Goal: Transaction & Acquisition: Purchase product/service

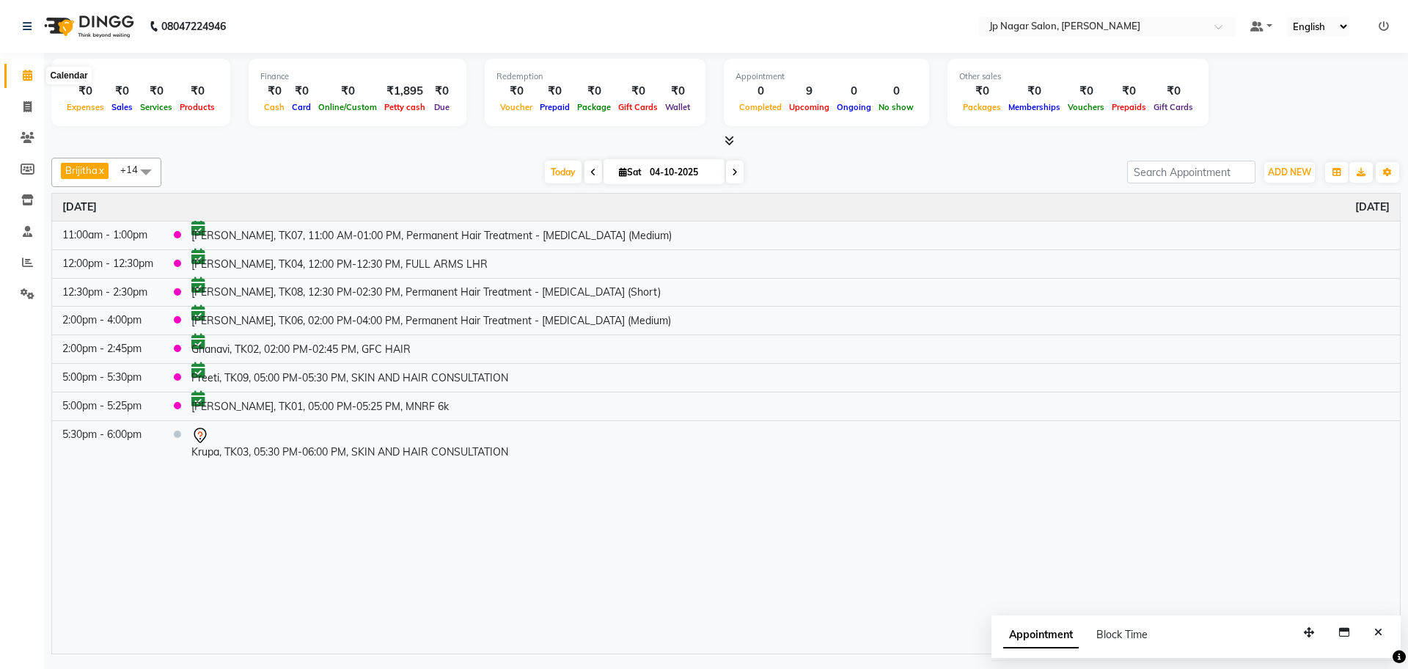
click at [28, 72] on icon at bounding box center [28, 75] width 10 height 11
click at [23, 74] on icon at bounding box center [28, 75] width 10 height 11
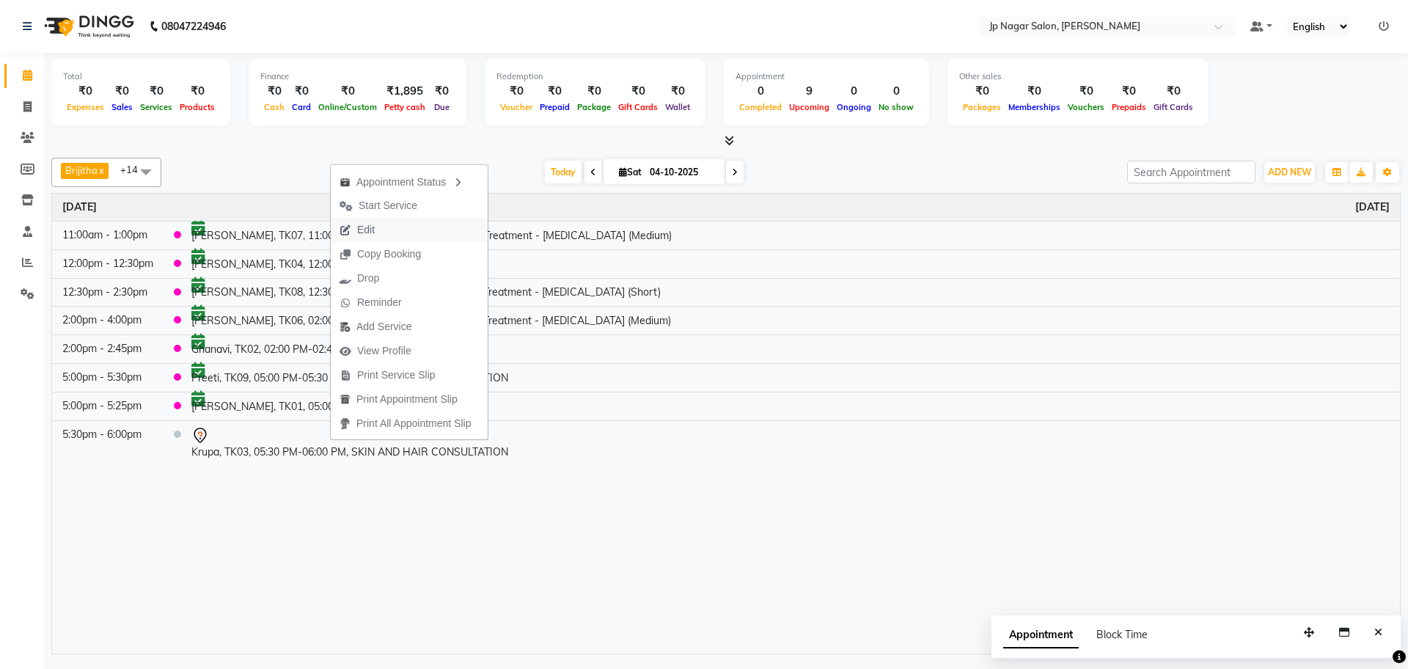
click at [406, 239] on button "Edit" at bounding box center [409, 230] width 157 height 24
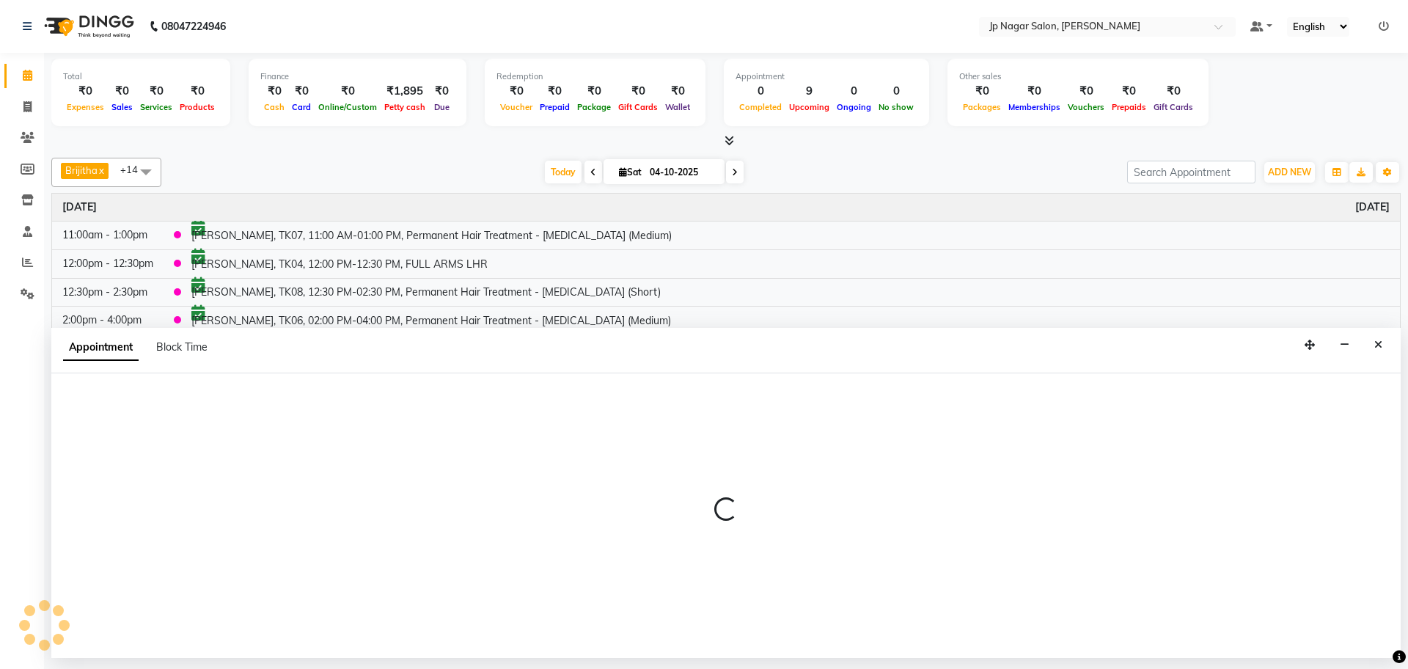
select select "tentative"
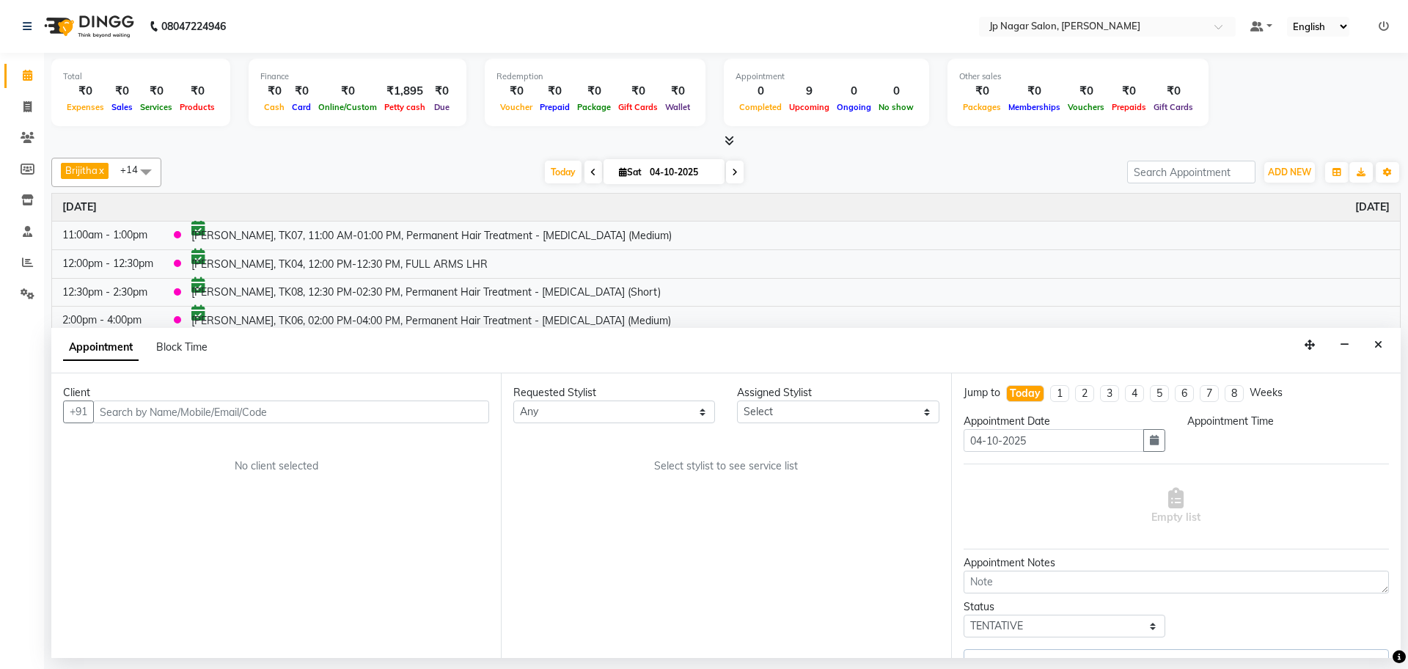
select select "1050"
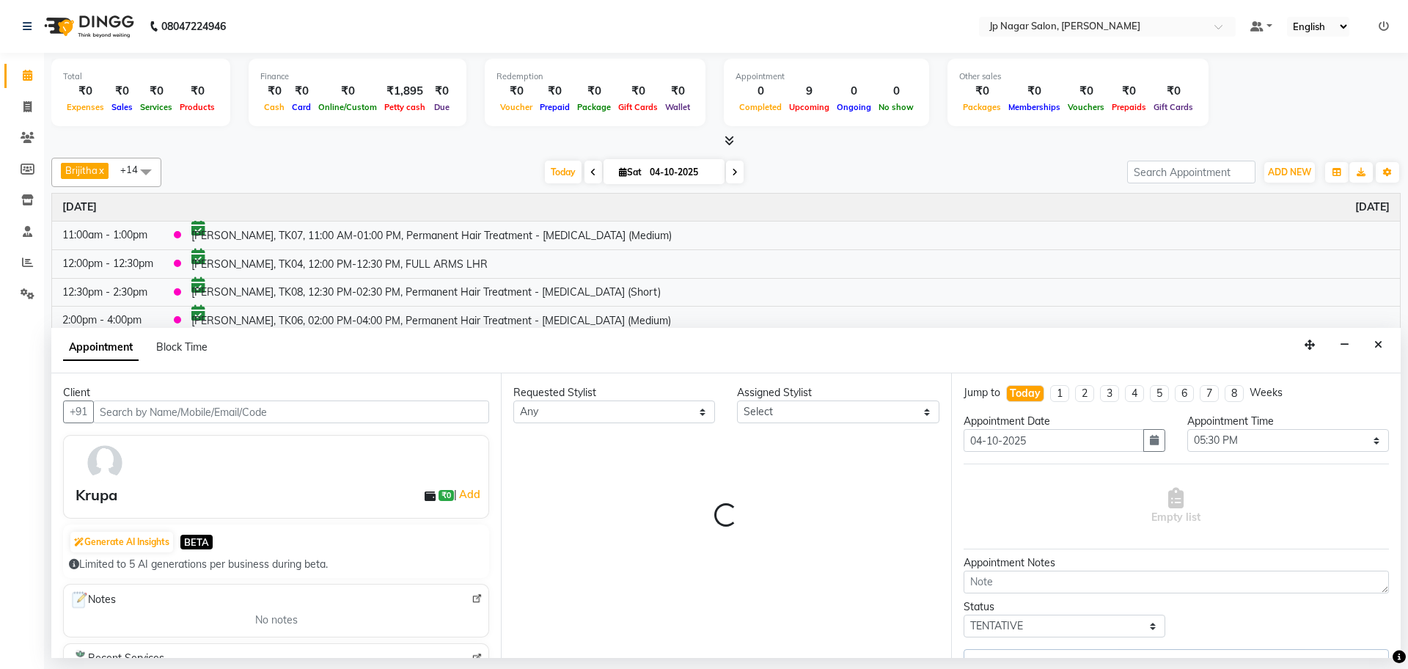
select select "33311"
select select "2126"
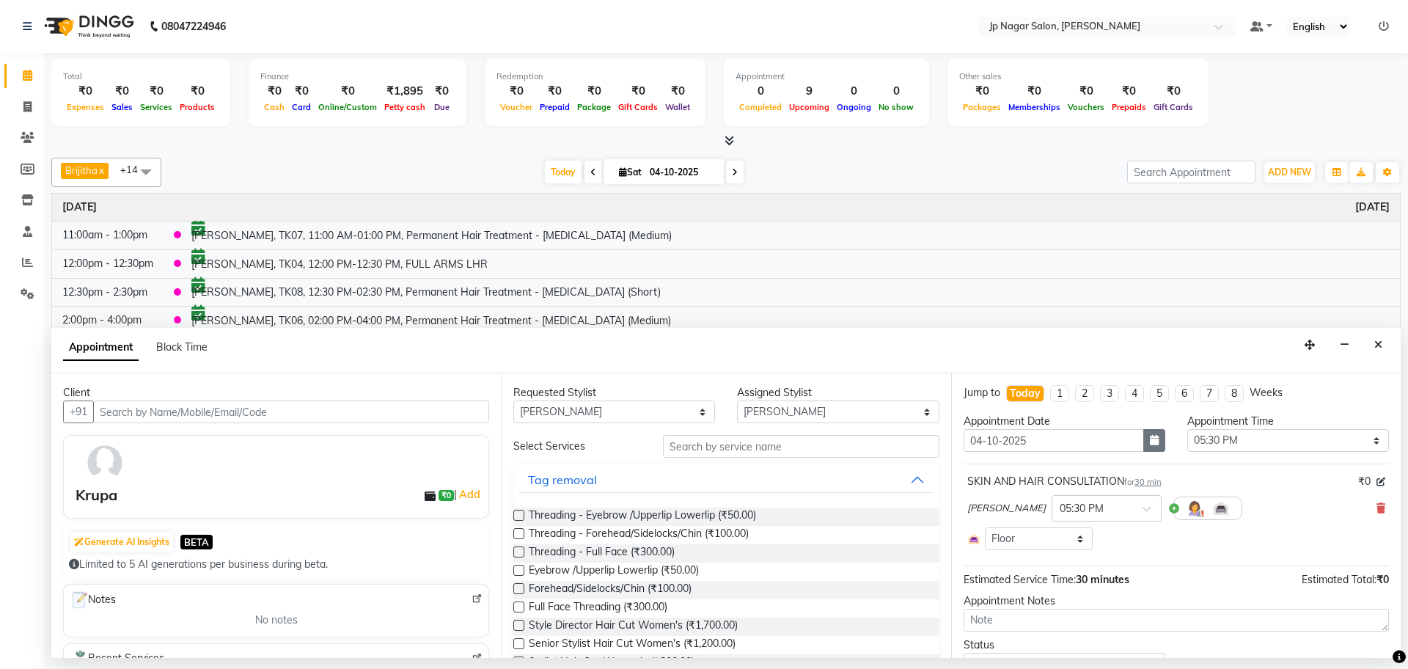
click at [1152, 439] on button "button" at bounding box center [1154, 440] width 22 height 23
click at [1234, 431] on select "Select 09:00 AM 09:15 AM 09:30 AM 09:45 AM 10:00 AM 10:15 AM 10:30 AM 10:45 AM …" at bounding box center [1288, 440] width 202 height 23
select select "990"
click at [1187, 429] on select "Select 09:00 AM 09:15 AM 09:30 AM 09:45 AM 10:00 AM 10:15 AM 10:30 AM 10:45 AM …" at bounding box center [1288, 440] width 202 height 23
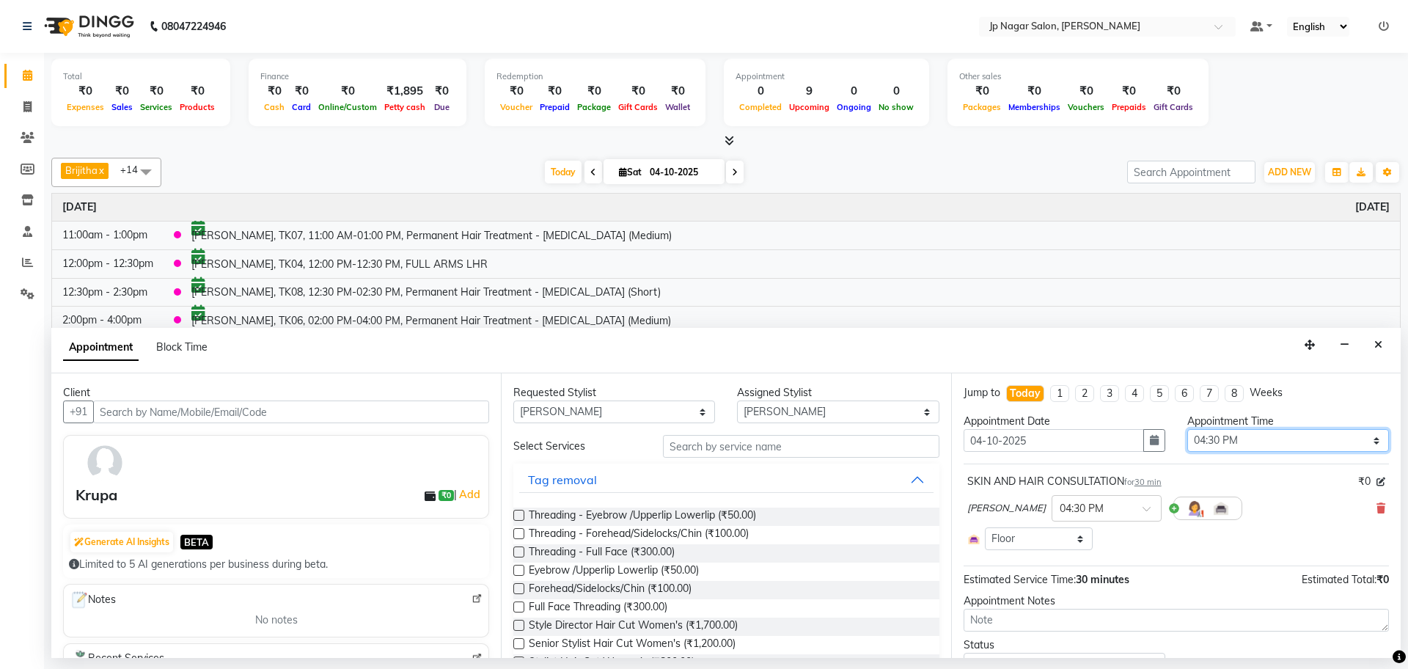
scroll to position [67, 0]
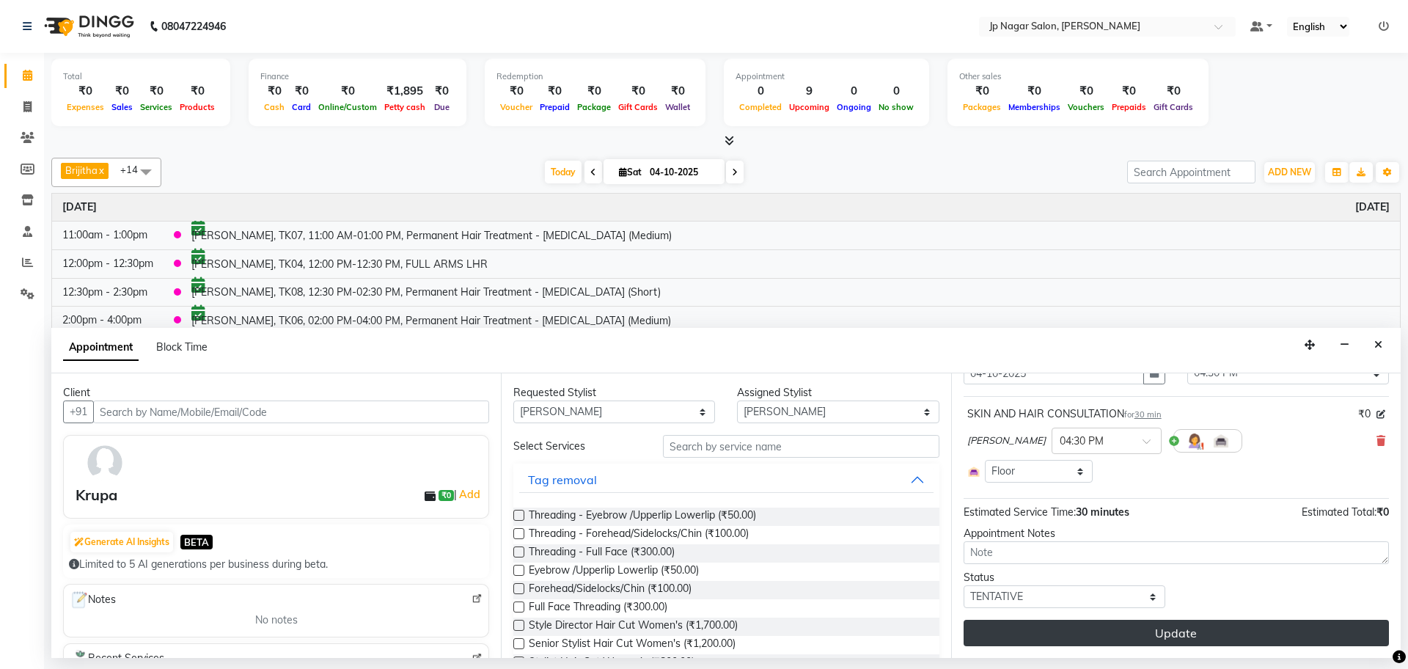
click at [1171, 634] on button "Update" at bounding box center [1176, 633] width 425 height 26
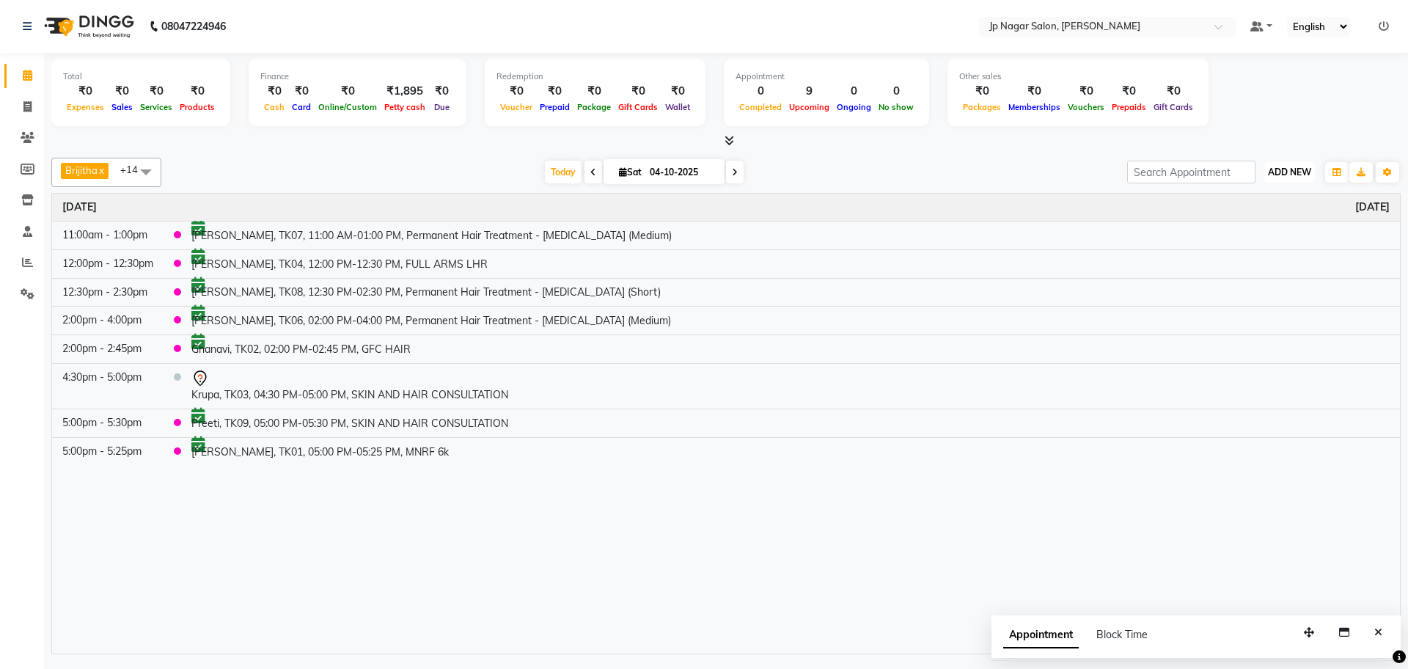
click at [1283, 170] on span "ADD NEW" at bounding box center [1289, 171] width 43 height 11
click at [1260, 232] on link "Add Expense" at bounding box center [1256, 238] width 116 height 19
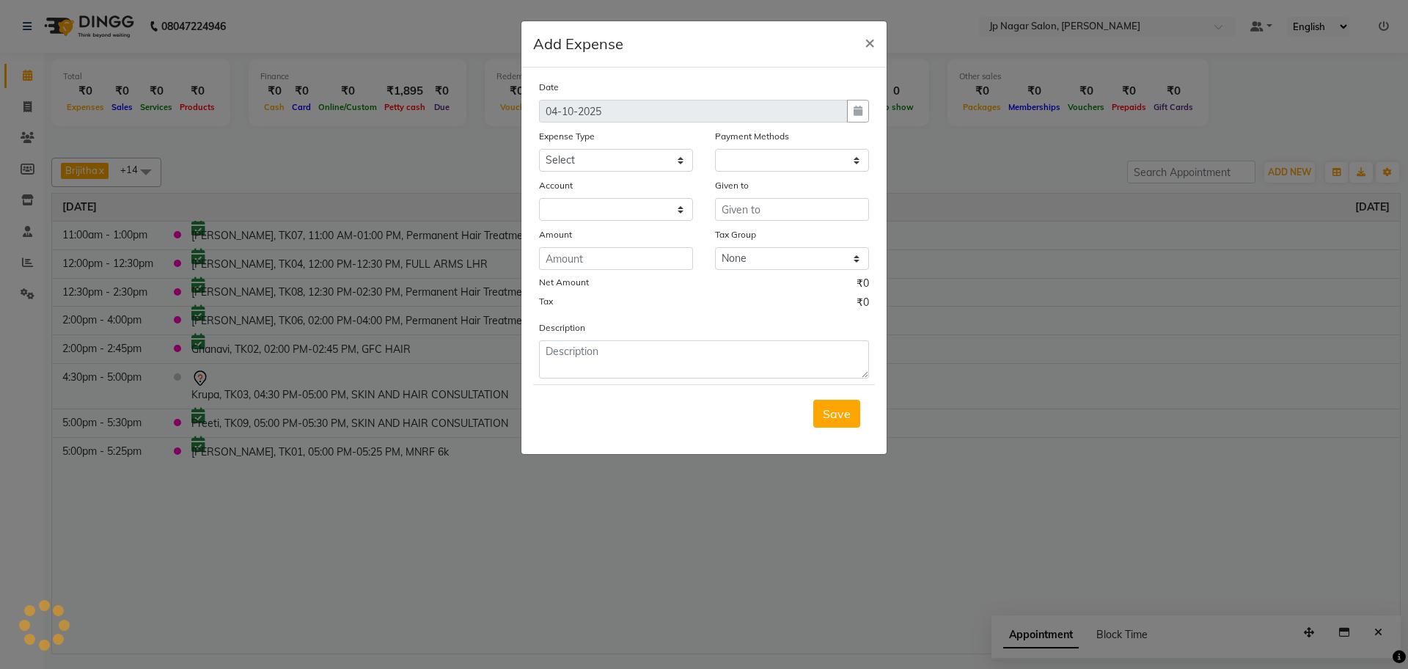
select select "1"
select select "3711"
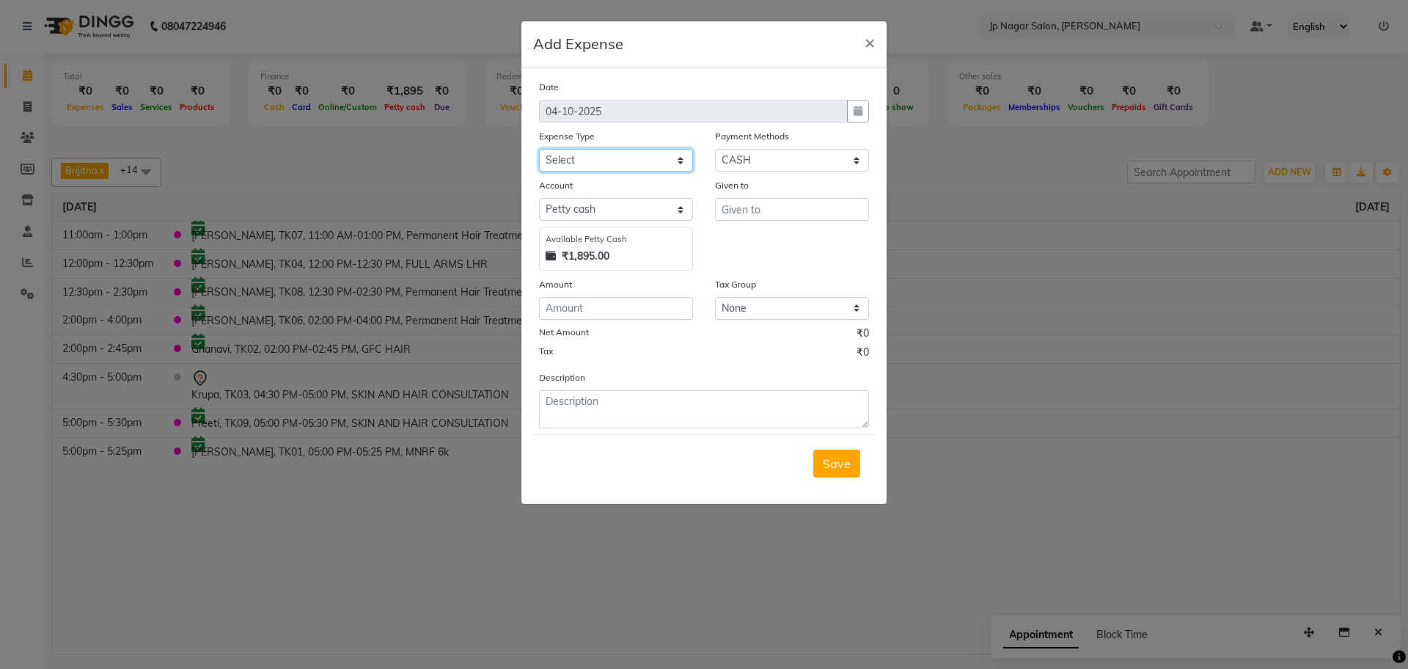
click at [626, 161] on select "Select AC SERVICE Beauty Center BLINKIT BPMP BUILDING MAINTENACE Building Rent …" at bounding box center [616, 160] width 154 height 23
select select "17241"
click at [539, 149] on select "Select AC SERVICE Beauty Center BLINKIT BPMP BUILDING MAINTENACE Building Rent …" at bounding box center [616, 160] width 154 height 23
click at [763, 206] on input "text" at bounding box center [792, 209] width 154 height 23
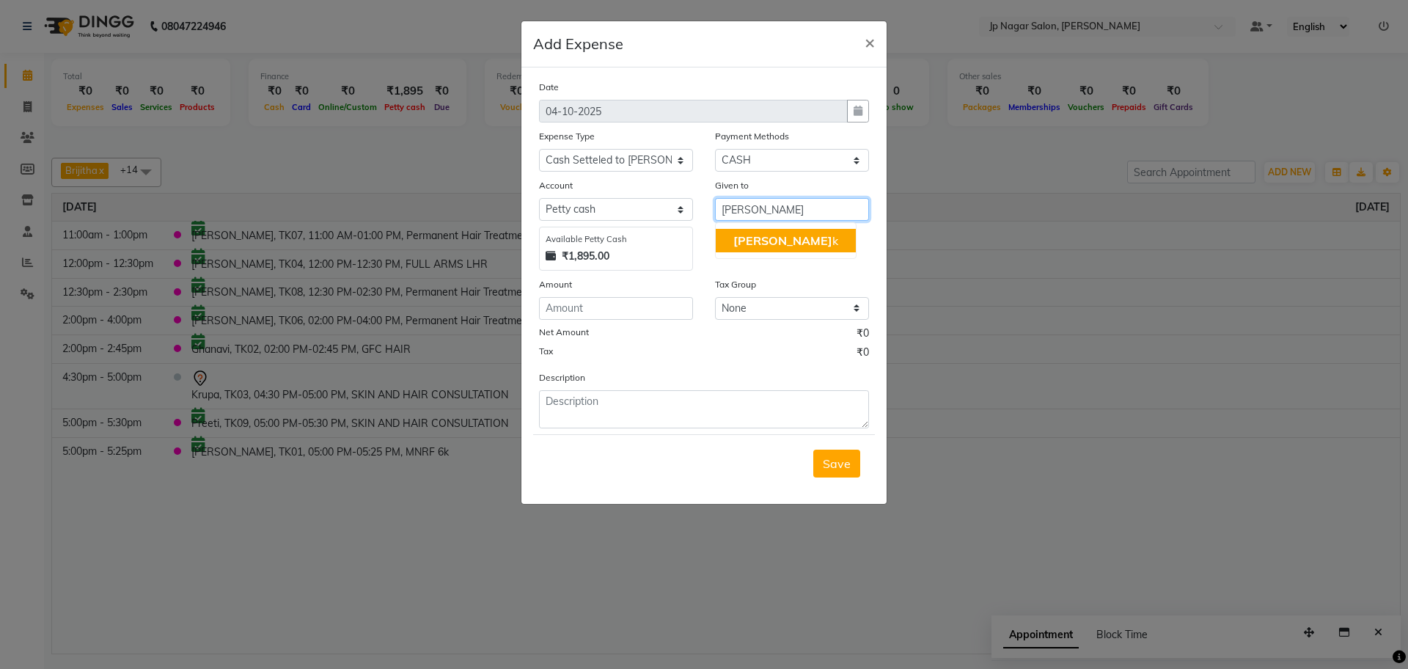
click at [800, 239] on button "Vimarsh k" at bounding box center [786, 240] width 140 height 23
type input "[PERSON_NAME] k"
click at [599, 314] on input "number" at bounding box center [616, 308] width 154 height 23
type input "450"
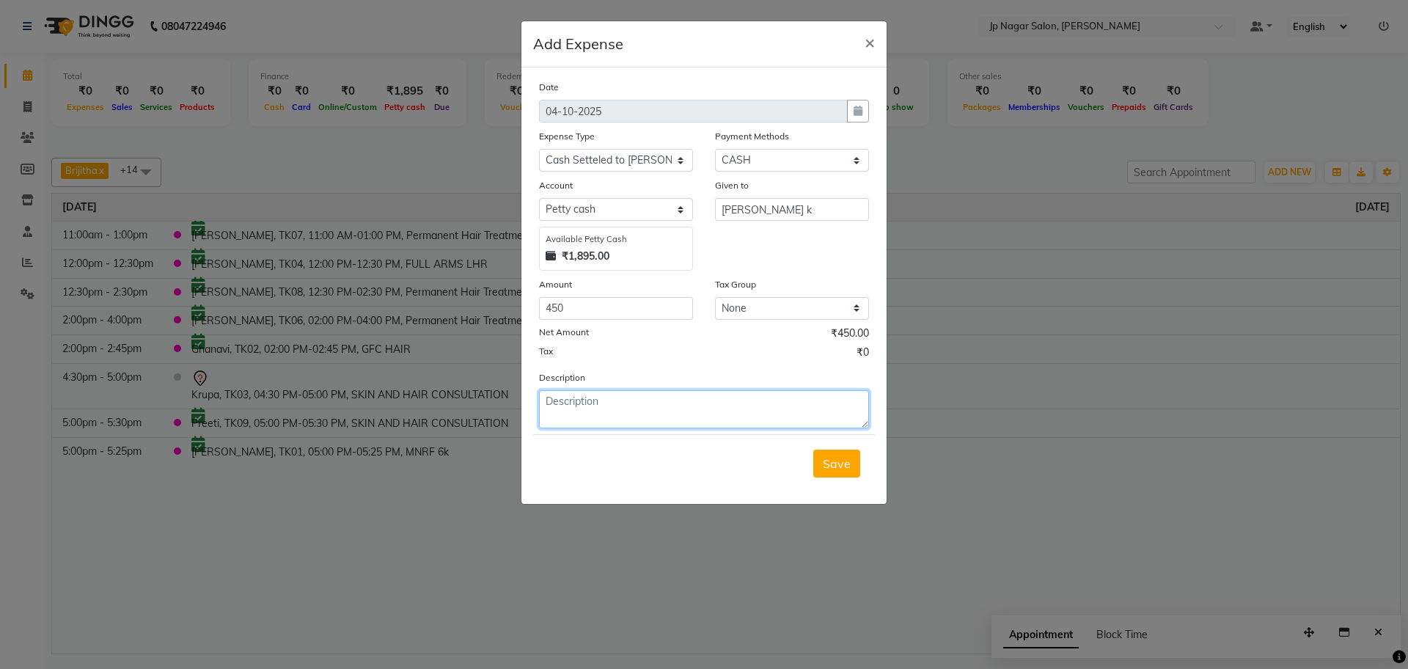
click at [618, 406] on textarea at bounding box center [704, 409] width 330 height 38
type textarea "given to vibhav store"
click at [834, 469] on span "Save" at bounding box center [837, 463] width 28 height 15
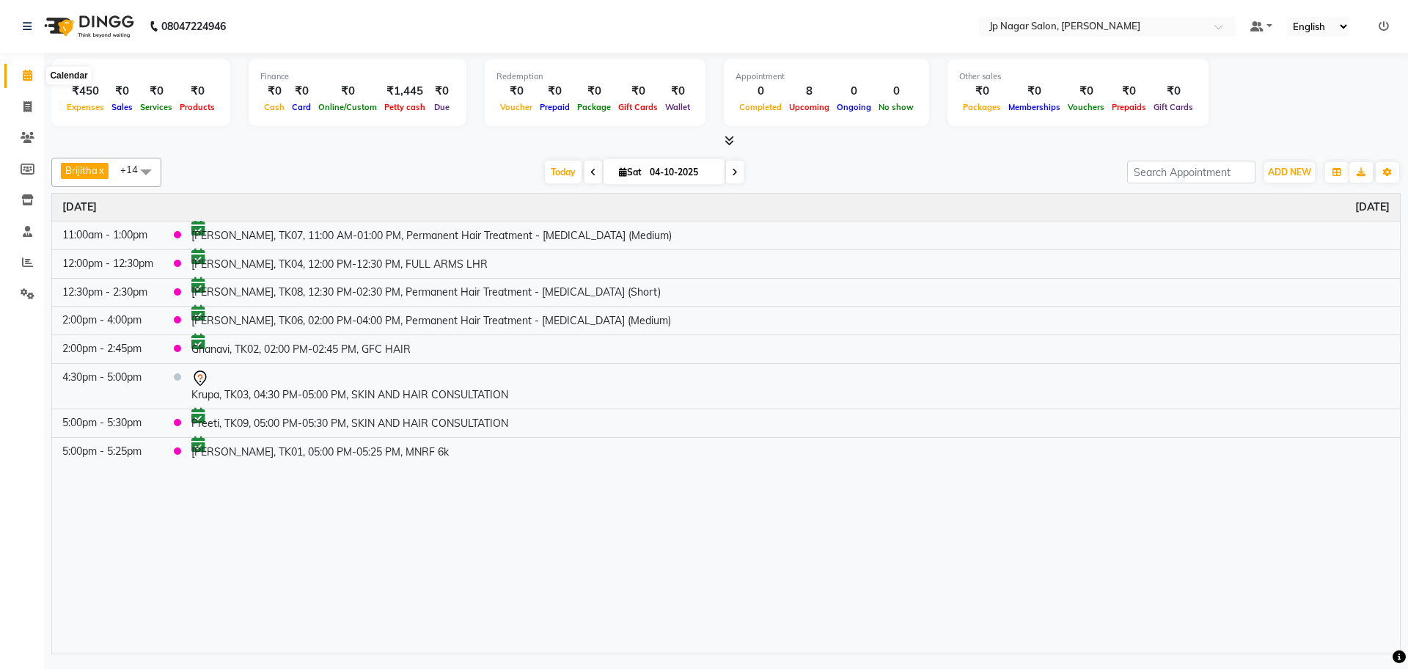
click at [23, 77] on icon at bounding box center [28, 75] width 10 height 11
click at [732, 175] on icon at bounding box center [735, 172] width 6 height 9
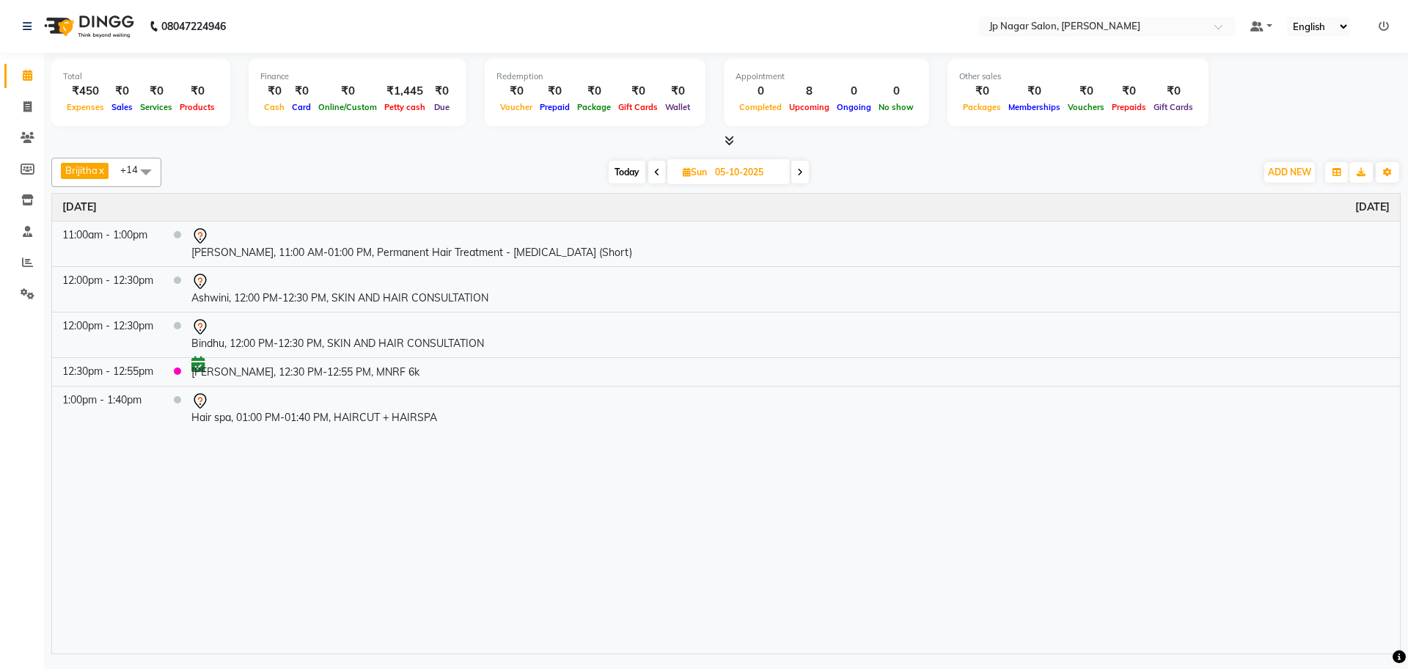
click at [651, 167] on span at bounding box center [657, 172] width 18 height 23
type input "04-10-2025"
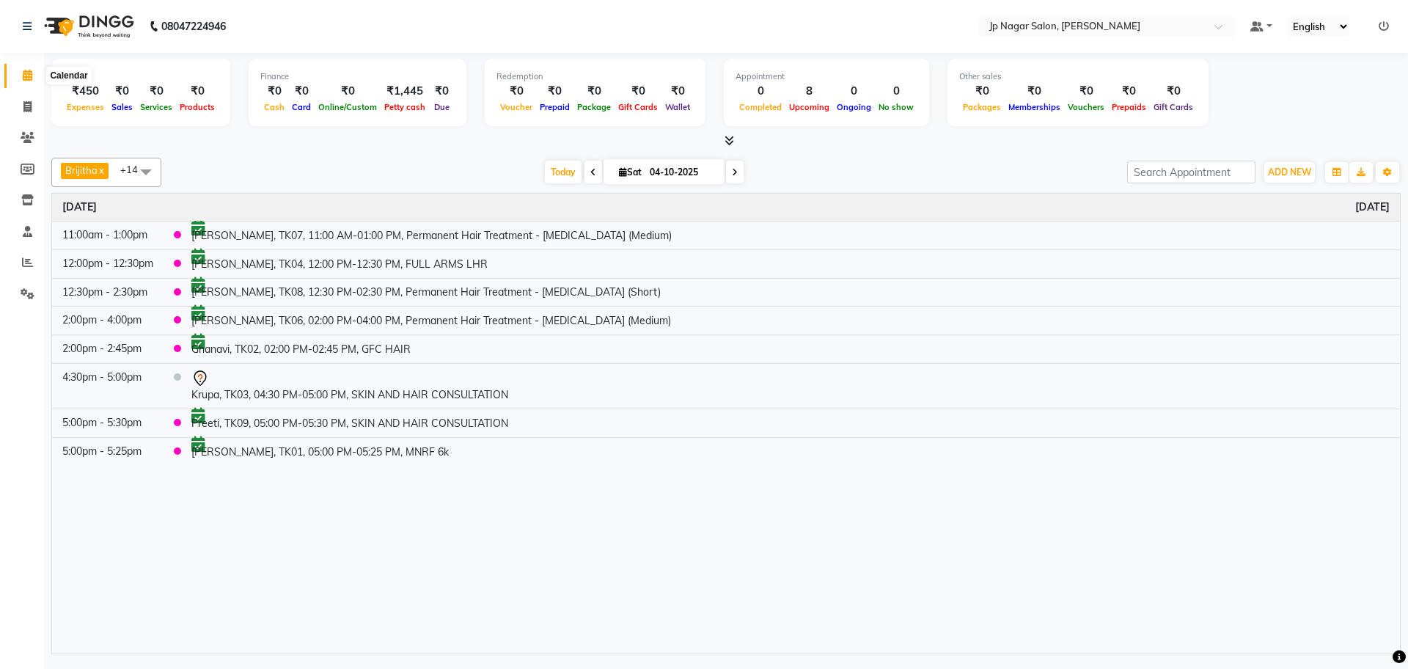
click at [28, 80] on icon at bounding box center [28, 75] width 10 height 11
click at [26, 76] on icon at bounding box center [28, 75] width 10 height 11
click at [28, 78] on icon at bounding box center [28, 75] width 10 height 11
click at [28, 100] on span at bounding box center [28, 107] width 26 height 17
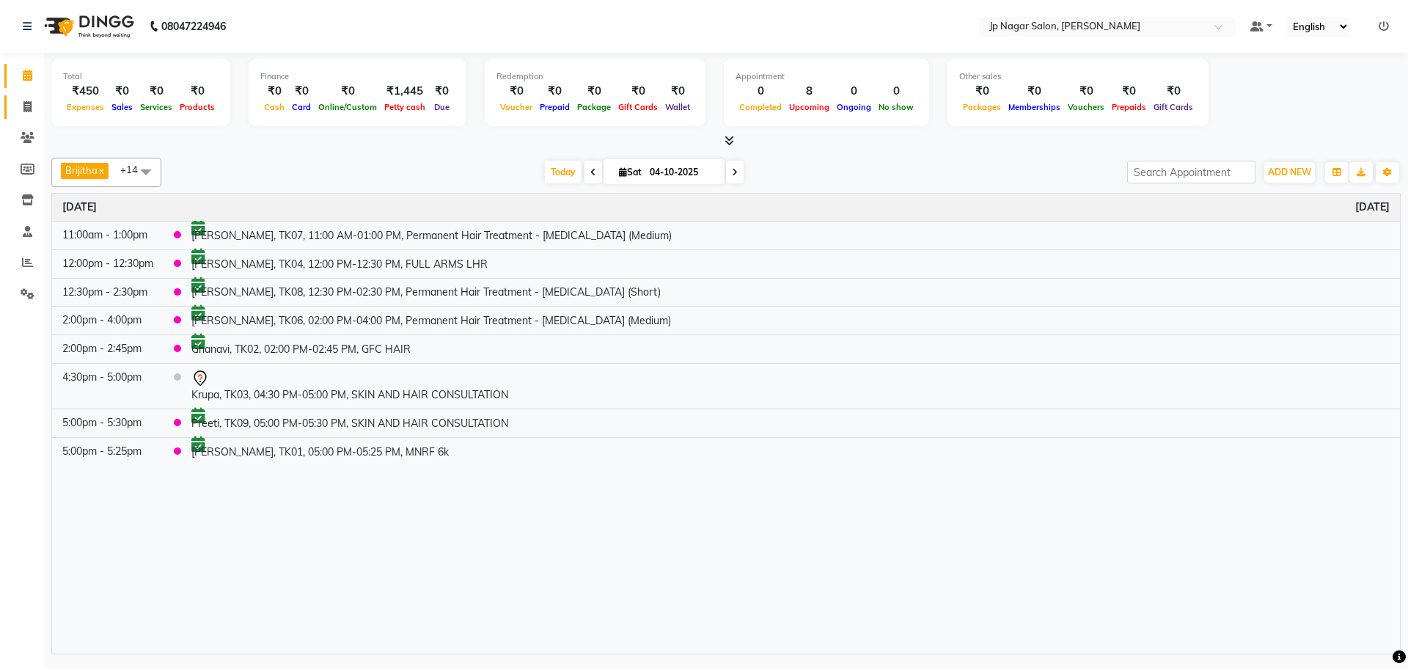
select select "service"
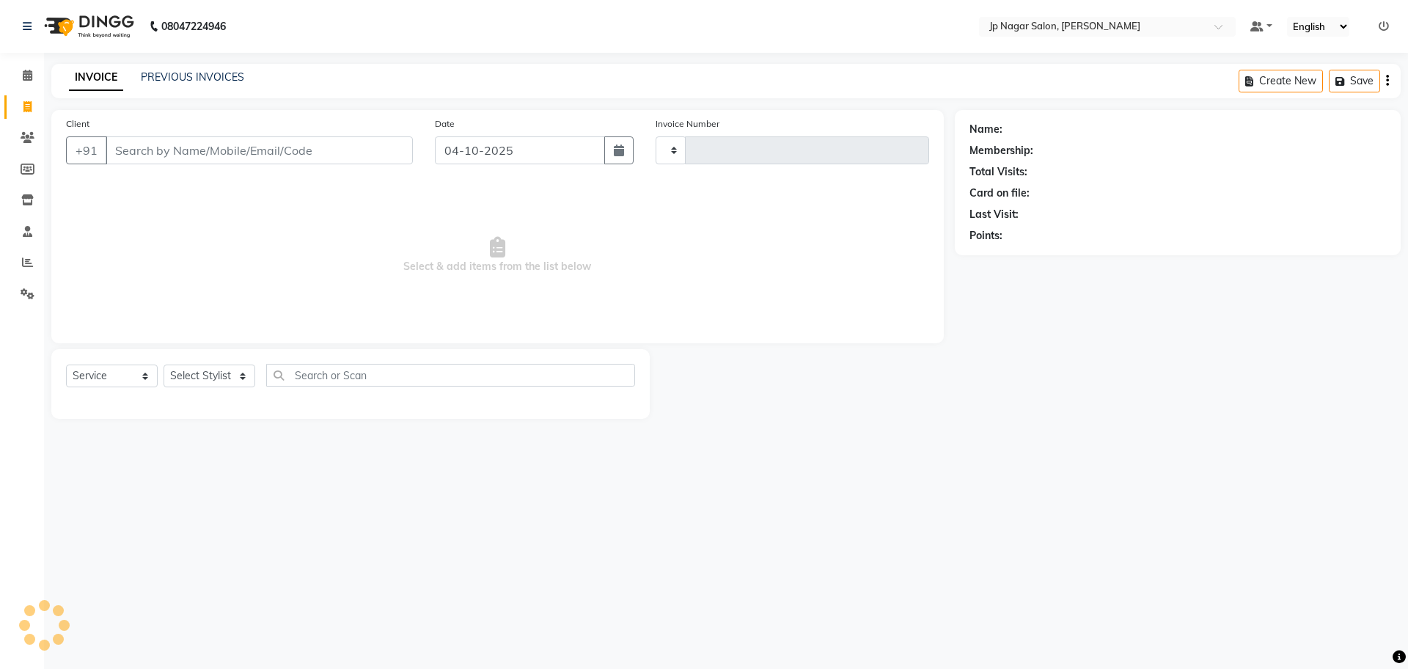
type input "0779"
select select "4852"
click at [210, 378] on select "Select Stylist" at bounding box center [210, 375] width 92 height 23
select select "74823"
click at [164, 364] on select "Select Stylist Brijitha [PERSON_NAME] [PERSON_NAME] Manager Mehjabin [PERSON_NA…" at bounding box center [210, 375] width 92 height 23
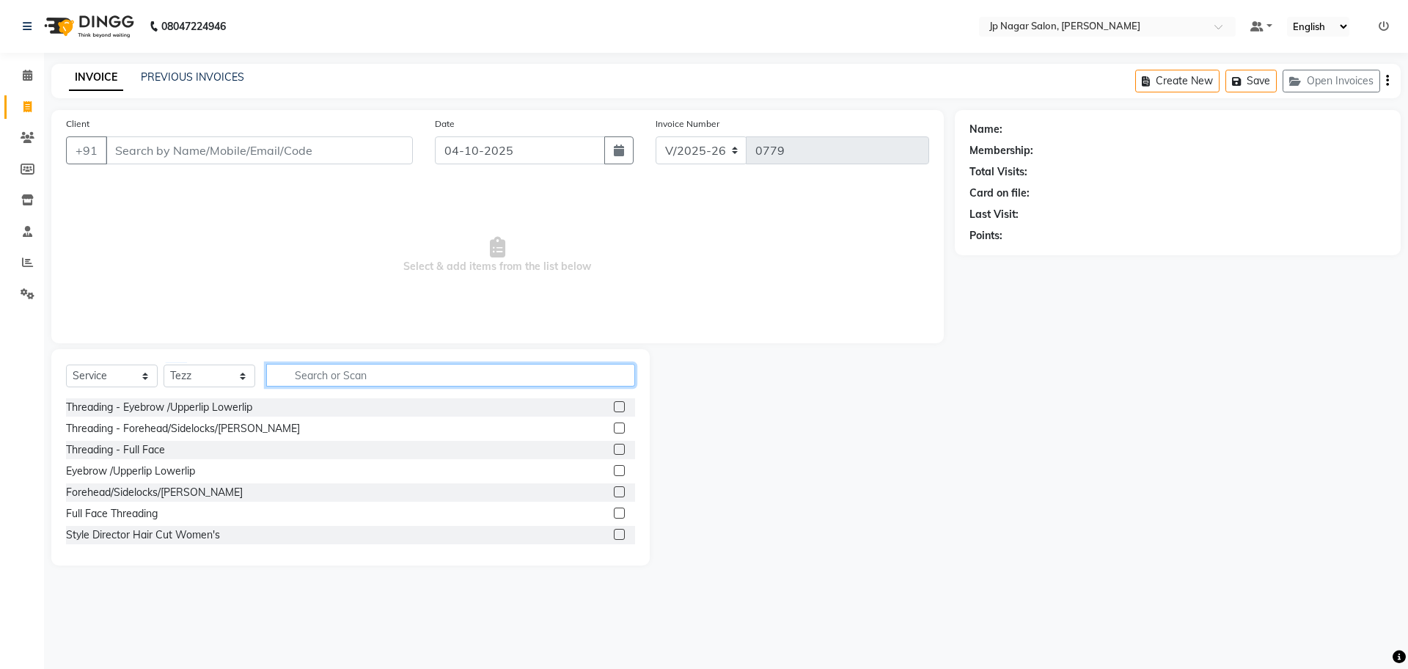
click at [348, 382] on input "text" at bounding box center [450, 375] width 369 height 23
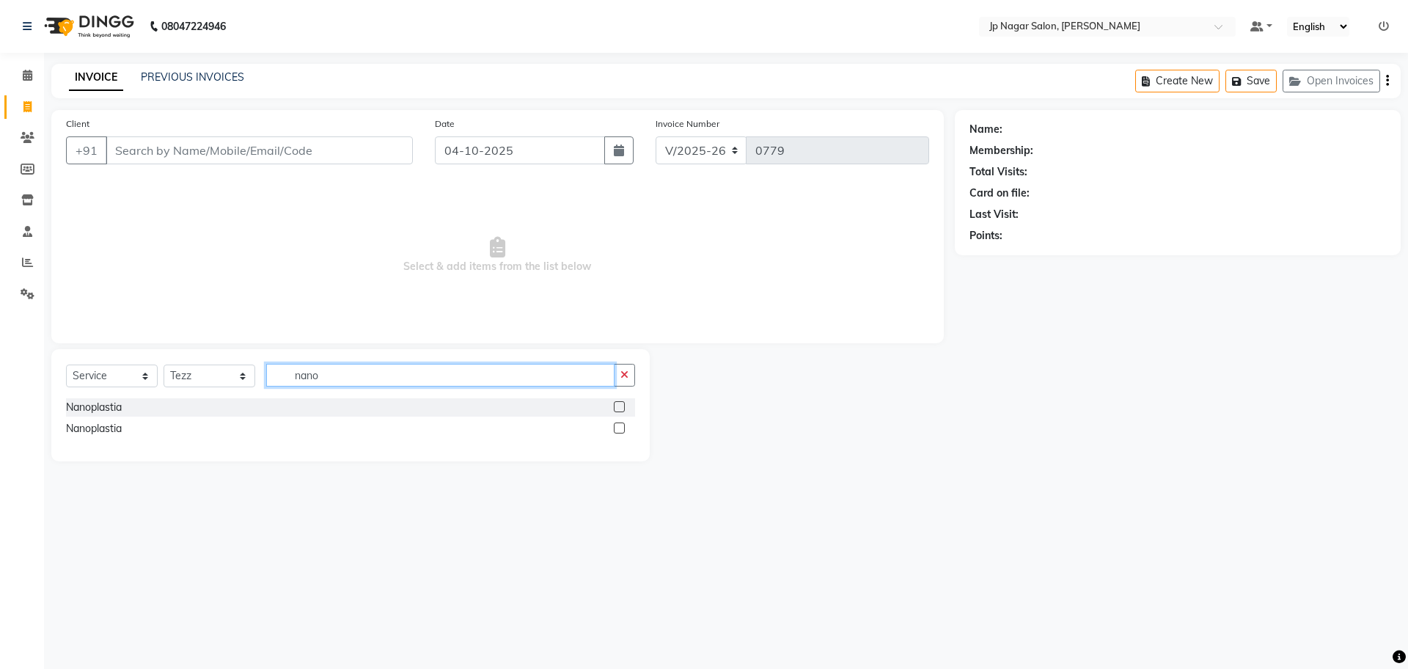
type input "nano"
click at [620, 403] on label at bounding box center [619, 406] width 11 height 11
click at [620, 403] on input "checkbox" at bounding box center [619, 408] width 10 height 10
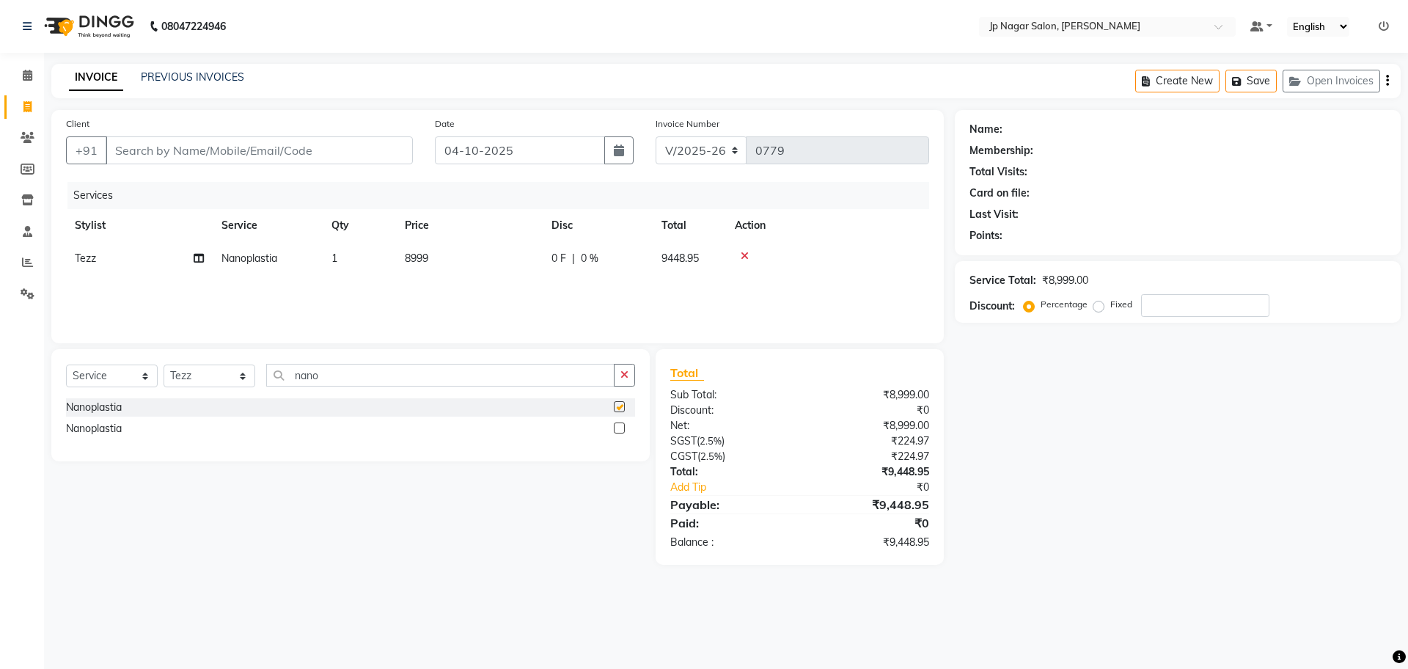
checkbox input "false"
click at [406, 252] on span "8999" at bounding box center [416, 258] width 23 height 13
select select "74823"
click at [504, 257] on input "8999" at bounding box center [538, 262] width 129 height 23
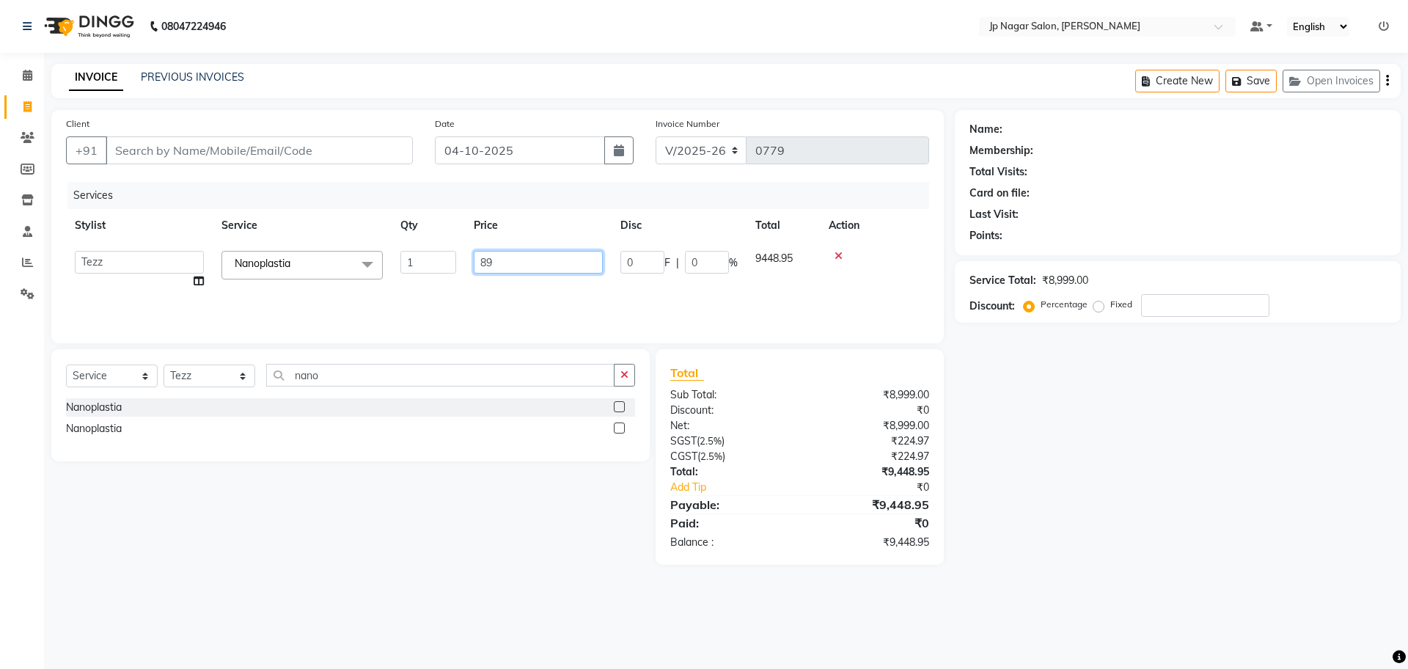
type input "8"
type input "9000"
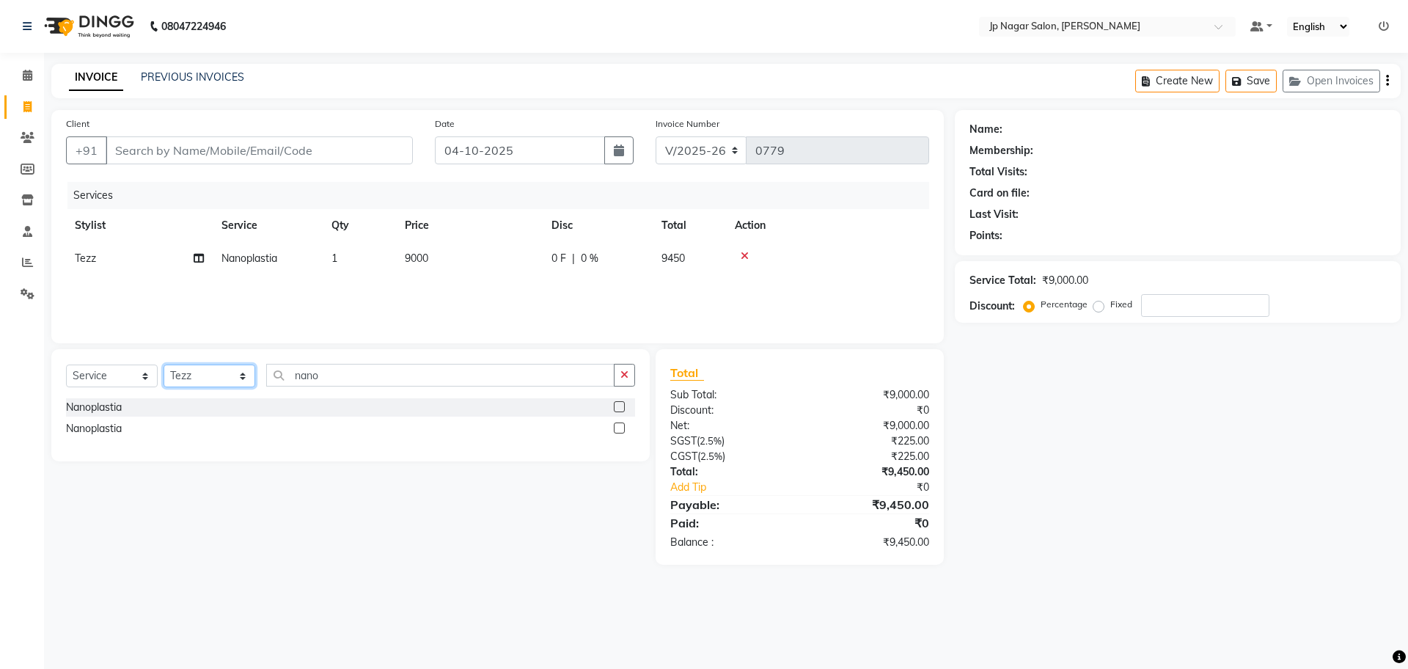
click at [220, 374] on select "Select Stylist Brijitha [PERSON_NAME] [PERSON_NAME] Manager Mehjabin [PERSON_NA…" at bounding box center [210, 375] width 92 height 23
click at [296, 376] on input "nano" at bounding box center [440, 375] width 348 height 23
click at [358, 376] on input "nano" at bounding box center [440, 375] width 348 height 23
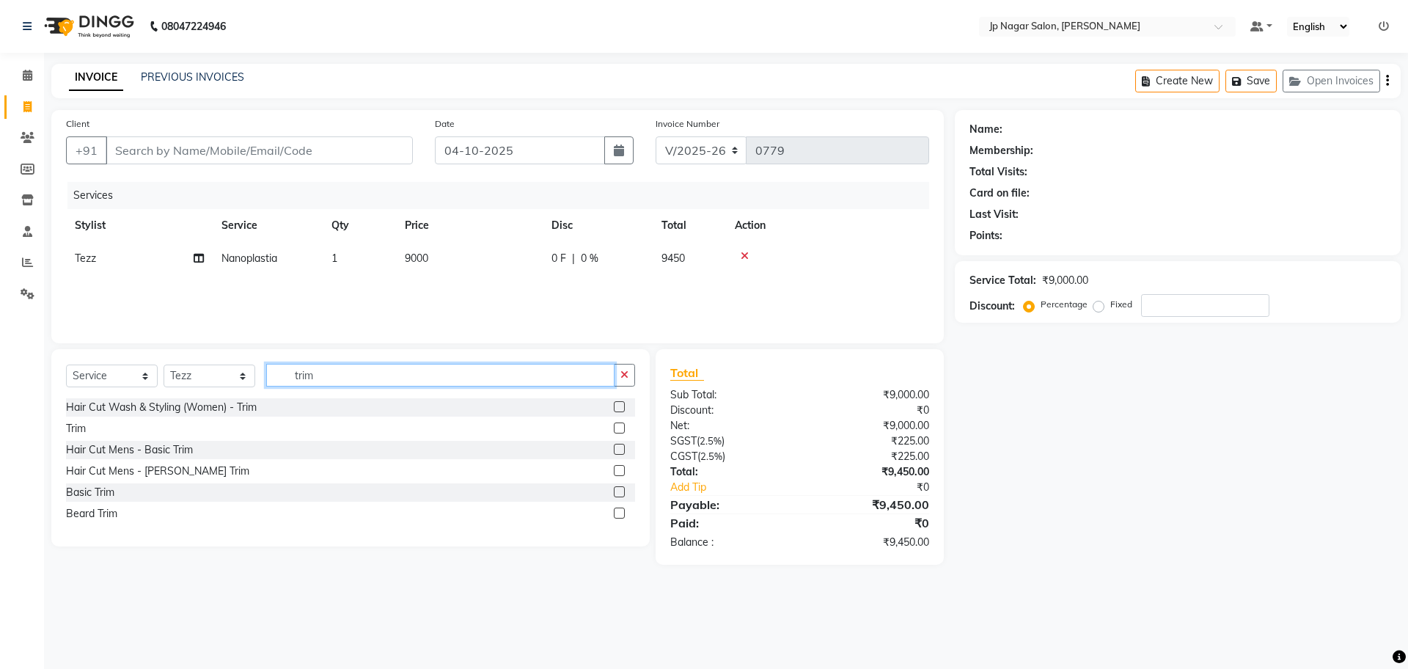
type input "trim"
click at [618, 450] on label at bounding box center [619, 449] width 11 height 11
click at [618, 450] on input "checkbox" at bounding box center [619, 450] width 10 height 10
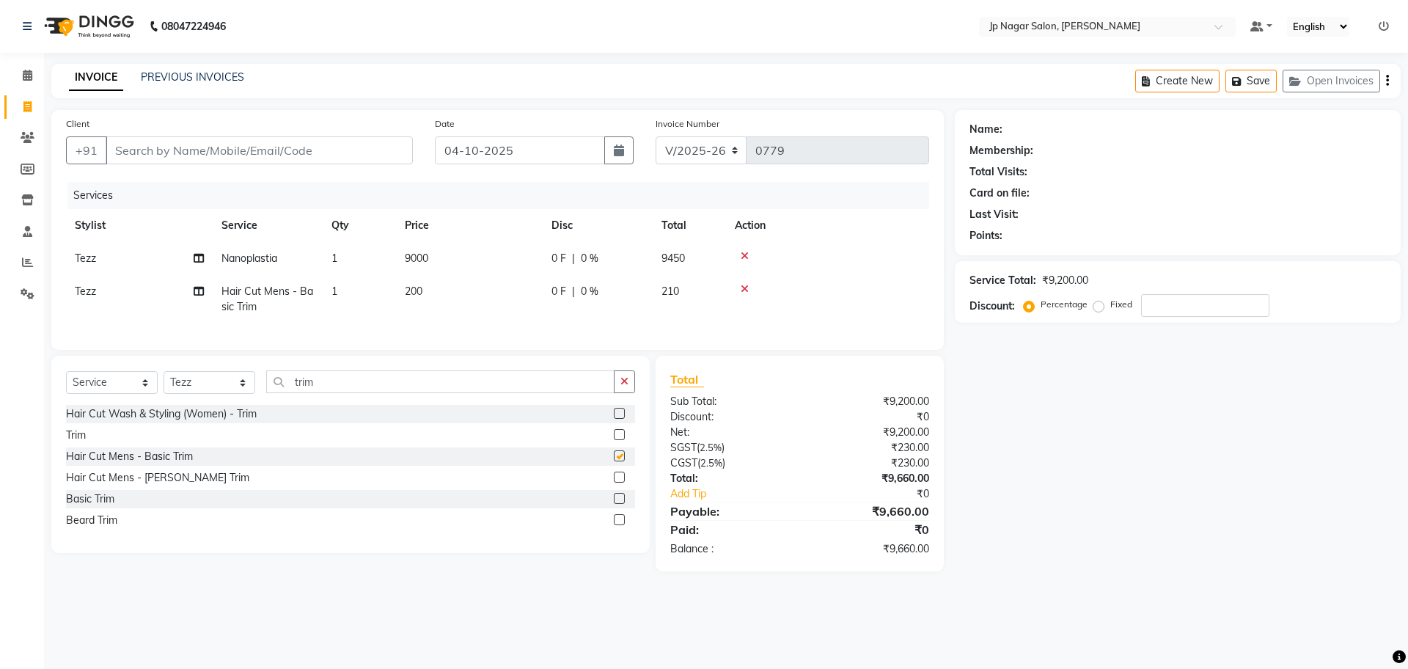
checkbox input "false"
click at [742, 293] on icon at bounding box center [745, 289] width 8 height 10
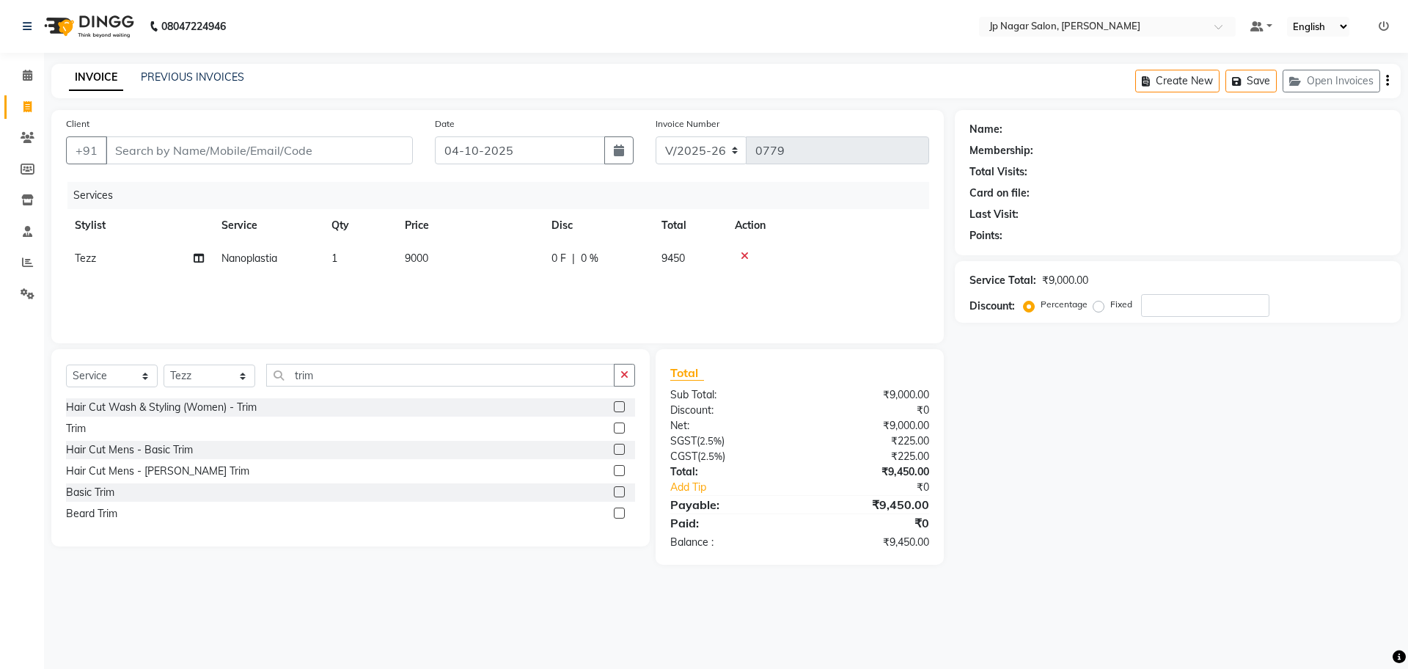
click at [621, 410] on label at bounding box center [619, 406] width 11 height 11
click at [621, 410] on input "checkbox" at bounding box center [619, 408] width 10 height 10
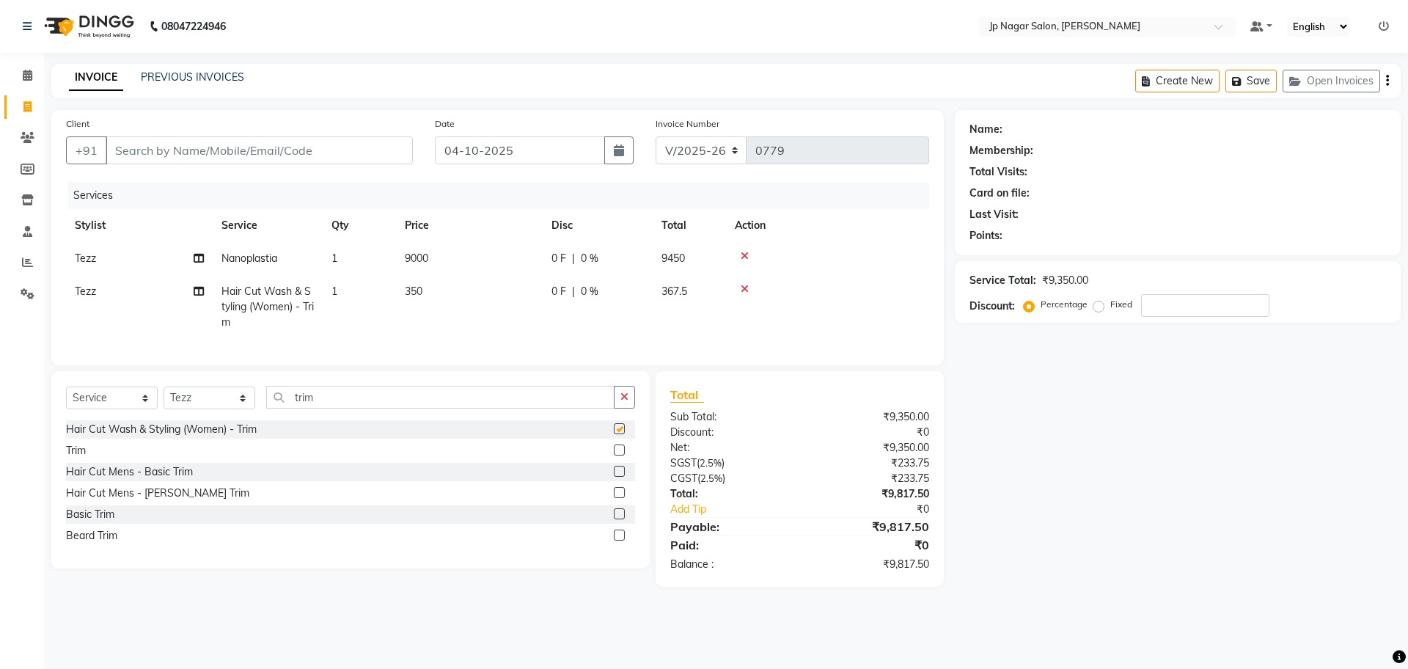
checkbox input "false"
click at [404, 283] on td "350" at bounding box center [469, 307] width 147 height 64
select select "74823"
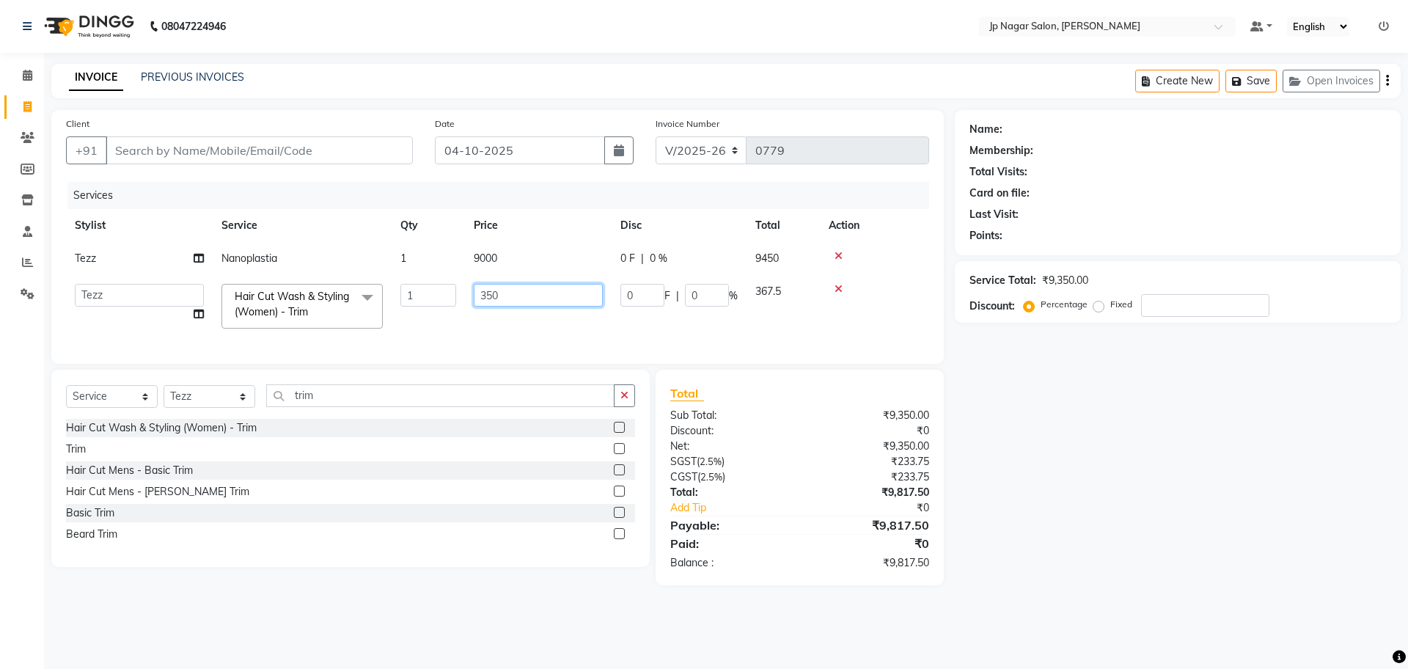
click at [537, 294] on input "350" at bounding box center [538, 295] width 129 height 23
type input "3"
type input "600"
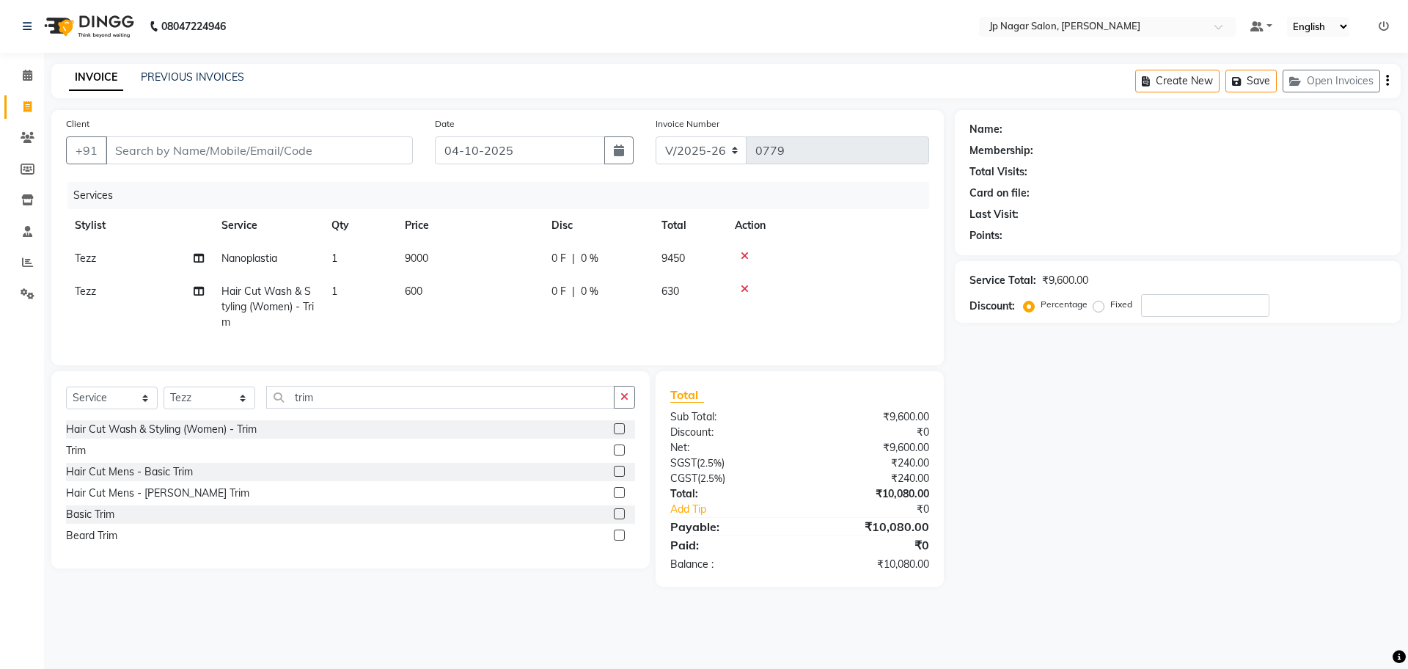
click at [1073, 444] on div "Name: Membership: Total Visits: Card on file: Last Visit: Points: Service Total…" at bounding box center [1183, 348] width 457 height 477
click at [117, 409] on select "Select Service Product Membership Package Voucher Prepaid Gift Card" at bounding box center [112, 398] width 92 height 23
select select "product"
click at [66, 400] on select "Select Service Product Membership Package Voucher Prepaid Gift Card" at bounding box center [112, 398] width 92 height 23
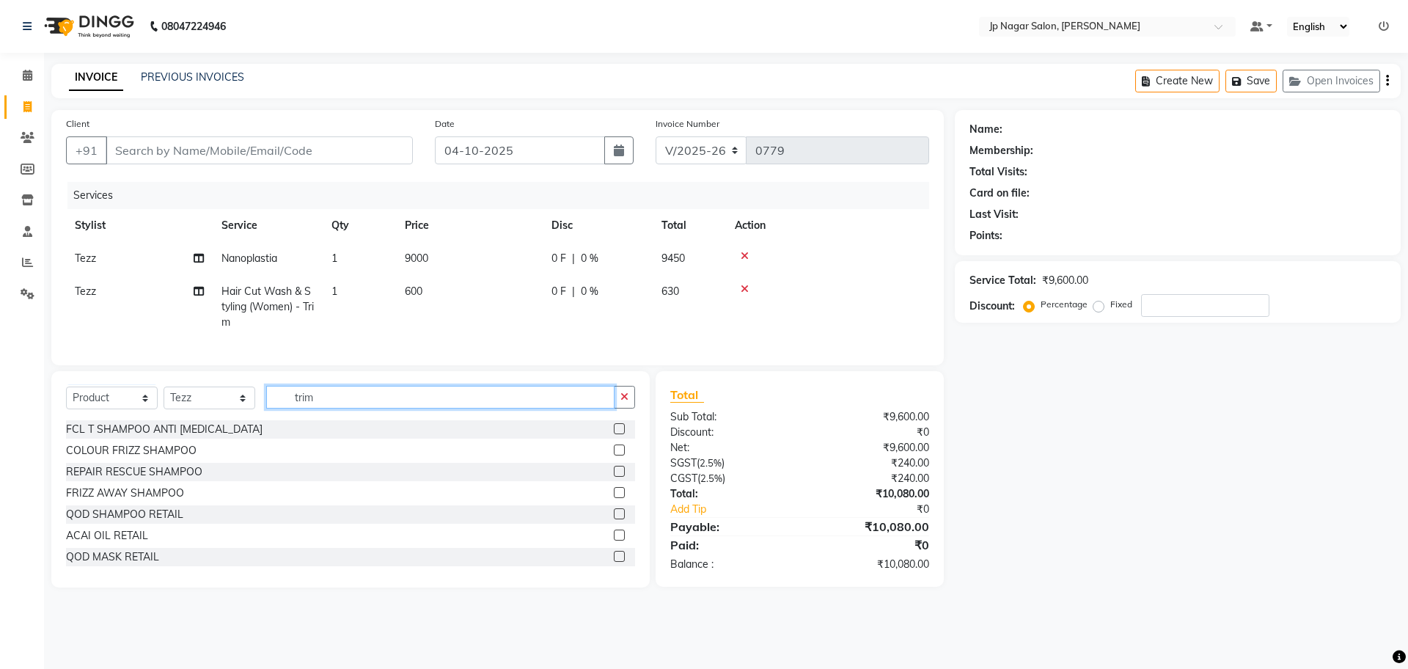
click at [336, 409] on input "trim" at bounding box center [440, 397] width 348 height 23
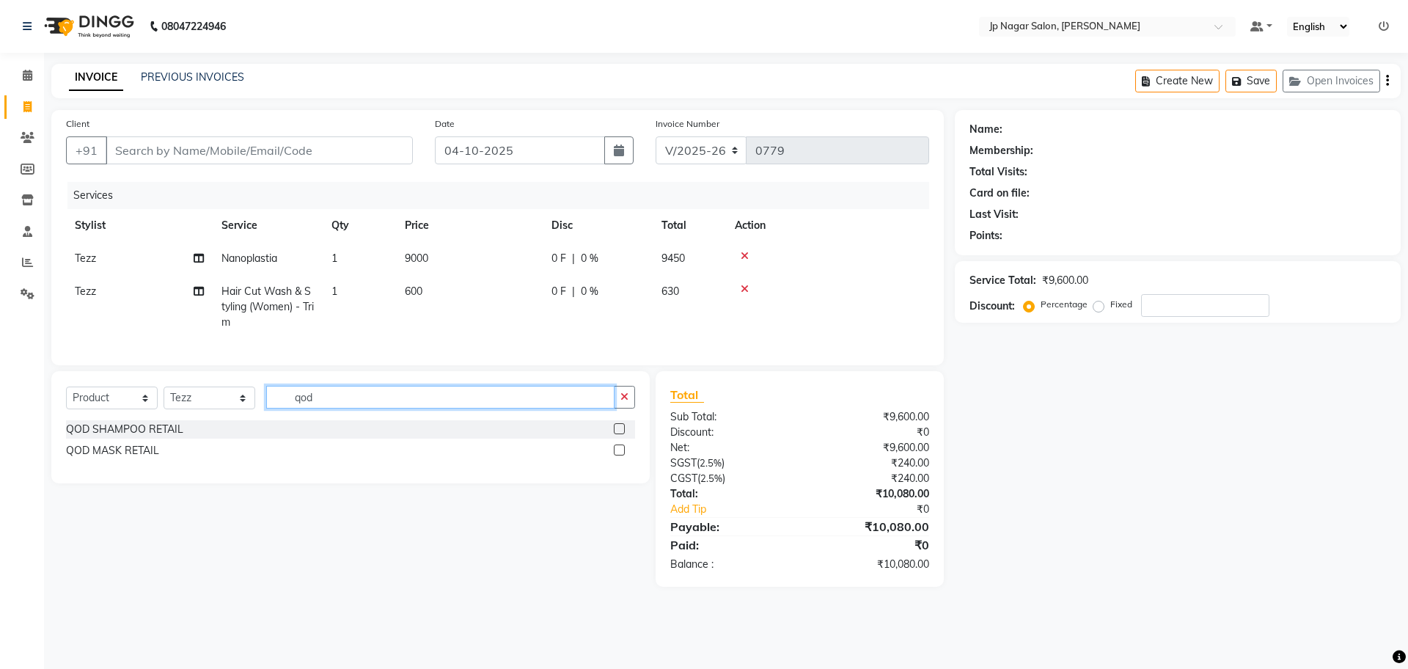
type input "qod"
click at [620, 434] on label at bounding box center [619, 428] width 11 height 11
click at [620, 434] on input "checkbox" at bounding box center [619, 430] width 10 height 10
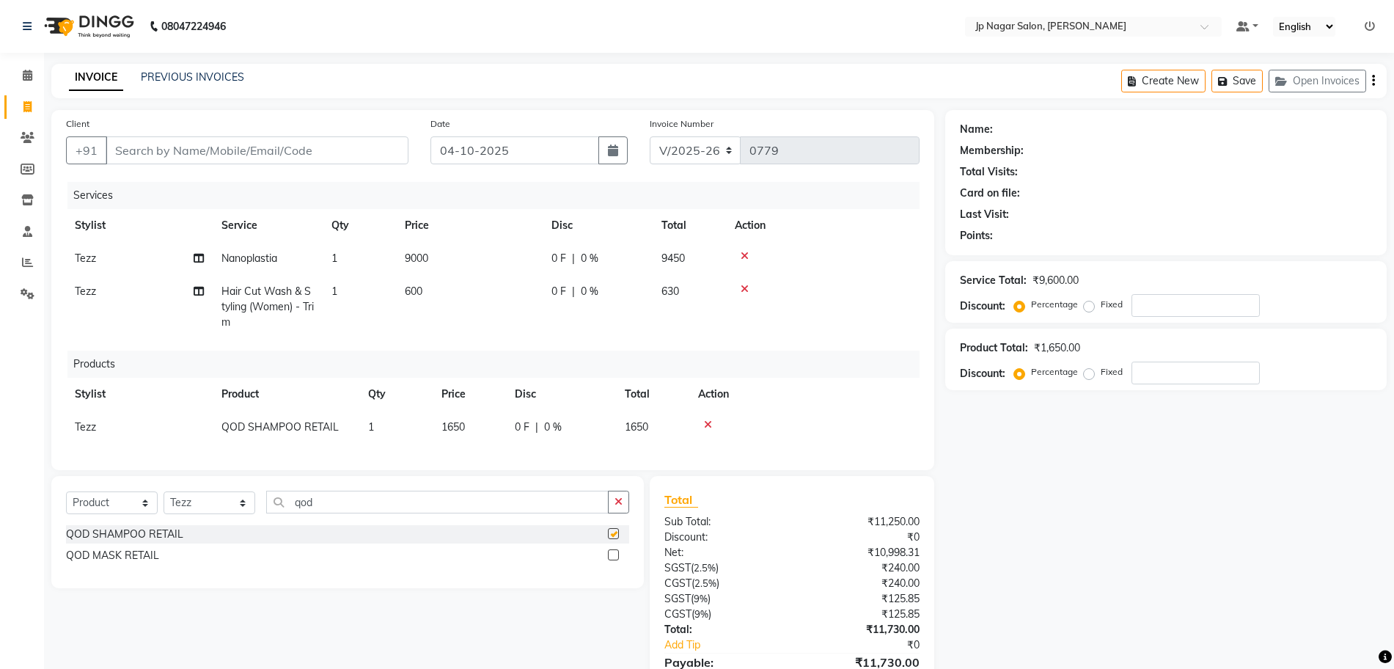
checkbox input "false"
click at [616, 560] on label at bounding box center [613, 554] width 11 height 11
click at [616, 560] on input "checkbox" at bounding box center [613, 556] width 10 height 10
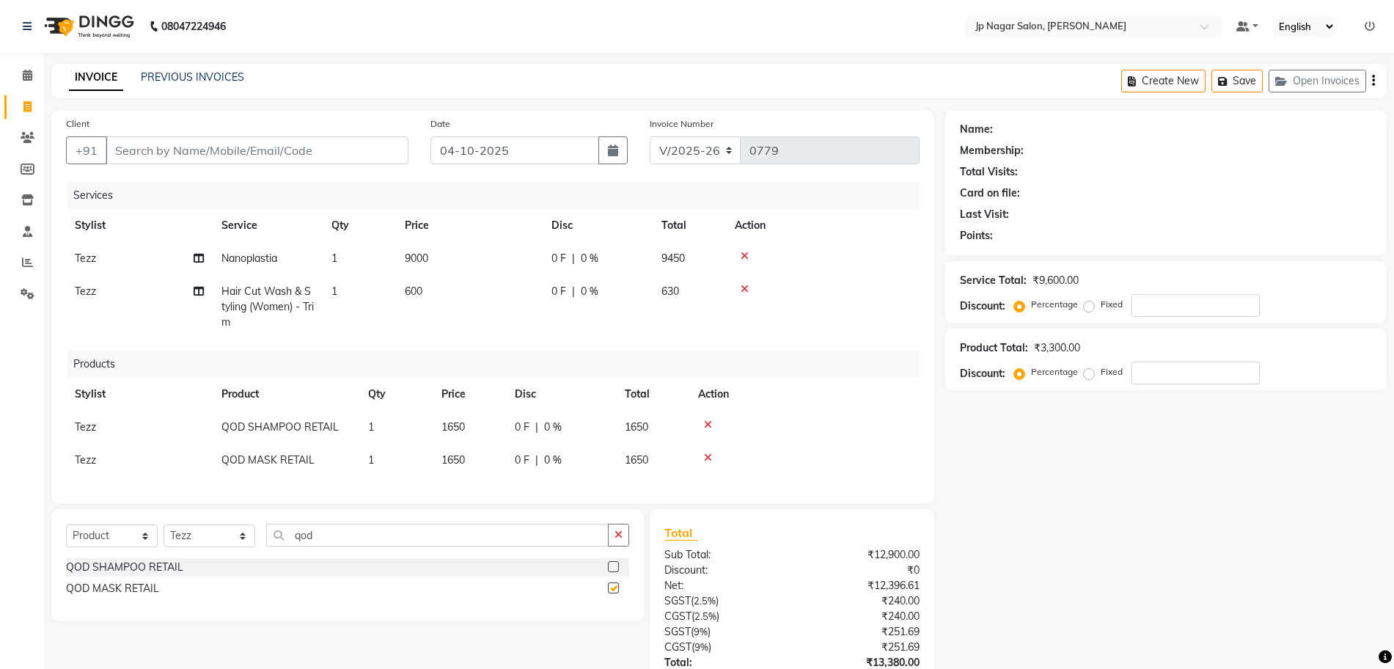
checkbox input "false"
click at [167, 151] on input "Client" at bounding box center [257, 150] width 303 height 28
click at [161, 141] on input "Client" at bounding box center [257, 150] width 303 height 28
type input "3"
type input "0"
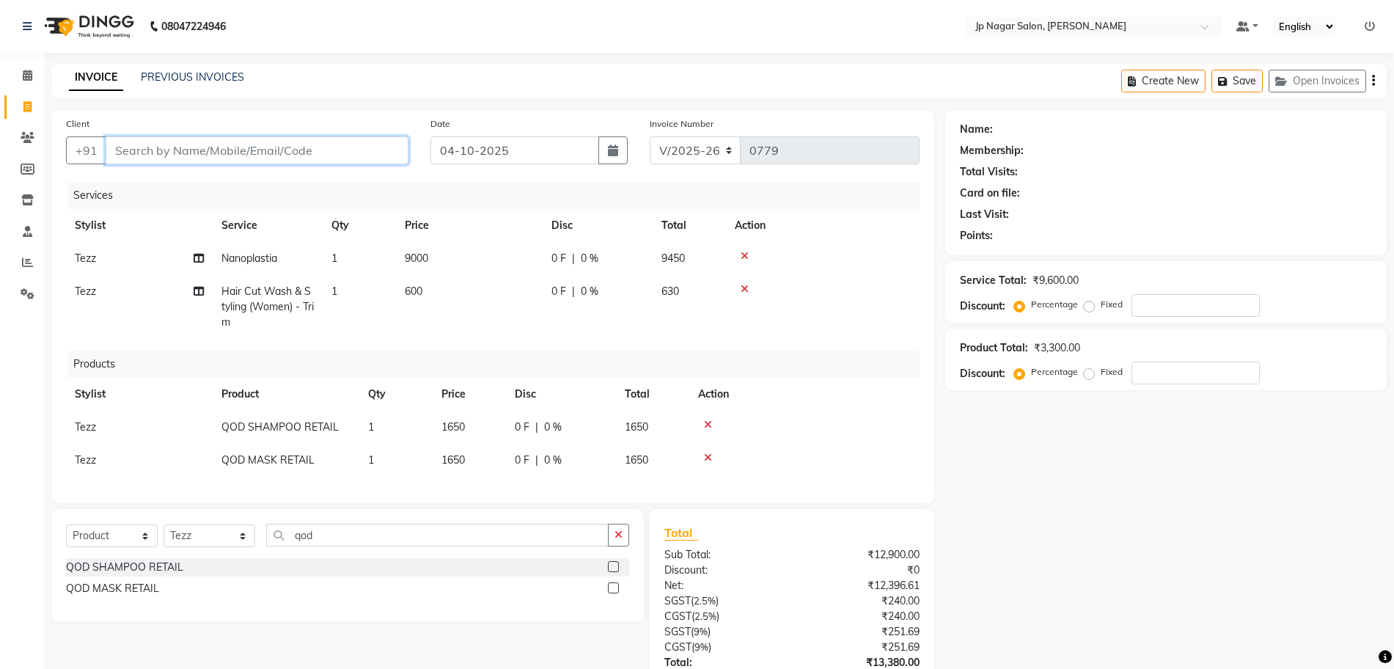
type input "0"
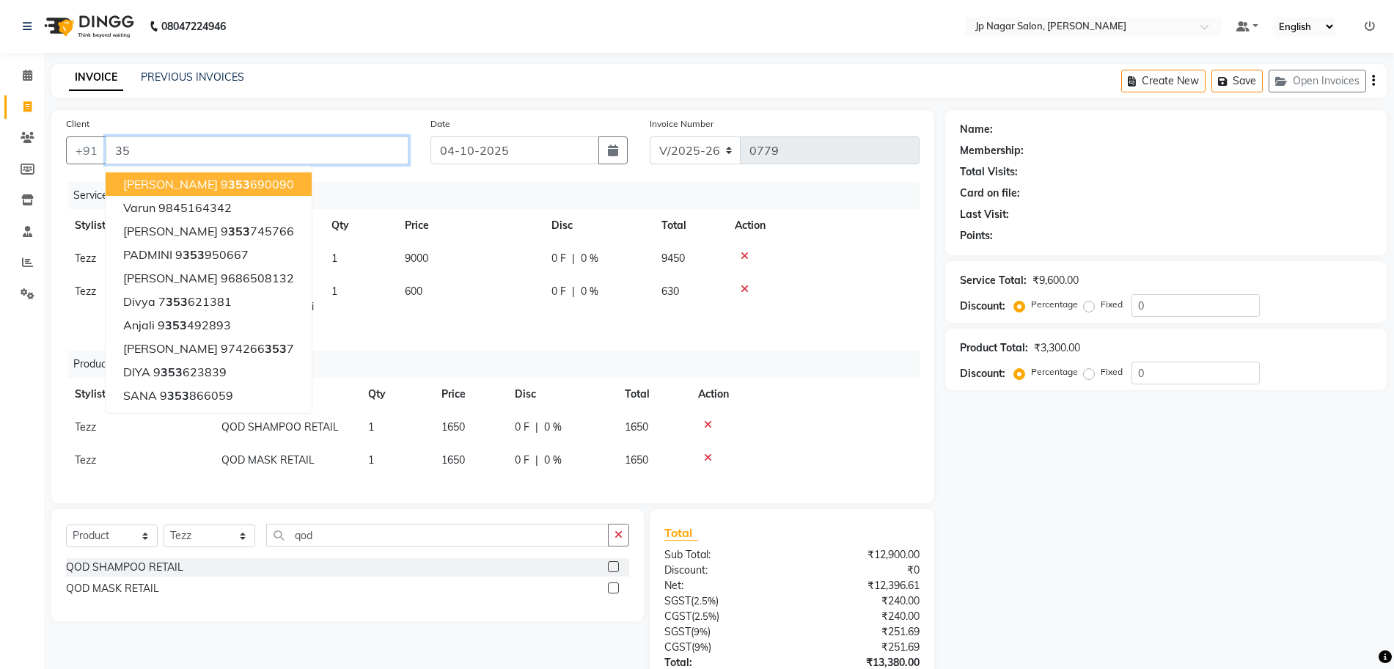
type input "3"
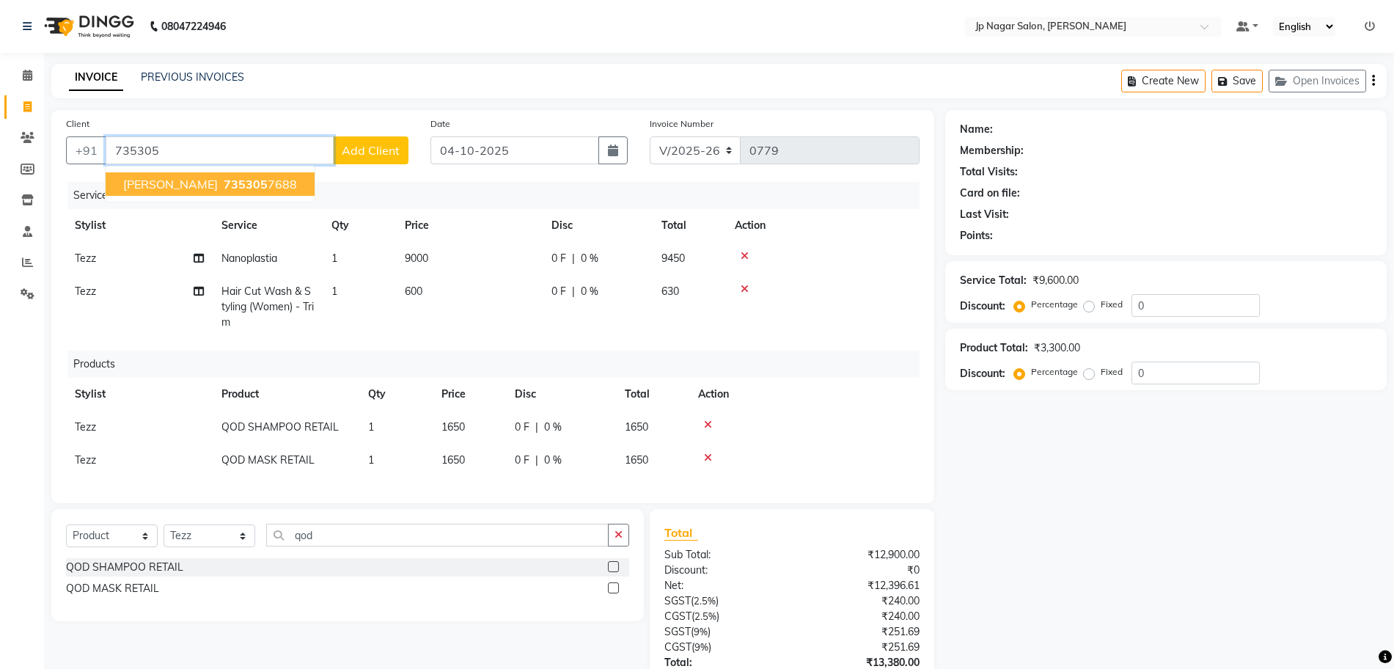
click at [172, 186] on span "[PERSON_NAME]" at bounding box center [170, 184] width 95 height 15
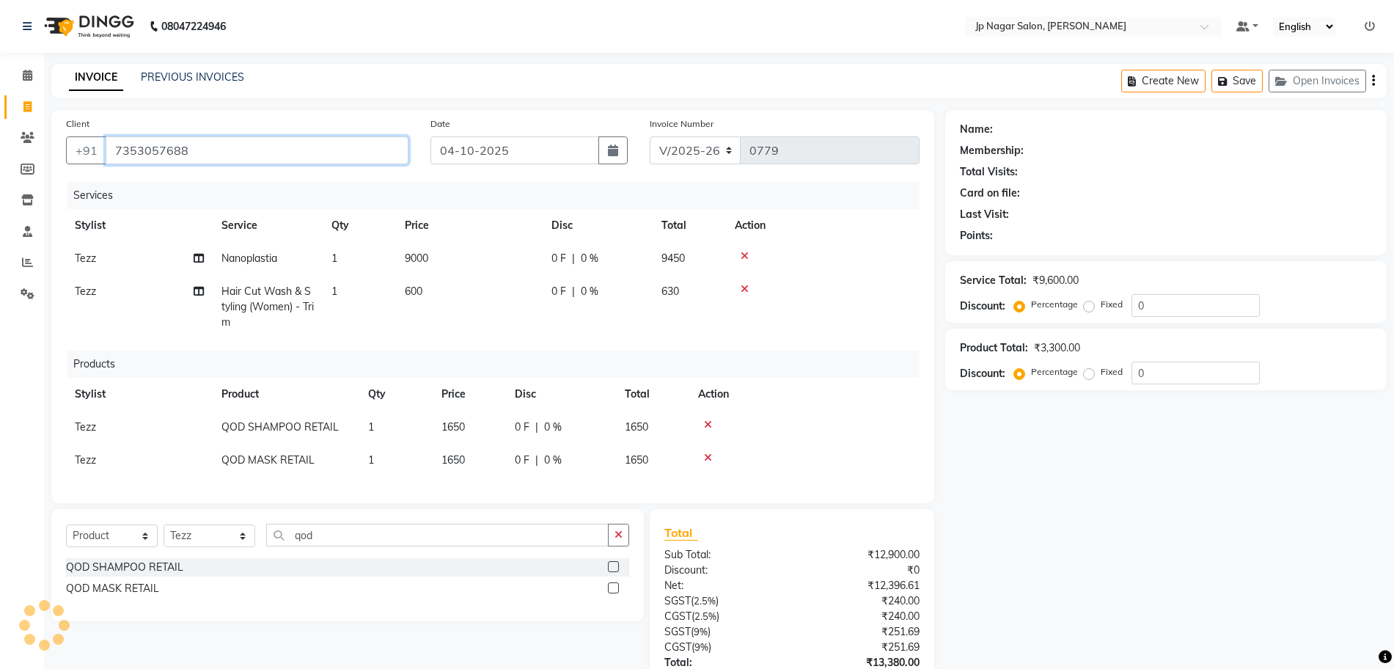
type input "7353057688"
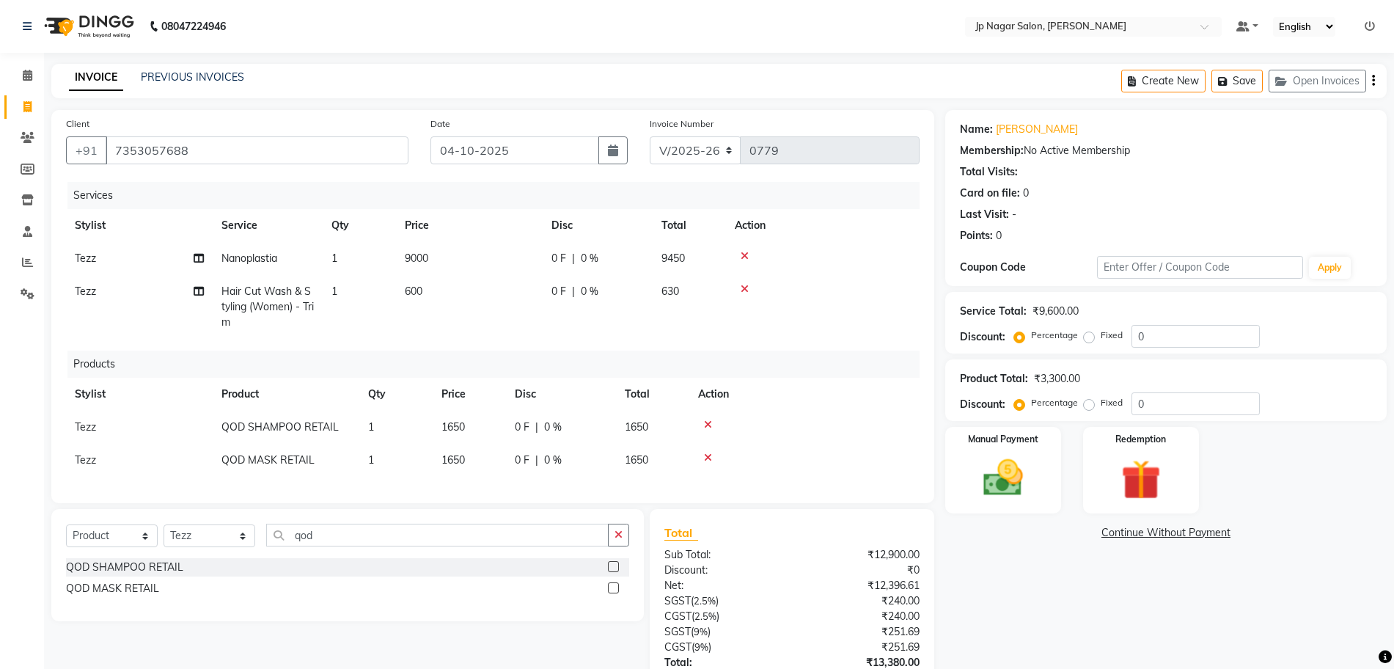
scroll to position [122, 0]
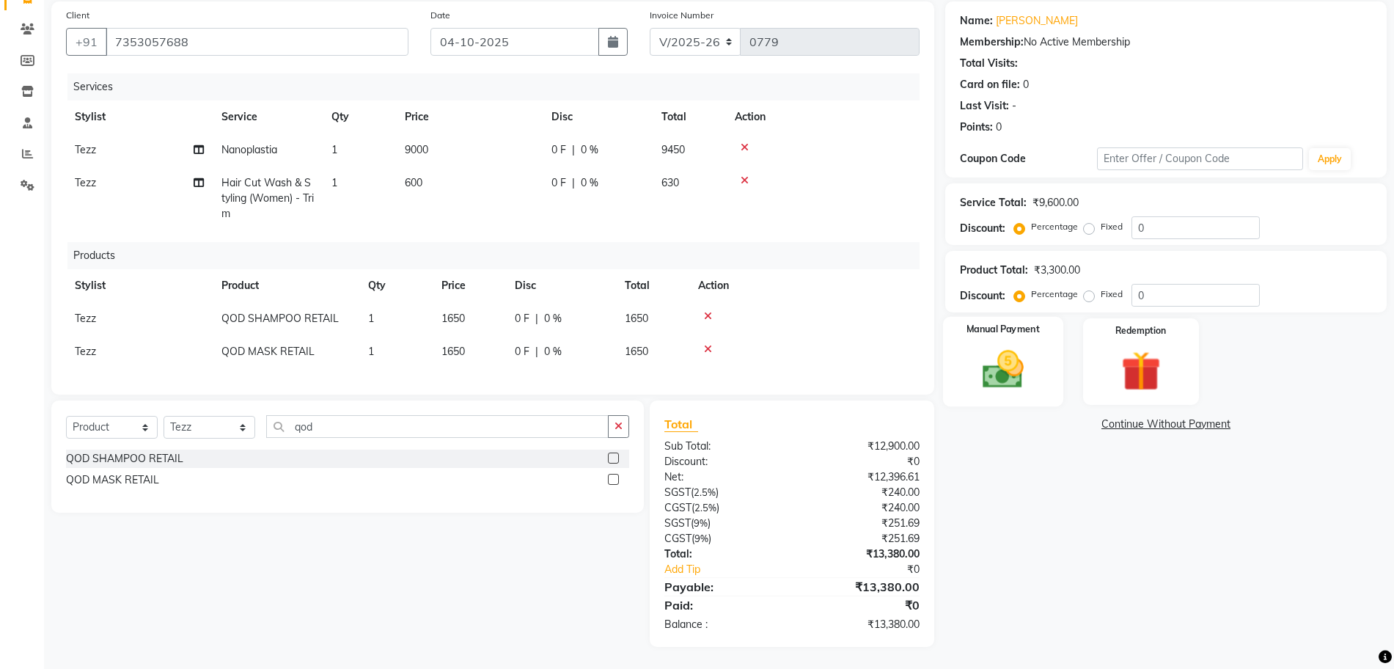
click at [993, 325] on div "Manual Payment" at bounding box center [1003, 361] width 120 height 89
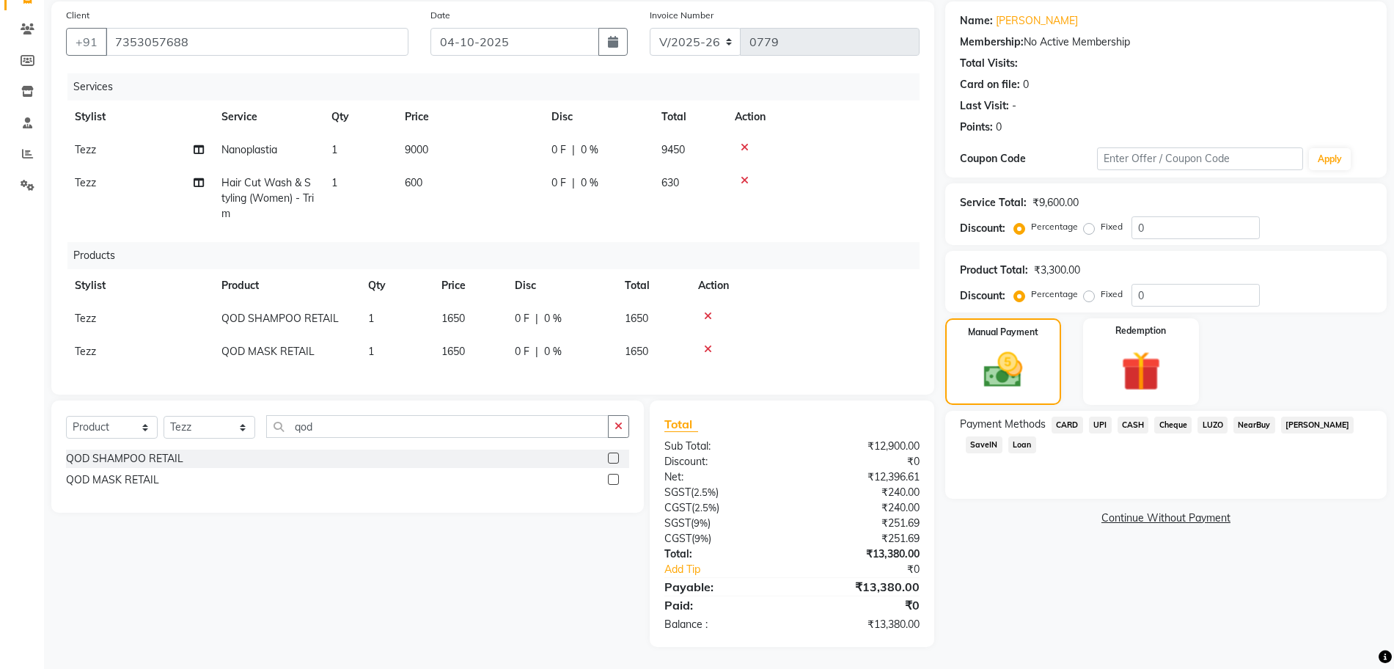
click at [1102, 417] on span "UPI" at bounding box center [1100, 425] width 23 height 17
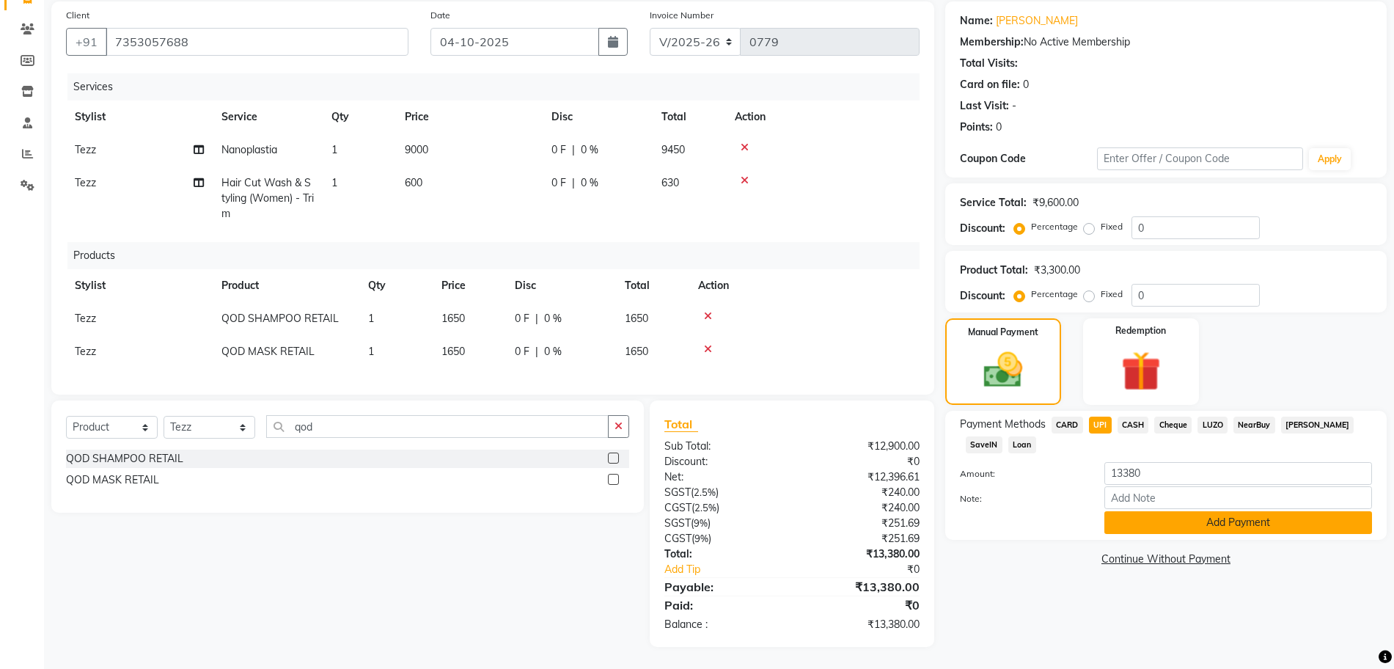
click at [1198, 511] on button "Add Payment" at bounding box center [1238, 522] width 268 height 23
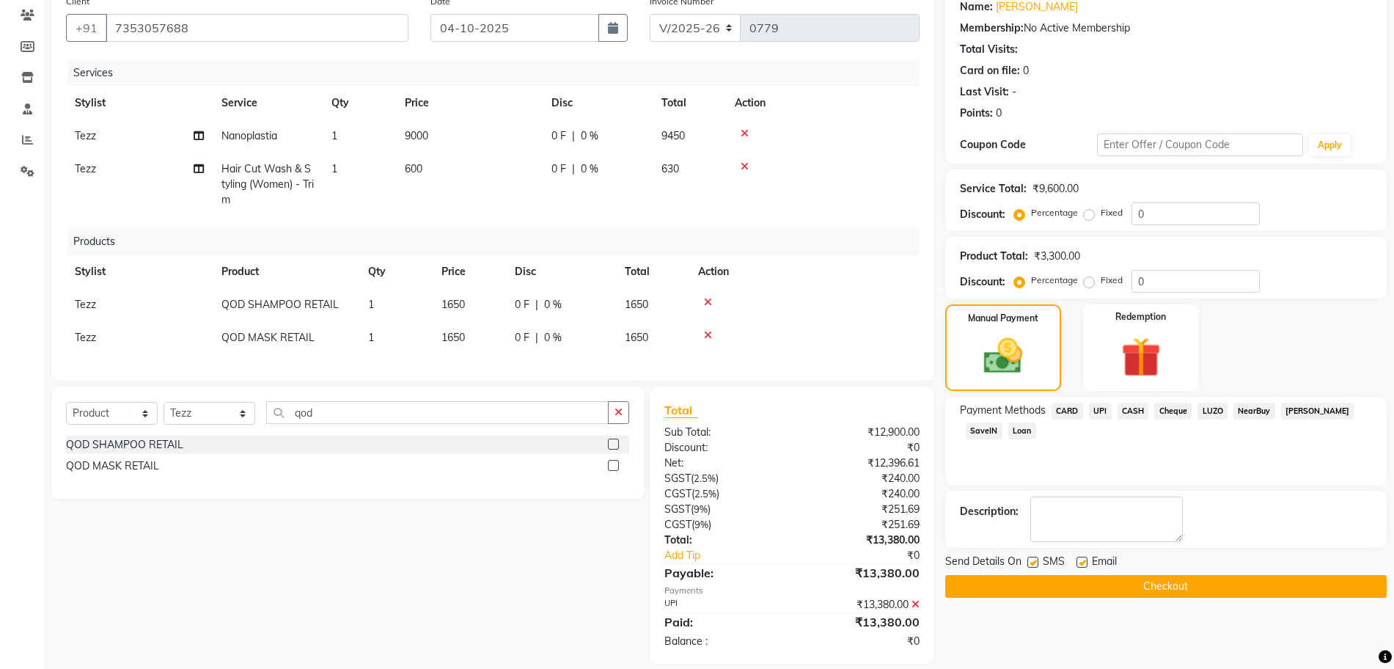
click at [1151, 591] on button "Checkout" at bounding box center [1166, 586] width 442 height 23
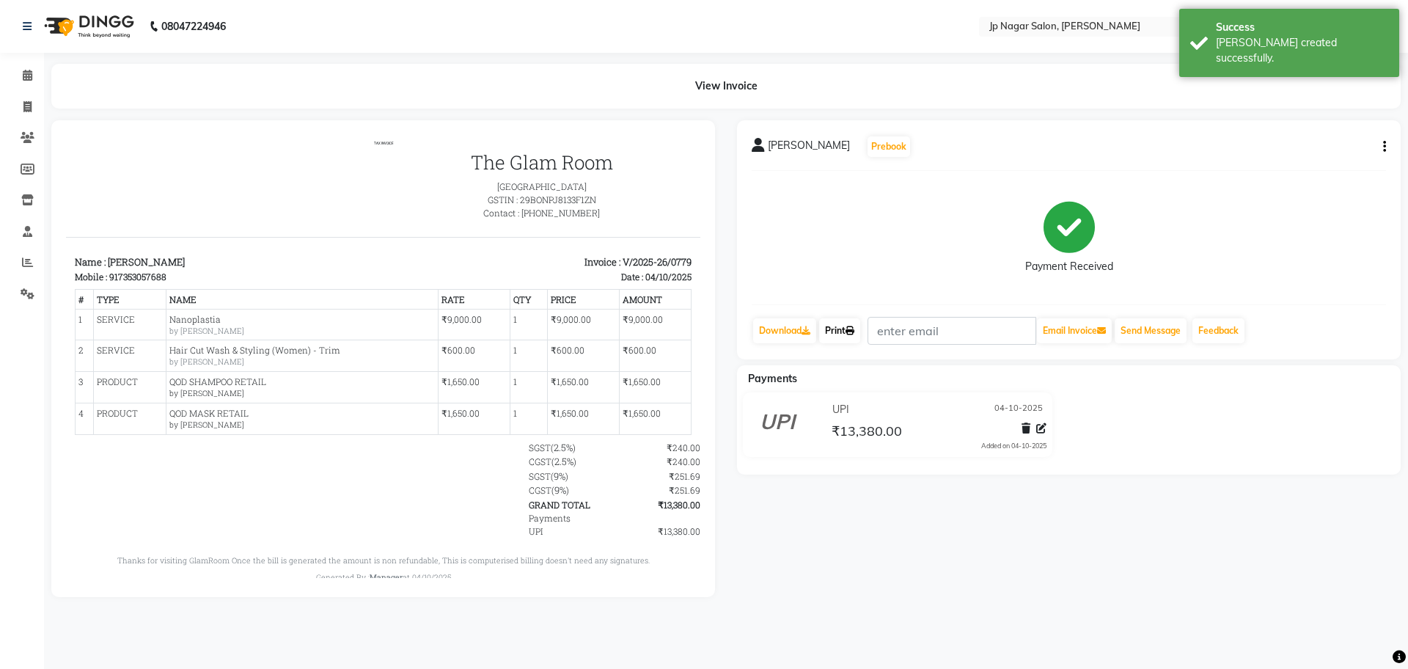
click at [831, 329] on link "Print" at bounding box center [839, 330] width 41 height 25
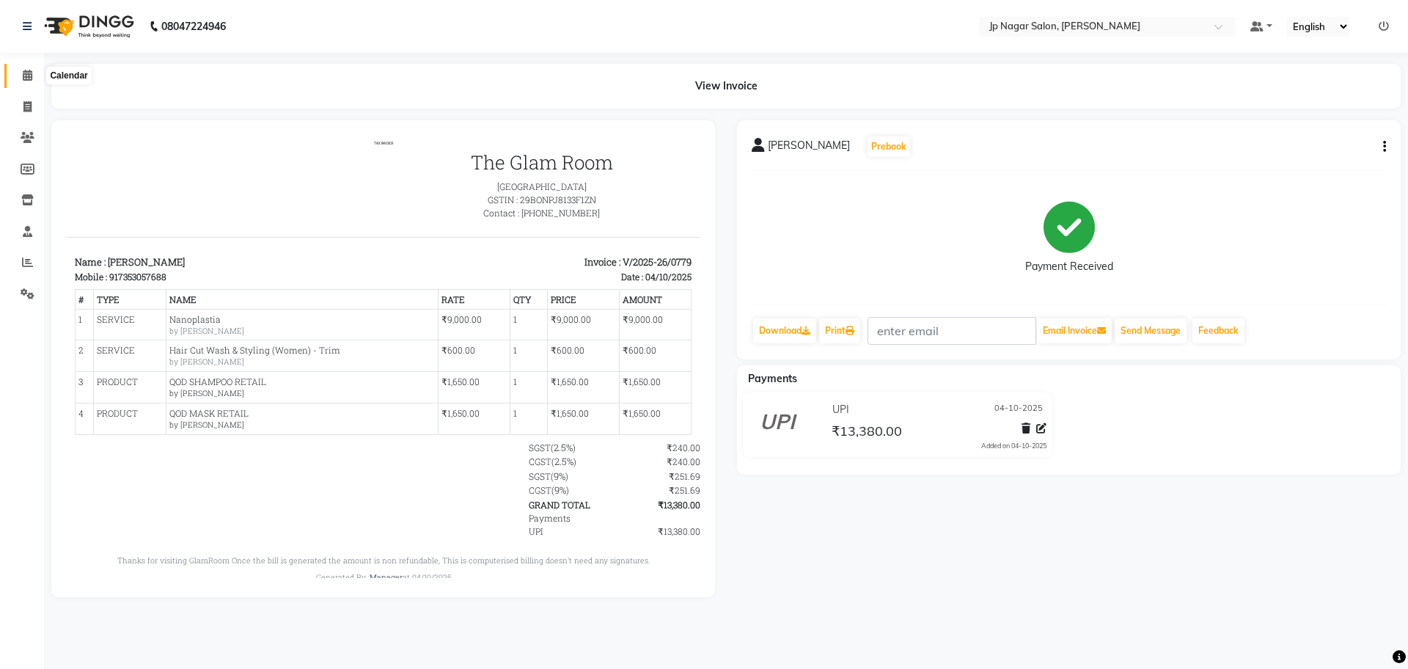
click at [23, 73] on icon at bounding box center [28, 75] width 10 height 11
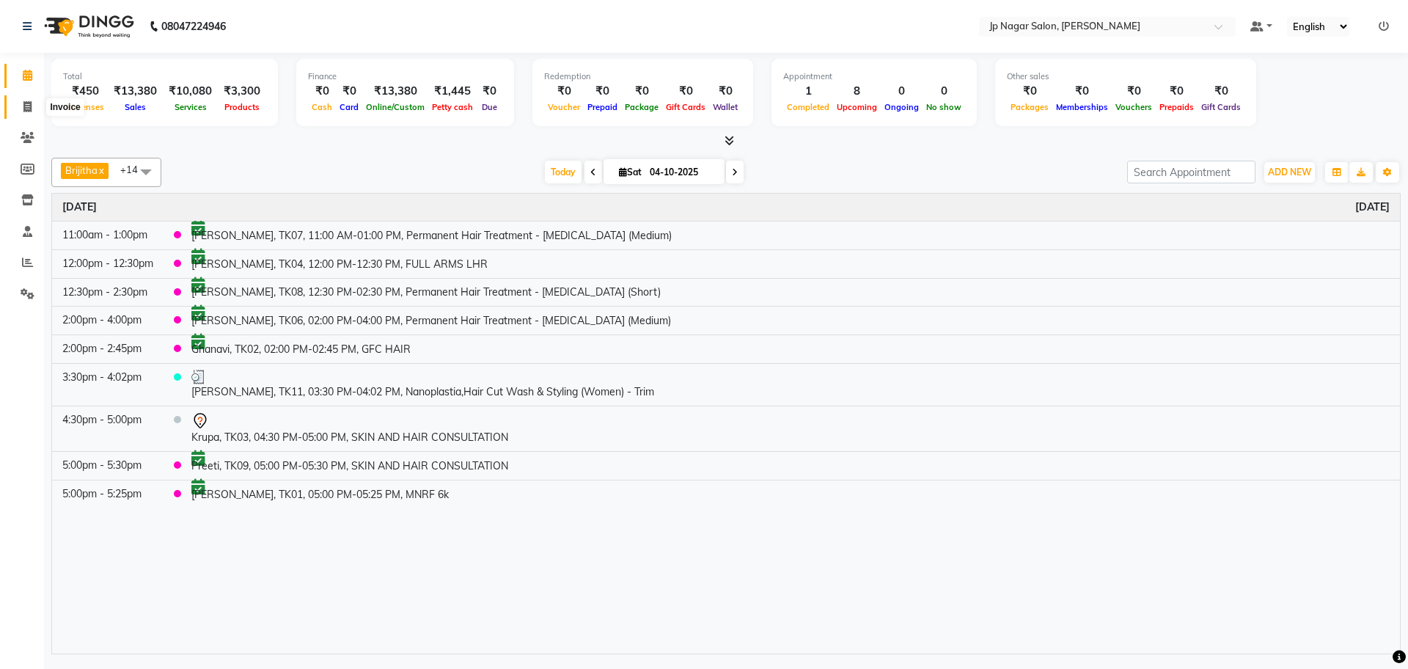
click at [28, 103] on icon at bounding box center [27, 106] width 8 height 11
select select "service"
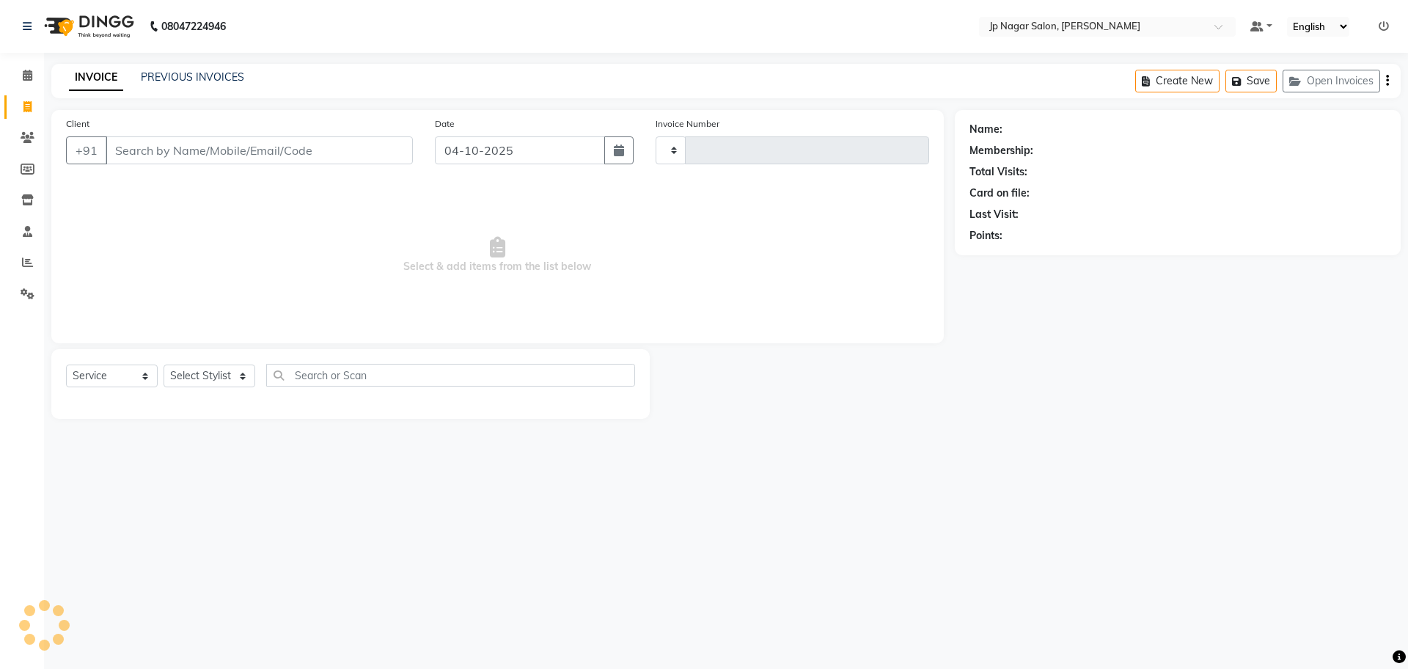
type input "0780"
select select "4852"
click at [183, 151] on input "Client" at bounding box center [259, 150] width 307 height 28
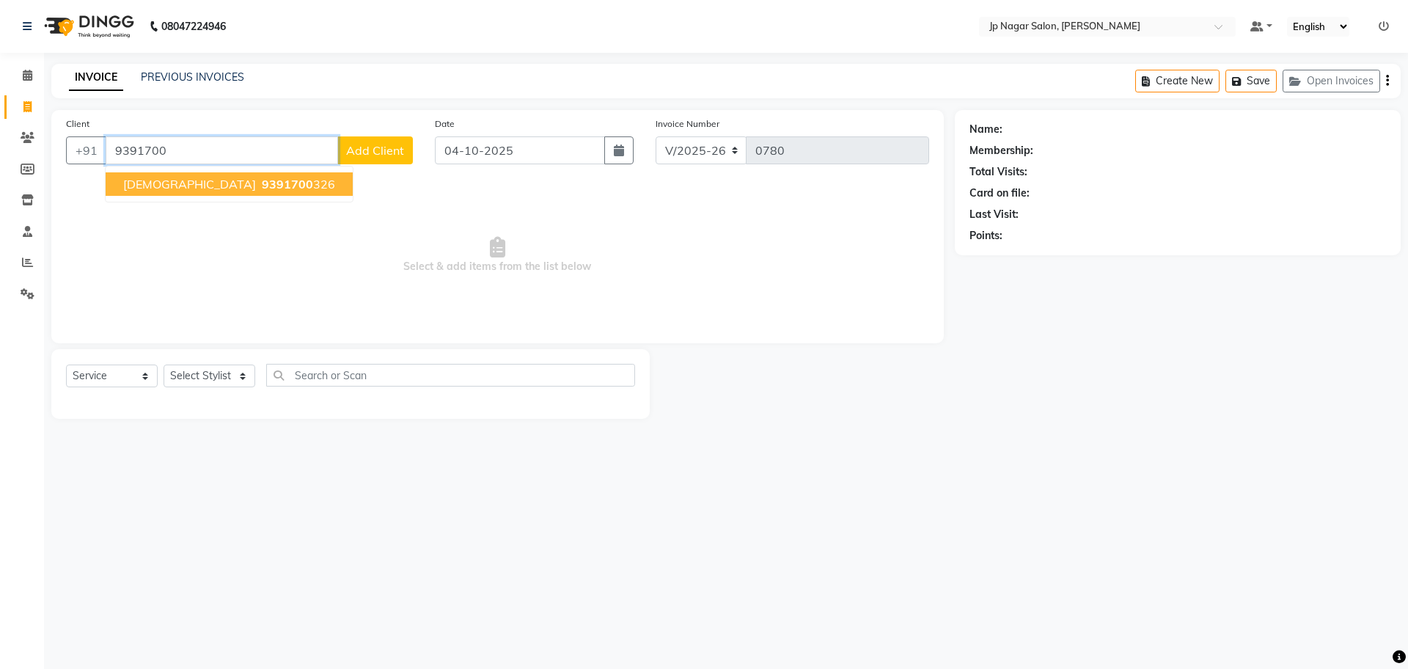
click at [262, 183] on span "9391700" at bounding box center [287, 184] width 51 height 15
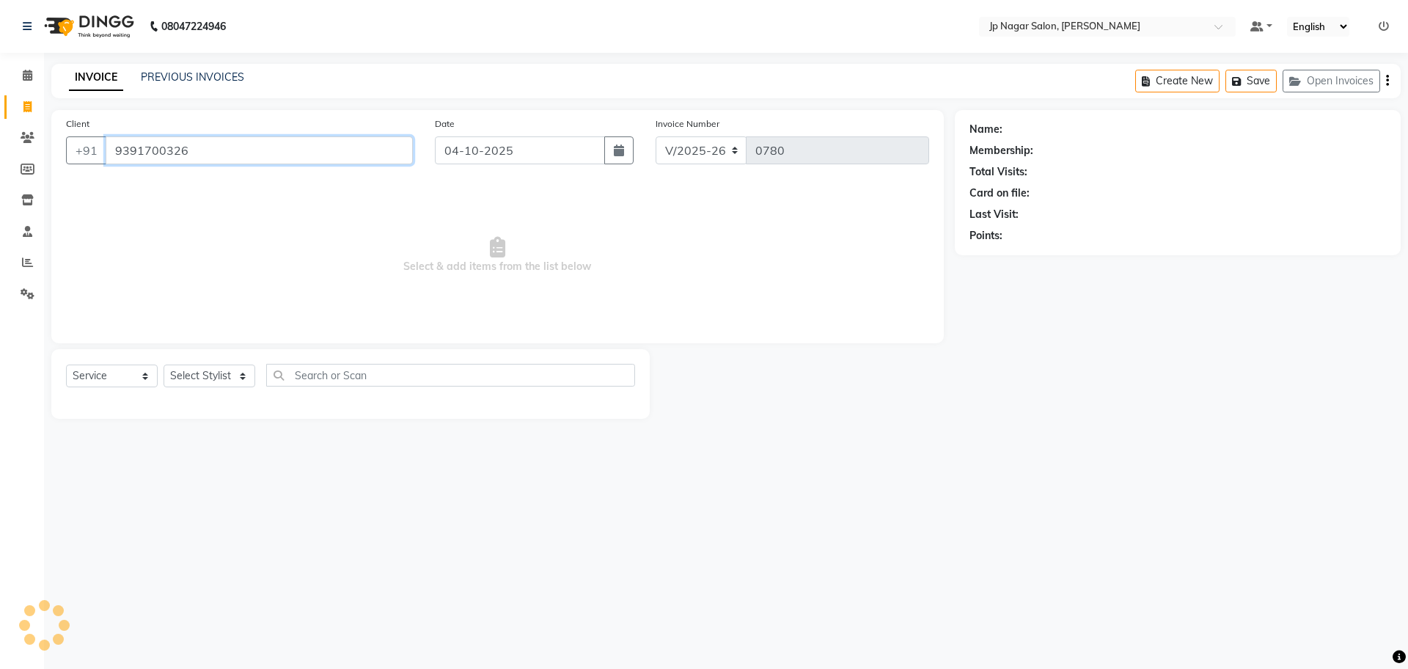
type input "9391700326"
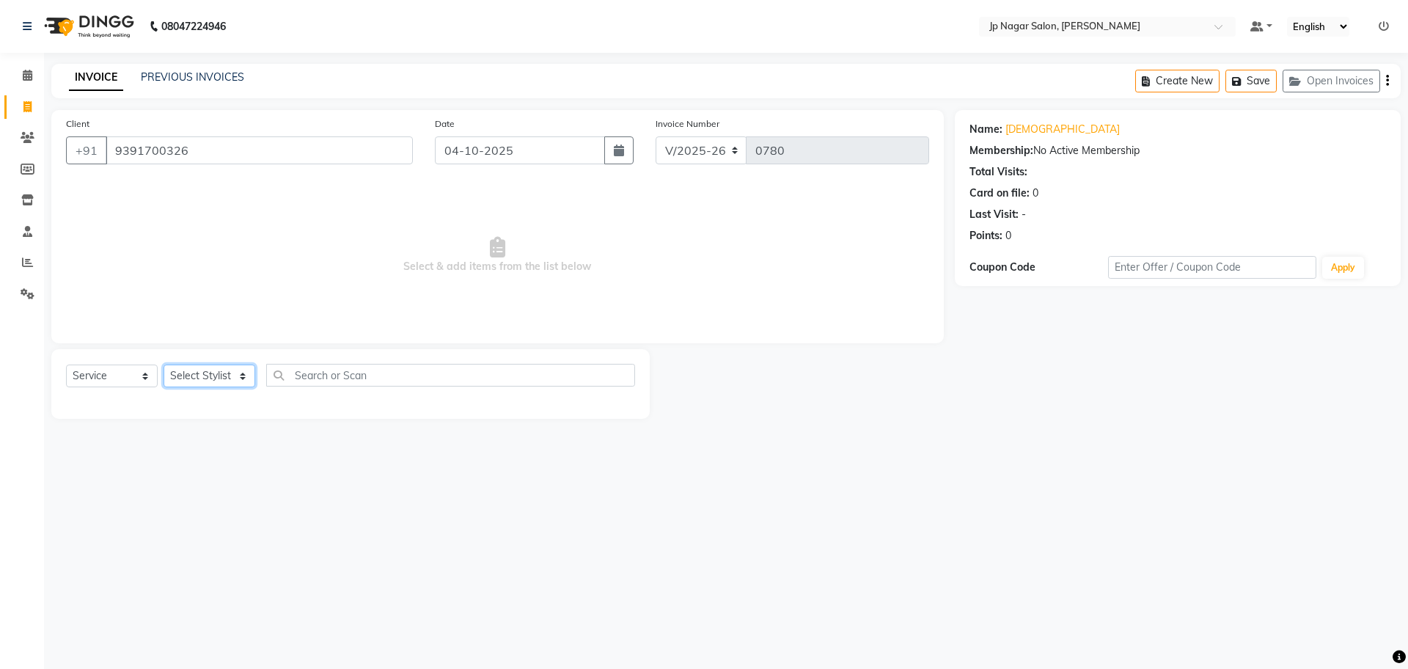
click at [203, 367] on select "Select Stylist Brijitha [PERSON_NAME] [PERSON_NAME] Manager Mehjabin [PERSON_NA…" at bounding box center [210, 375] width 92 height 23
select select "89410"
click at [164, 364] on select "Select Stylist Brijitha [PERSON_NAME] [PERSON_NAME] Manager Mehjabin [PERSON_NA…" at bounding box center [210, 375] width 92 height 23
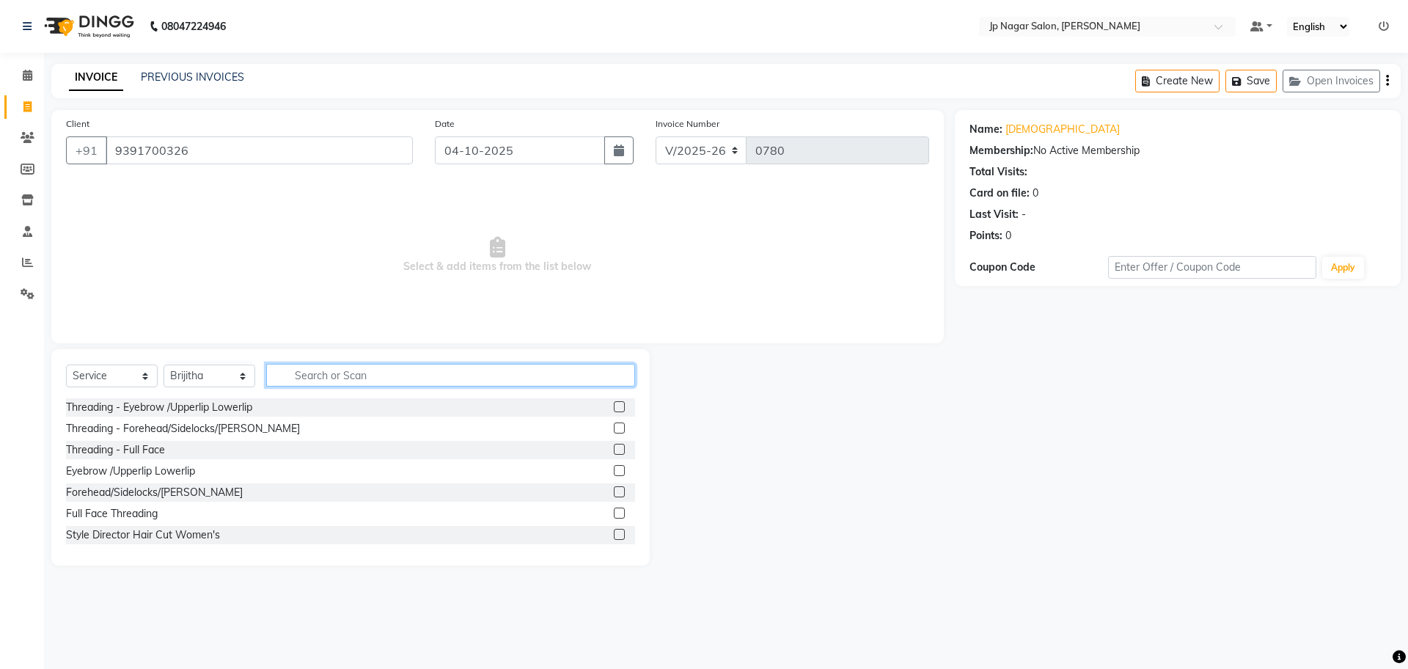
click at [359, 381] on input "text" at bounding box center [450, 375] width 369 height 23
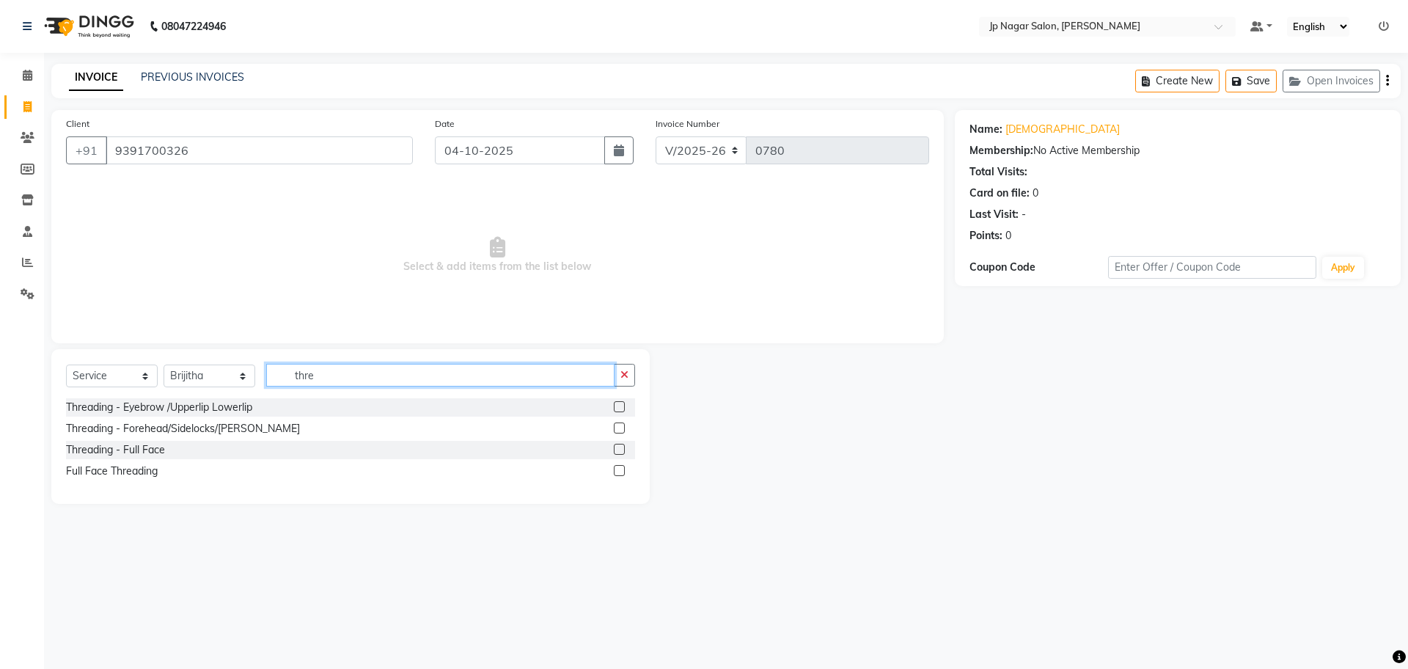
type input "thre"
click at [622, 406] on label at bounding box center [619, 406] width 11 height 11
click at [622, 406] on input "checkbox" at bounding box center [619, 408] width 10 height 10
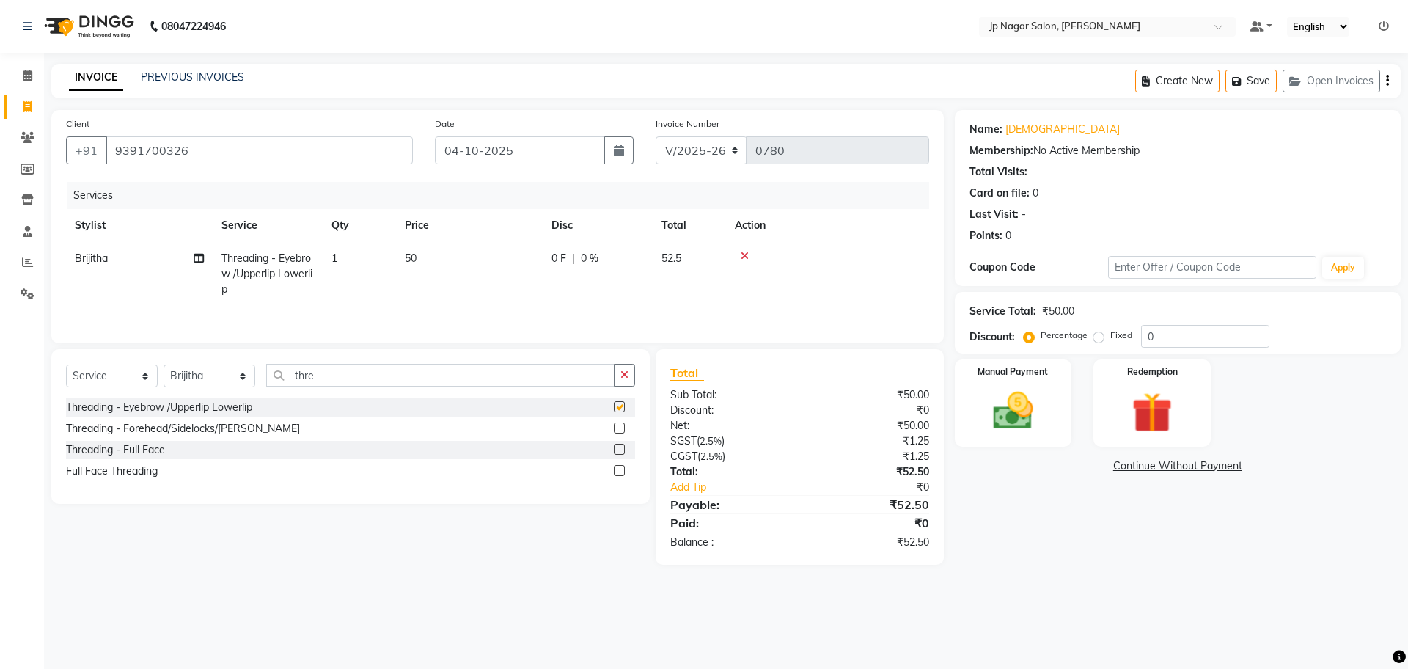
checkbox input "false"
click at [994, 422] on img at bounding box center [1013, 411] width 68 height 48
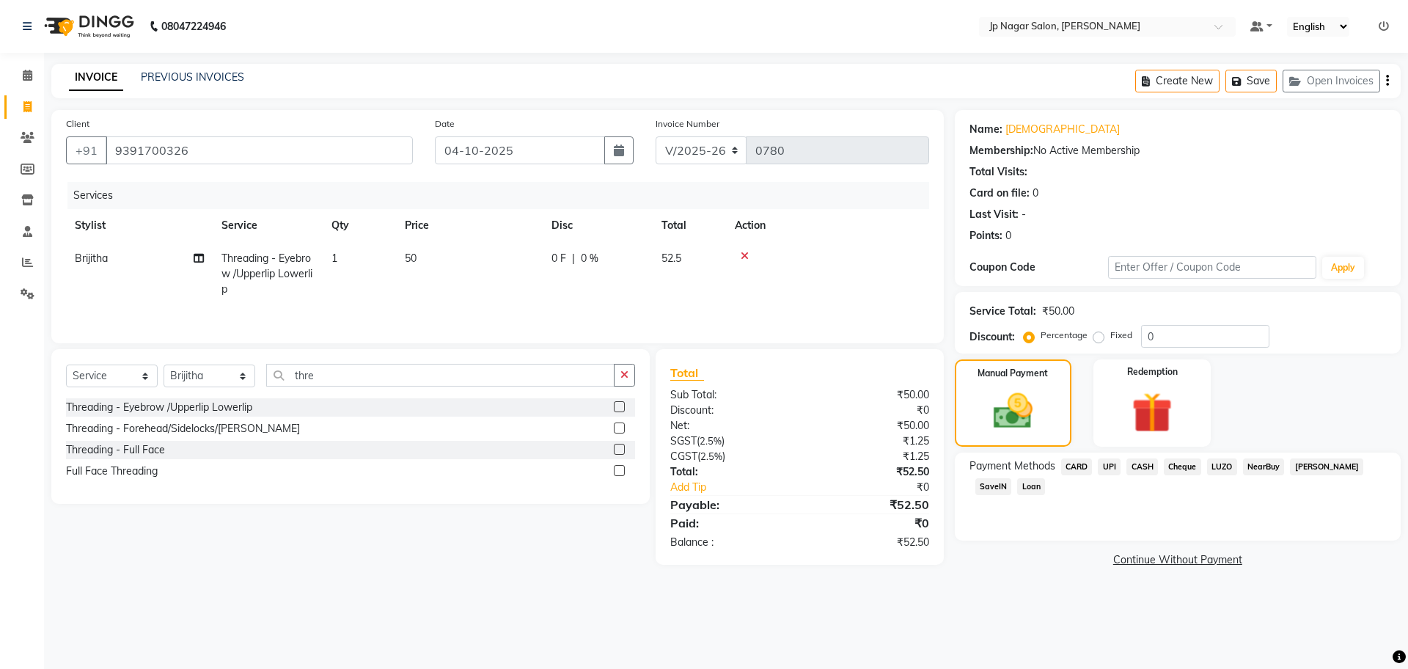
click at [1111, 471] on span "UPI" at bounding box center [1109, 466] width 23 height 17
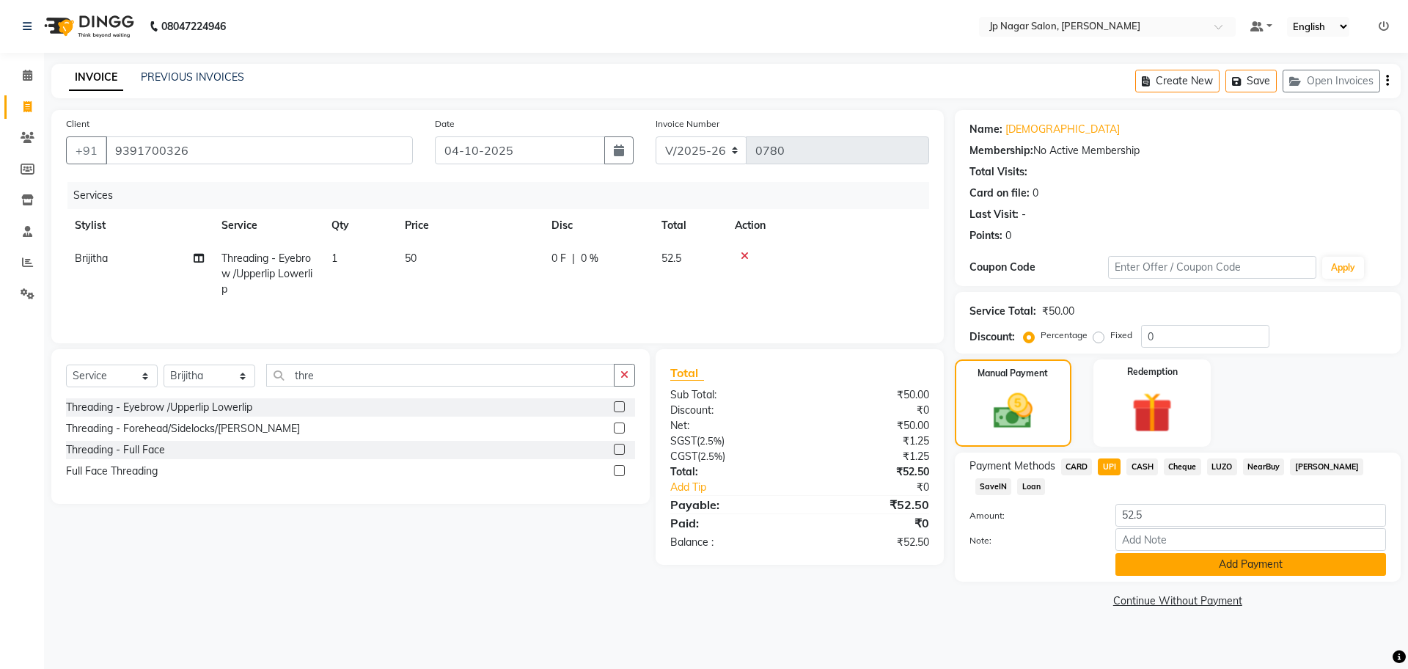
click at [1269, 567] on button "Add Payment" at bounding box center [1250, 564] width 271 height 23
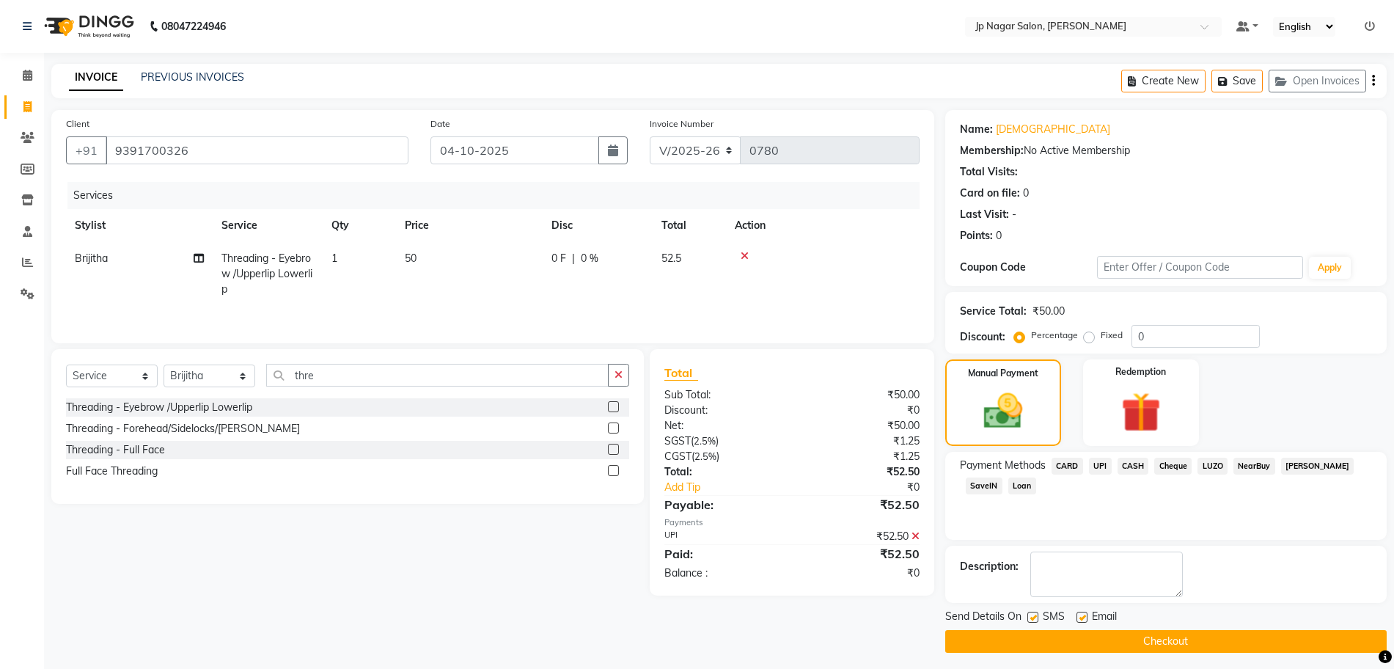
scroll to position [6, 0]
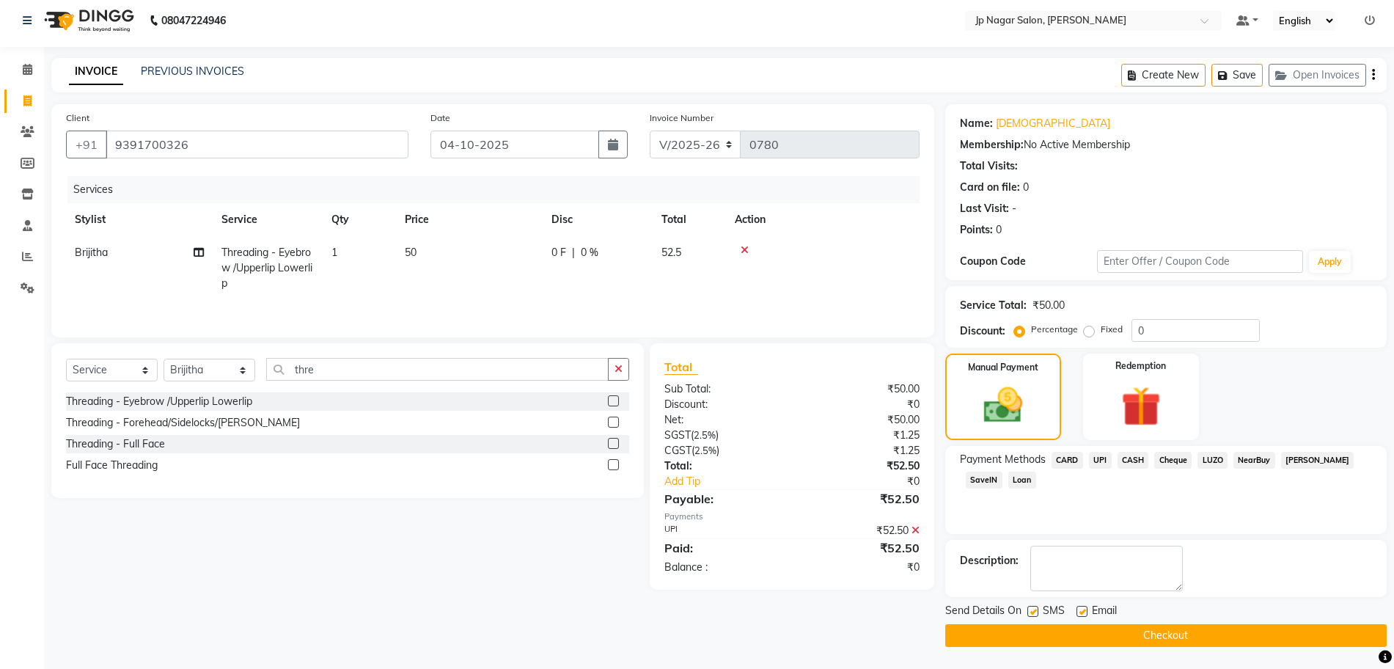
click at [1187, 638] on button "Checkout" at bounding box center [1166, 635] width 442 height 23
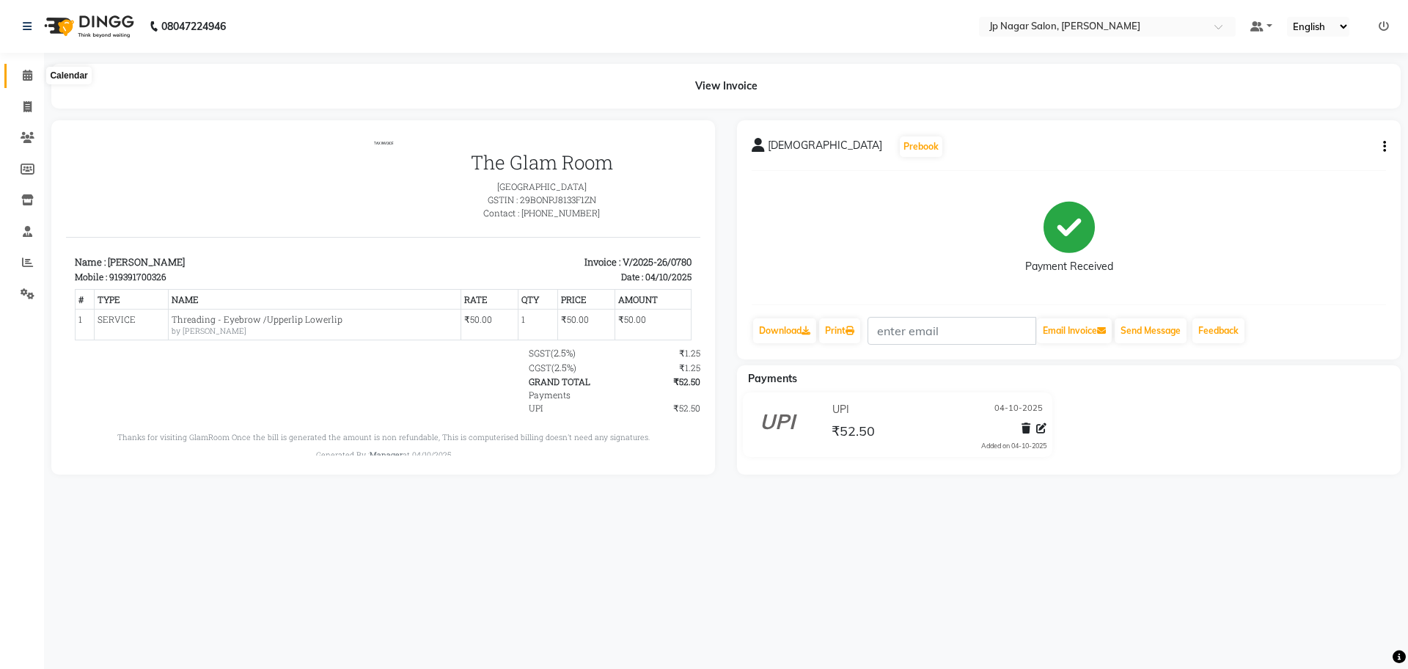
click at [28, 78] on icon at bounding box center [28, 75] width 10 height 11
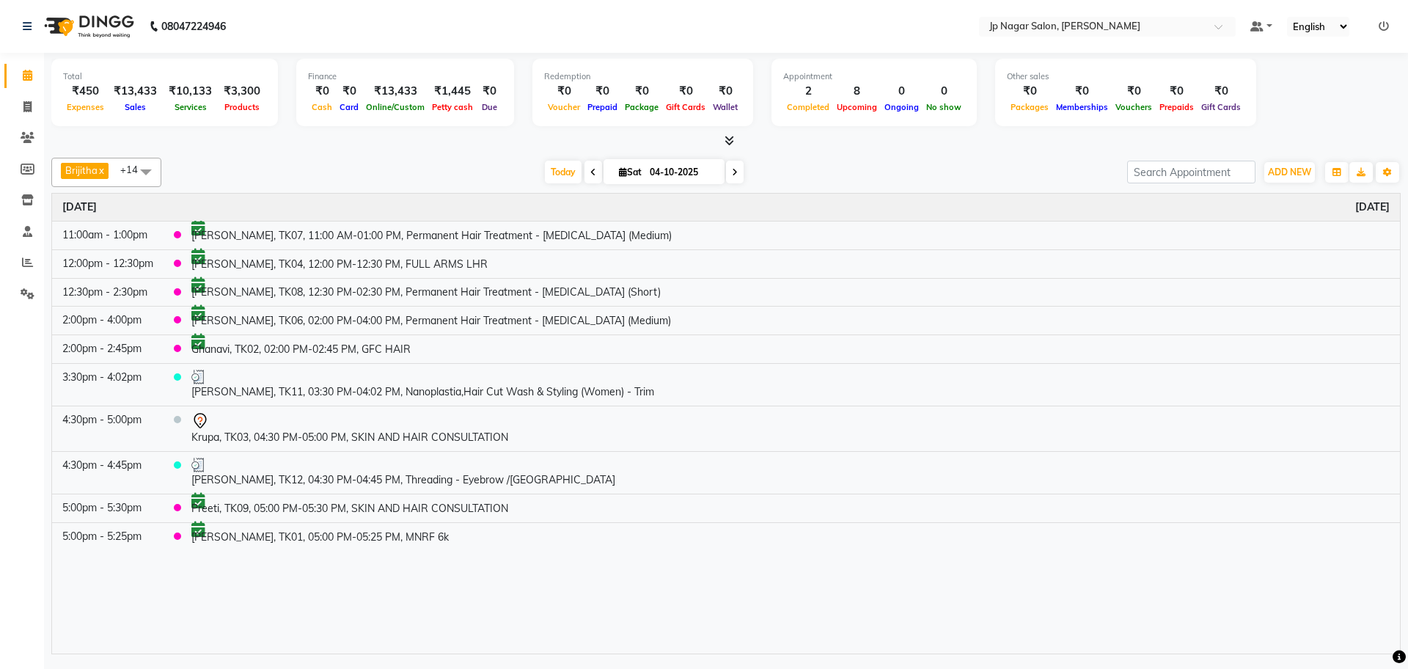
click at [732, 172] on icon at bounding box center [735, 172] width 6 height 9
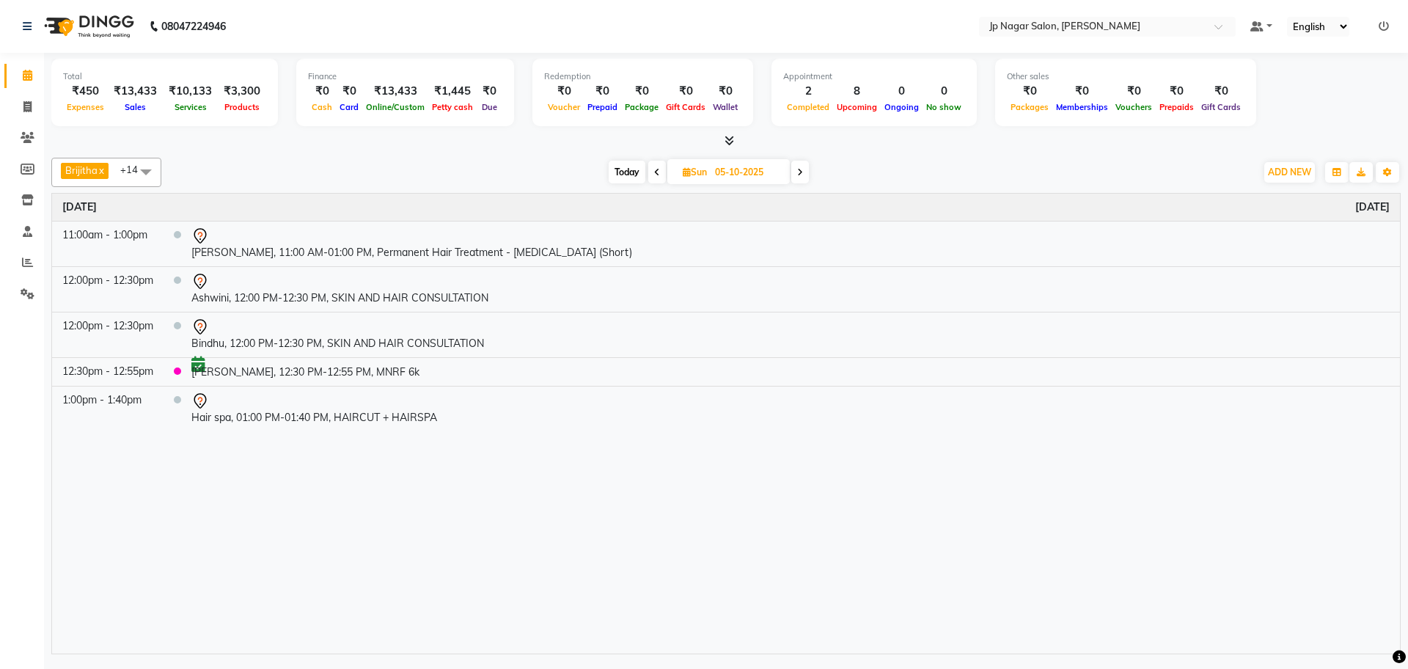
click at [658, 171] on icon at bounding box center [657, 172] width 6 height 9
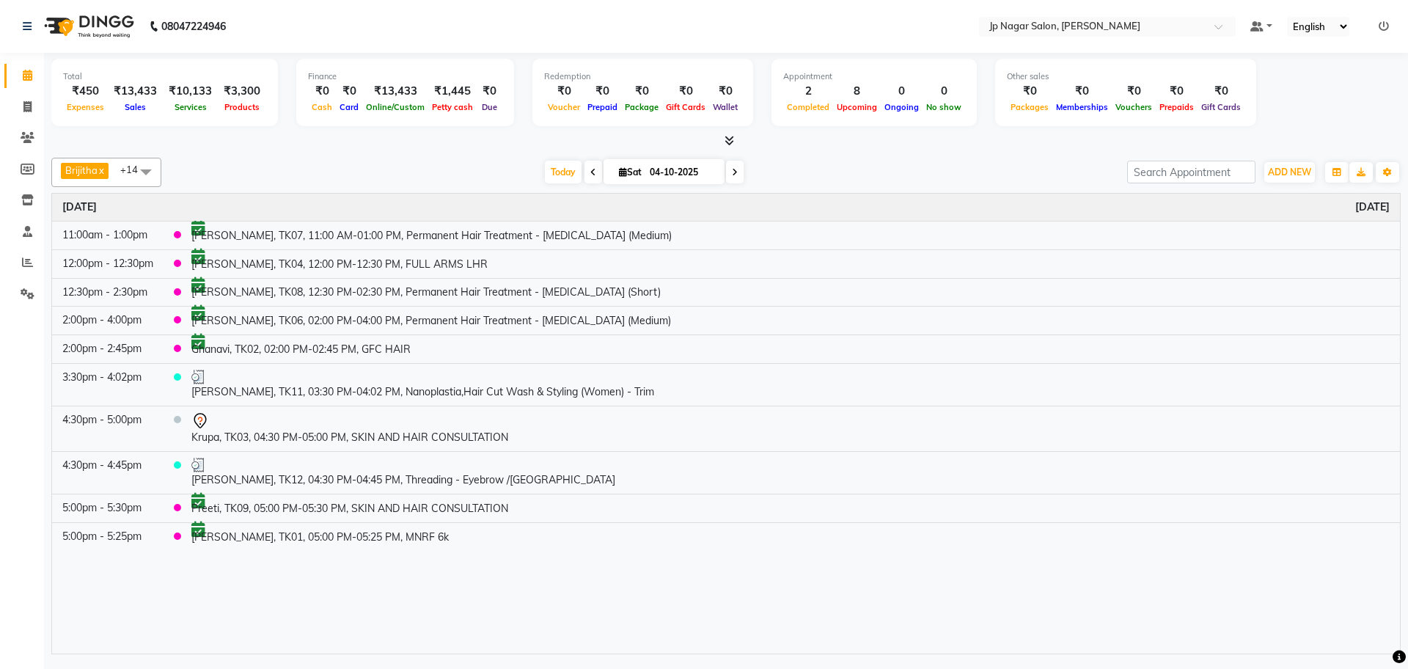
click at [737, 176] on span at bounding box center [735, 172] width 18 height 23
type input "05-10-2025"
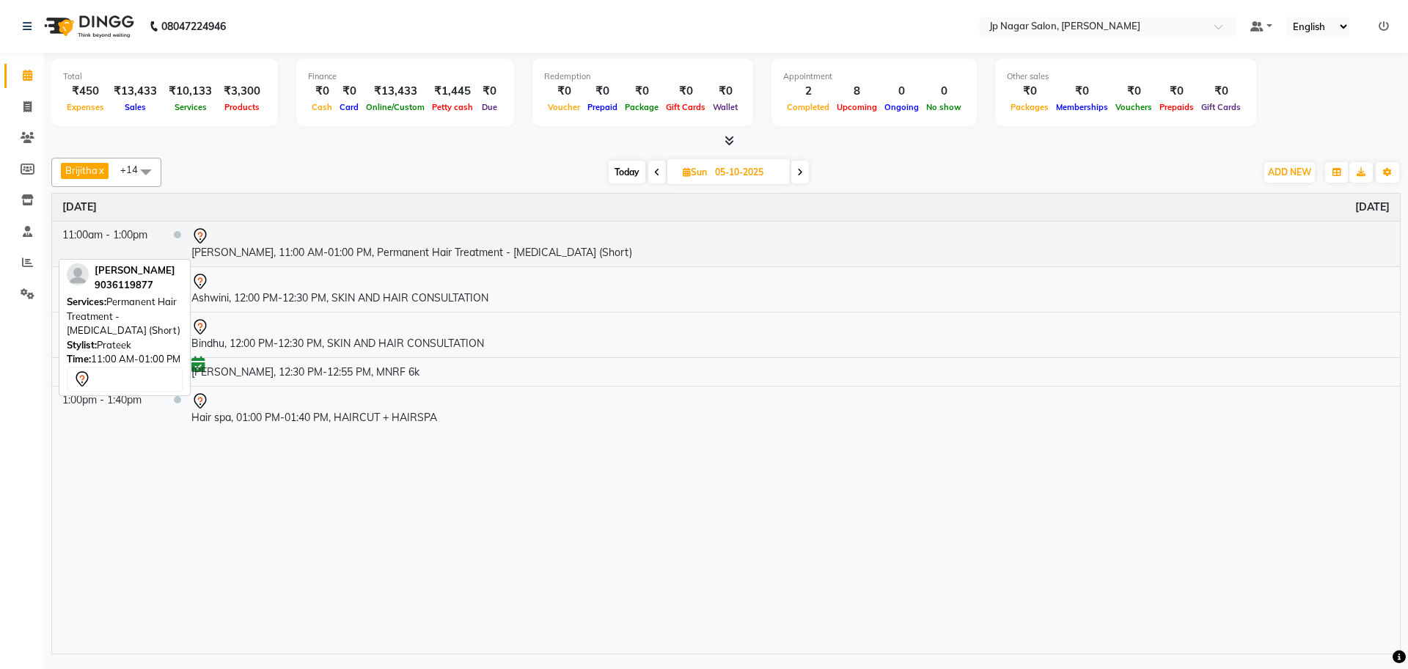
click at [298, 259] on td "[PERSON_NAME], 11:00 AM-01:00 PM, Permanent Hair Treatment - [MEDICAL_DATA] (Sh…" at bounding box center [790, 243] width 1219 height 45
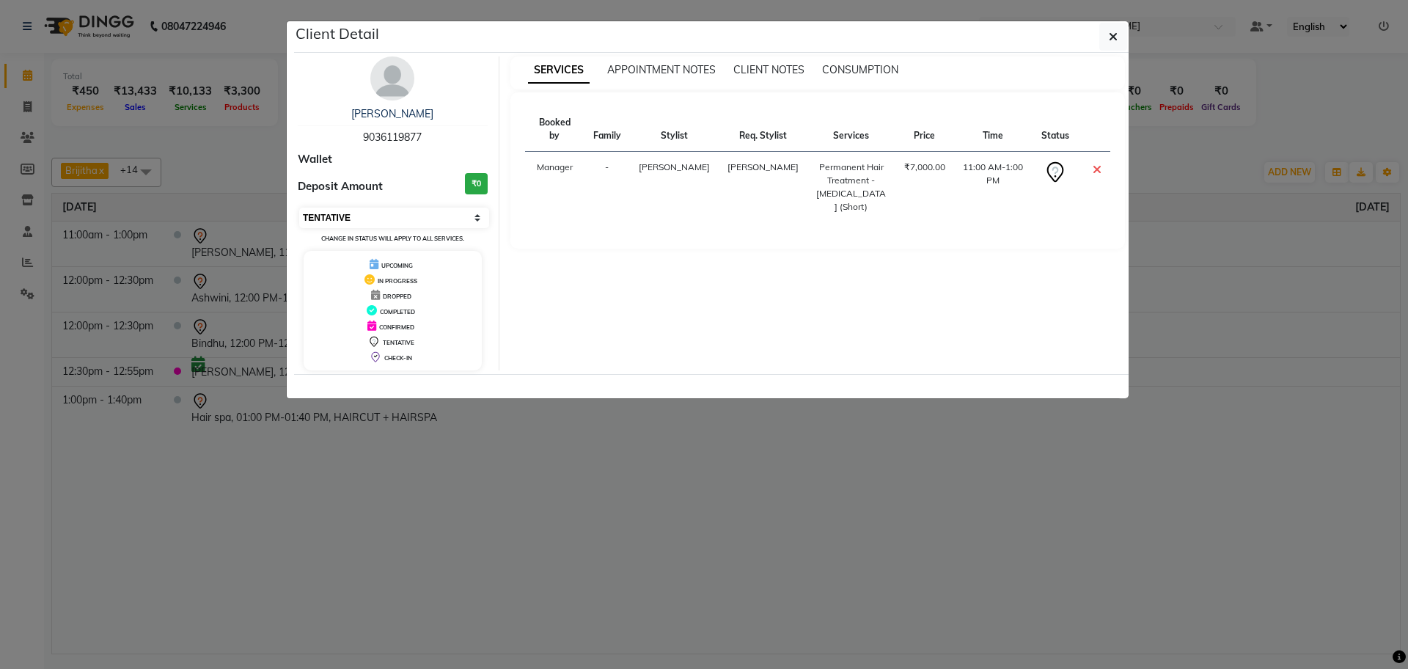
click at [408, 208] on select "Select CONFIRMED TENTATIVE" at bounding box center [394, 218] width 190 height 21
select select "6"
click at [299, 208] on select "Select CONFIRMED TENTATIVE" at bounding box center [394, 218] width 190 height 21
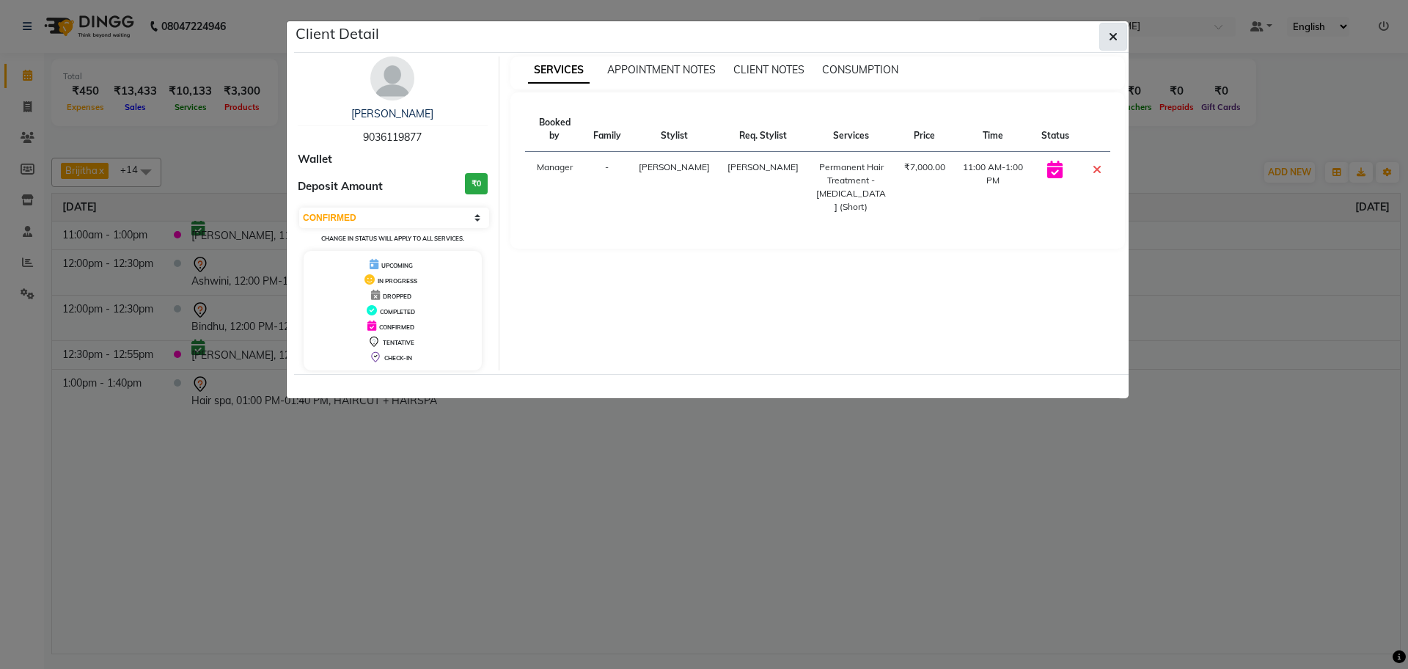
click at [1111, 32] on icon "button" at bounding box center [1113, 37] width 9 height 12
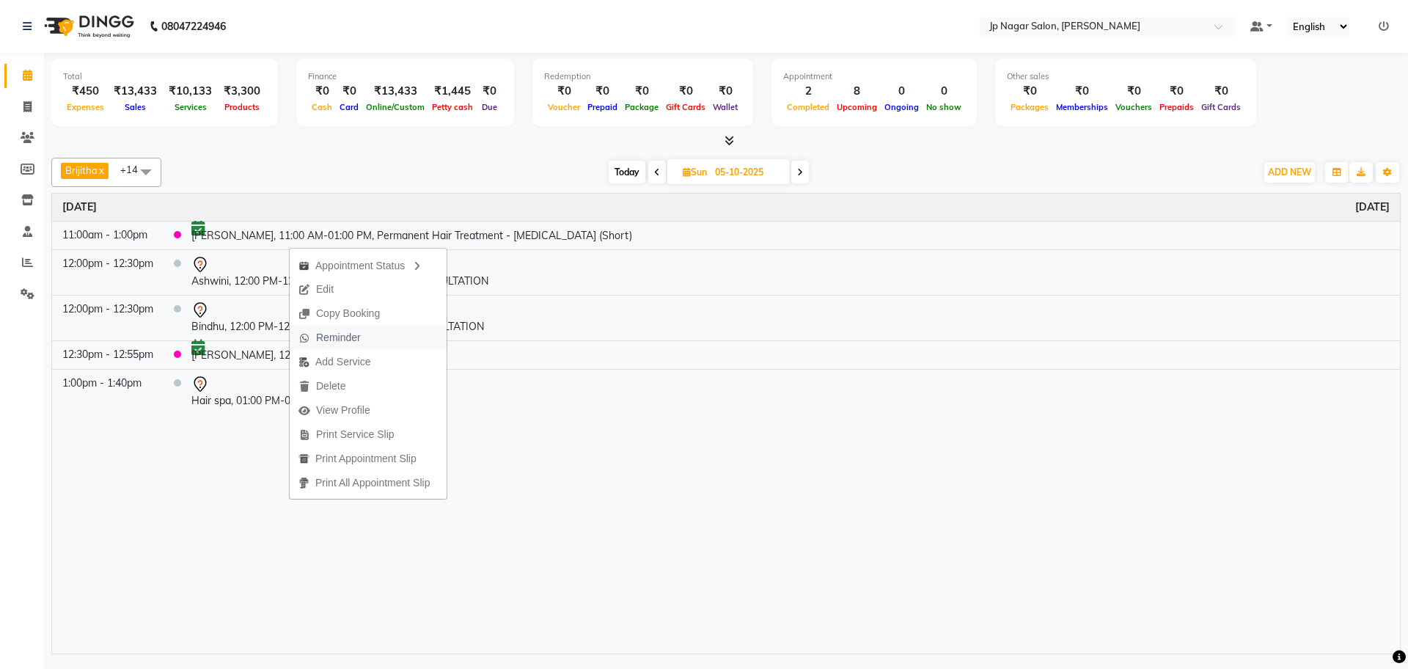
click at [370, 331] on button "Reminder" at bounding box center [368, 338] width 157 height 24
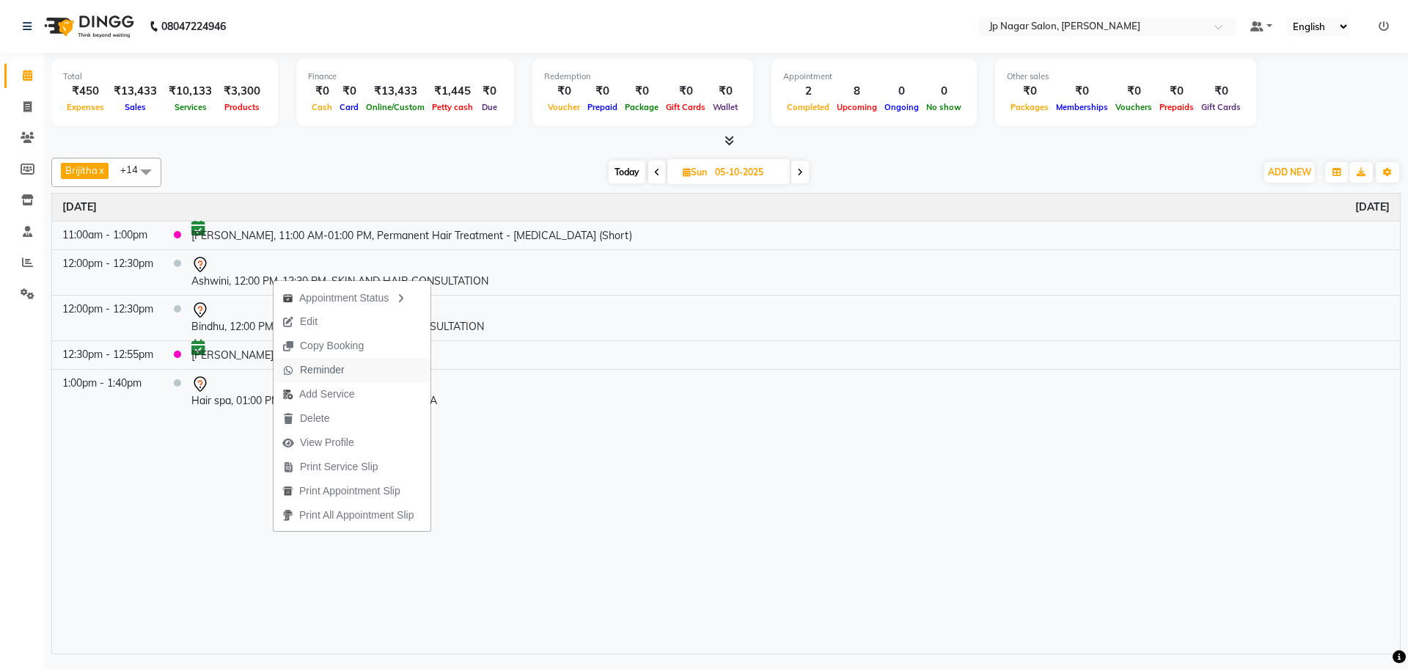
click at [345, 376] on span "Reminder" at bounding box center [314, 370] width 80 height 24
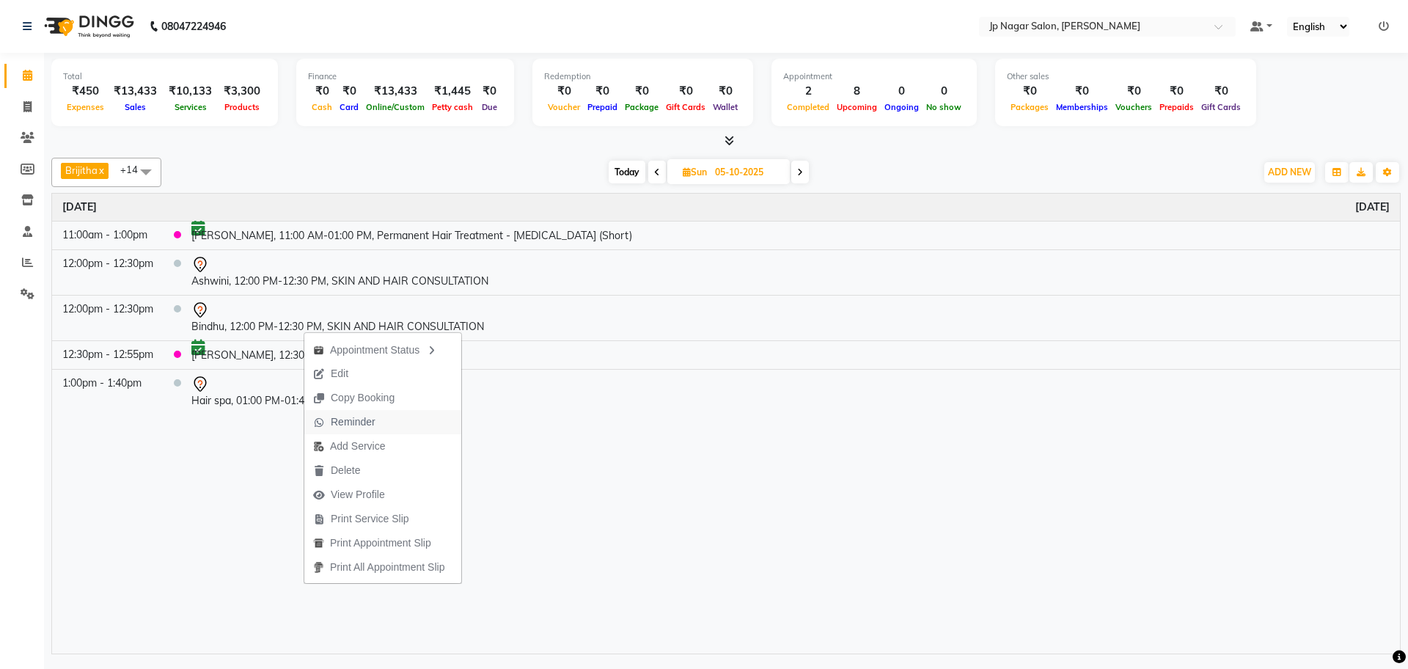
click at [361, 422] on span "Reminder" at bounding box center [353, 421] width 45 height 15
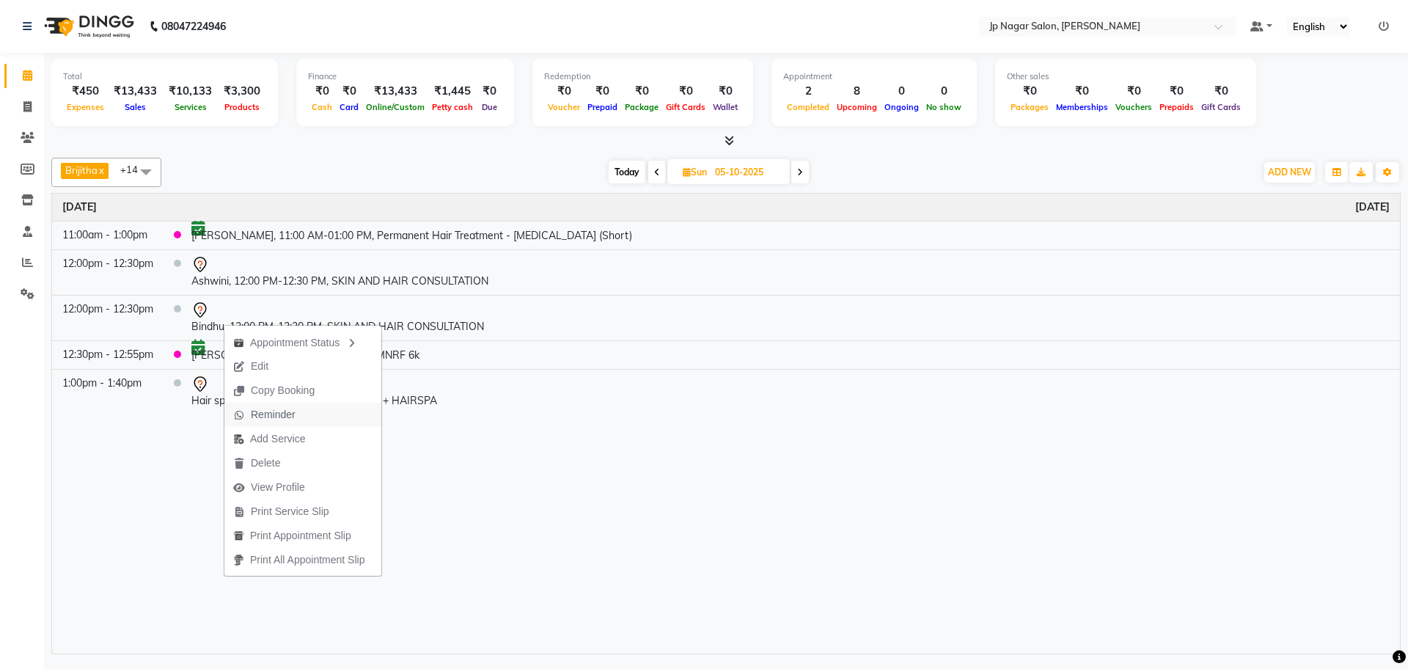
click at [268, 418] on span "Reminder" at bounding box center [273, 414] width 45 height 15
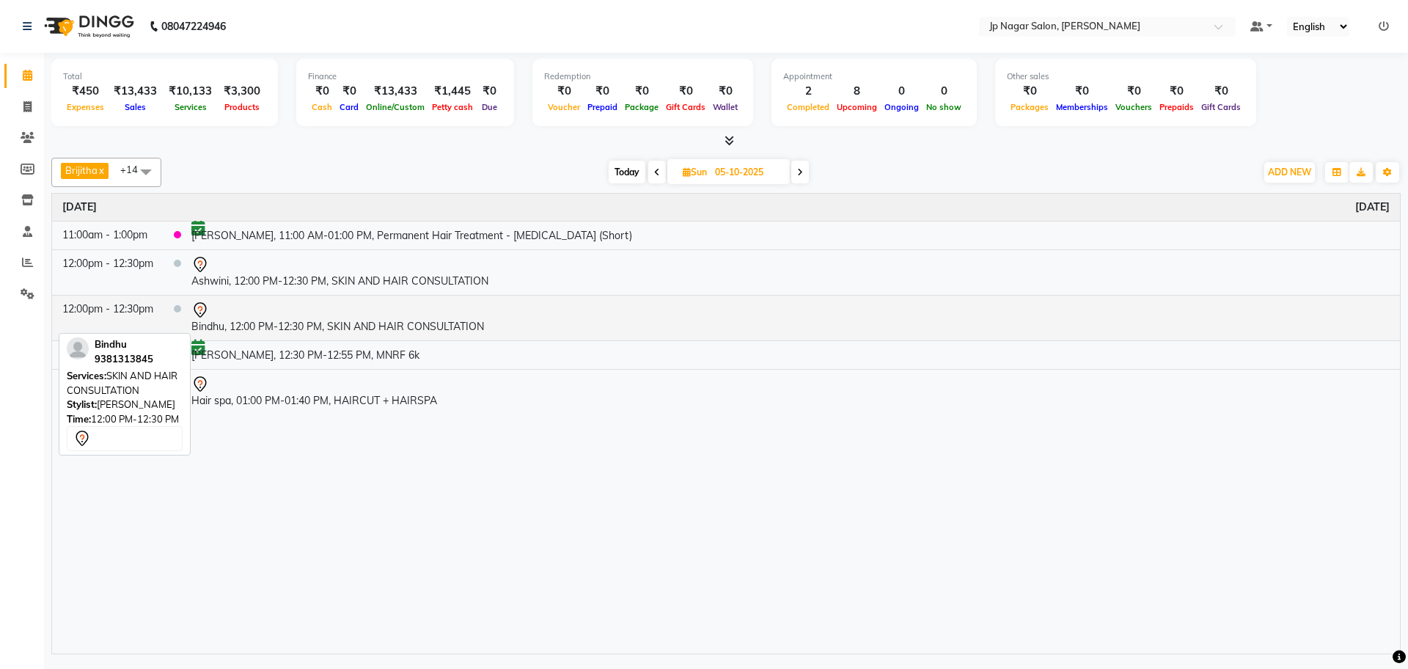
click at [260, 318] on td "Bindhu, 12:00 PM-12:30 PM, SKIN AND HAIR CONSULTATION" at bounding box center [790, 317] width 1219 height 45
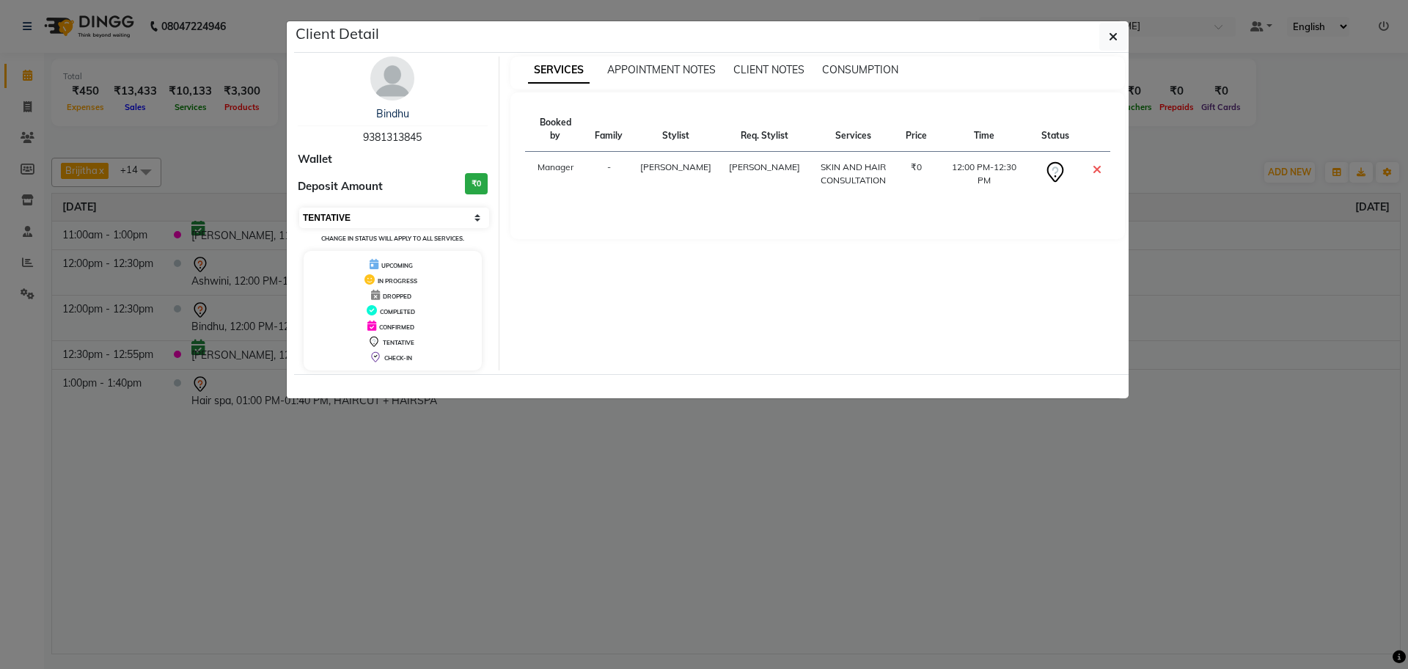
click at [358, 220] on select "Select CONFIRMED TENTATIVE" at bounding box center [394, 218] width 190 height 21
select select "6"
click at [299, 208] on select "Select CONFIRMED TENTATIVE" at bounding box center [394, 218] width 190 height 21
click at [1112, 34] on icon "button" at bounding box center [1113, 37] width 9 height 12
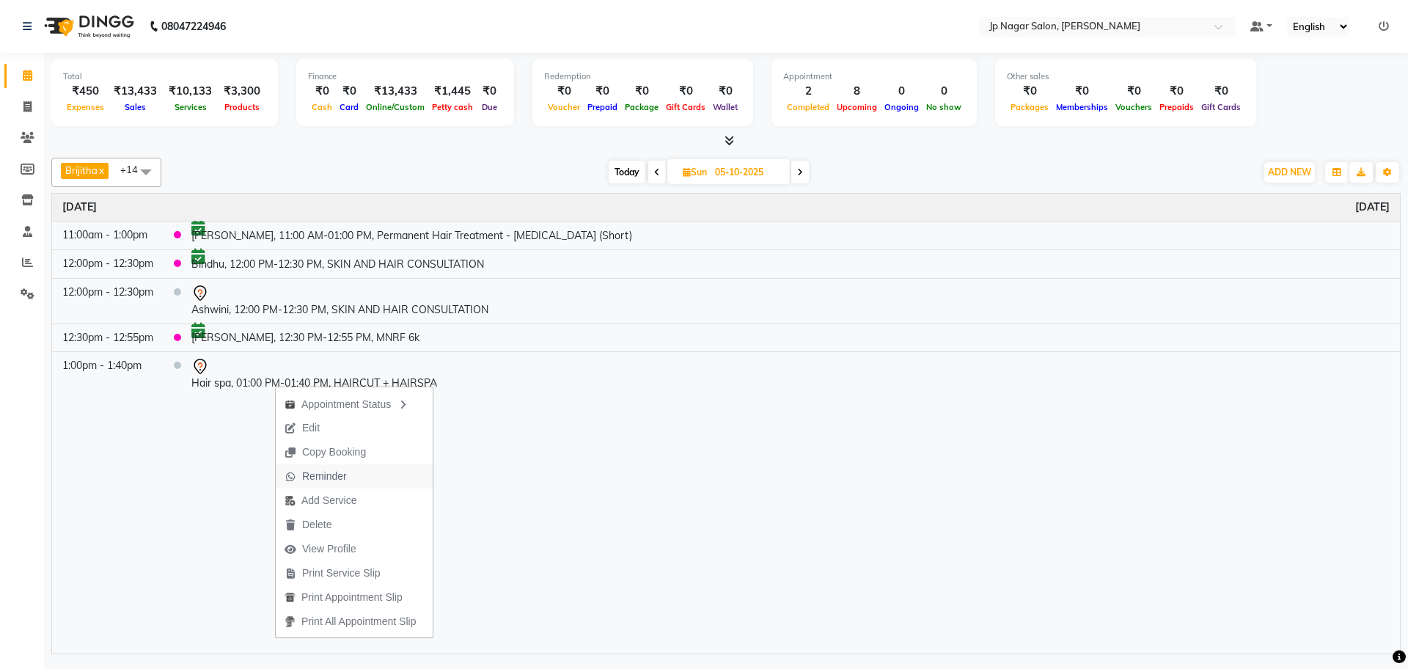
click at [352, 477] on span "Reminder" at bounding box center [316, 476] width 80 height 24
click at [373, 421] on div "Time Event [DATE] 11:00am - 1:00pm [GEOGRAPHIC_DATA], 11:00 AM-01:00 PM, Perman…" at bounding box center [726, 424] width 1348 height 460
click at [26, 263] on icon at bounding box center [27, 262] width 11 height 11
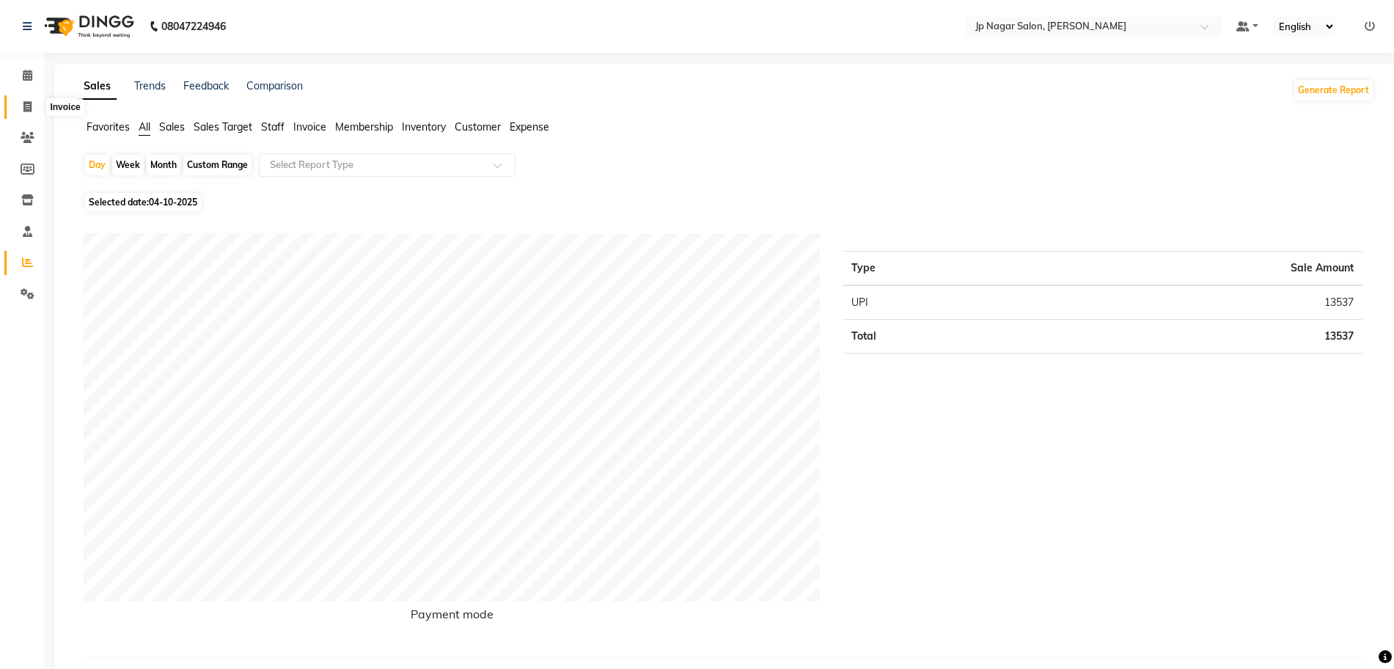
click at [22, 106] on span at bounding box center [28, 107] width 26 height 17
select select "service"
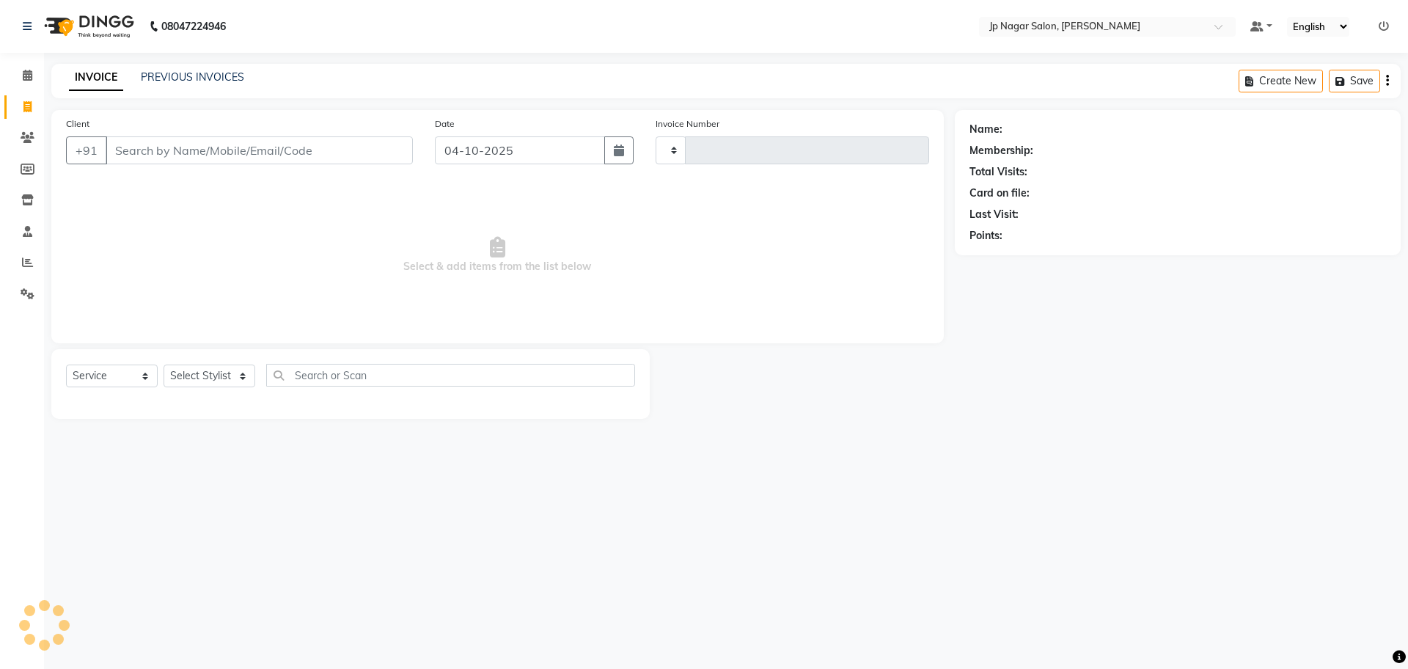
type input "0782"
select select "4852"
click at [205, 374] on select "Select Stylist Brijitha [PERSON_NAME] [PERSON_NAME] Manager Mehjabin [PERSON_NA…" at bounding box center [210, 375] width 92 height 23
click at [164, 364] on select "Select Stylist Brijitha [PERSON_NAME] [PERSON_NAME] Manager Mehjabin [PERSON_NA…" at bounding box center [210, 375] width 92 height 23
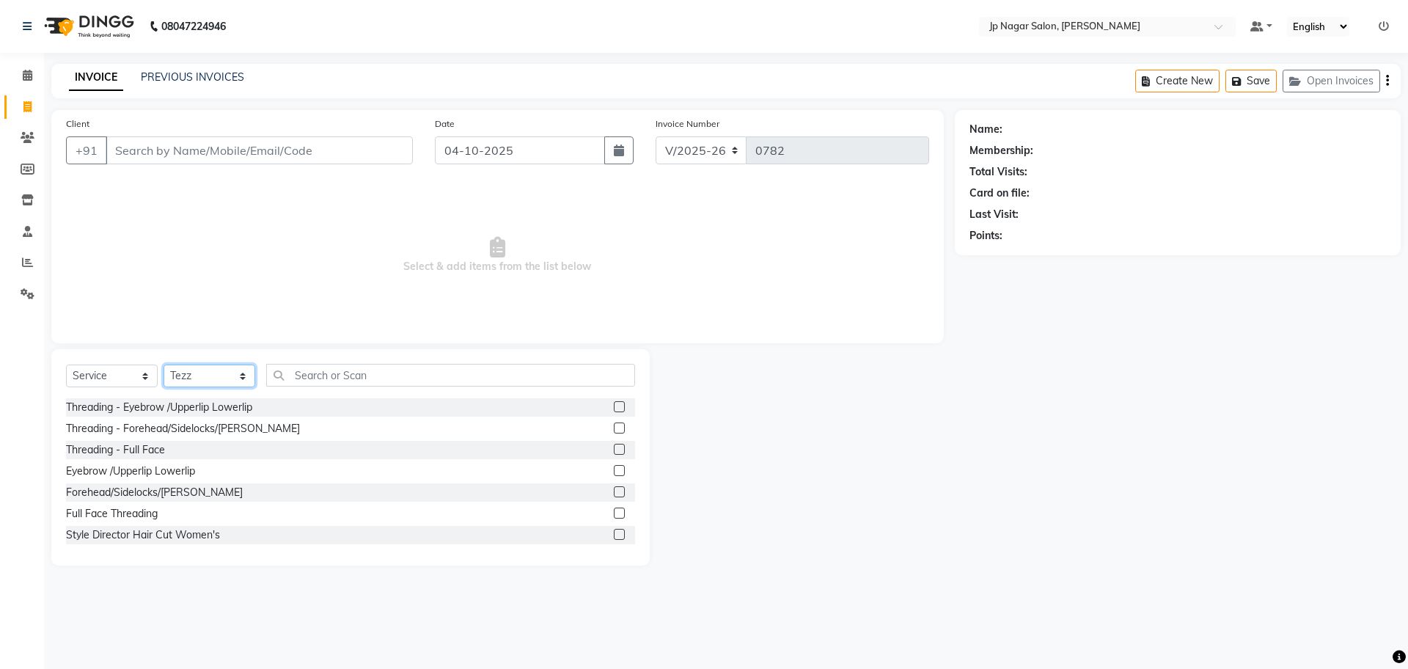
select select "89410"
click at [327, 367] on input "text" at bounding box center [450, 375] width 369 height 23
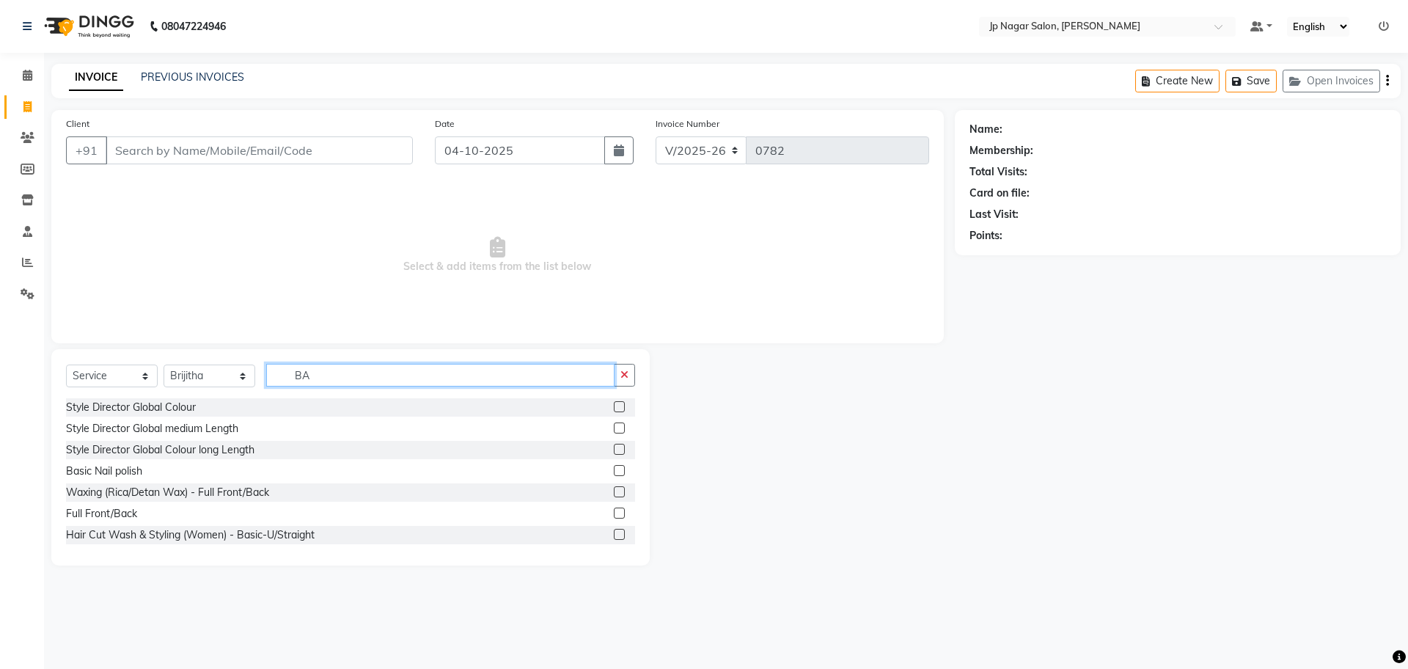
type input "BA"
click at [205, 373] on select "Select Stylist Brijitha [PERSON_NAME] [PERSON_NAME] Manager Mehjabin [PERSON_NA…" at bounding box center [210, 375] width 92 height 23
select select "74823"
click at [164, 364] on select "Select Stylist Brijitha [PERSON_NAME] [PERSON_NAME] Manager Mehjabin [PERSON_NA…" at bounding box center [210, 375] width 92 height 23
click at [367, 373] on input "BA" at bounding box center [440, 375] width 348 height 23
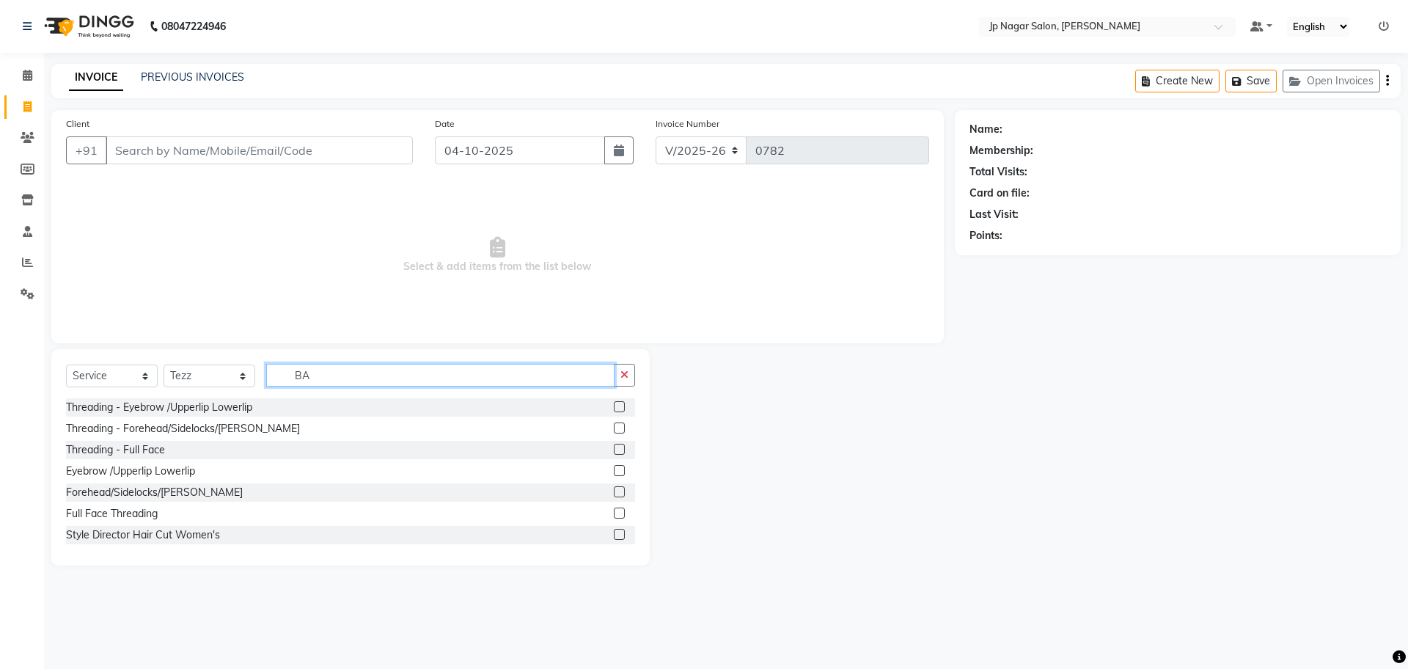
type input "B"
type input "OMB"
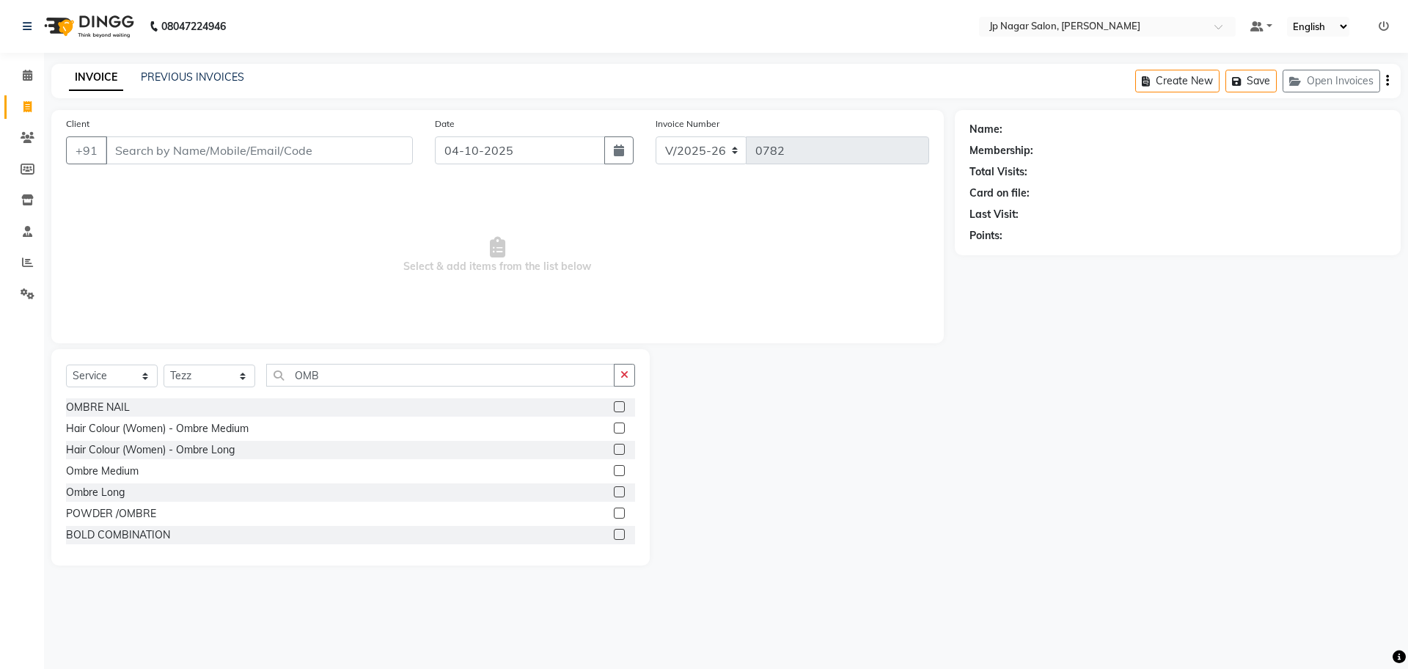
click at [614, 429] on label at bounding box center [619, 427] width 11 height 11
click at [614, 429] on input "checkbox" at bounding box center [619, 429] width 10 height 10
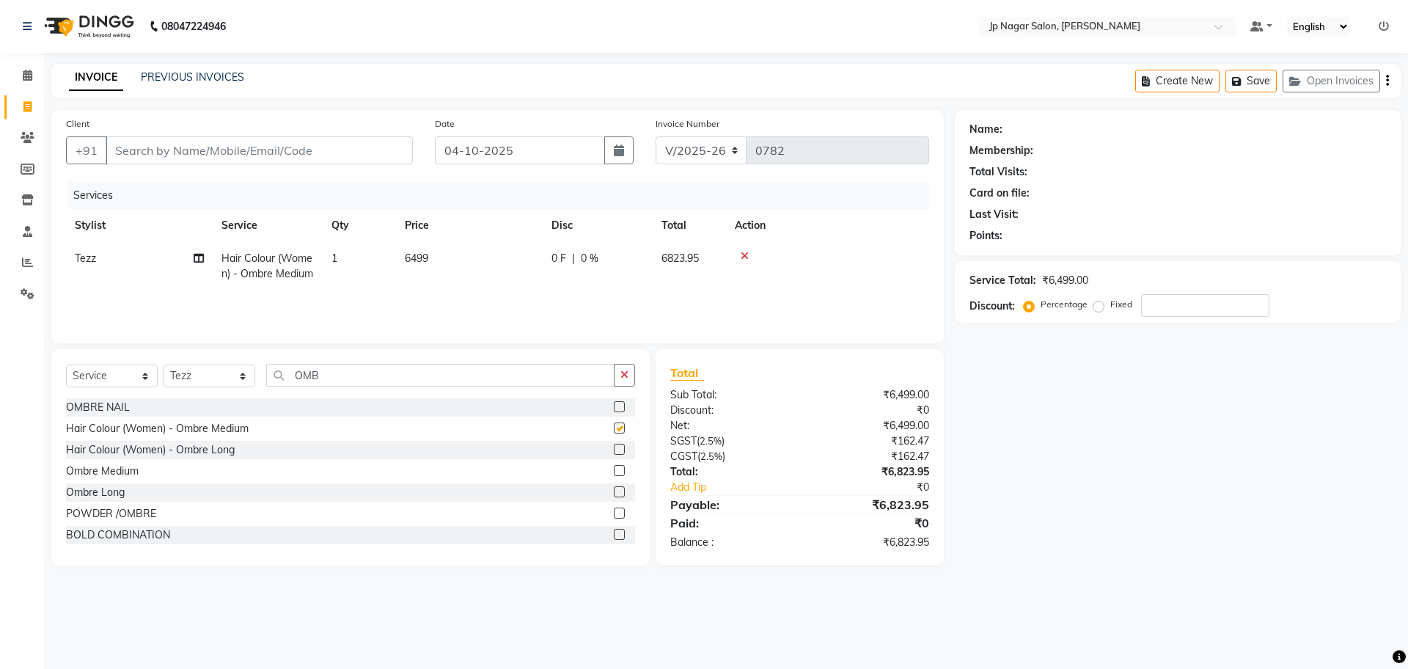
checkbox input "false"
click at [425, 261] on span "6499" at bounding box center [416, 258] width 23 height 13
select select "74823"
click at [515, 263] on input "6499" at bounding box center [538, 262] width 129 height 23
type input "6000"
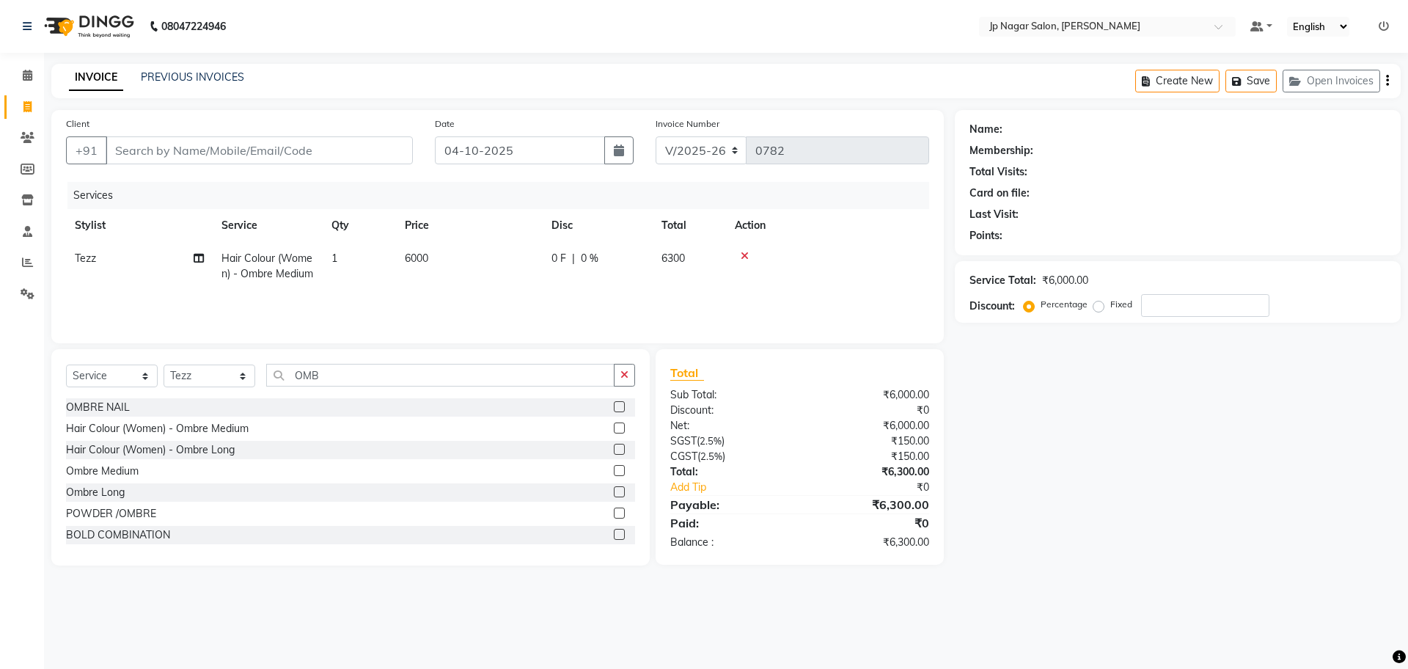
click at [1119, 458] on div "Name: Membership: Total Visits: Card on file: Last Visit: Points: Service Total…" at bounding box center [1183, 337] width 457 height 455
click at [127, 370] on select "Select Service Product Membership Package Voucher Prepaid Gift Card" at bounding box center [112, 375] width 92 height 23
select select "product"
click at [66, 364] on select "Select Service Product Membership Package Voucher Prepaid Gift Card" at bounding box center [112, 375] width 92 height 23
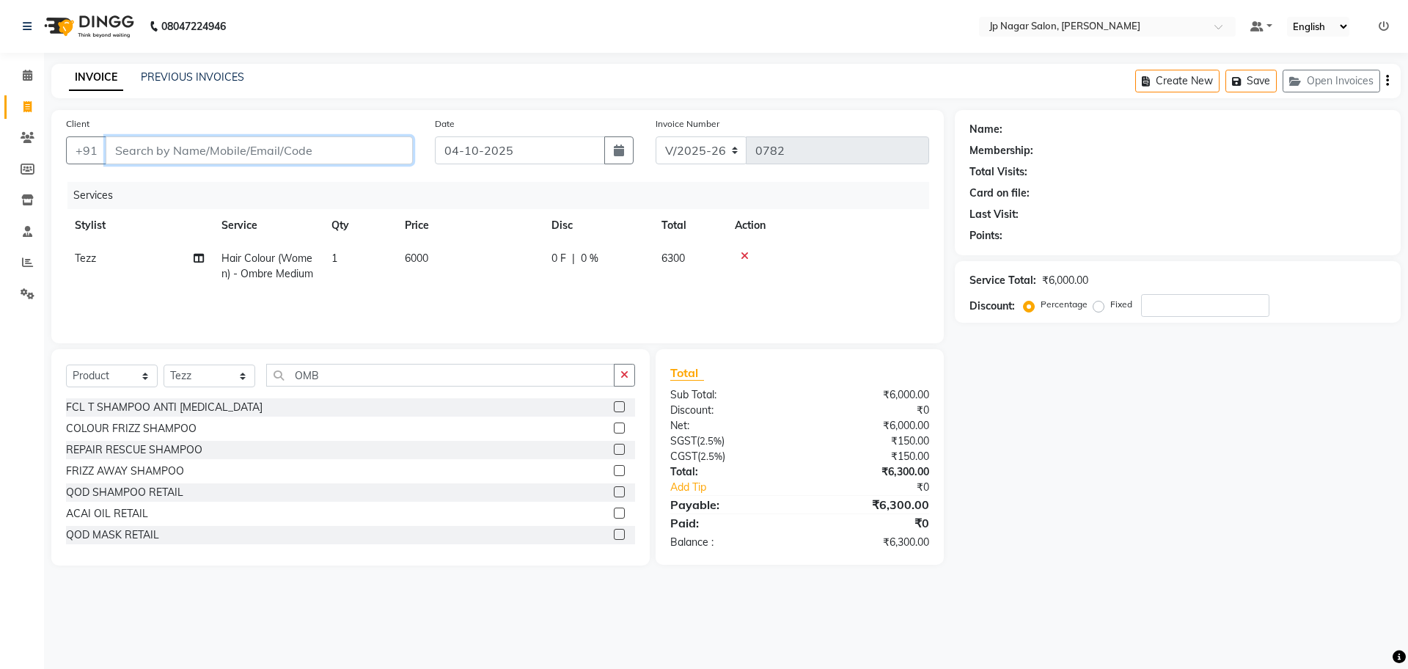
click at [286, 150] on input "Client" at bounding box center [259, 150] width 307 height 28
click at [272, 148] on input "Client" at bounding box center [259, 150] width 307 height 28
type input "7"
type input "0"
click at [216, 187] on span "7829111" at bounding box center [200, 184] width 51 height 15
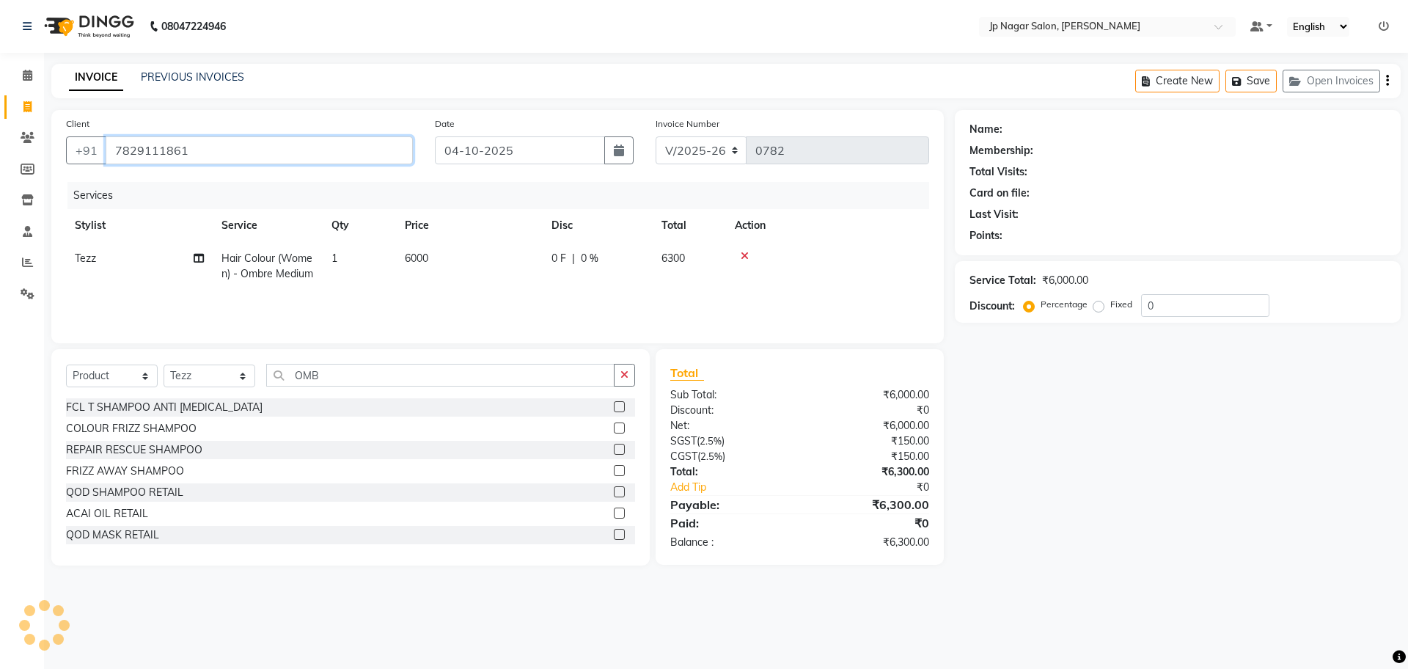
type input "7829111861"
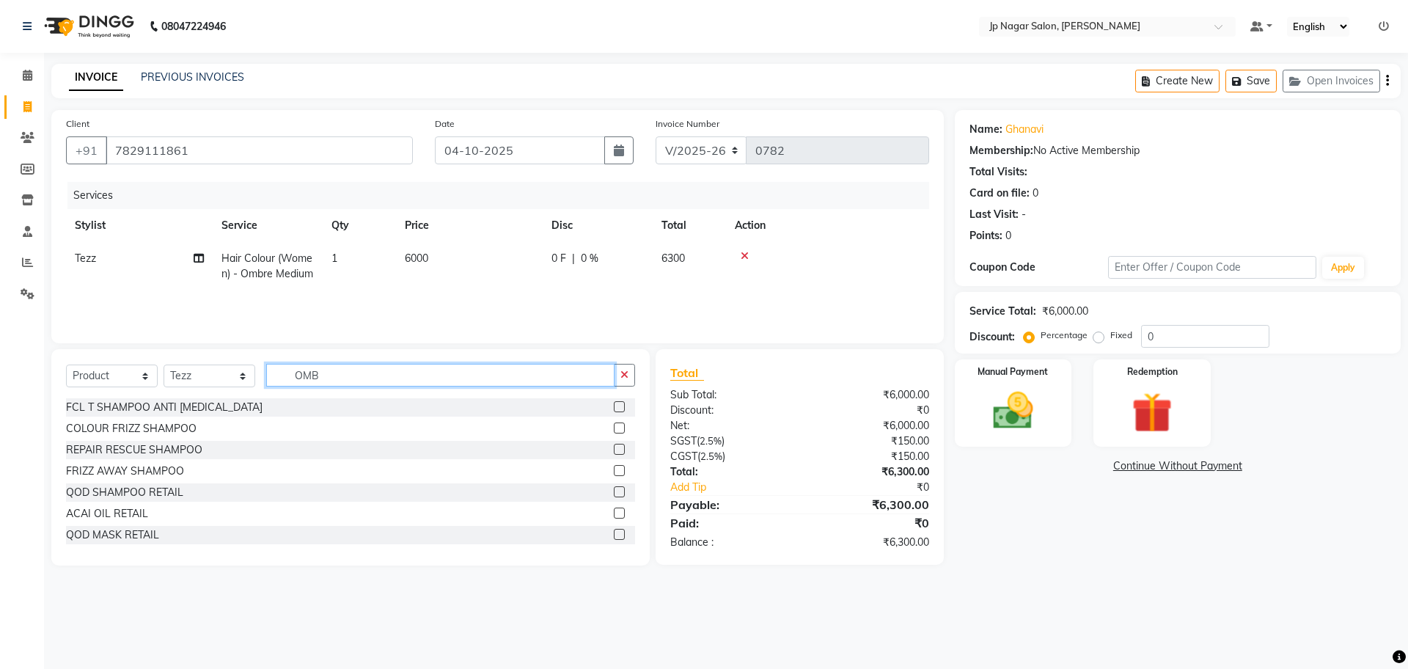
click at [345, 375] on input "OMB" at bounding box center [440, 375] width 348 height 23
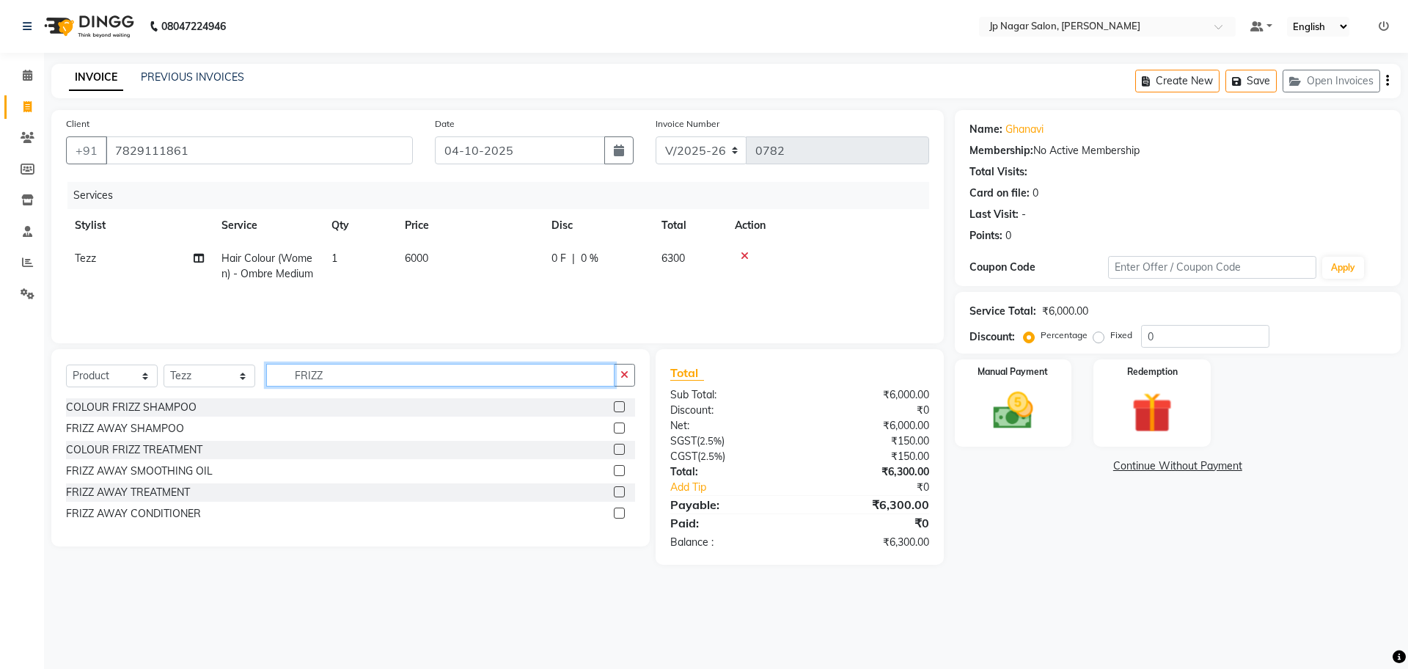
type input "FRIZZ"
click at [621, 490] on label at bounding box center [619, 491] width 11 height 11
click at [621, 490] on input "checkbox" at bounding box center [619, 493] width 10 height 10
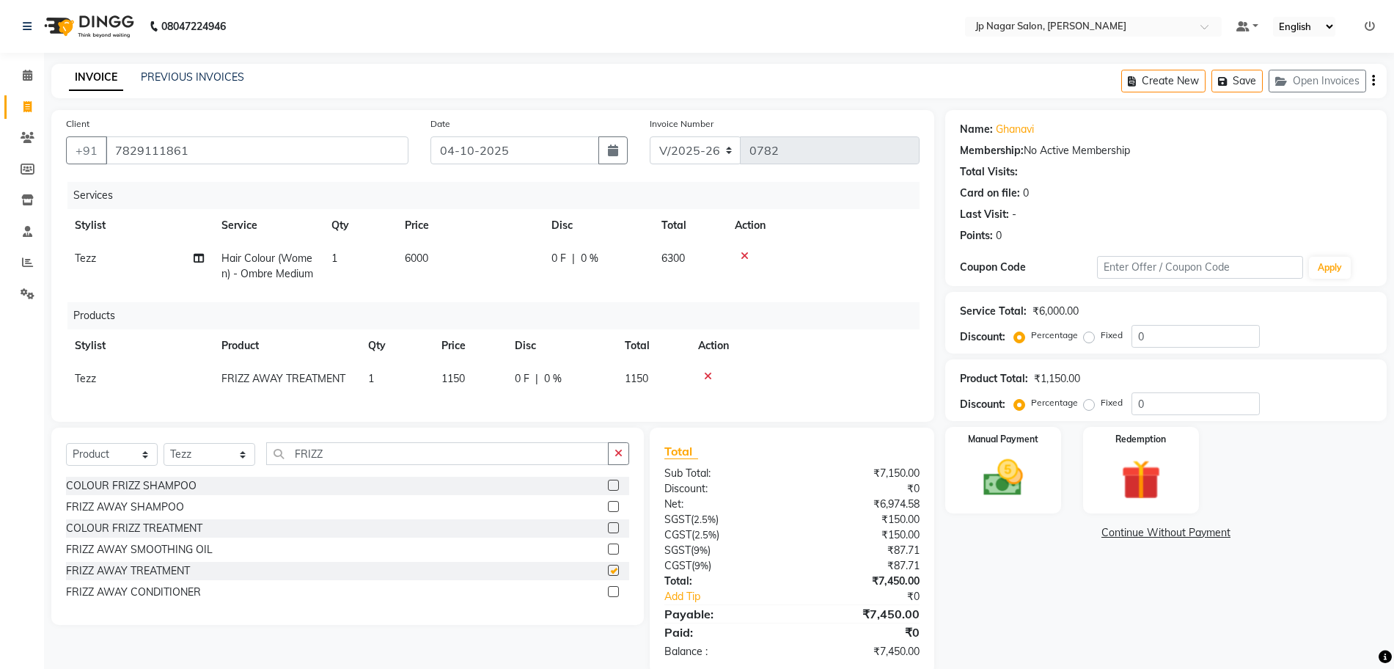
checkbox input "false"
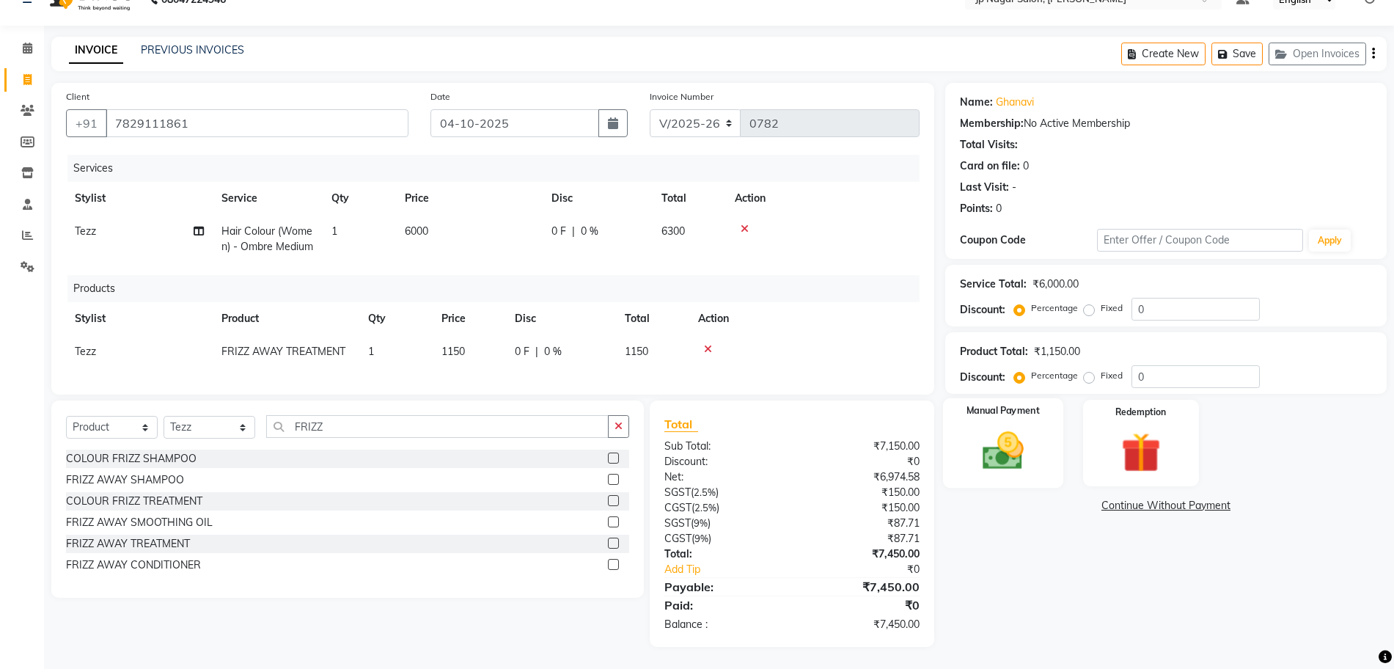
click at [1018, 427] on img at bounding box center [1003, 451] width 67 height 48
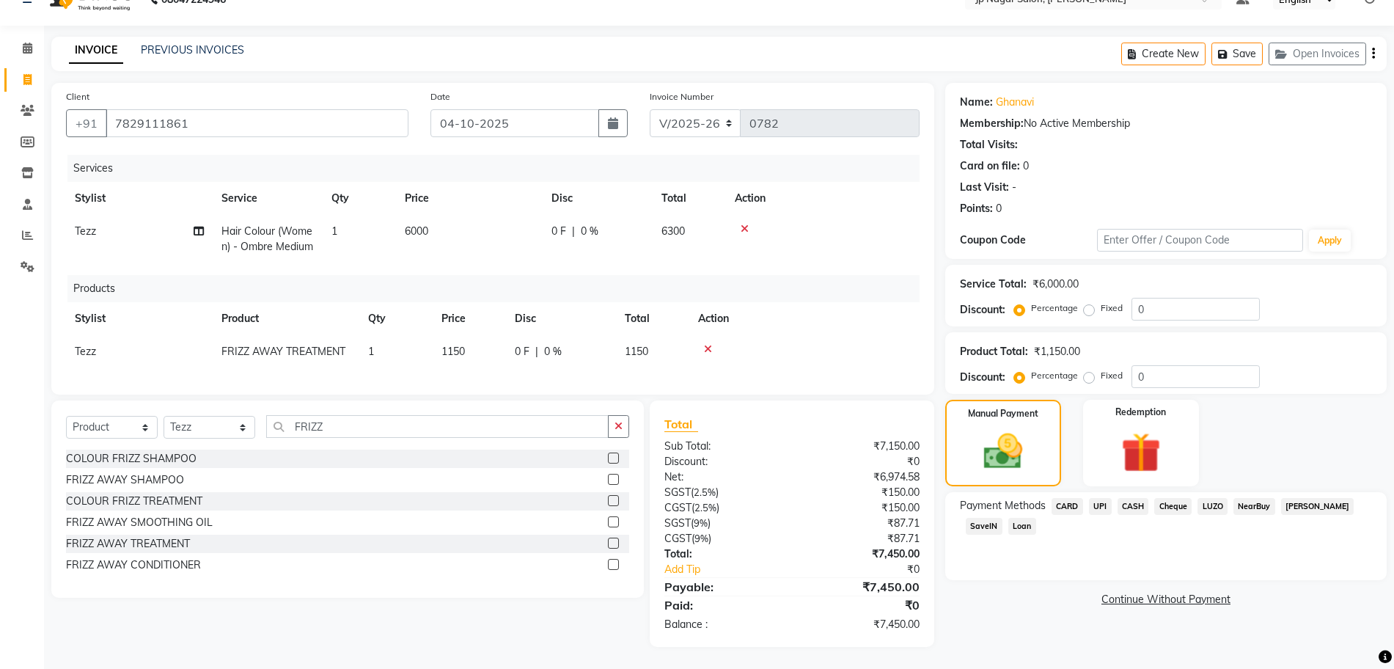
click at [1094, 498] on span "UPI" at bounding box center [1100, 506] width 23 height 17
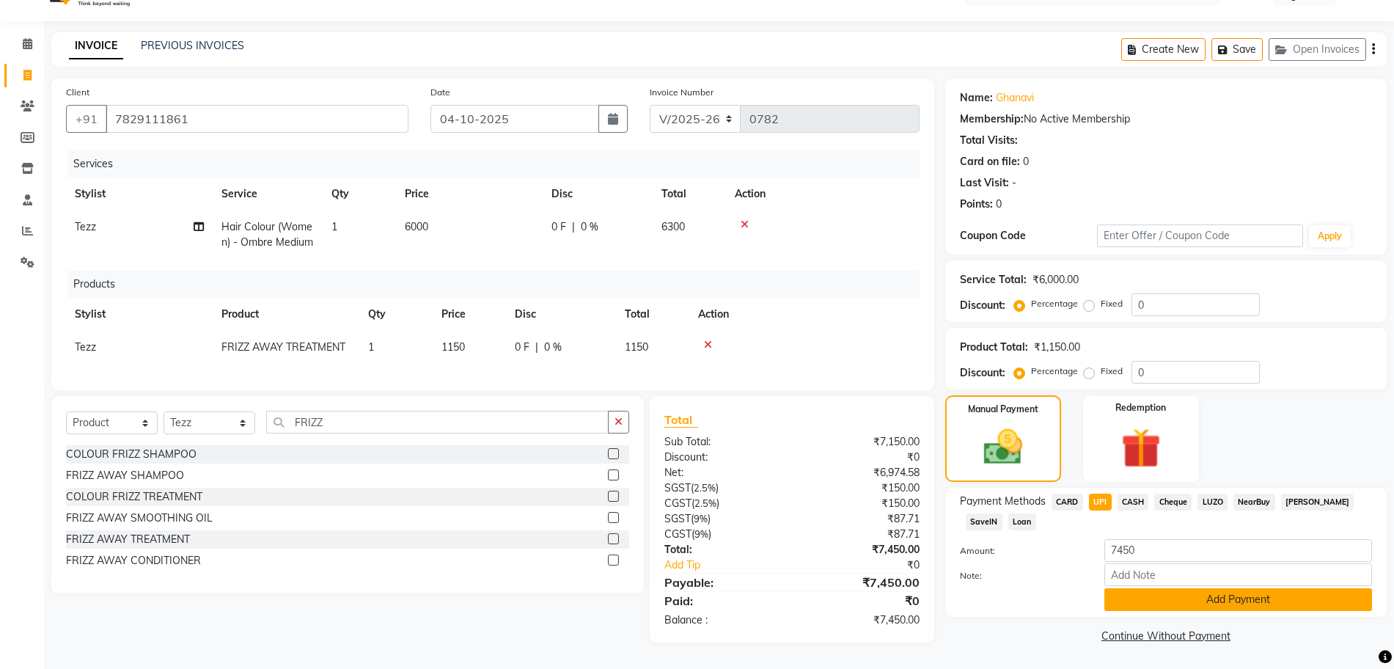
click at [1190, 600] on button "Add Payment" at bounding box center [1238, 599] width 268 height 23
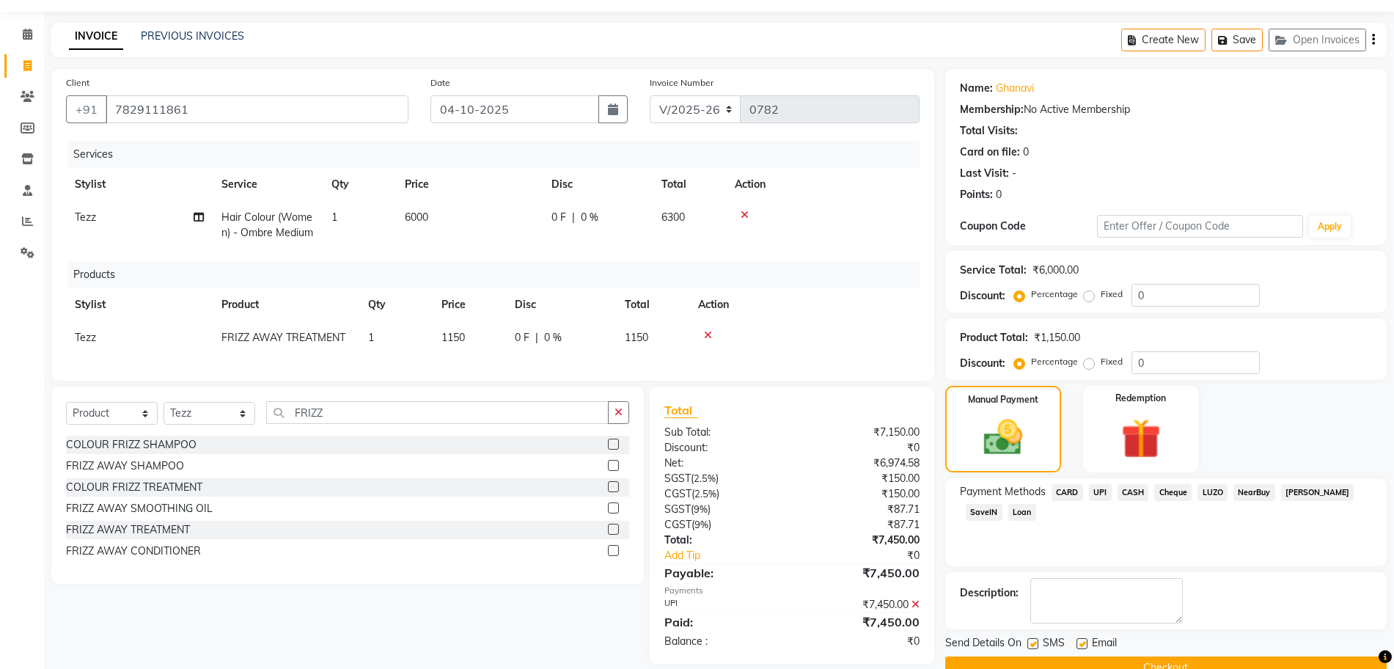
scroll to position [73, 0]
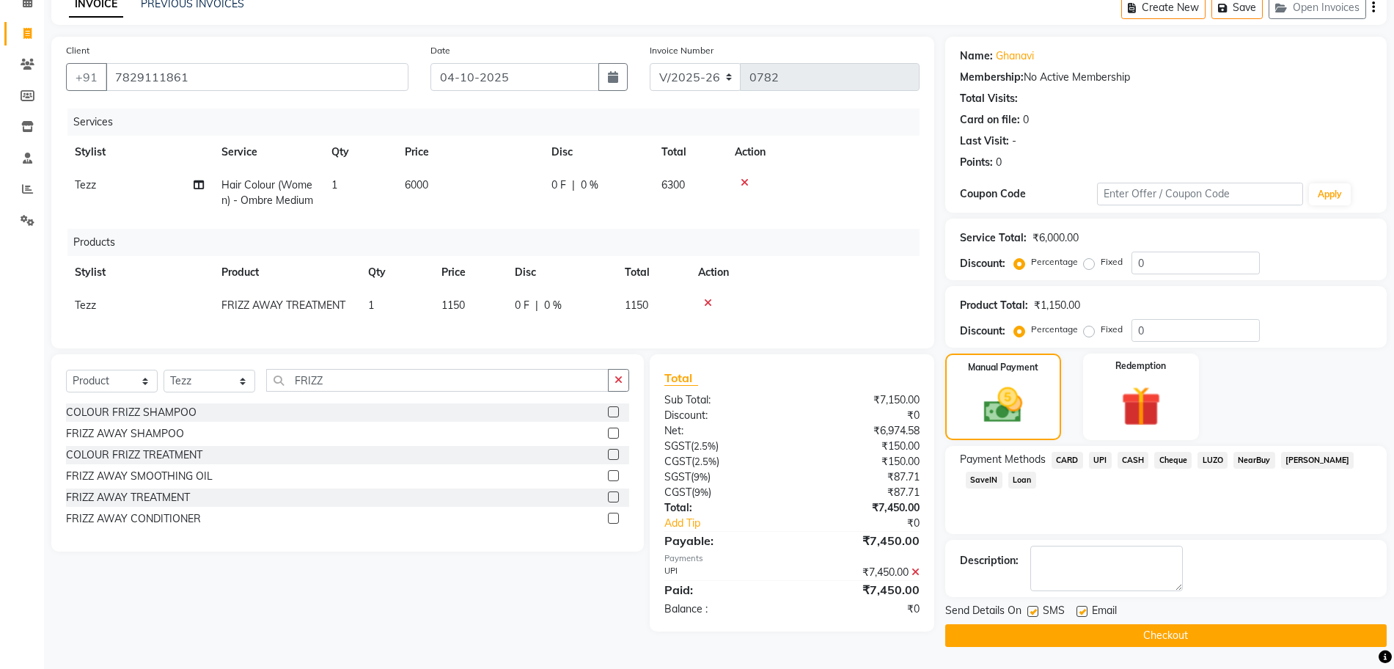
click at [1155, 628] on button "Checkout" at bounding box center [1166, 635] width 442 height 23
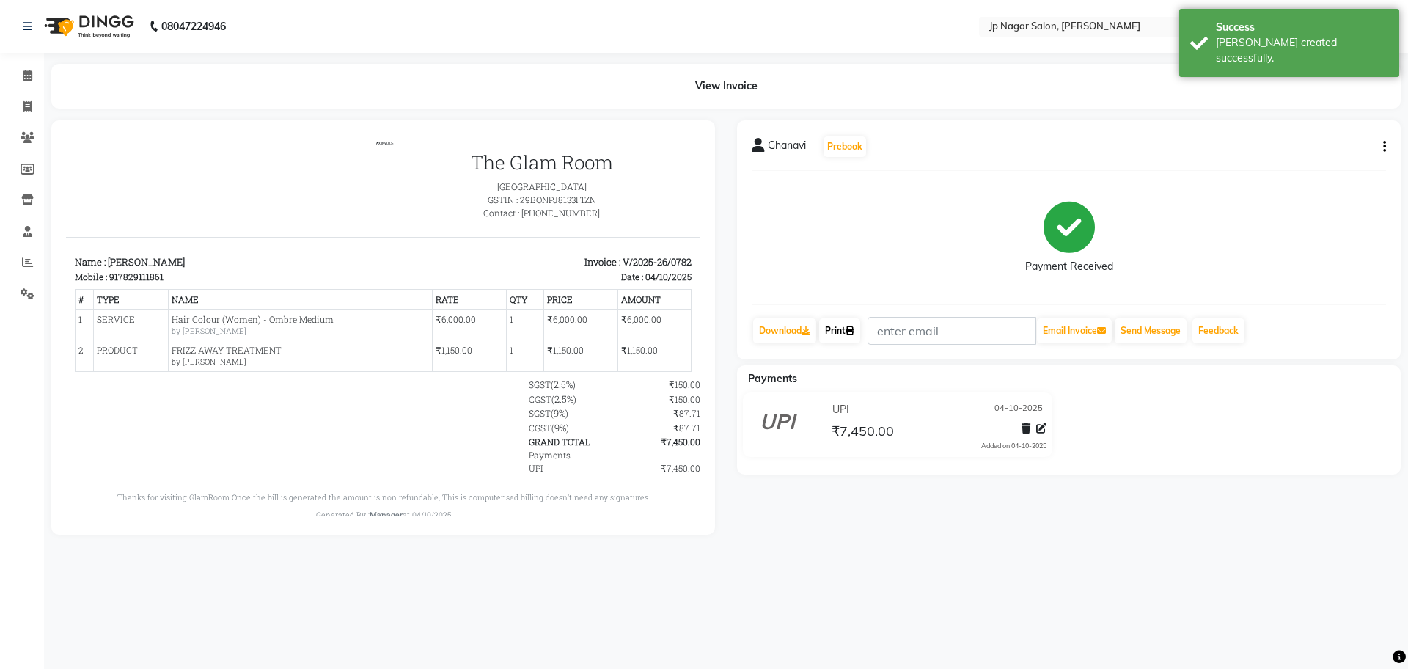
click at [840, 329] on link "Print" at bounding box center [839, 330] width 41 height 25
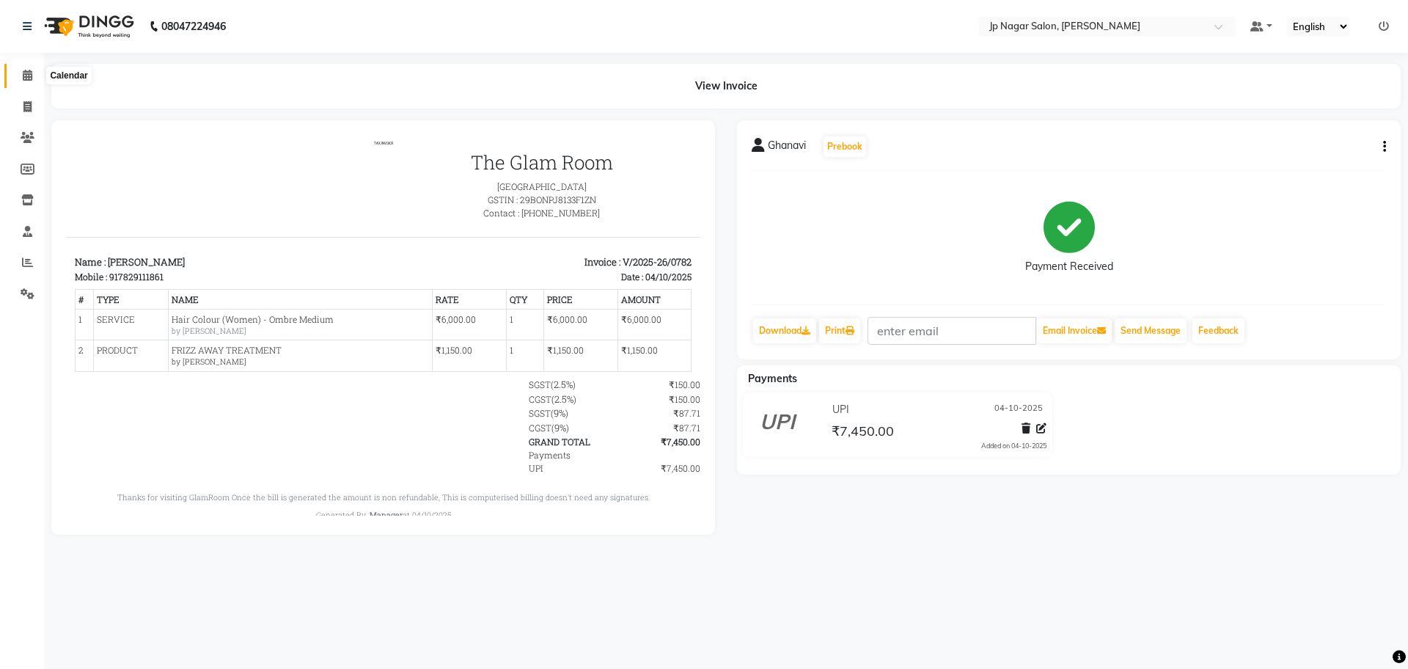
click at [21, 70] on span at bounding box center [28, 75] width 26 height 17
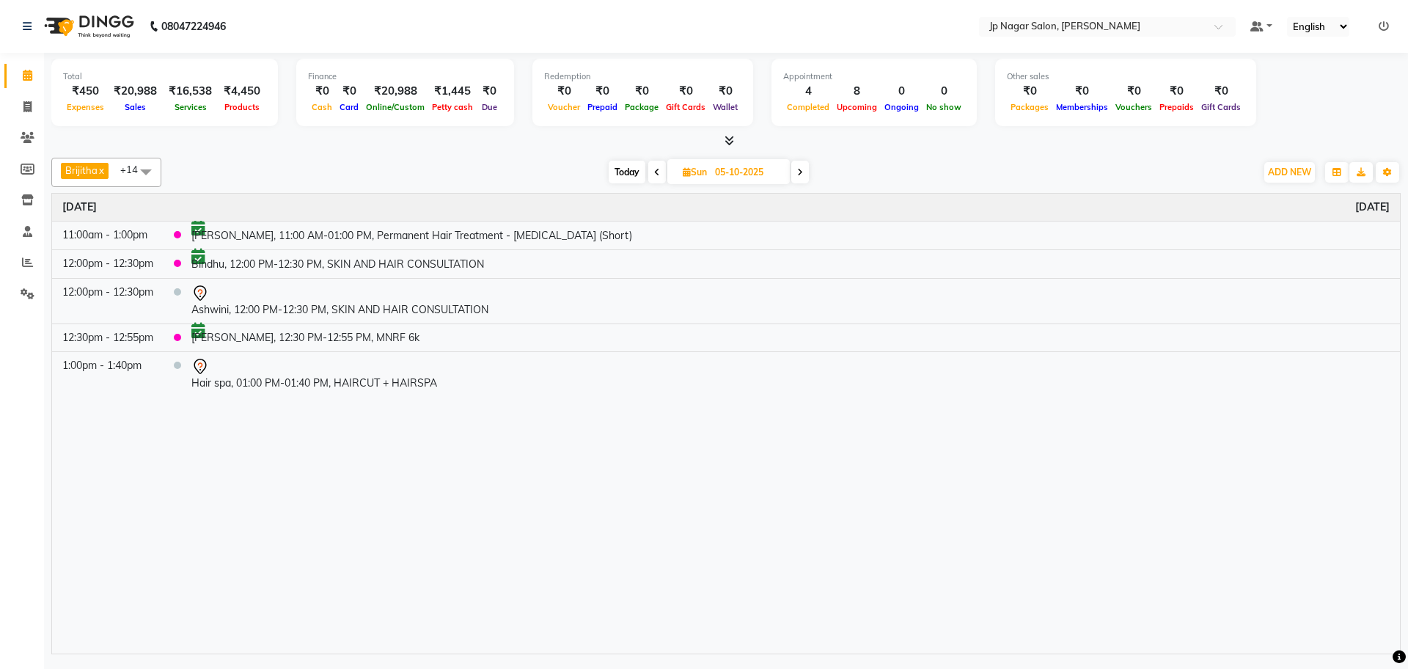
click at [32, 70] on icon at bounding box center [28, 75] width 10 height 11
click at [29, 260] on icon at bounding box center [27, 262] width 11 height 11
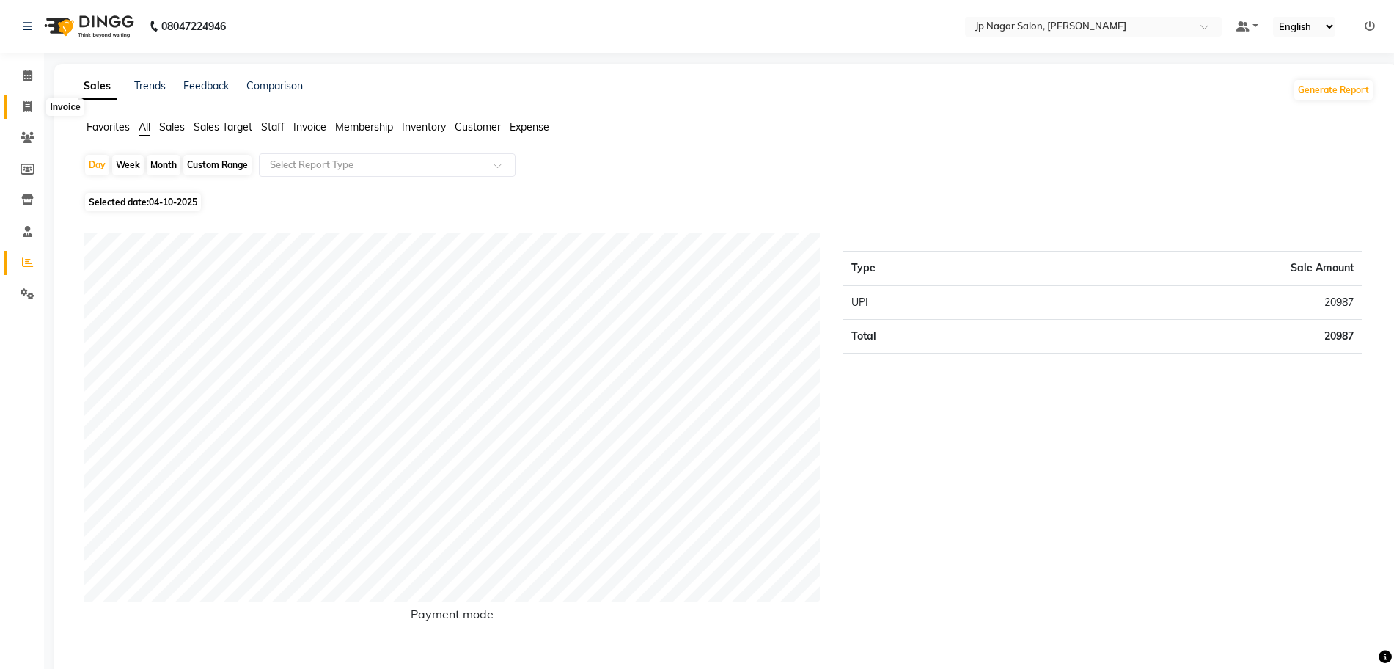
click at [30, 108] on icon at bounding box center [27, 106] width 8 height 11
select select "service"
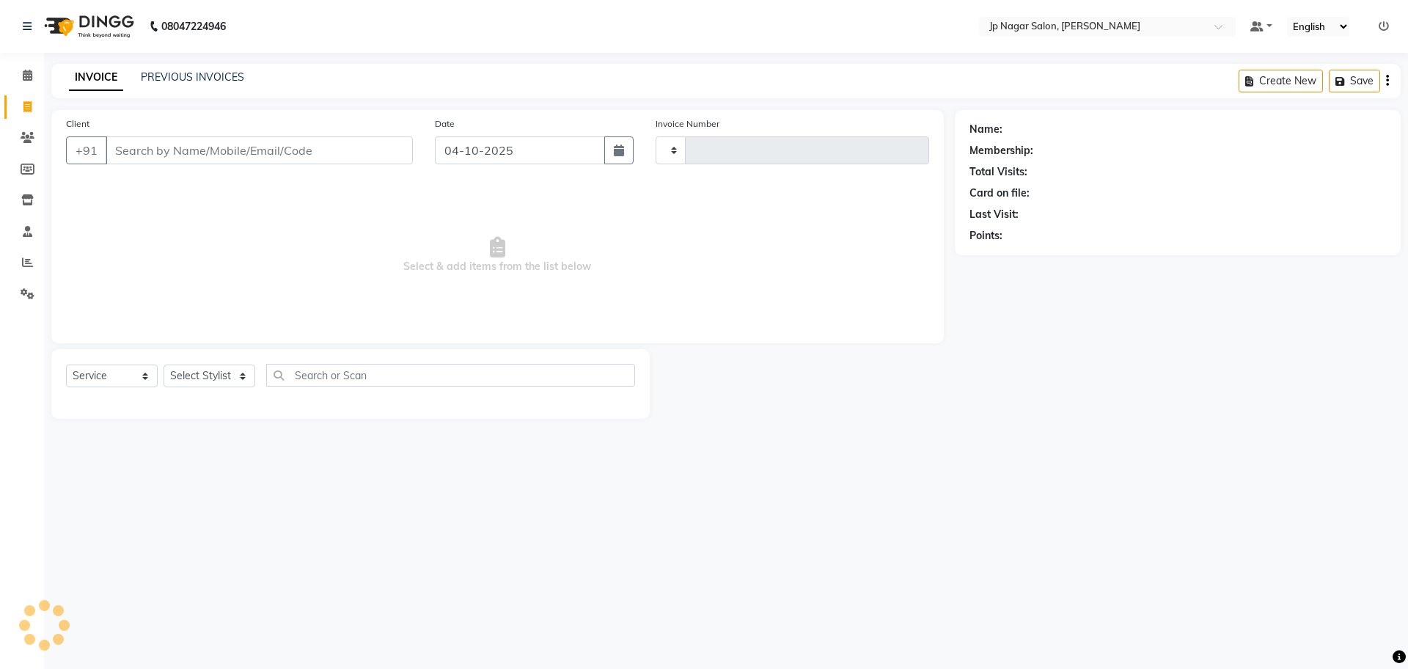
type input "0783"
select select "4852"
click at [202, 365] on select "Select Stylist" at bounding box center [210, 375] width 92 height 23
click at [203, 368] on select "Select Stylist Brijitha [PERSON_NAME] [PERSON_NAME] Manager Mehjabin [PERSON_NA…" at bounding box center [210, 375] width 92 height 23
click at [203, 378] on select "Select Stylist Brijitha [PERSON_NAME] [PERSON_NAME] Manager Mehjabin [PERSON_NA…" at bounding box center [210, 375] width 92 height 23
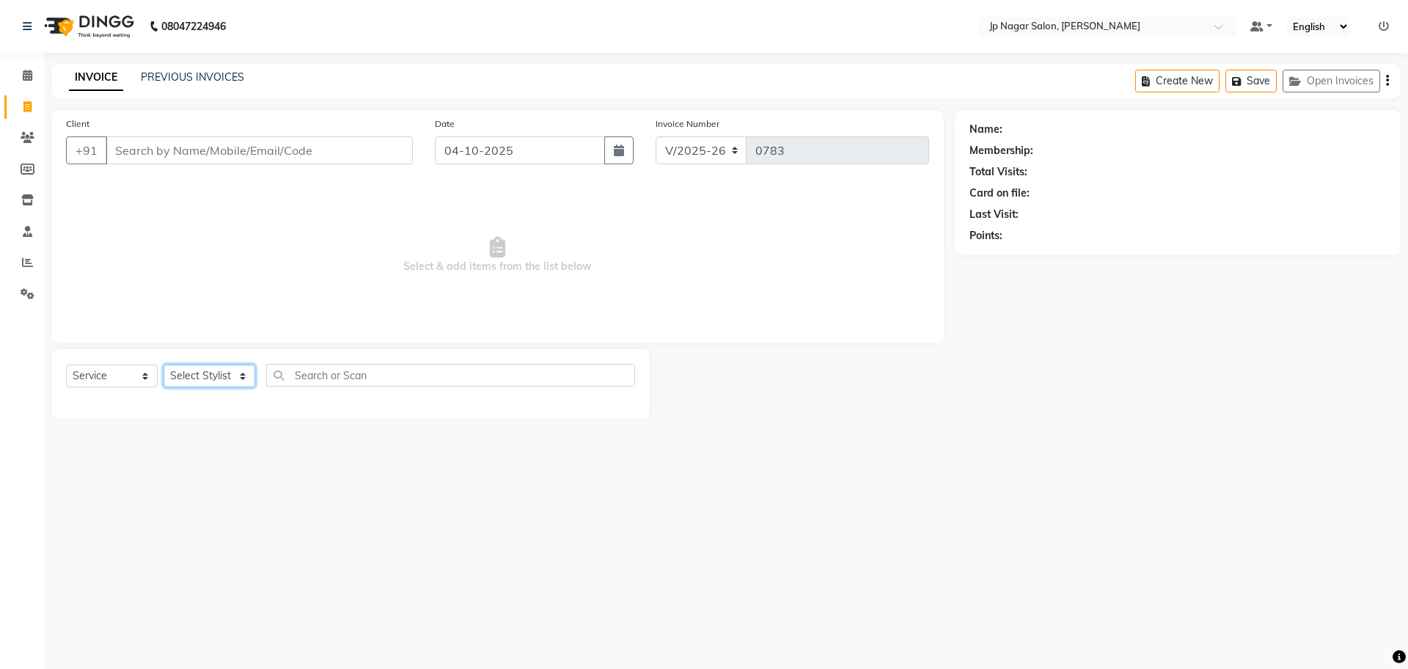
select select "50073"
click at [164, 364] on select "Select Stylist Brijitha [PERSON_NAME] [PERSON_NAME] Manager Mehjabin [PERSON_NA…" at bounding box center [210, 375] width 92 height 23
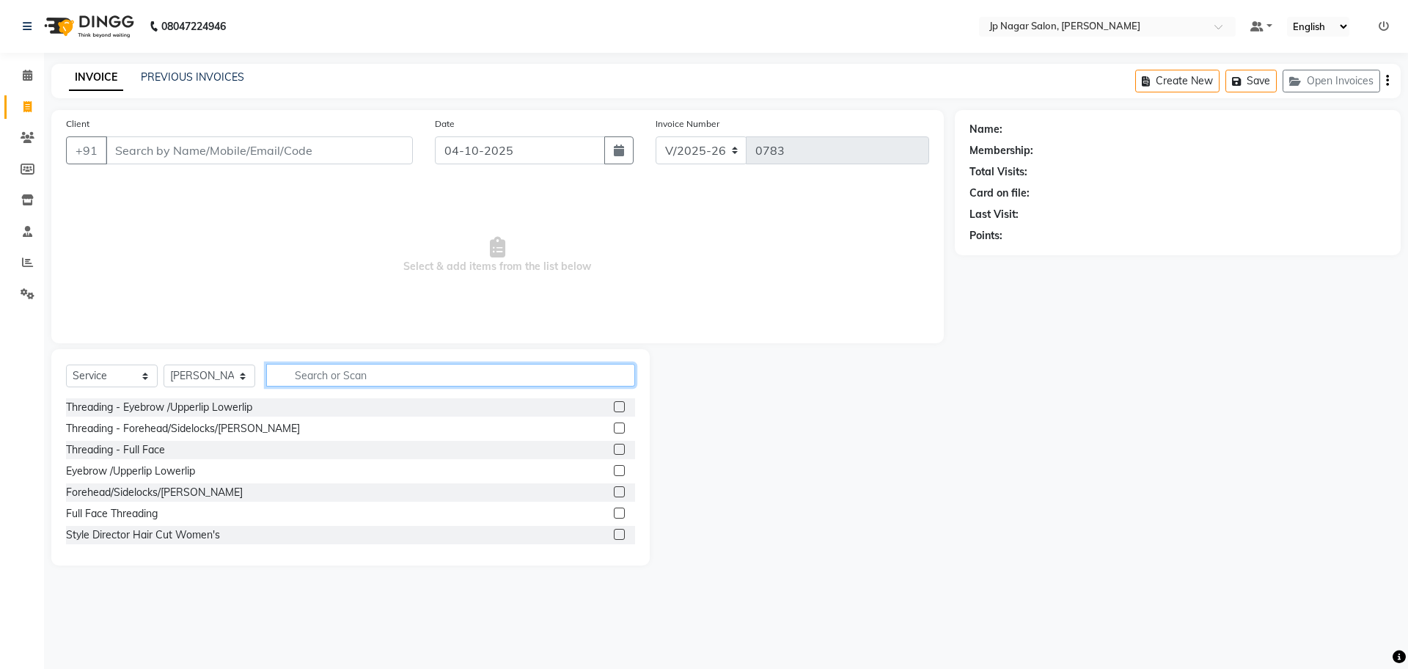
click at [309, 386] on input "text" at bounding box center [450, 375] width 369 height 23
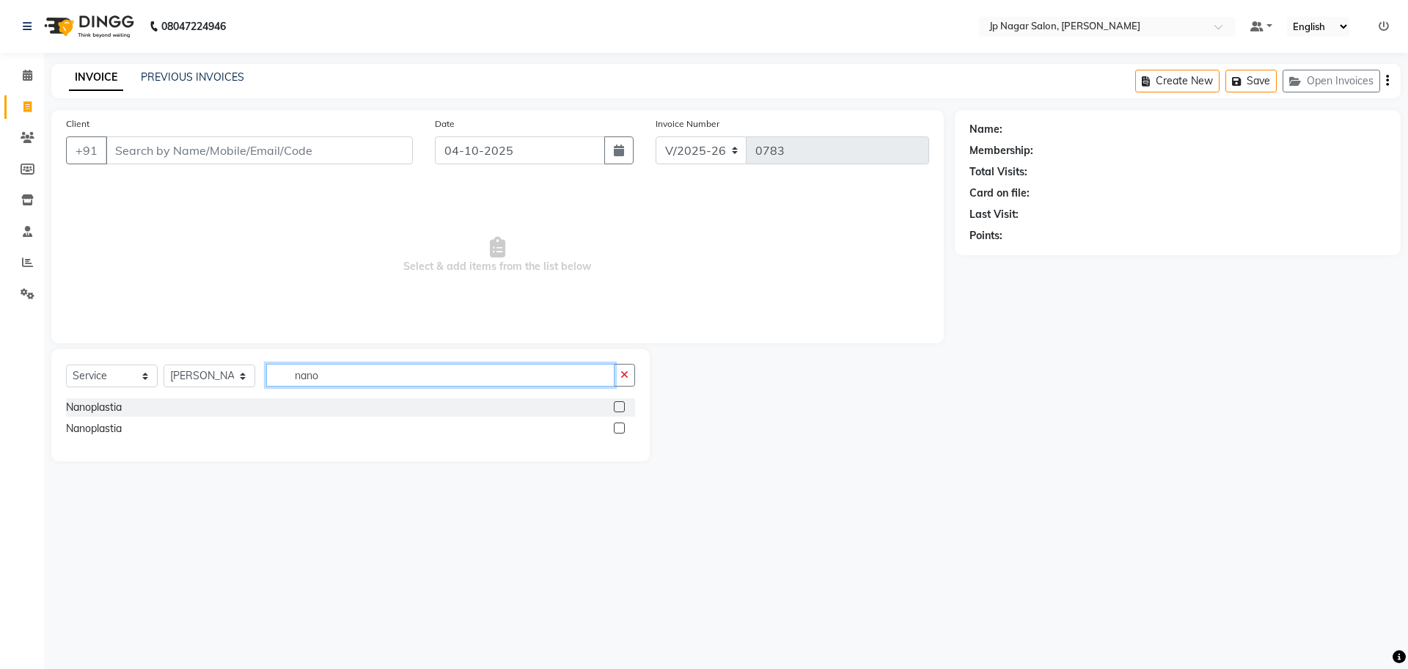
type input "nano"
click at [625, 407] on label at bounding box center [619, 406] width 11 height 11
click at [623, 407] on input "checkbox" at bounding box center [619, 408] width 10 height 10
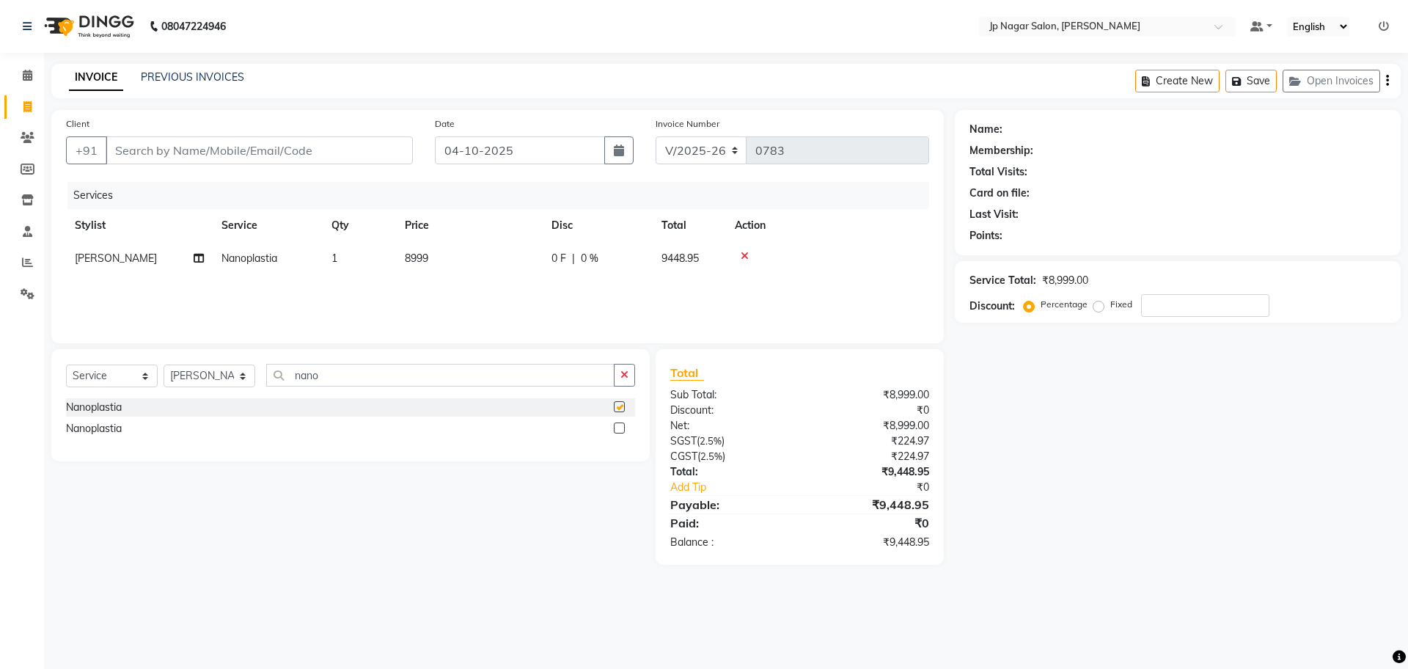
checkbox input "false"
click at [424, 262] on span "8999" at bounding box center [416, 258] width 23 height 13
select select "50073"
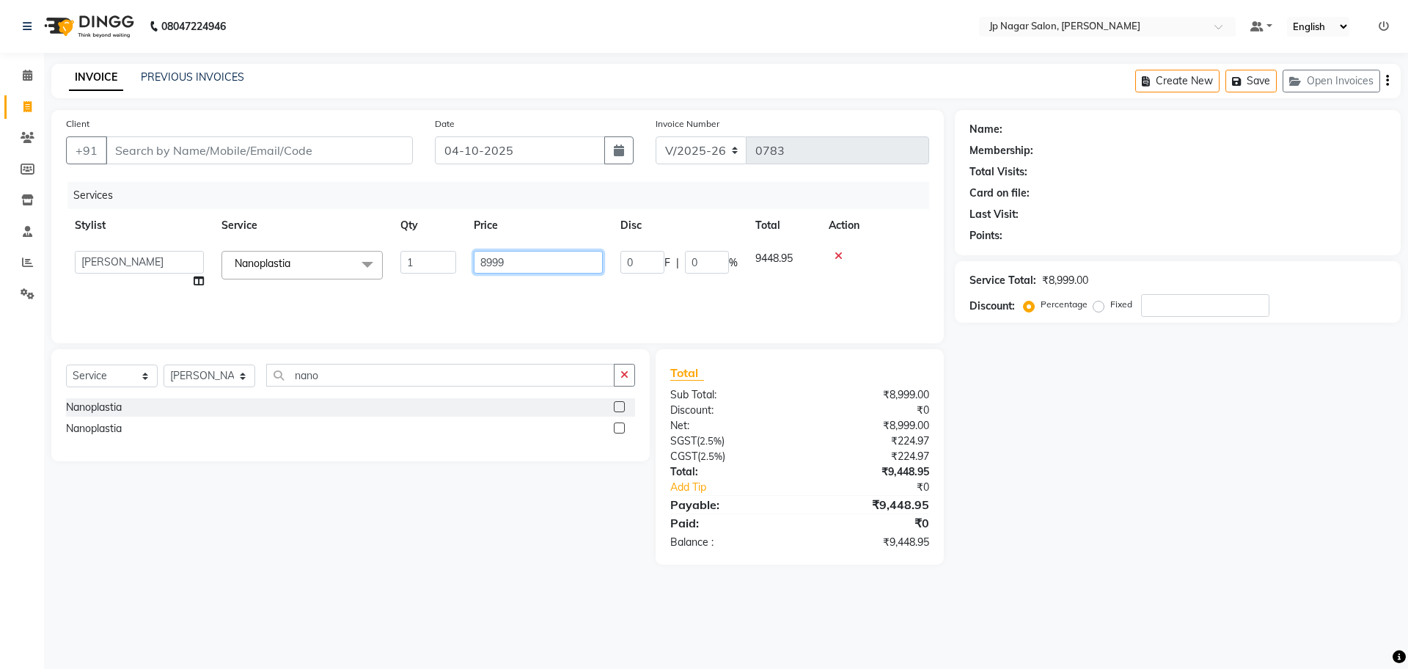
click at [541, 257] on input "8999" at bounding box center [538, 262] width 129 height 23
type input "10000"
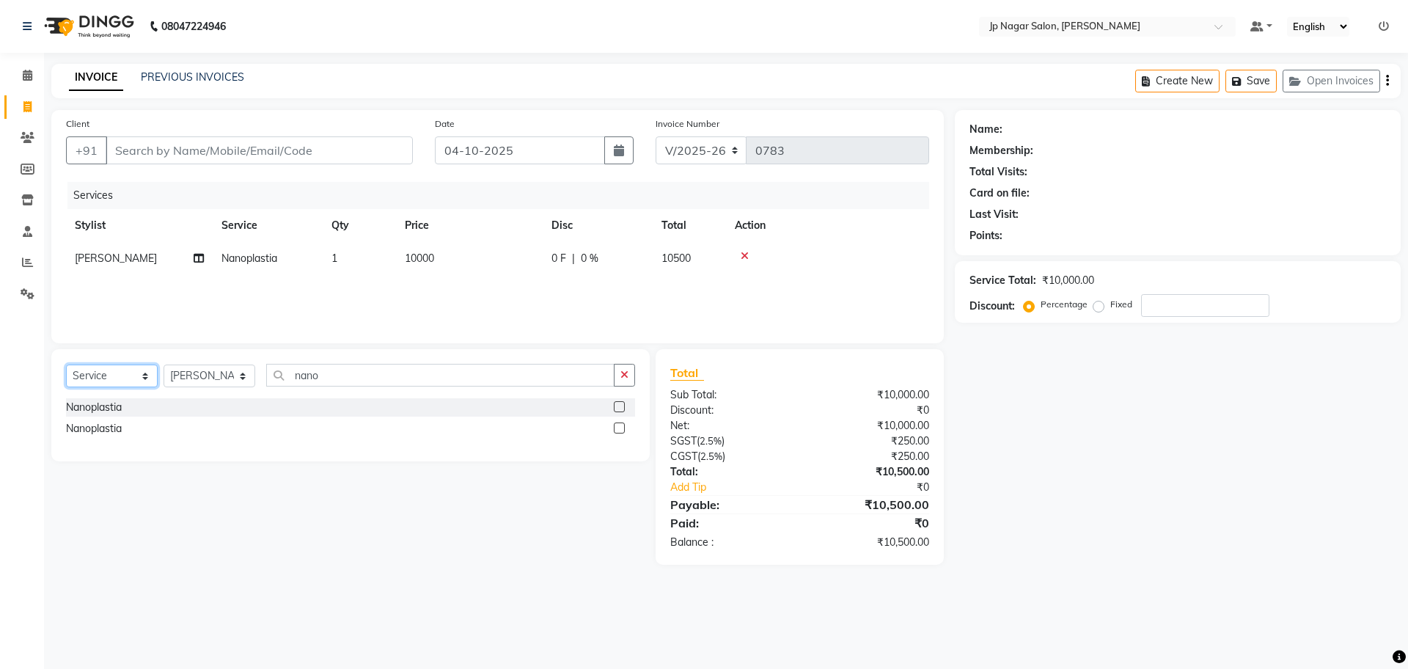
click at [105, 384] on select "Select Service Product Membership Package Voucher Prepaid Gift Card" at bounding box center [112, 375] width 92 height 23
select select "product"
click at [66, 364] on select "Select Service Product Membership Package Voucher Prepaid Gift Card" at bounding box center [112, 375] width 92 height 23
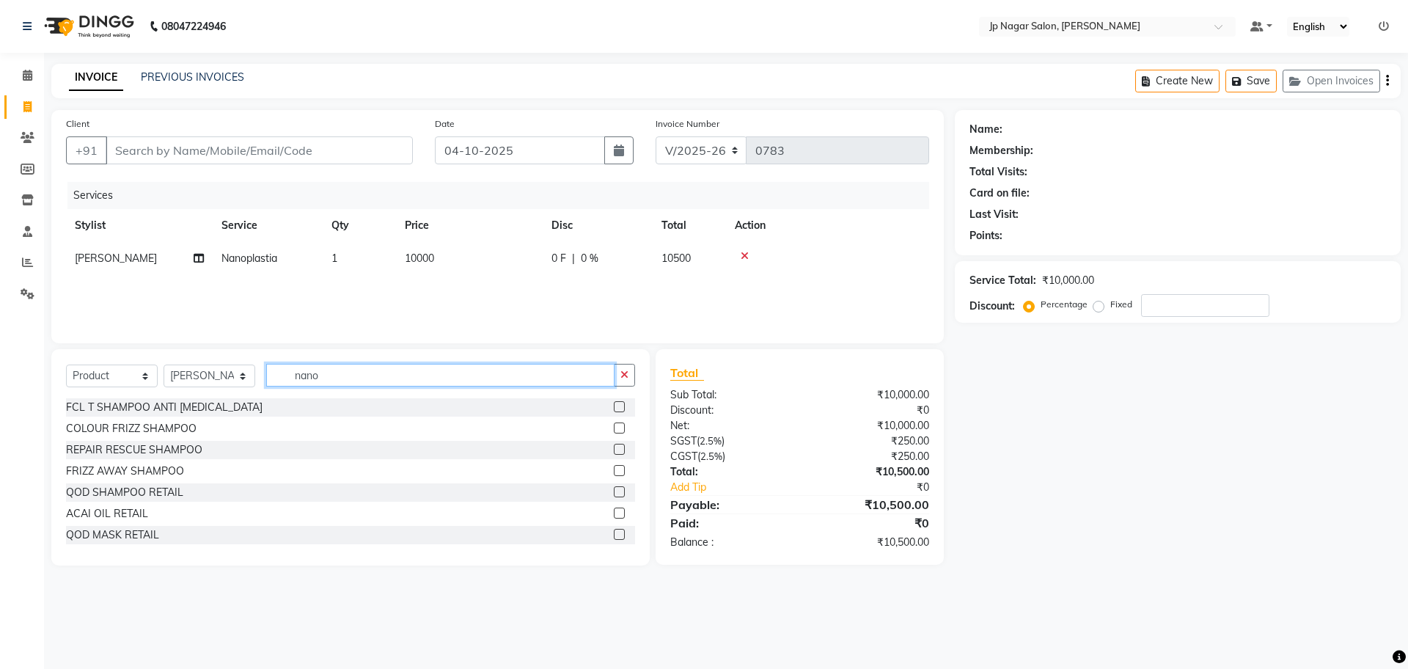
click at [357, 370] on input "nano" at bounding box center [440, 375] width 348 height 23
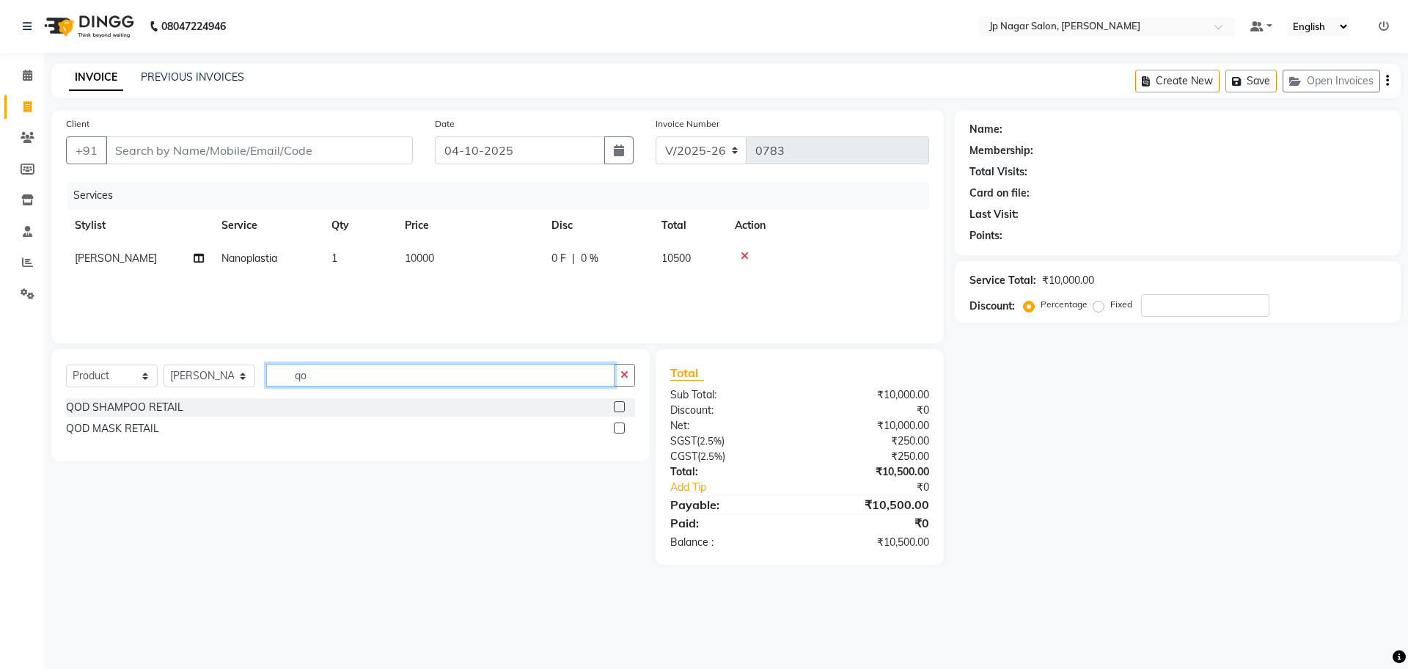
type input "qo"
click at [620, 407] on label at bounding box center [619, 406] width 11 height 11
click at [620, 407] on input "checkbox" at bounding box center [619, 408] width 10 height 10
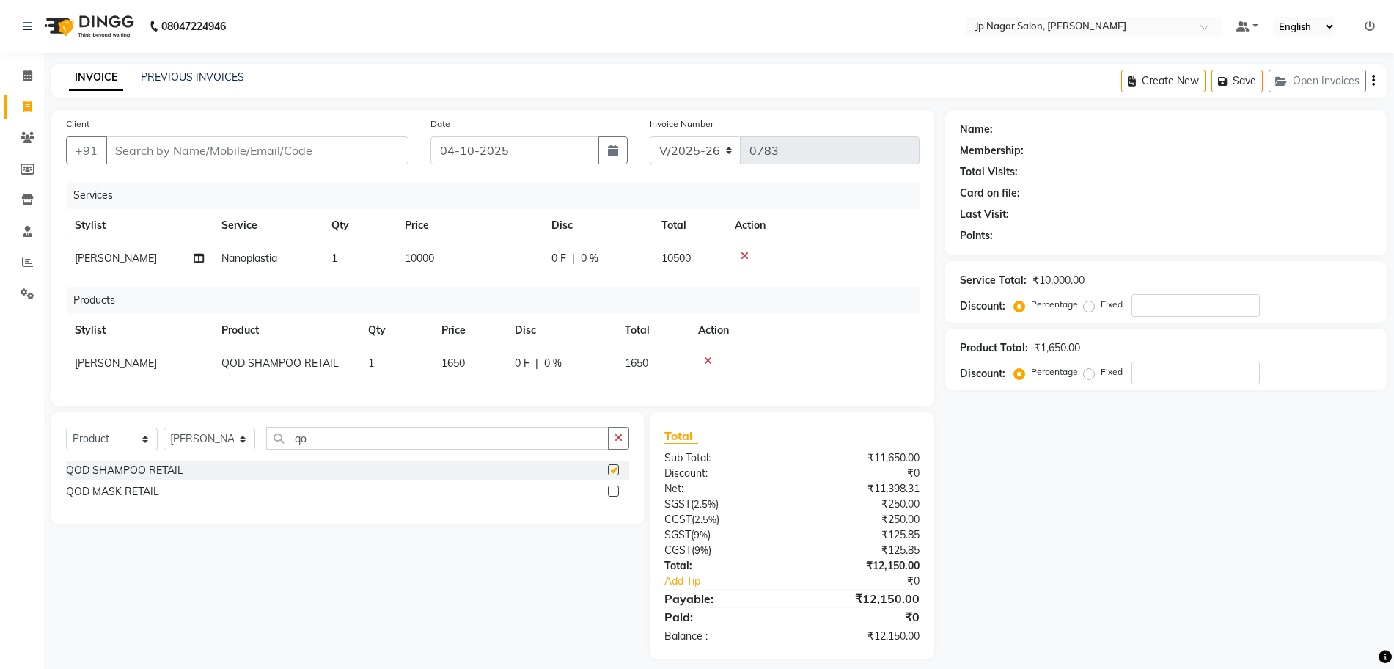
checkbox input "false"
click at [612, 497] on label at bounding box center [613, 491] width 11 height 11
click at [612, 497] on input "checkbox" at bounding box center [613, 492] width 10 height 10
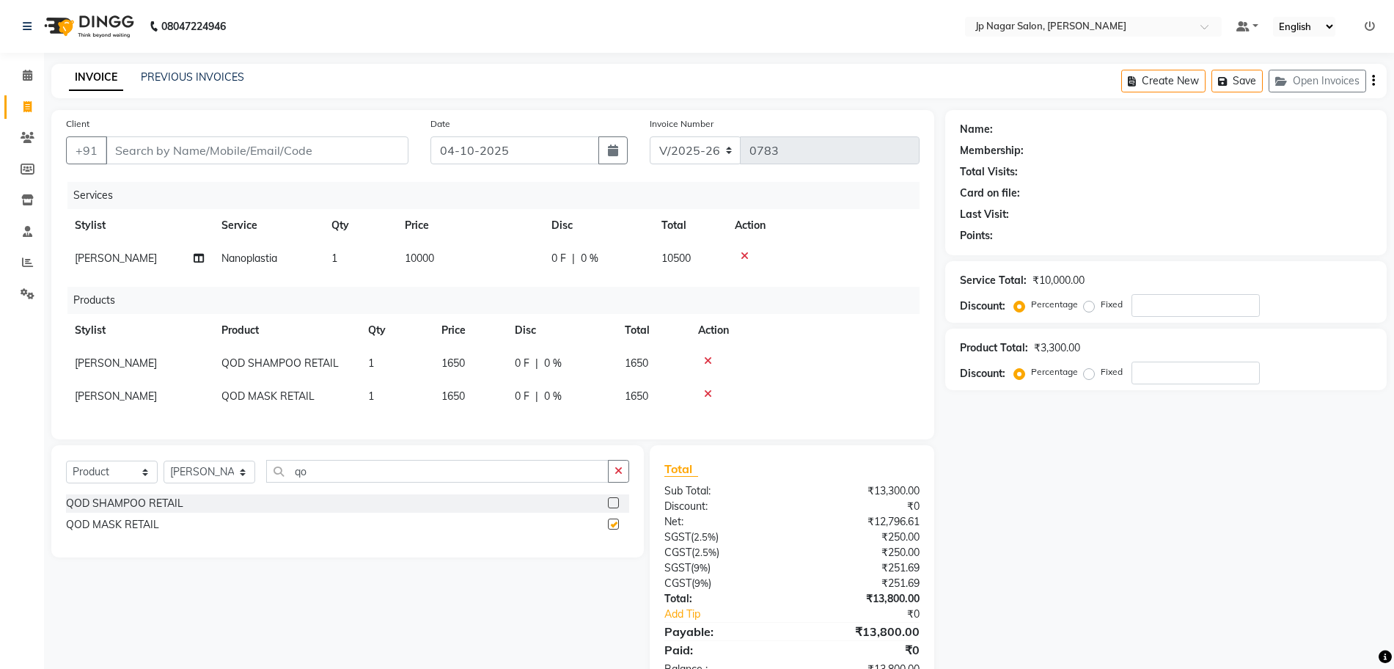
checkbox input "false"
click at [260, 150] on input "Client" at bounding box center [257, 150] width 303 height 28
click at [115, 150] on input "Client" at bounding box center [257, 150] width 303 height 28
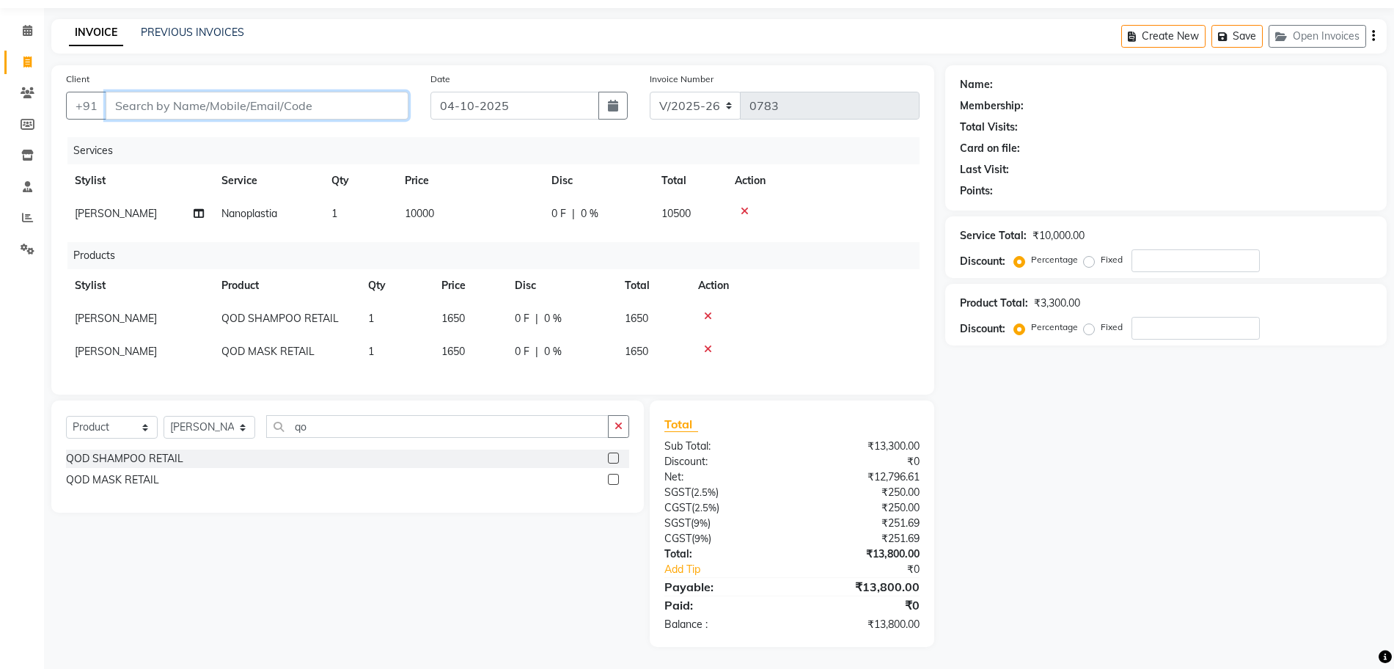
click at [205, 92] on input "Client" at bounding box center [257, 106] width 303 height 28
type input "9"
type input "0"
type input "9341942640"
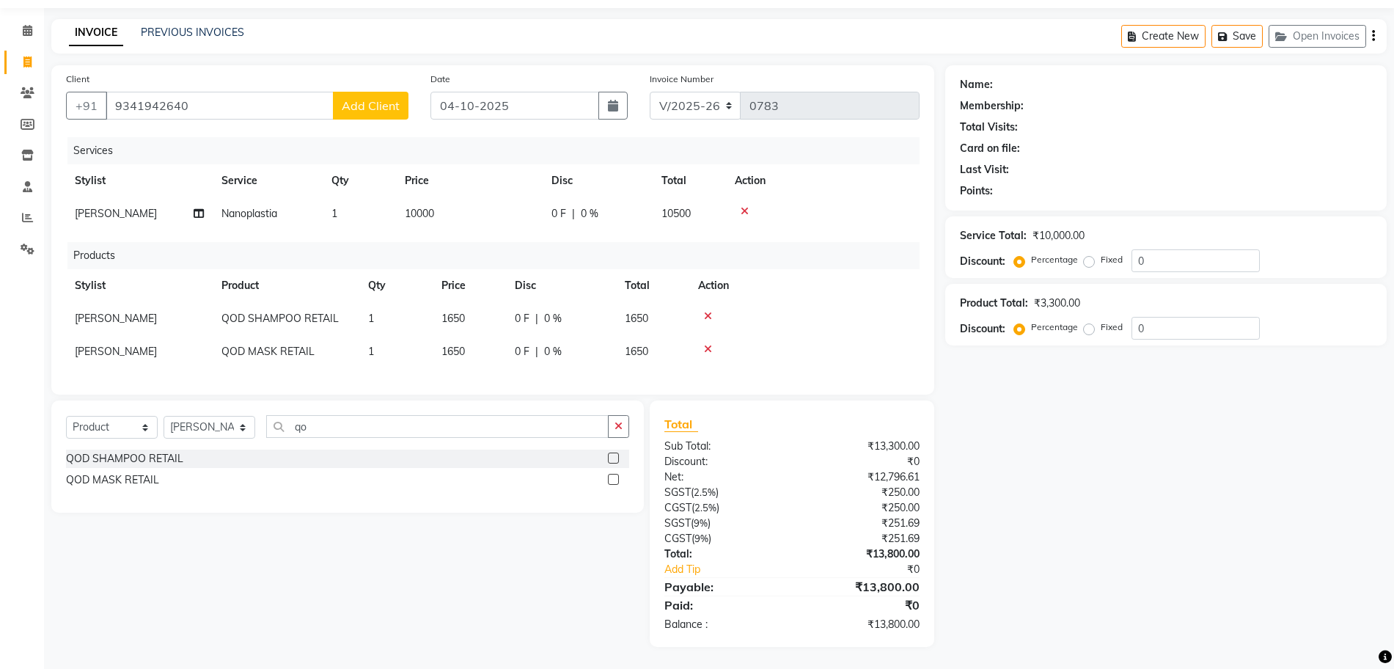
click at [364, 98] on span "Add Client" at bounding box center [371, 105] width 58 height 15
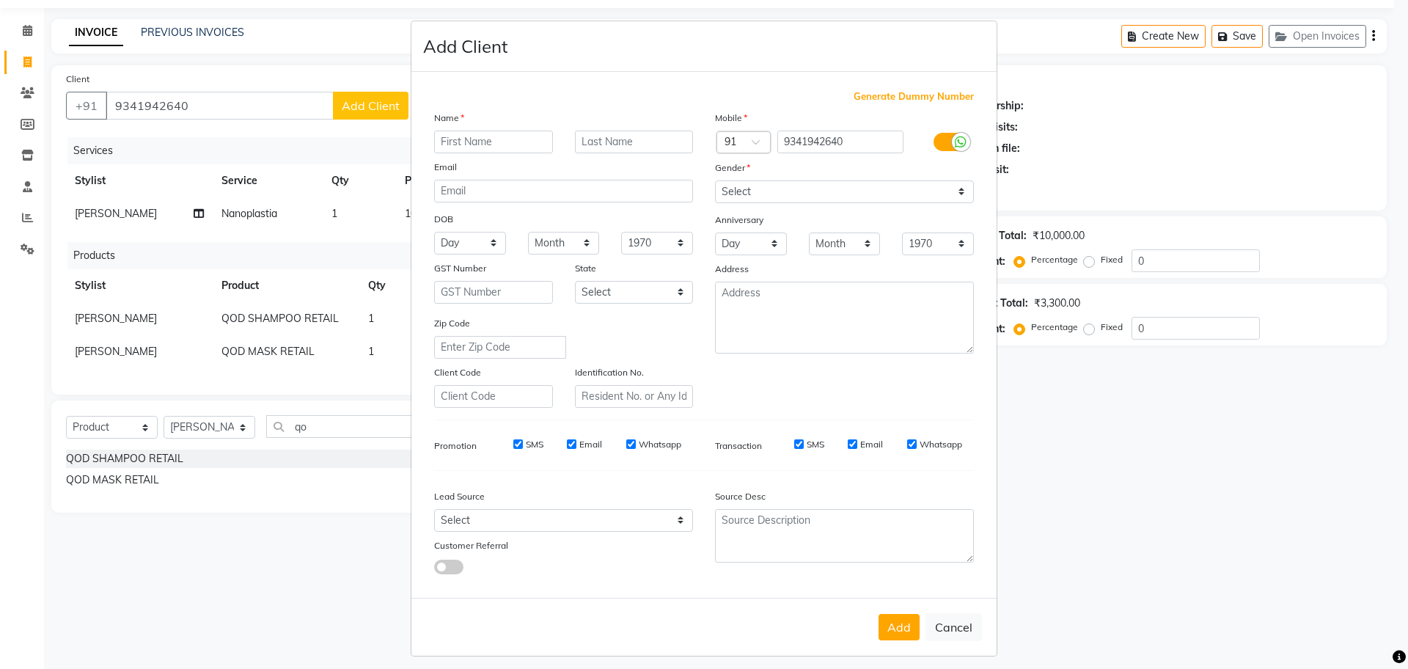
click at [491, 139] on input "text" at bounding box center [493, 142] width 119 height 23
click at [497, 142] on input "text" at bounding box center [493, 142] width 119 height 23
type input "Pavitra"
click at [763, 186] on select "Select [DEMOGRAPHIC_DATA] [DEMOGRAPHIC_DATA] Other Prefer Not To Say" at bounding box center [844, 191] width 259 height 23
select select "[DEMOGRAPHIC_DATA]"
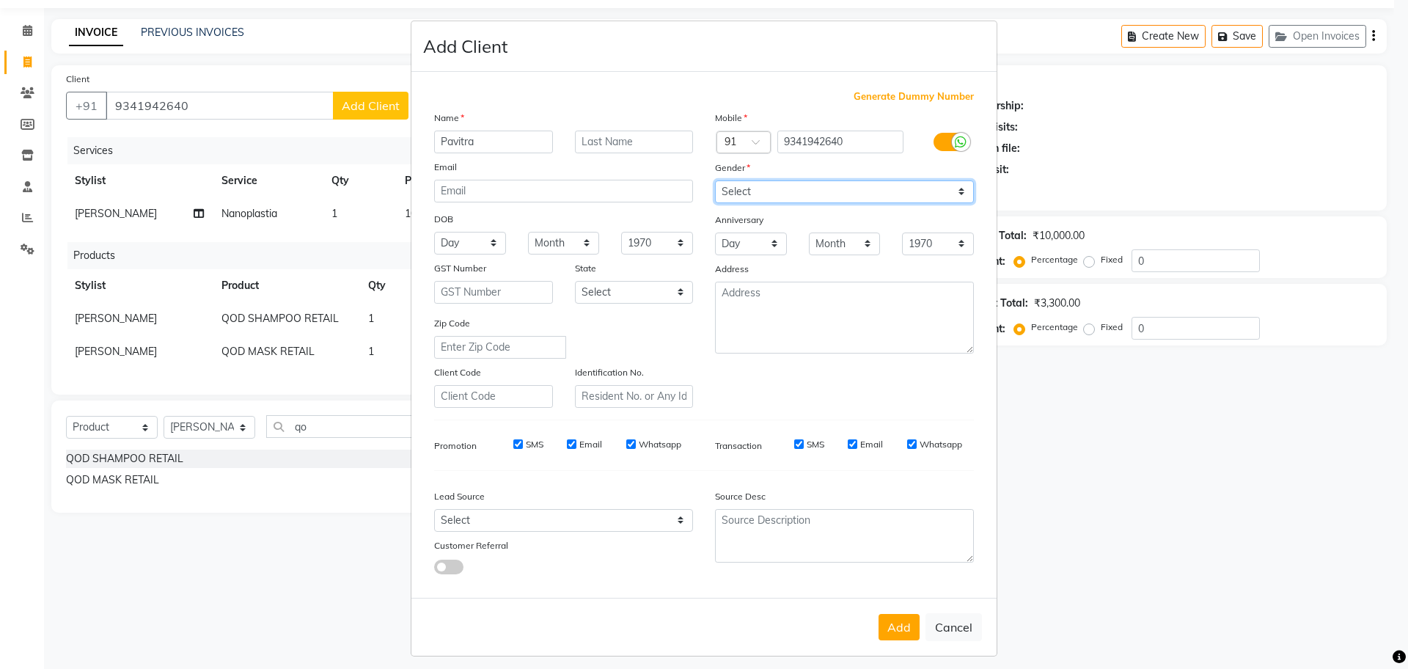
click at [715, 180] on select "Select [DEMOGRAPHIC_DATA] [DEMOGRAPHIC_DATA] Other Prefer Not To Say" at bounding box center [844, 191] width 259 height 23
click at [890, 630] on button "Add" at bounding box center [899, 627] width 41 height 26
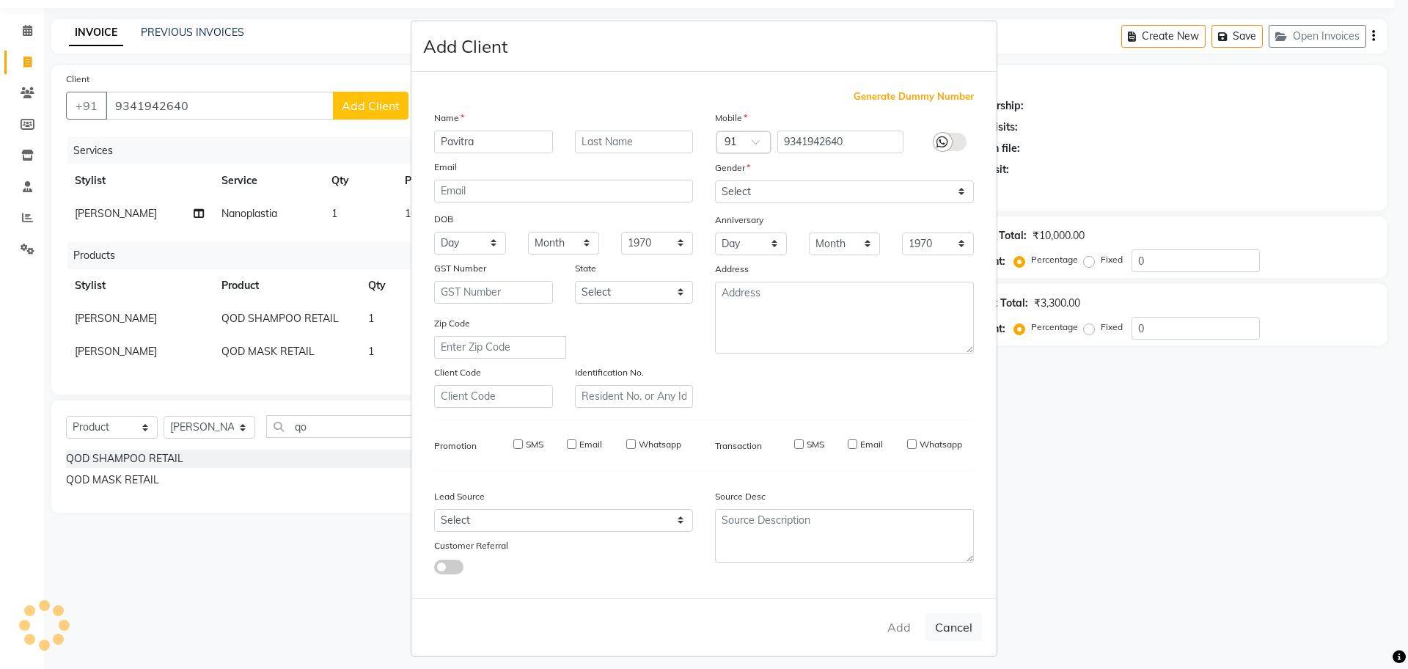
select select
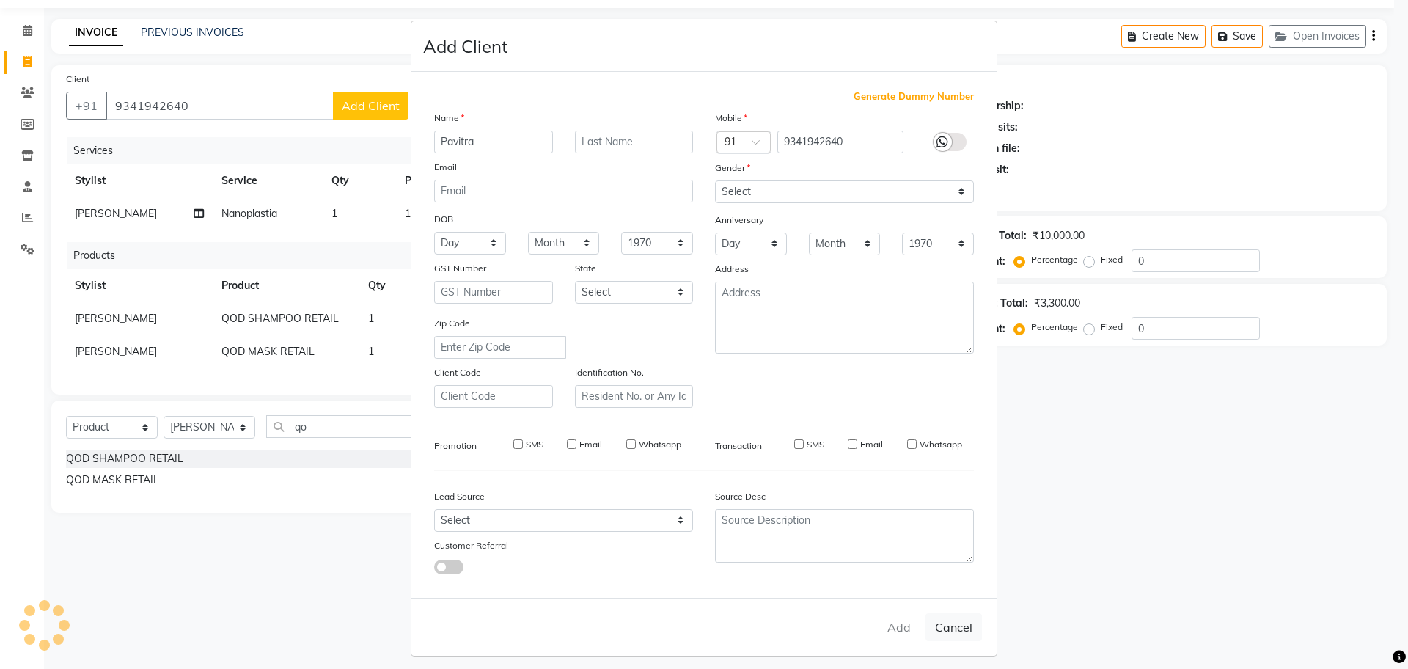
select select
checkbox input "false"
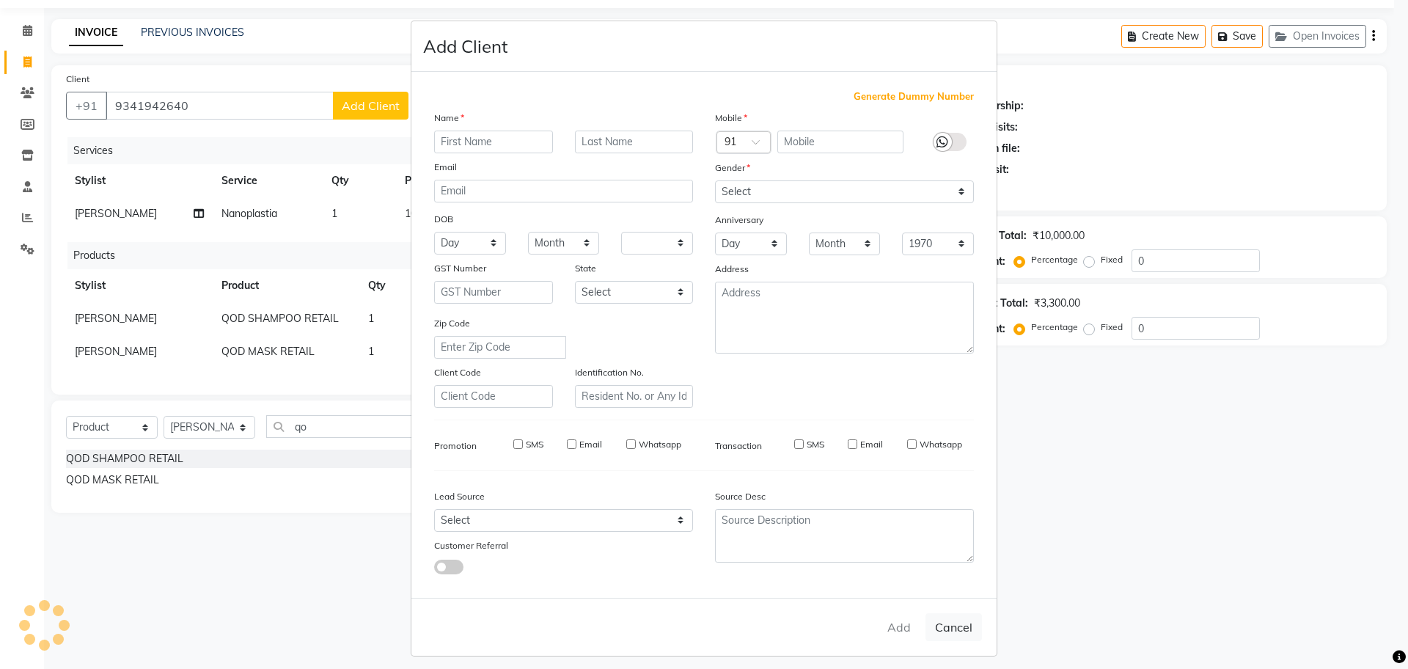
checkbox input "false"
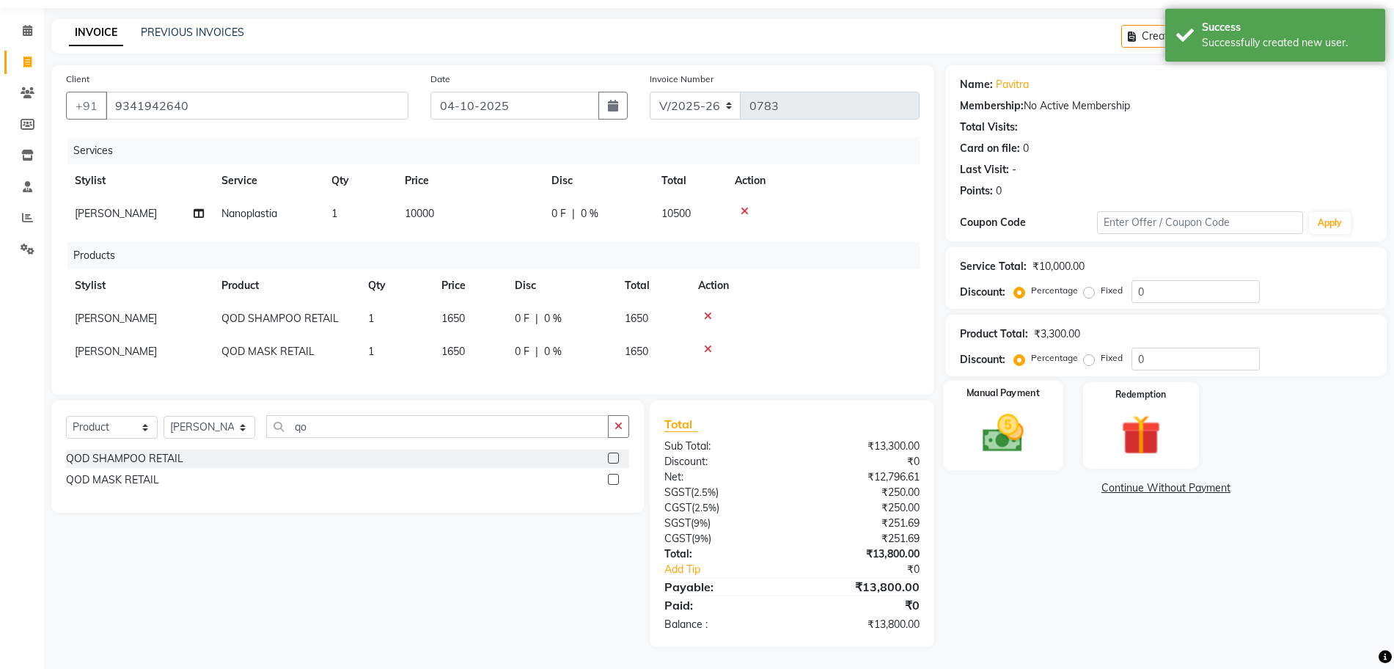
click at [1011, 424] on img at bounding box center [1003, 433] width 67 height 48
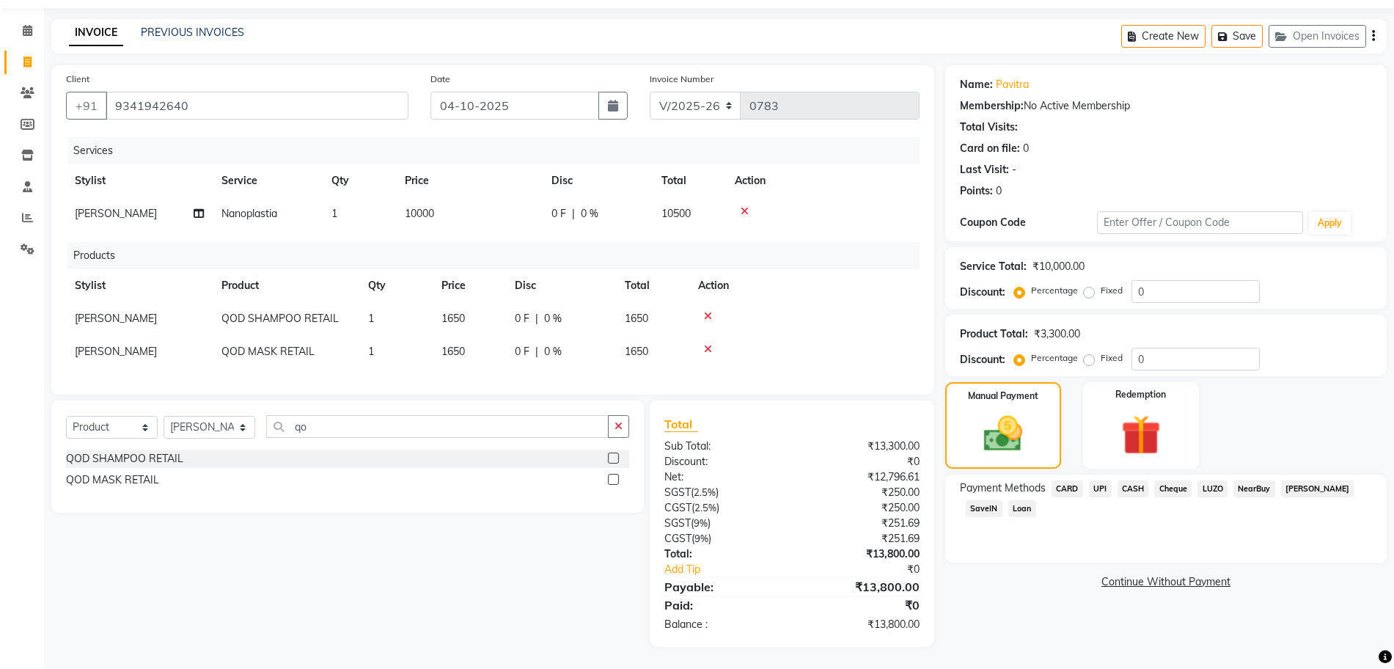
click at [868, 311] on div at bounding box center [804, 316] width 213 height 10
click at [910, 311] on div at bounding box center [804, 316] width 213 height 10
click at [1132, 480] on span "CASH" at bounding box center [1134, 488] width 32 height 17
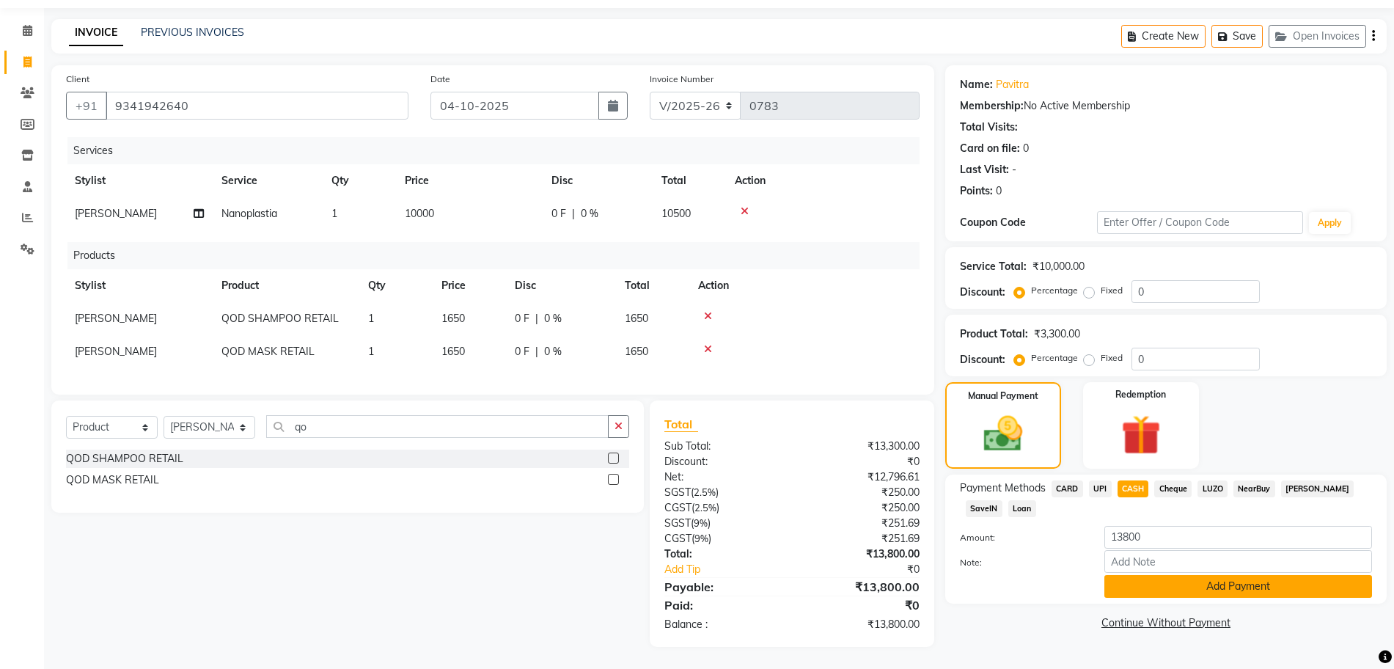
click at [1265, 576] on button "Add Payment" at bounding box center [1238, 586] width 268 height 23
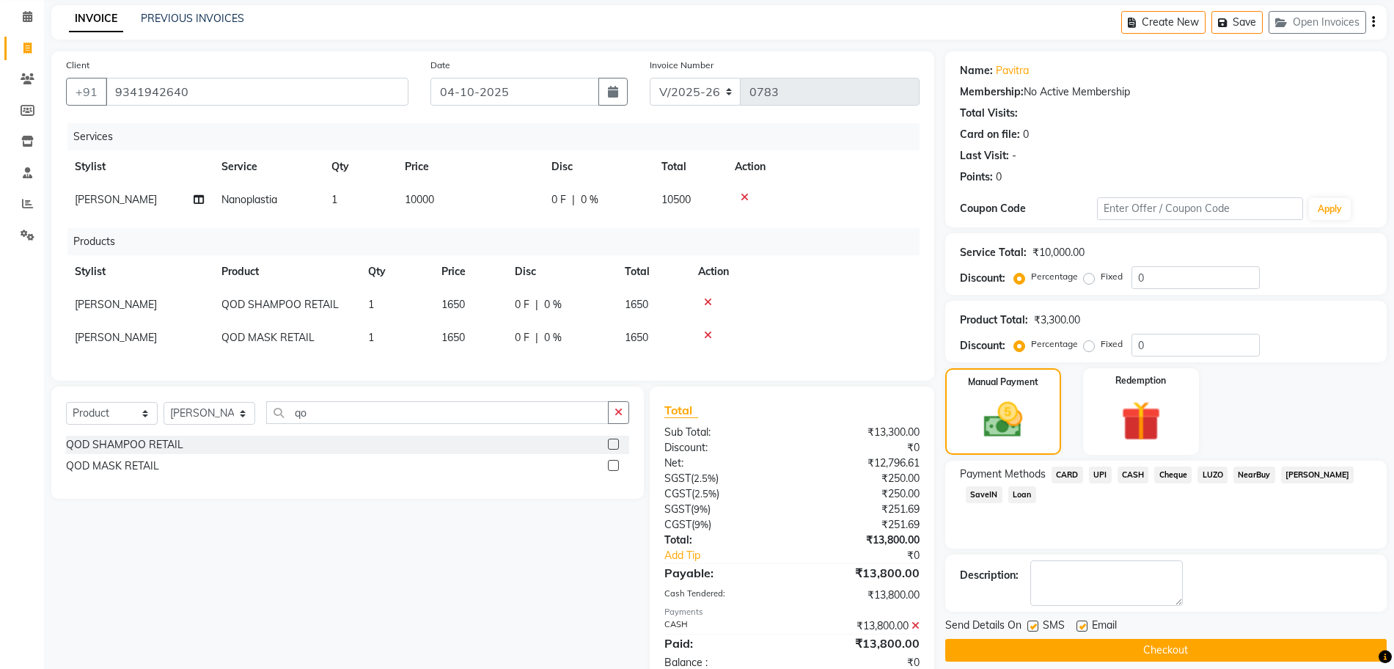
click at [1197, 648] on button "Checkout" at bounding box center [1166, 650] width 442 height 23
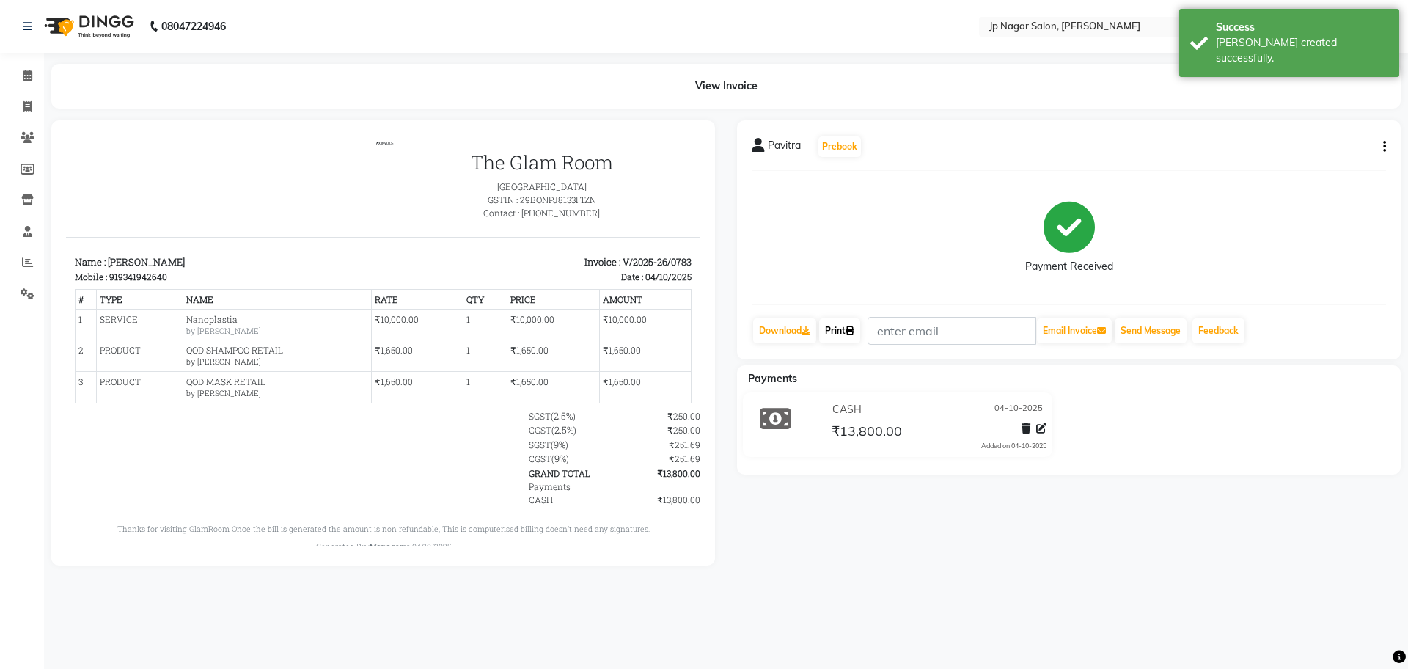
click at [835, 334] on link "Print" at bounding box center [839, 330] width 41 height 25
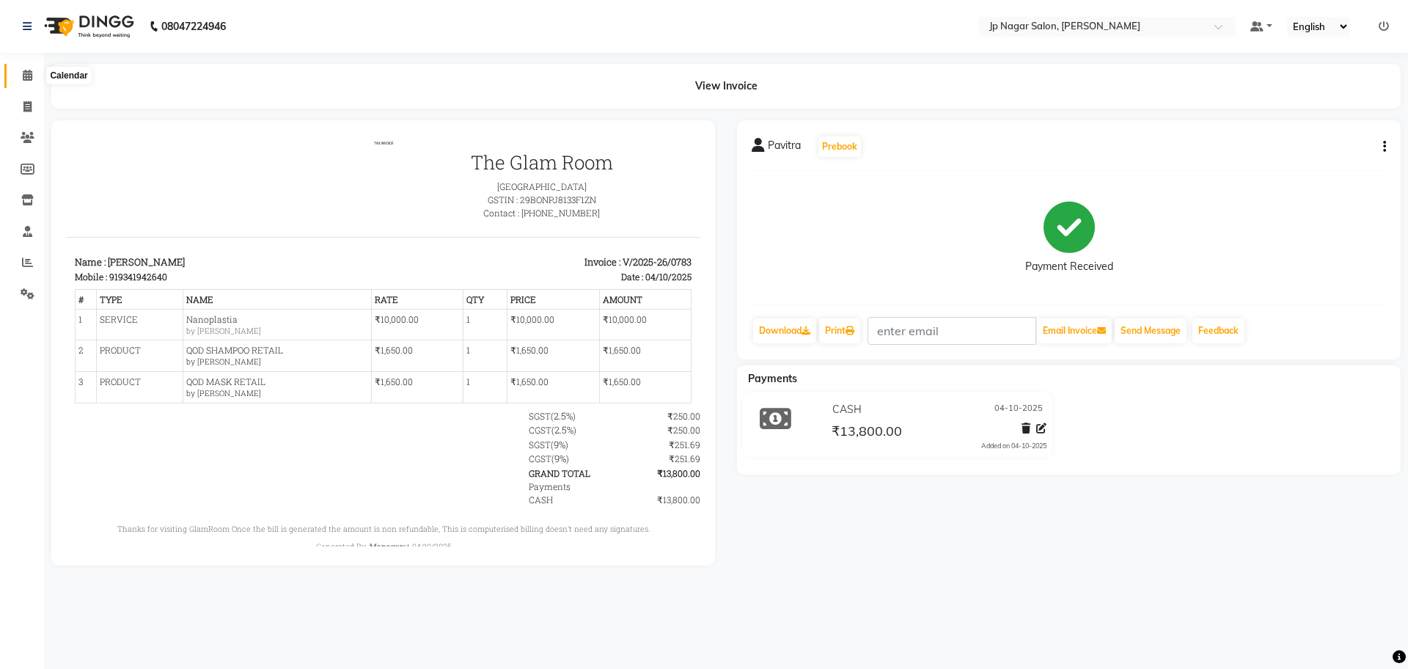
click at [25, 78] on icon at bounding box center [28, 75] width 10 height 11
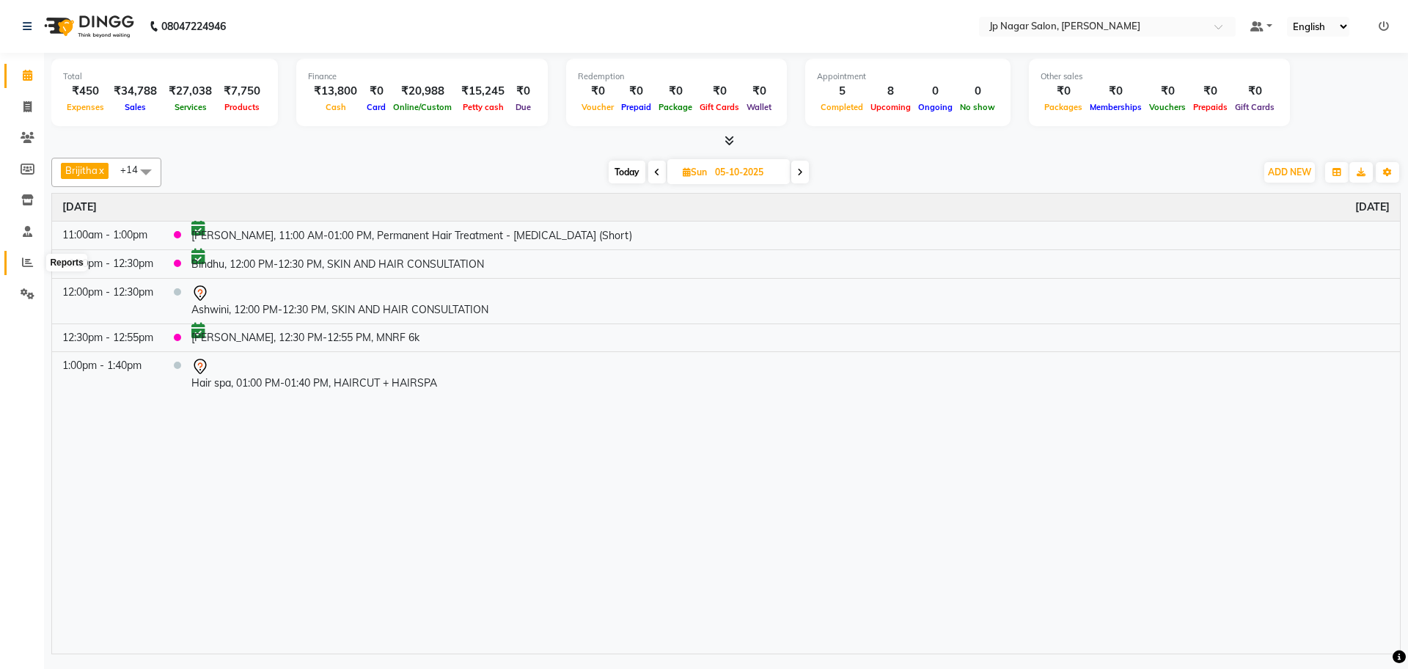
click at [26, 265] on icon at bounding box center [27, 262] width 11 height 11
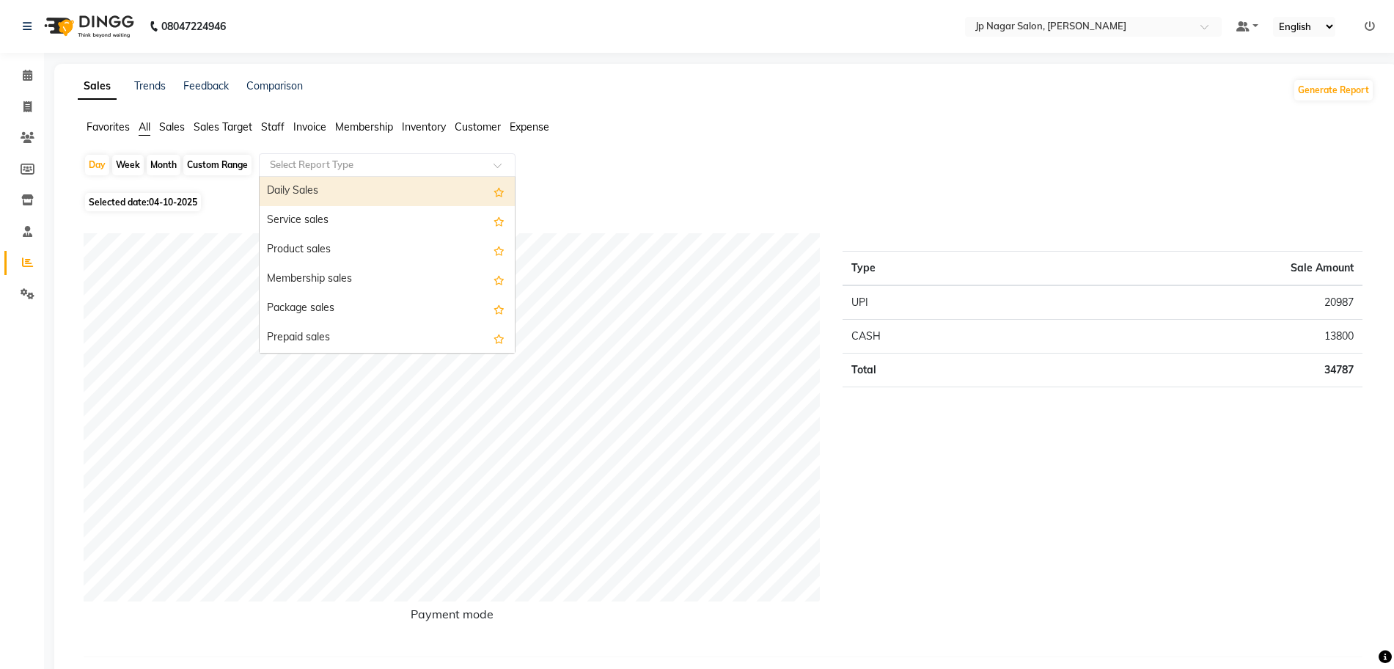
click at [299, 173] on div "Select Report Type" at bounding box center [387, 164] width 257 height 23
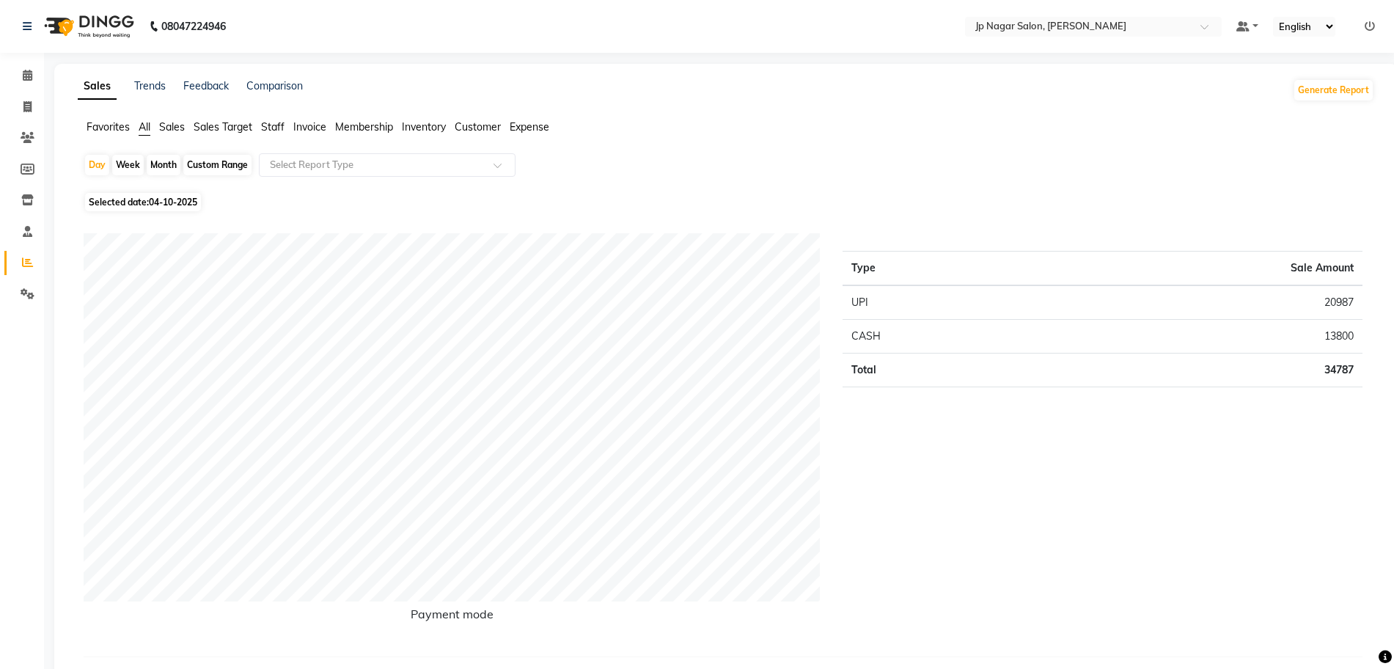
click at [277, 130] on span "Staff" at bounding box center [272, 126] width 23 height 13
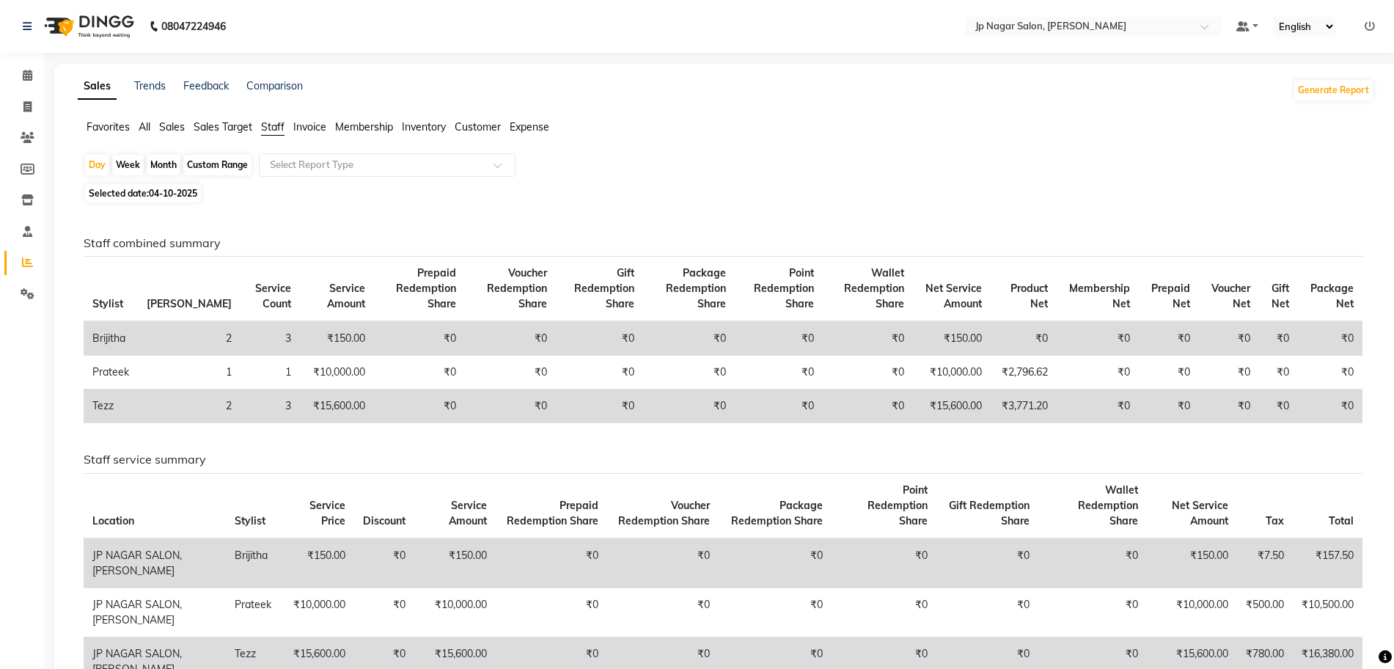
click at [412, 146] on div "Favorites All Sales Sales Target Staff Invoice Membership Inventory Customer Ex…" at bounding box center [726, 134] width 1319 height 28
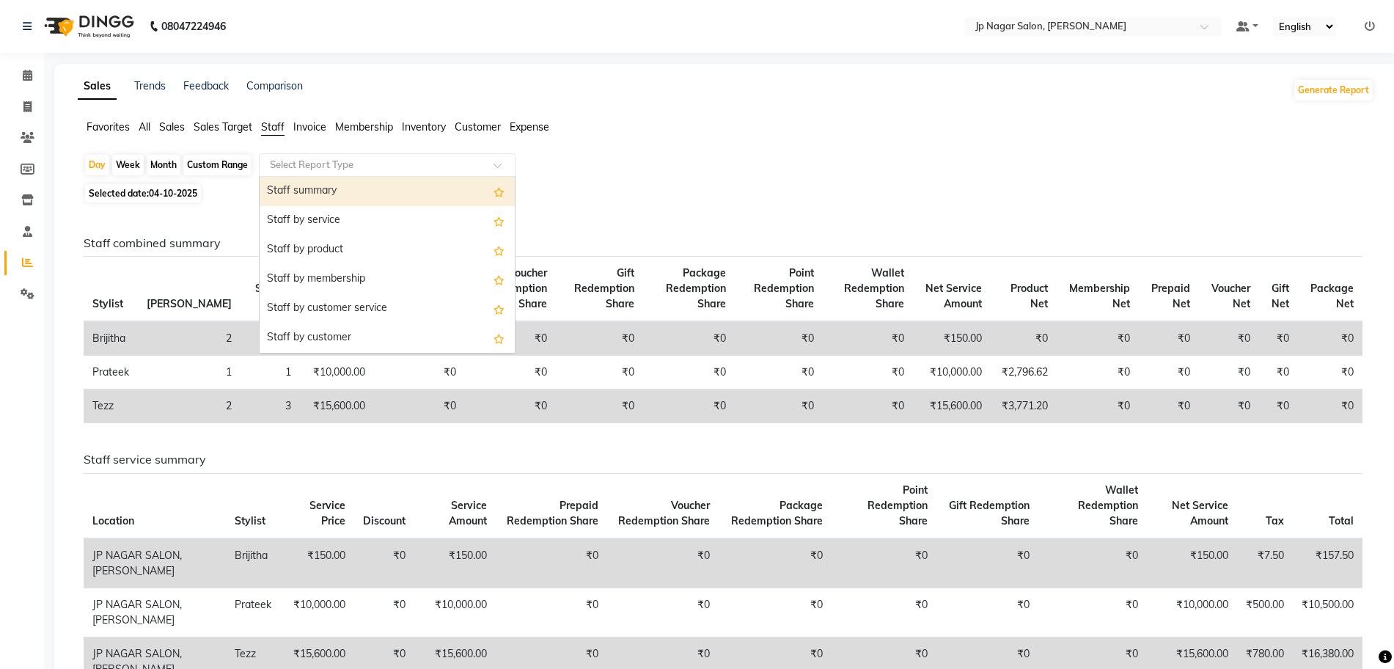
click at [415, 158] on input "text" at bounding box center [372, 165] width 211 height 15
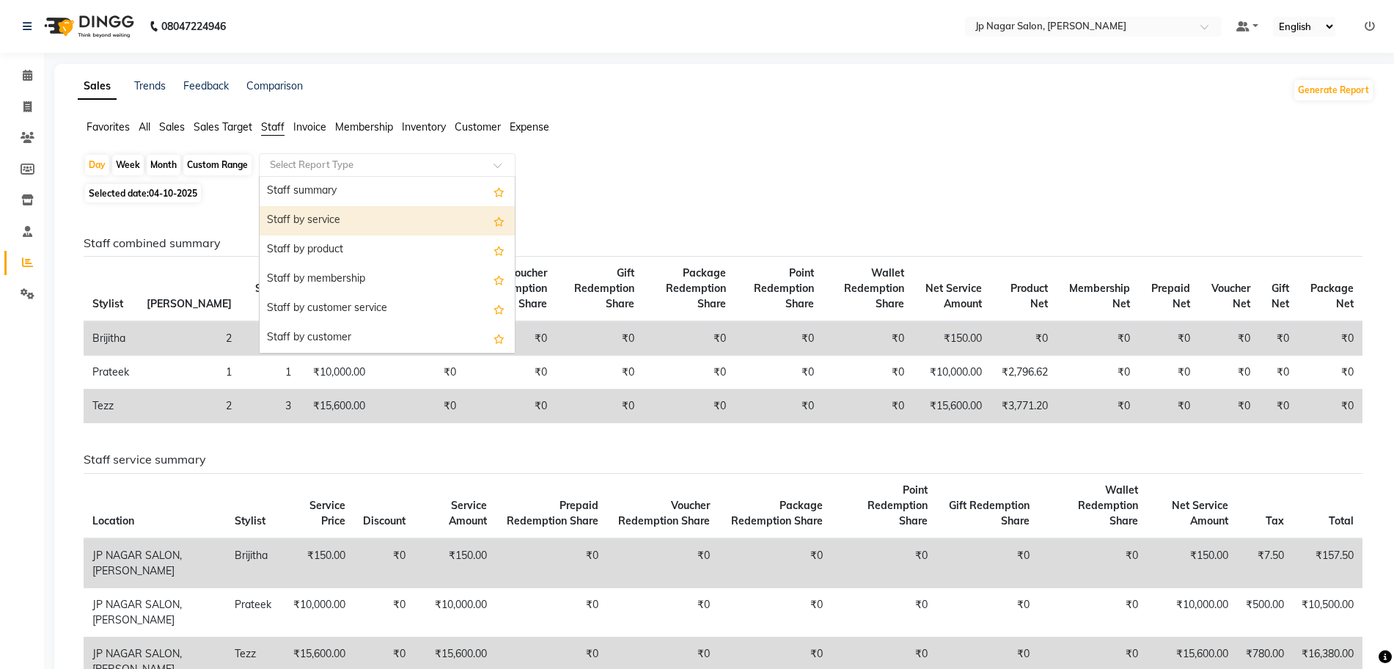
click at [319, 221] on div "Staff by service" at bounding box center [387, 220] width 255 height 29
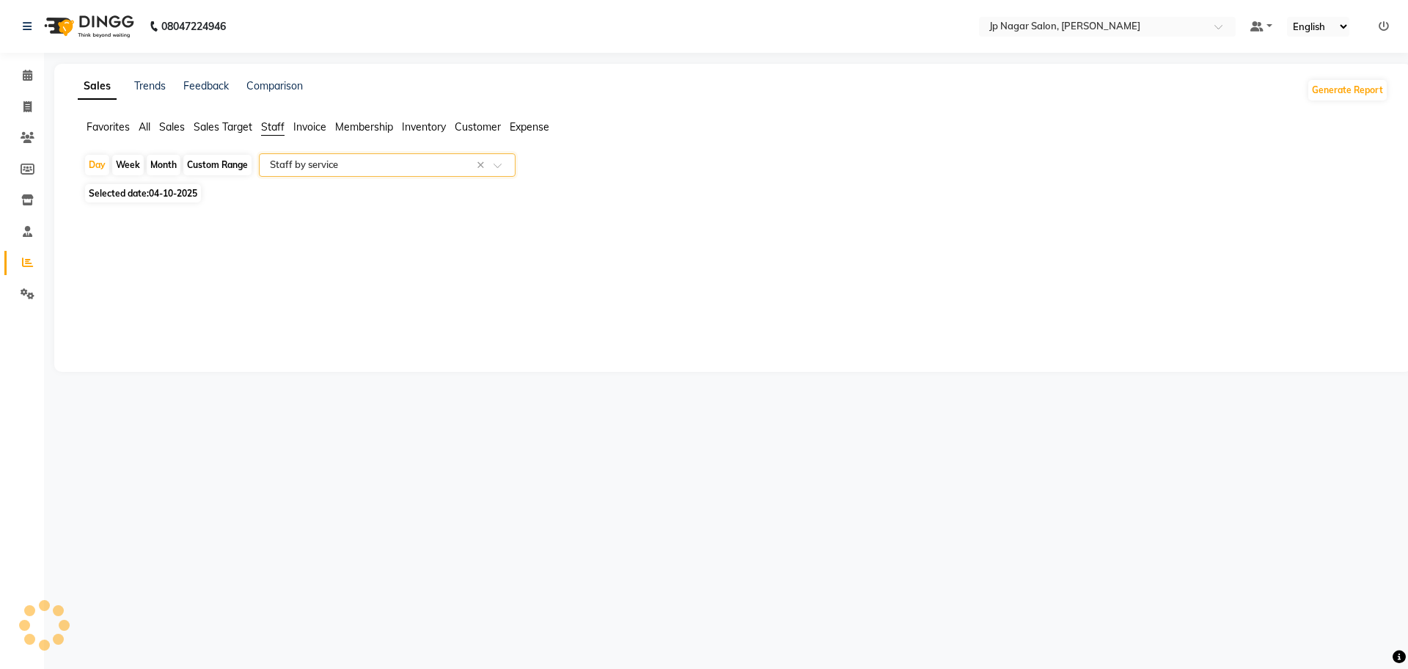
select select "csv"
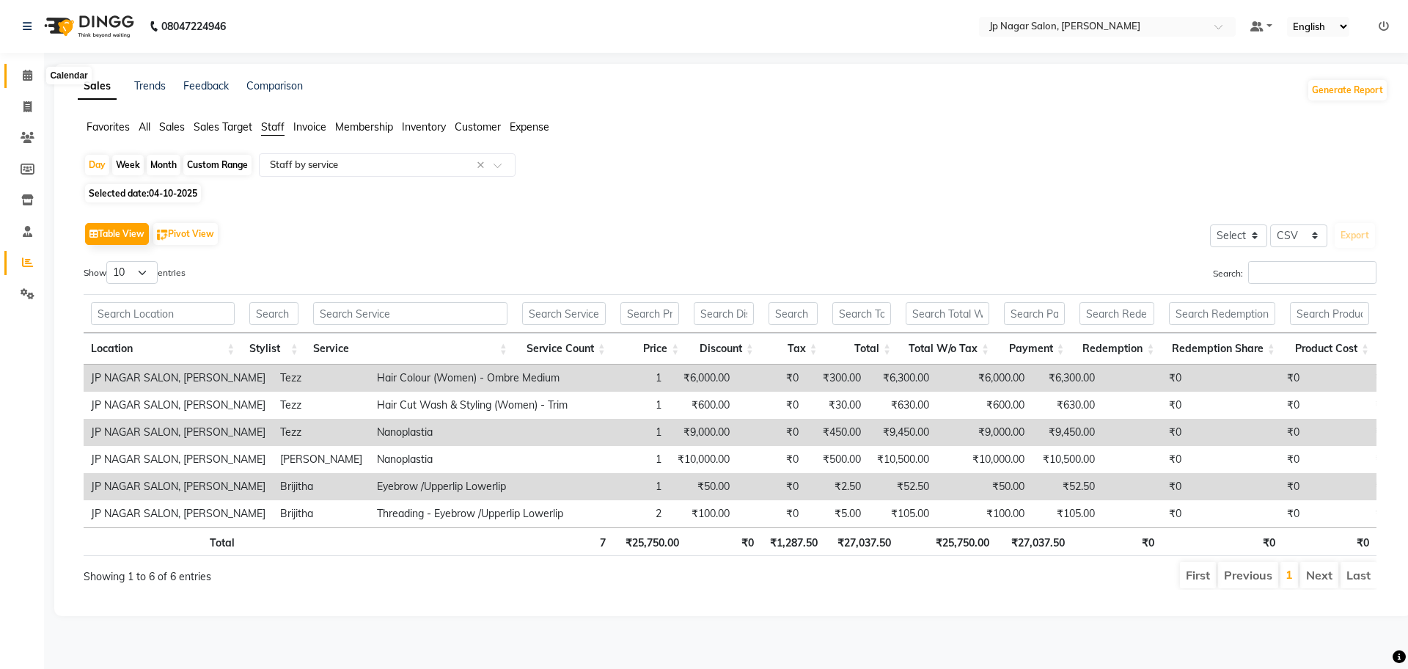
click at [34, 70] on span at bounding box center [28, 75] width 26 height 17
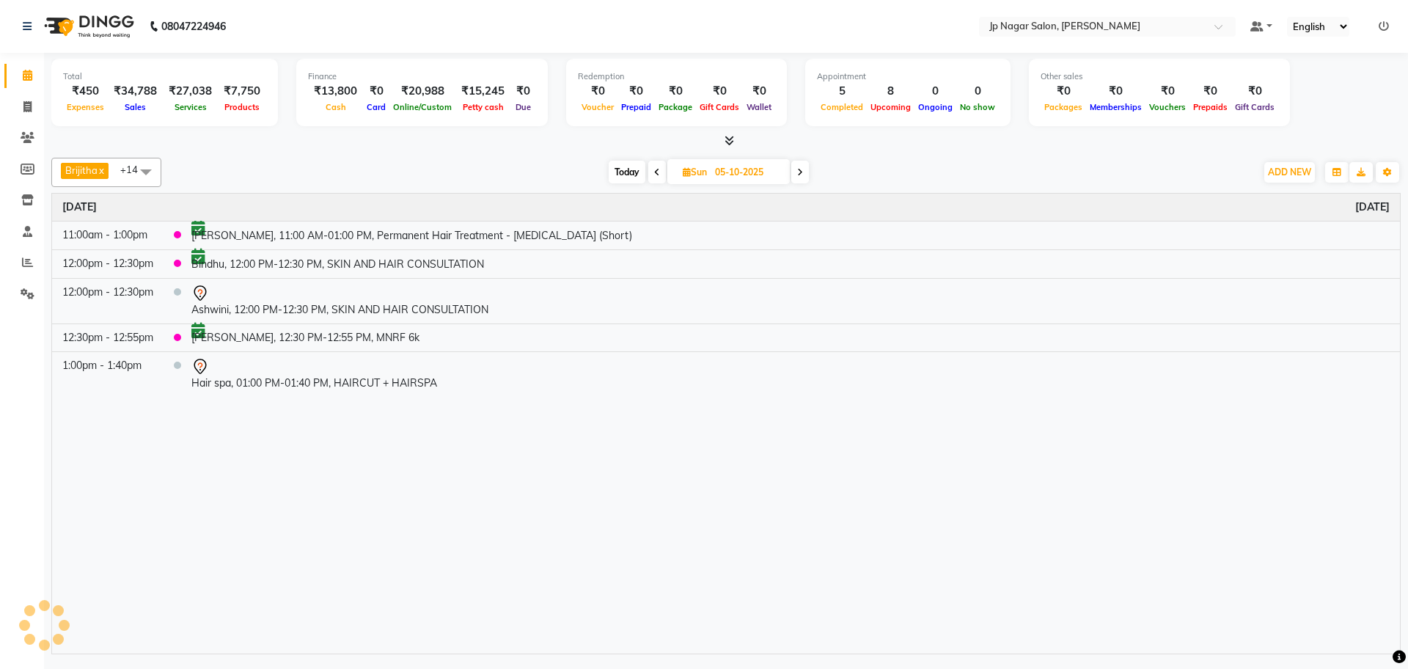
click at [34, 70] on span at bounding box center [28, 75] width 26 height 17
click at [28, 73] on icon at bounding box center [28, 75] width 10 height 11
drag, startPoint x: 613, startPoint y: 561, endPoint x: 710, endPoint y: 561, distance: 96.8
click at [710, 561] on div "Time Event [DATE] 11:00am - 1:00pm [GEOGRAPHIC_DATA], 11:00 AM-01:00 PM, Perman…" at bounding box center [726, 424] width 1348 height 460
click at [626, 168] on span "Today" at bounding box center [627, 172] width 37 height 23
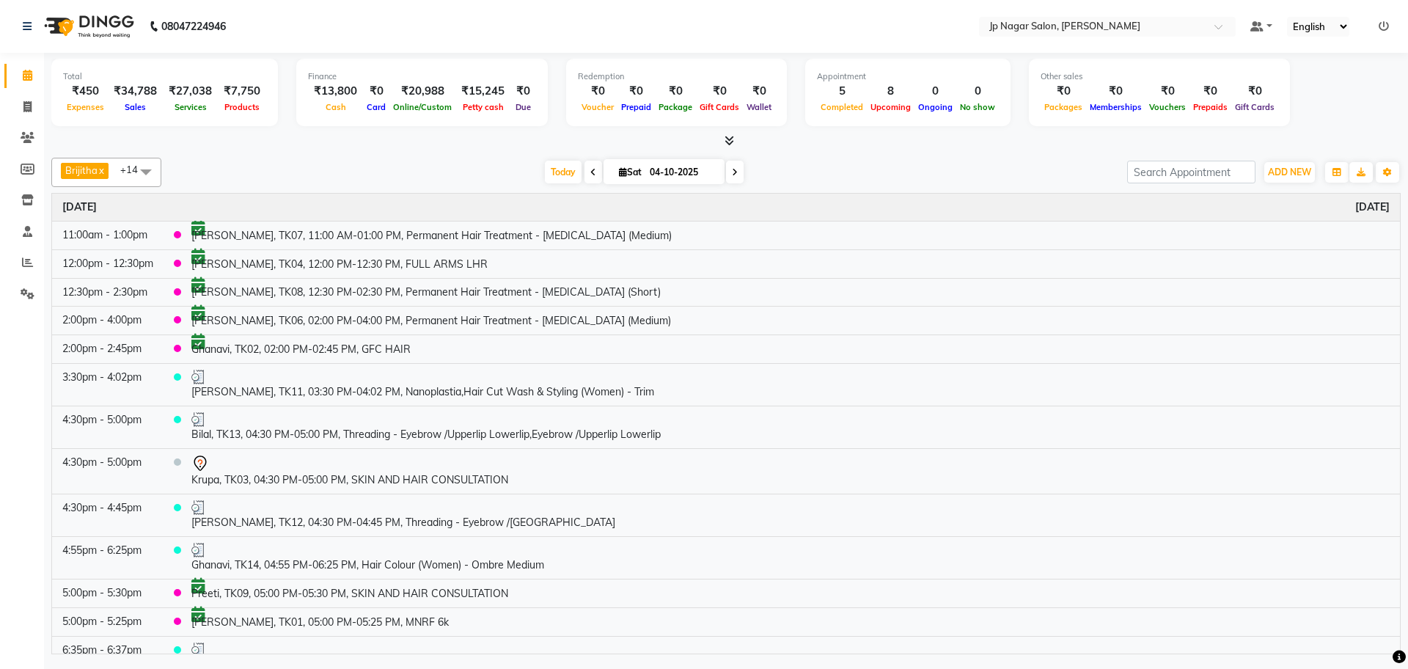
click at [738, 171] on span at bounding box center [735, 172] width 18 height 23
type input "05-10-2025"
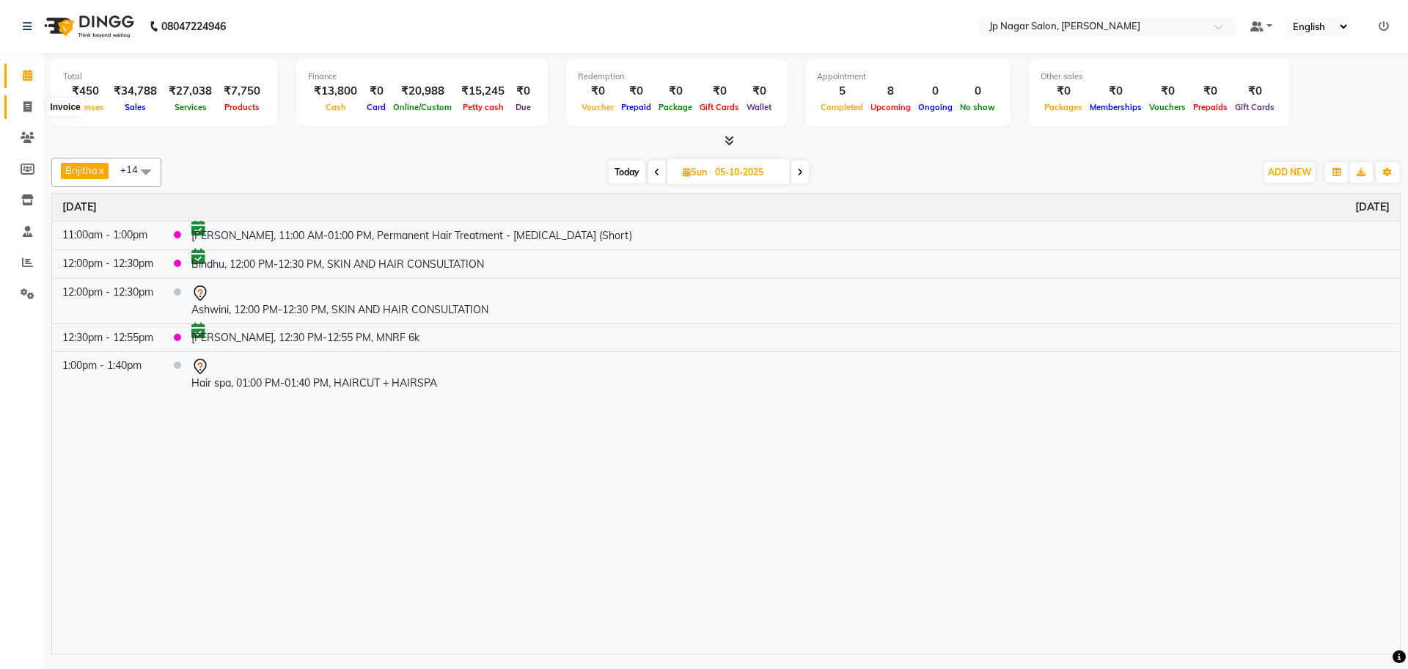
click at [26, 106] on icon at bounding box center [27, 106] width 8 height 11
select select "service"
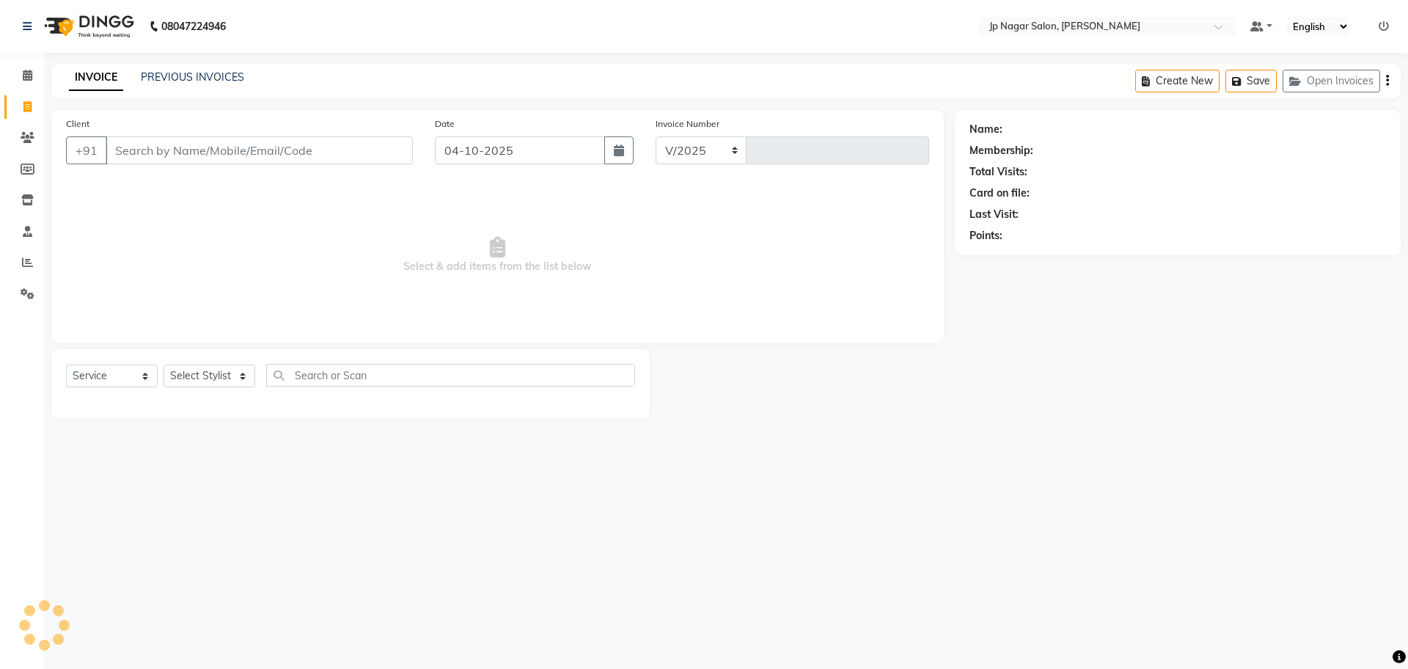
select select "4852"
type input "0784"
click at [236, 373] on select "Select Stylist Brijitha [PERSON_NAME] [PERSON_NAME] Manager Mehjabin [PERSON_NA…" at bounding box center [210, 375] width 92 height 23
click at [461, 502] on div "08047224946 Select Location × Jp Nagar Salon, J. P. Nagar Default Panel My Pane…" at bounding box center [704, 334] width 1408 height 669
click at [399, 375] on input "text" at bounding box center [450, 375] width 369 height 23
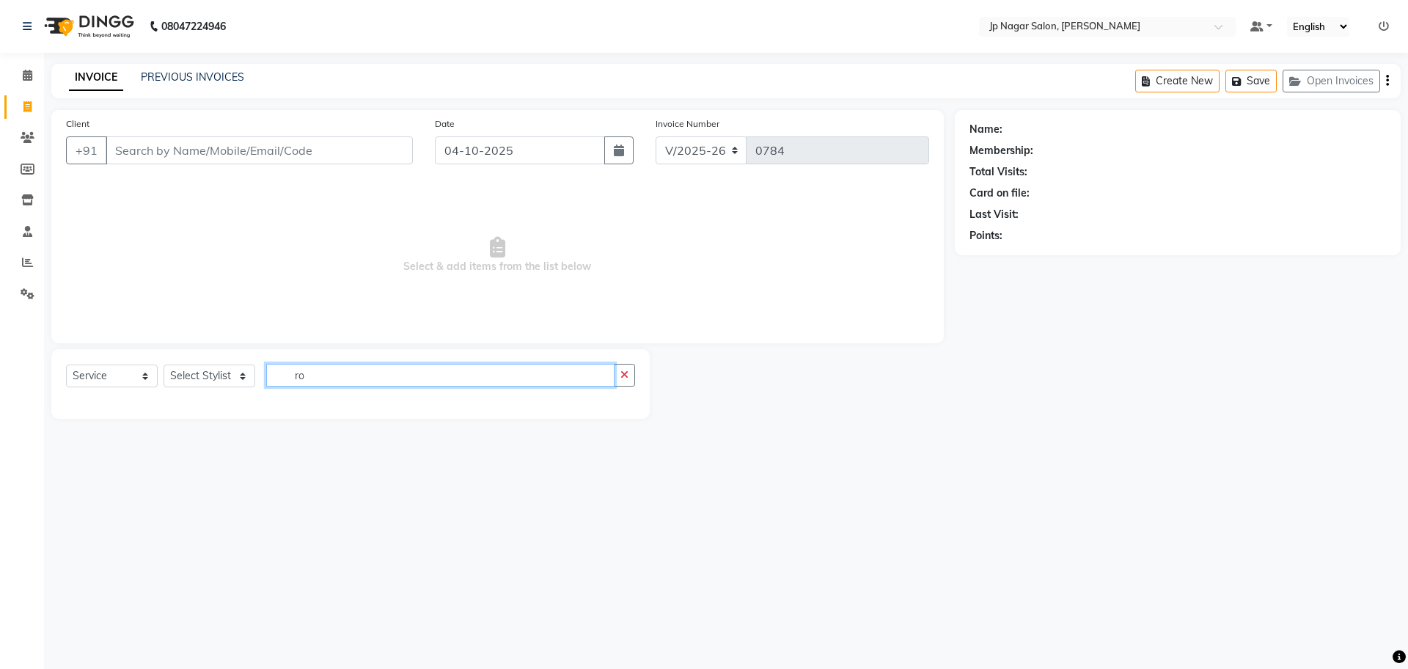
type input "r"
click at [238, 380] on select "Select Stylist Brijitha [PERSON_NAME] [PERSON_NAME] Manager Mehjabin [PERSON_NA…" at bounding box center [210, 375] width 92 height 23
select select "74823"
click at [164, 364] on select "Select Stylist Brijitha [PERSON_NAME] [PERSON_NAME] Manager Mehjabin [PERSON_NA…" at bounding box center [210, 375] width 92 height 23
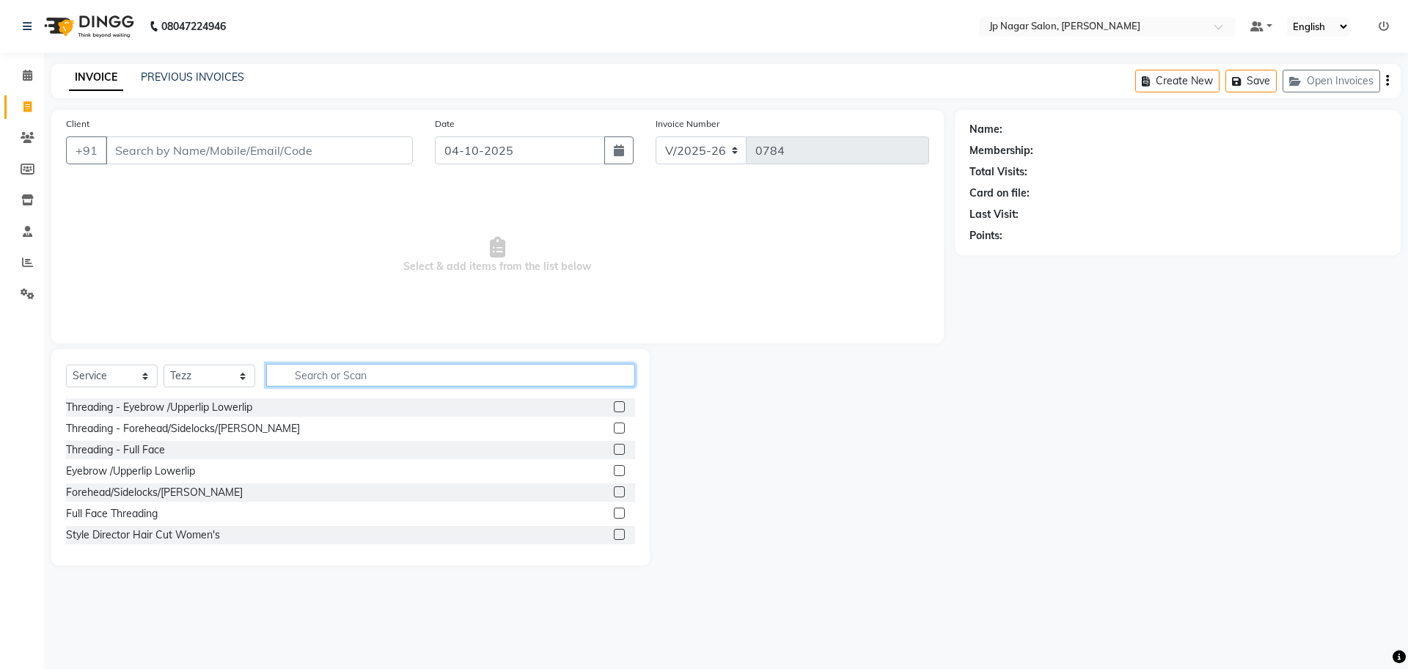
click at [365, 372] on input "text" at bounding box center [450, 375] width 369 height 23
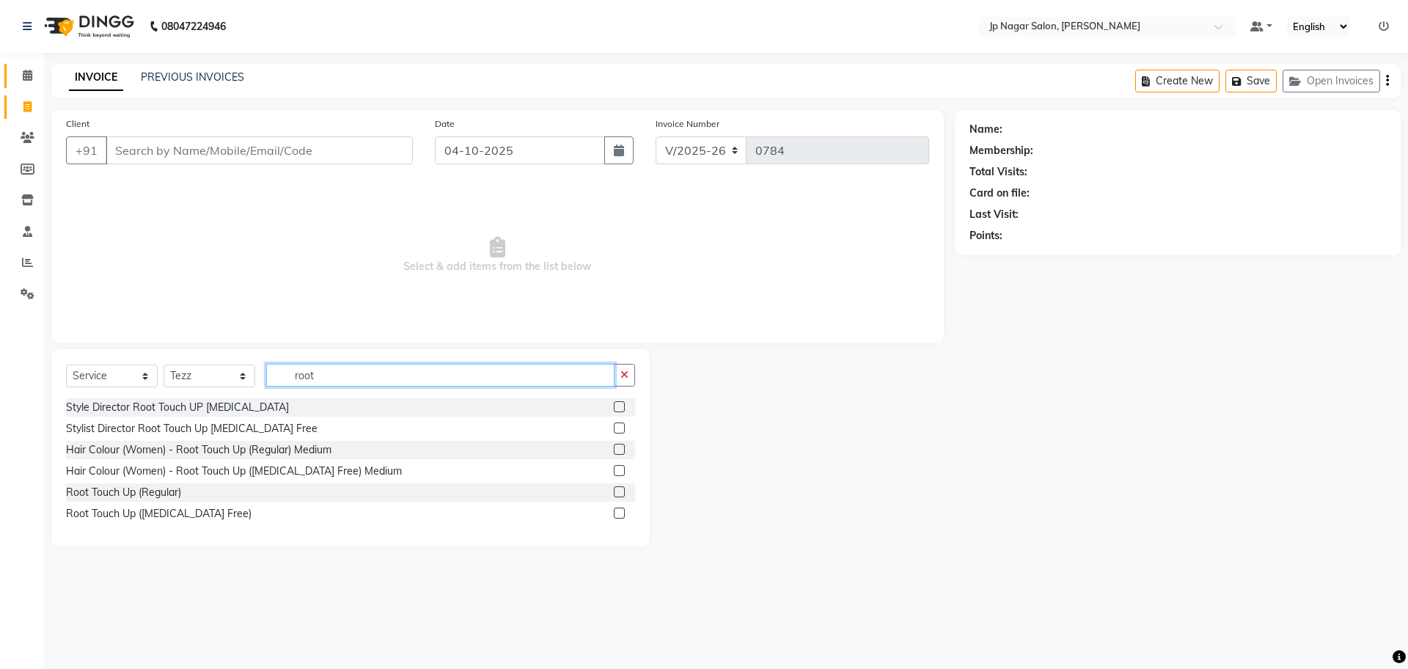
type input "root"
click at [26, 64] on link "Calendar" at bounding box center [21, 76] width 35 height 24
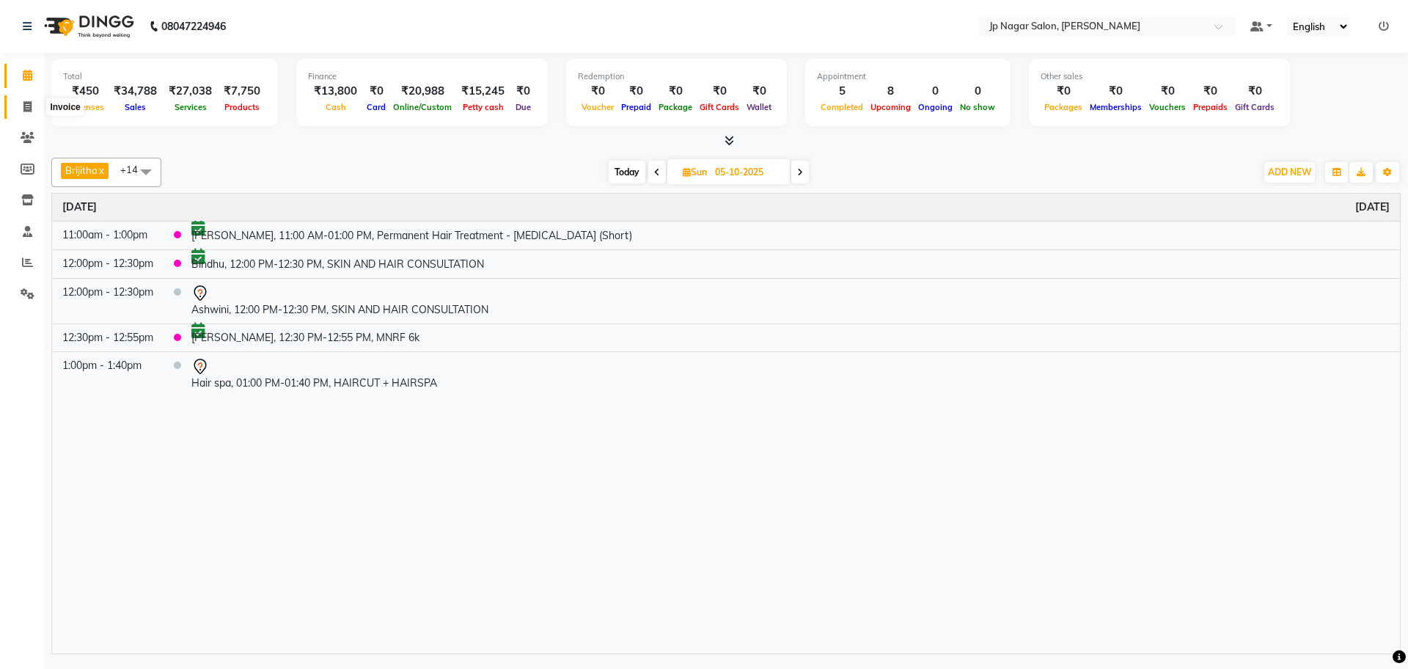
click at [28, 114] on span at bounding box center [28, 107] width 26 height 17
select select "service"
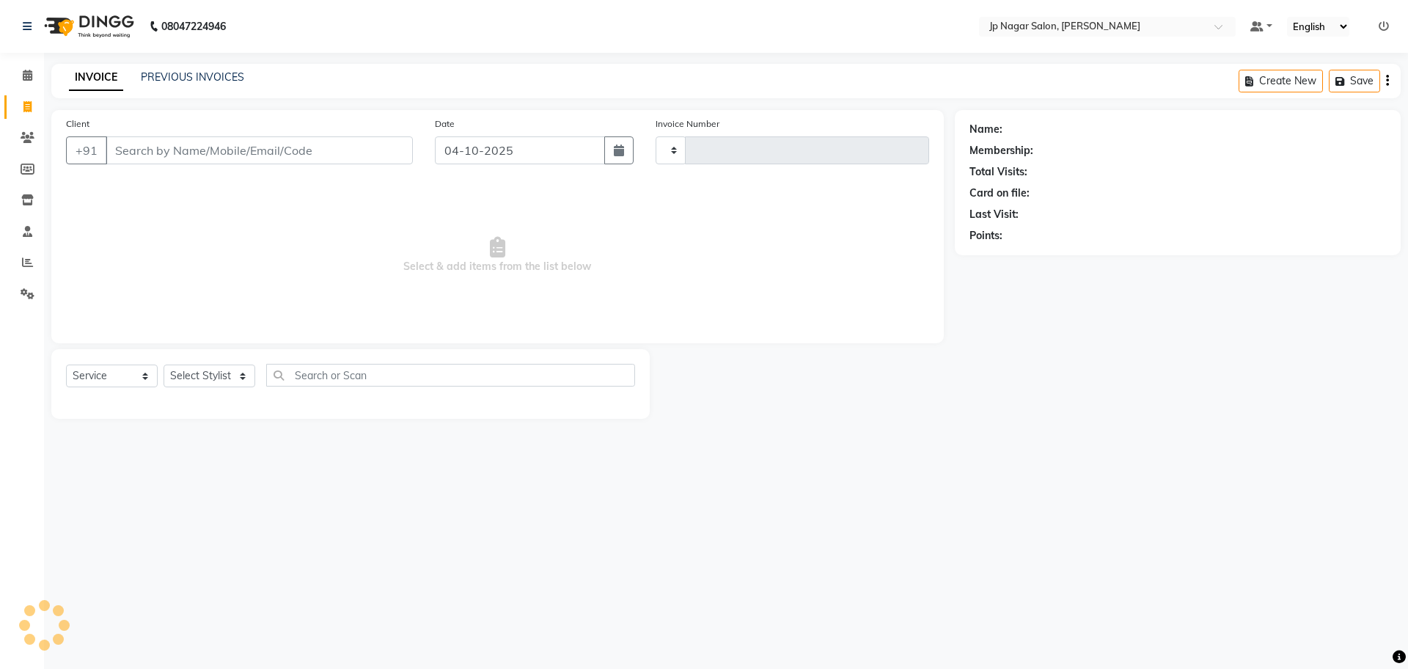
type input "0784"
select select "4852"
click at [238, 377] on select "Select Stylist" at bounding box center [210, 375] width 92 height 23
click at [243, 372] on select "Select Stylist" at bounding box center [210, 375] width 92 height 23
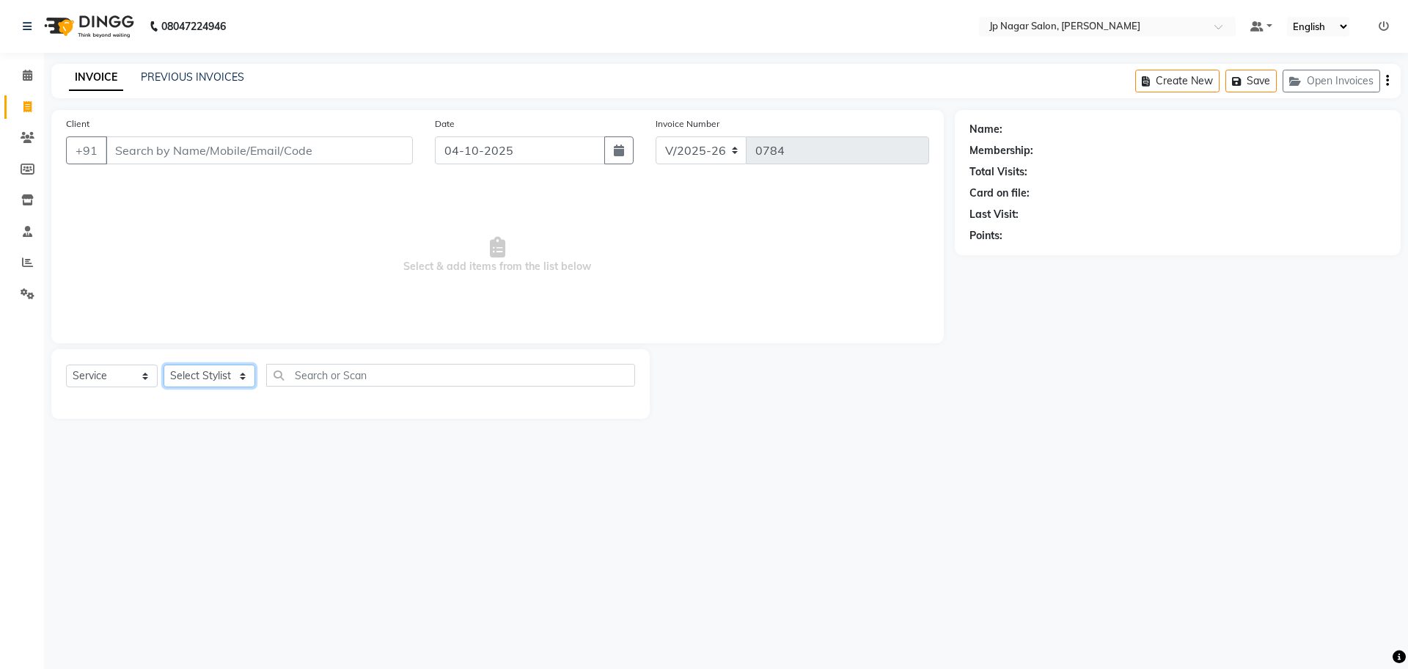
click at [243, 372] on select "Select Stylist" at bounding box center [210, 375] width 92 height 23
click at [194, 375] on select "Select Stylist" at bounding box center [210, 375] width 92 height 23
click at [243, 374] on select "Select Stylist Brijitha [PERSON_NAME] [PERSON_NAME] Manager Mehjabin [PERSON_NA…" at bounding box center [210, 375] width 92 height 23
select select "74823"
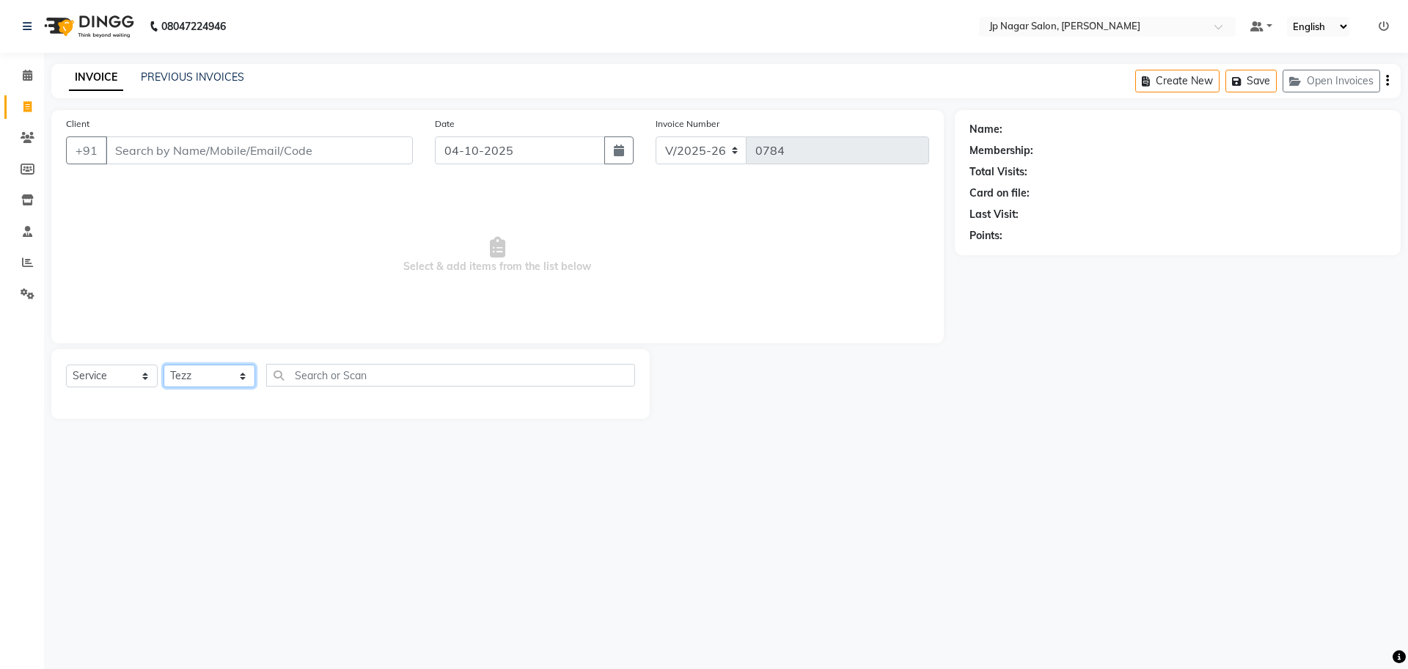
click at [164, 364] on select "Select Stylist Brijitha [PERSON_NAME] [PERSON_NAME] Manager Mehjabin [PERSON_NA…" at bounding box center [210, 375] width 92 height 23
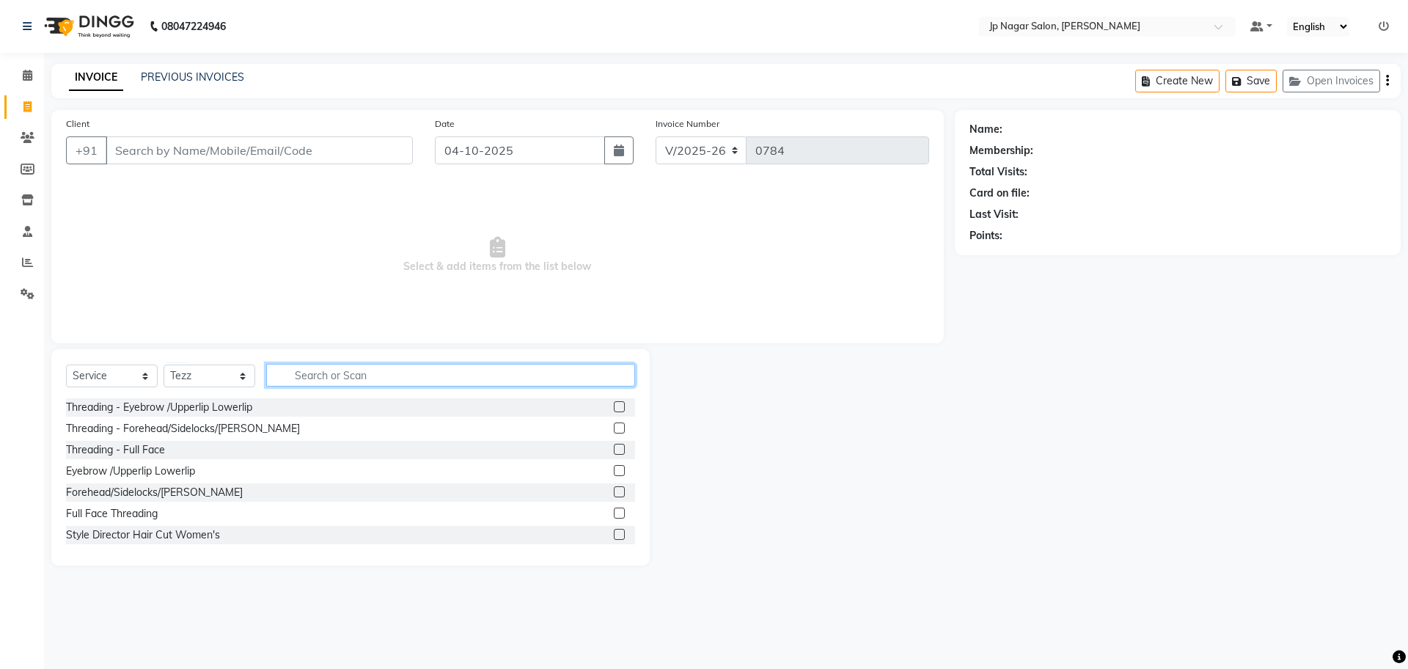
click at [323, 378] on input "text" at bounding box center [450, 375] width 369 height 23
type input "hair"
click at [627, 370] on icon "button" at bounding box center [624, 375] width 8 height 10
click at [29, 78] on icon at bounding box center [28, 75] width 10 height 11
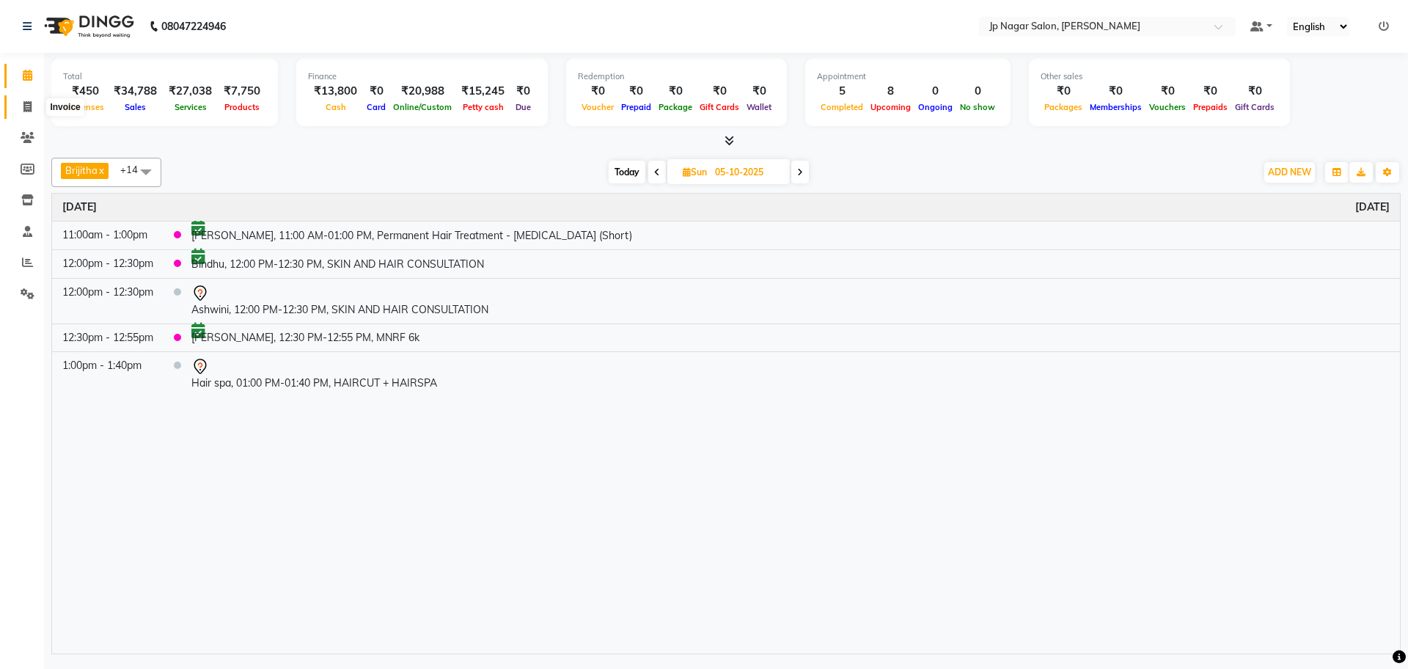
click at [25, 108] on icon at bounding box center [27, 106] width 8 height 11
select select "service"
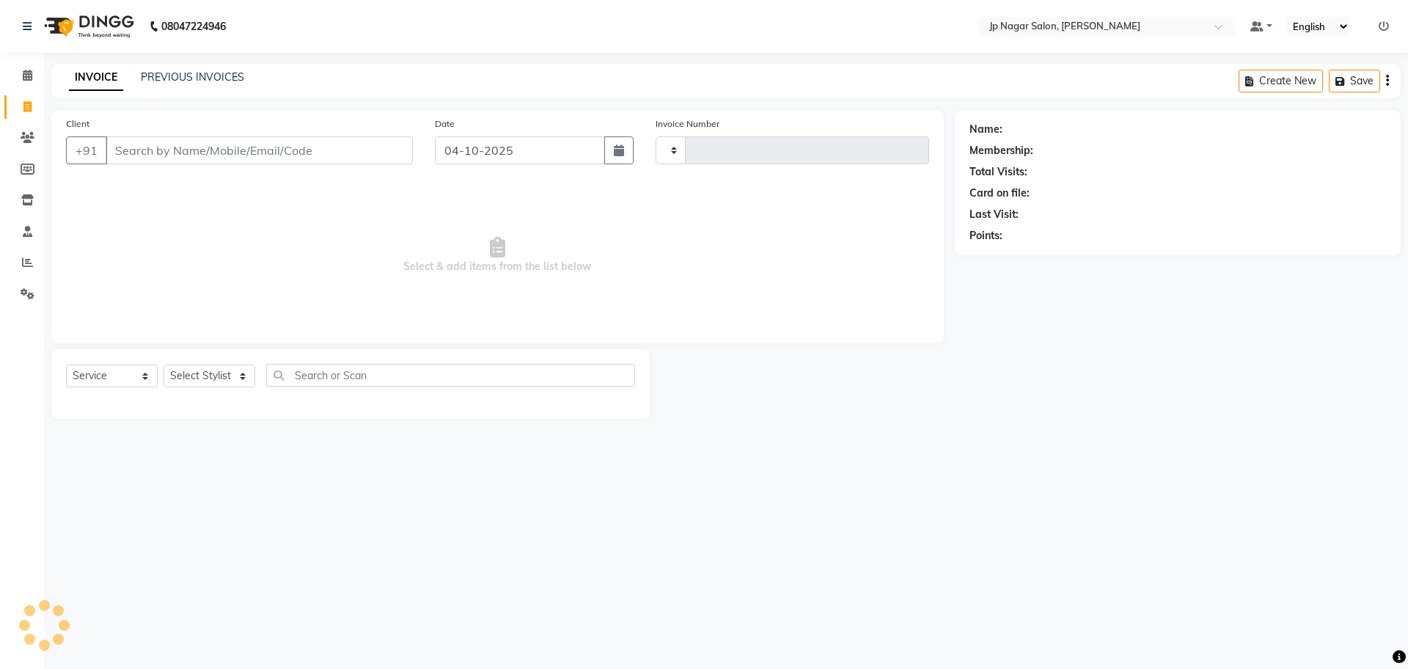
type input "0784"
select select "4852"
click at [249, 376] on select "Select Stylist Brijitha [PERSON_NAME] [PERSON_NAME] Manager Mehjabin [PERSON_NA…" at bounding box center [210, 375] width 92 height 23
select select "74823"
click at [164, 364] on select "Select Stylist Brijitha [PERSON_NAME] [PERSON_NAME] Manager Mehjabin [PERSON_NA…" at bounding box center [210, 375] width 92 height 23
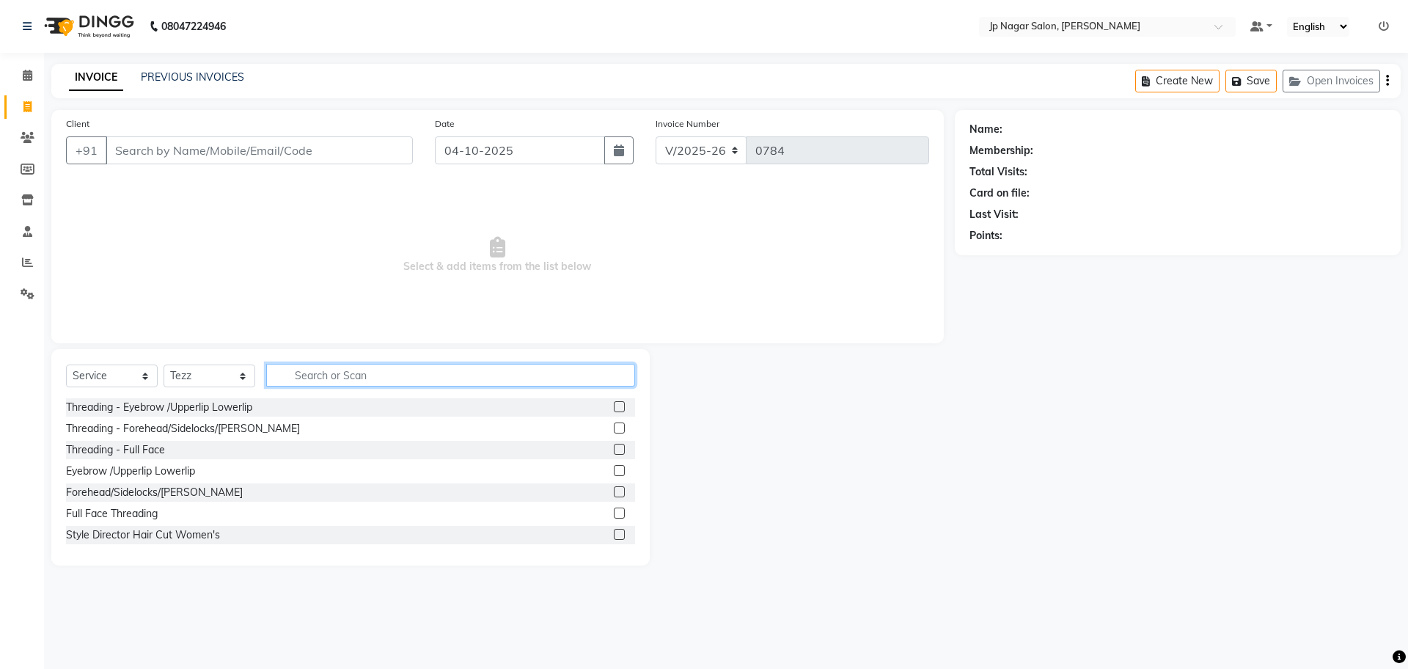
click at [383, 375] on input "text" at bounding box center [450, 375] width 369 height 23
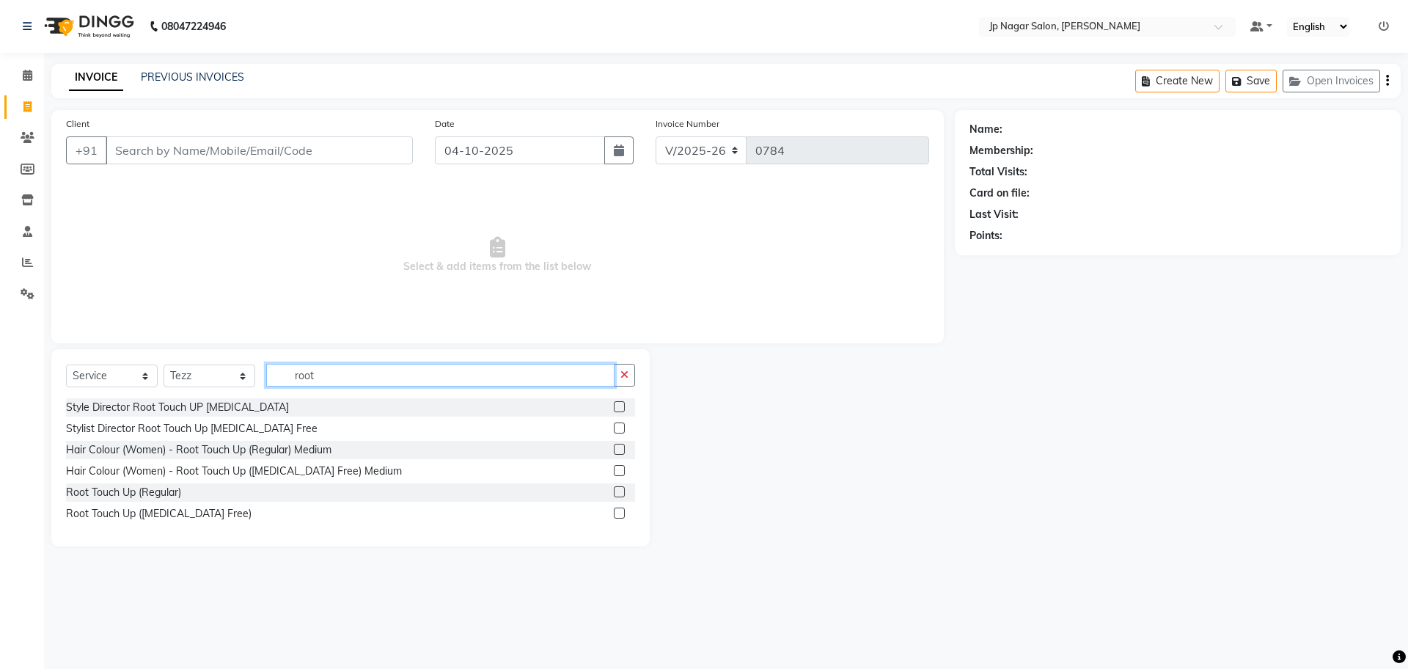
type input "root"
click at [618, 430] on label at bounding box center [619, 427] width 11 height 11
click at [618, 430] on input "checkbox" at bounding box center [619, 429] width 10 height 10
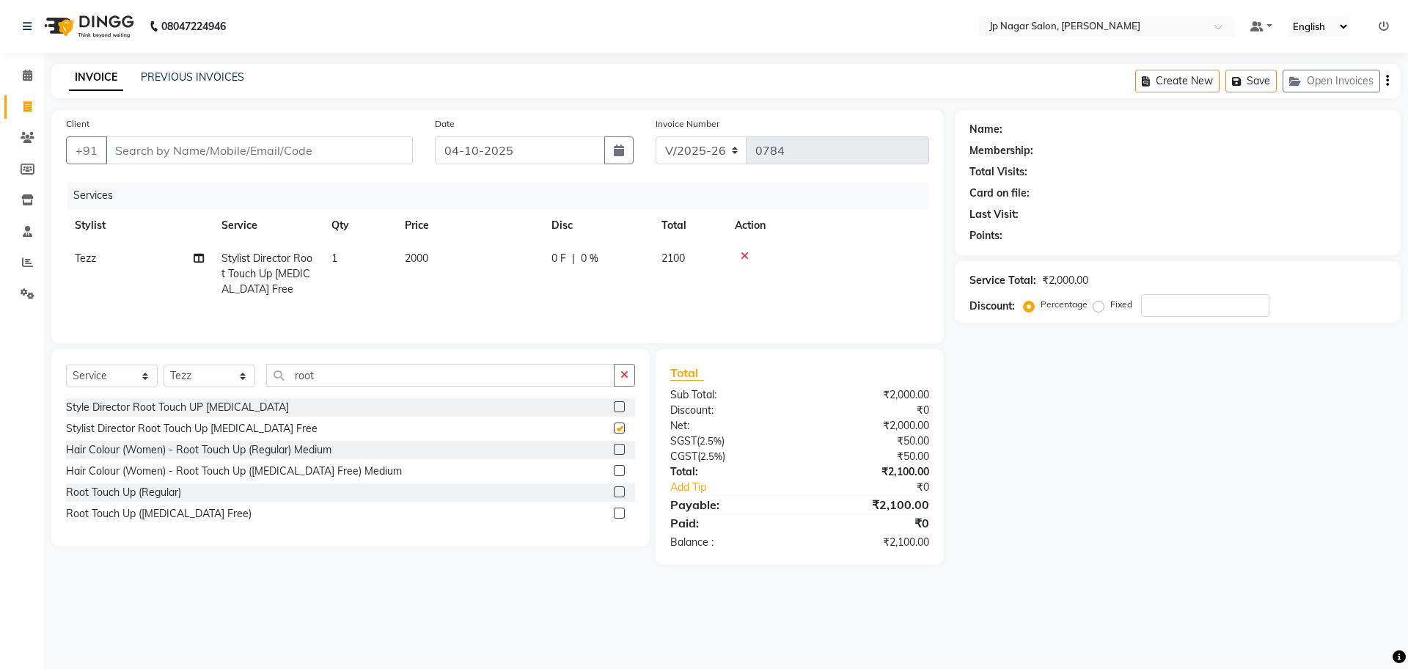
checkbox input "false"
click at [243, 378] on select "Select Stylist Brijitha [PERSON_NAME] [PERSON_NAME] Manager Mehjabin [PERSON_NA…" at bounding box center [210, 375] width 92 height 23
select select "50073"
click at [164, 367] on select "Select Stylist Brijitha [PERSON_NAME] [PERSON_NAME] Manager Mehjabin [PERSON_NA…" at bounding box center [210, 375] width 92 height 23
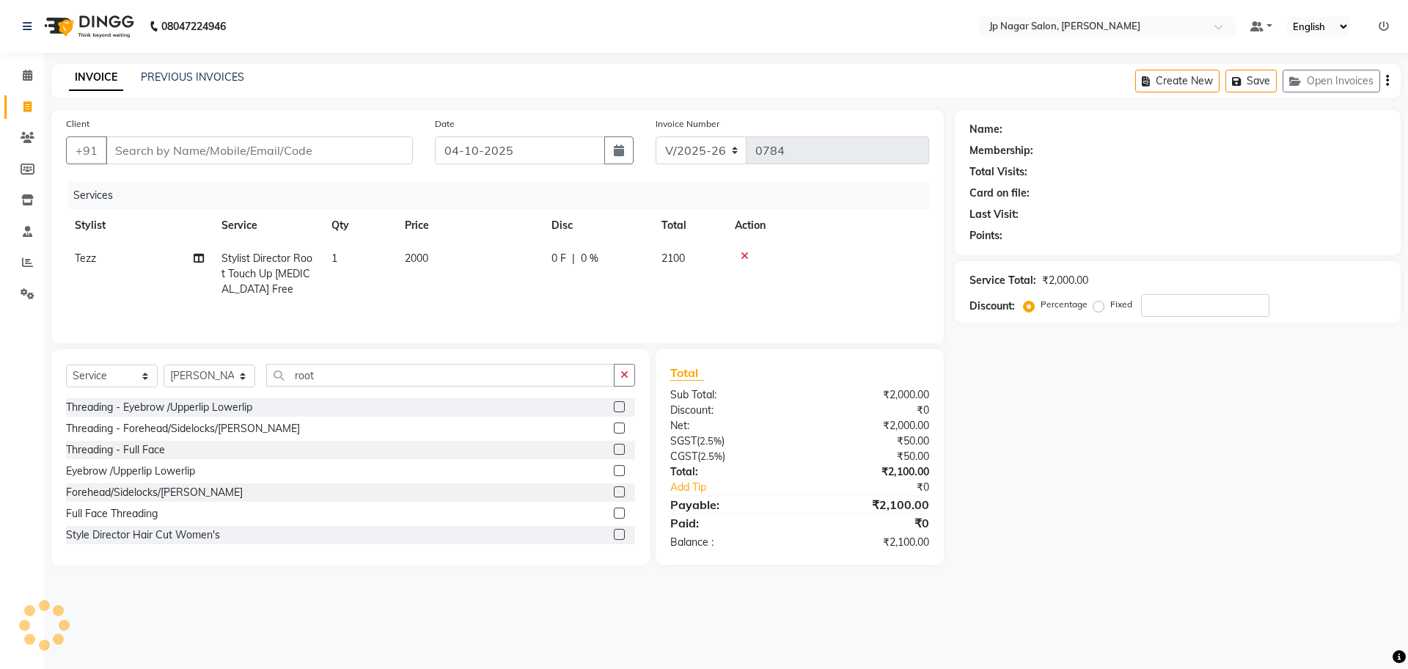
click at [742, 265] on td at bounding box center [827, 274] width 203 height 64
click at [746, 257] on icon at bounding box center [745, 256] width 8 height 10
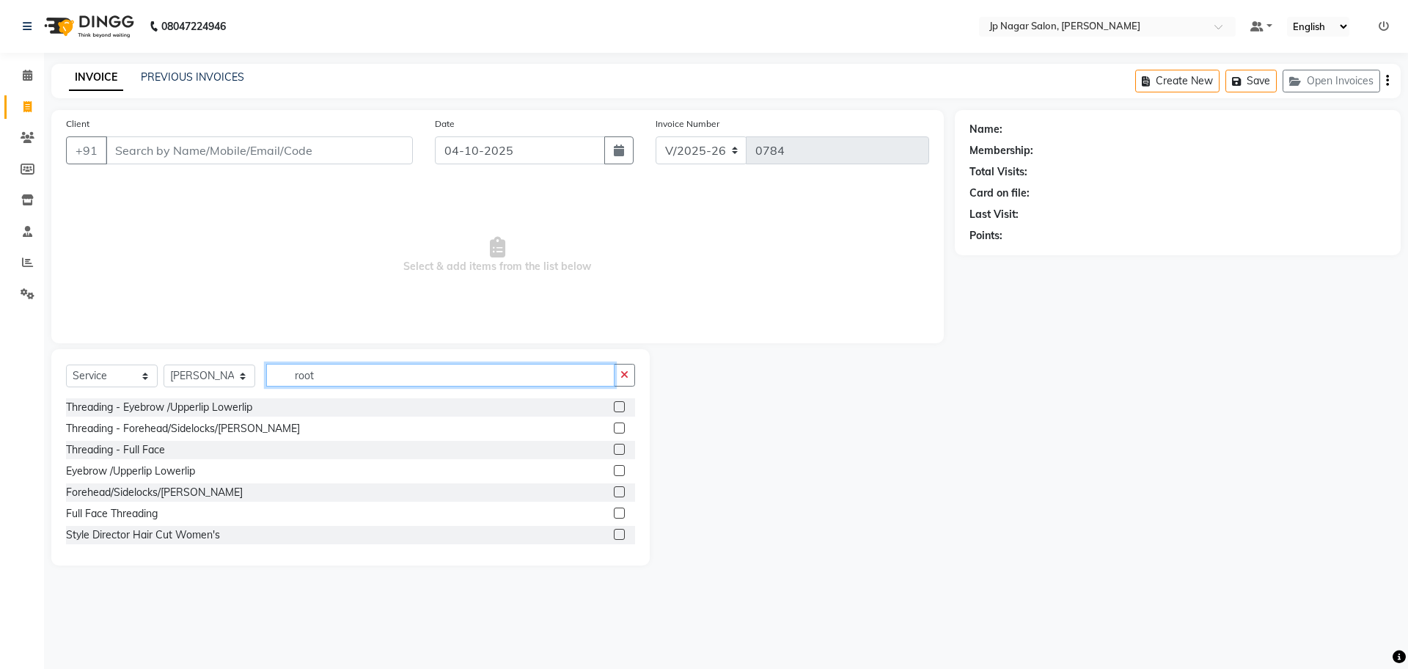
click at [326, 374] on input "root" at bounding box center [440, 375] width 348 height 23
type input "r"
type input "root"
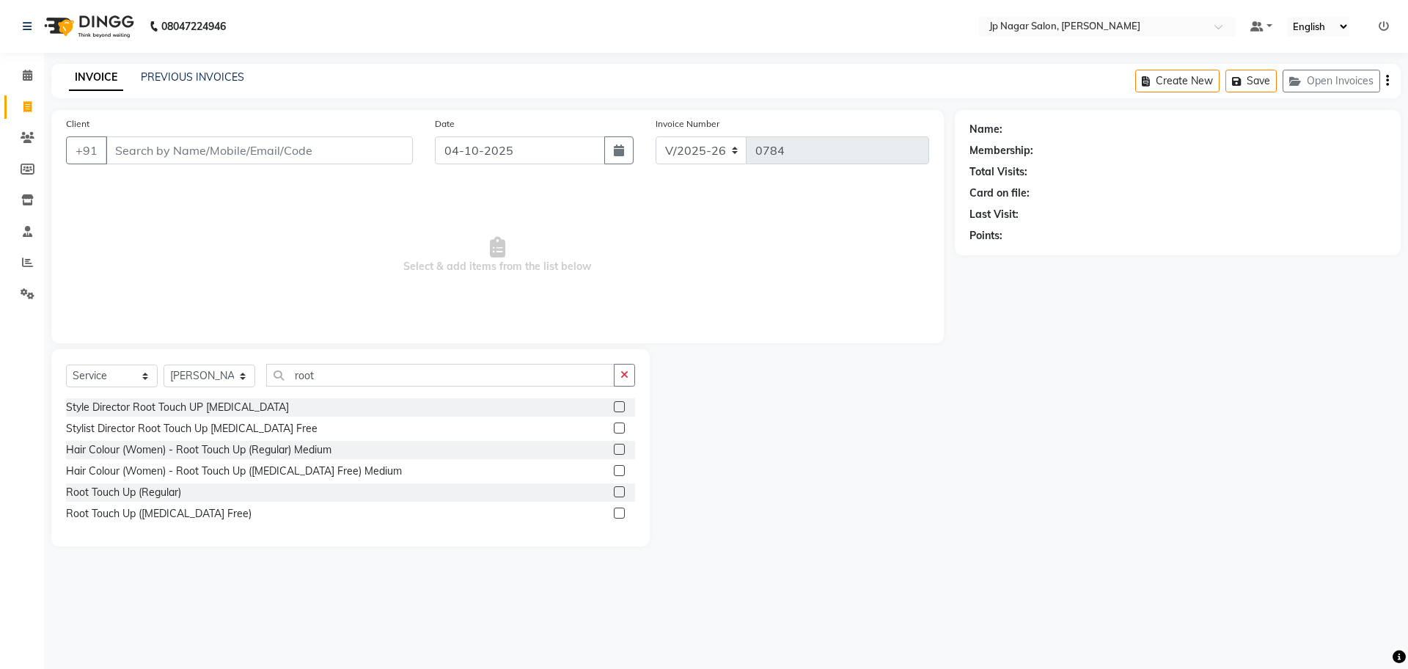
click at [618, 428] on label at bounding box center [619, 427] width 11 height 11
click at [618, 428] on input "checkbox" at bounding box center [619, 429] width 10 height 10
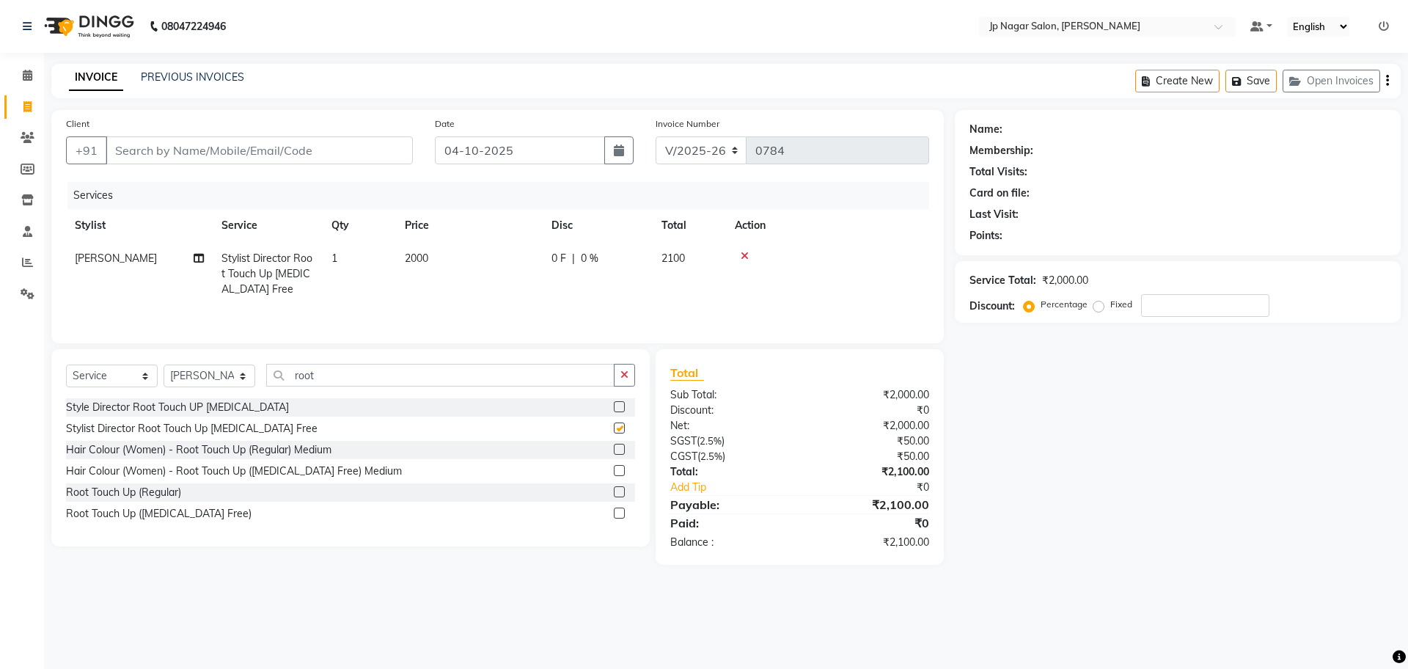
checkbox input "false"
click at [246, 380] on select "Select Stylist Brijitha [PERSON_NAME] [PERSON_NAME] Manager Mehjabin [PERSON_NA…" at bounding box center [210, 375] width 92 height 23
select select "74823"
click at [164, 367] on select "Select Stylist Brijitha [PERSON_NAME] [PERSON_NAME] Manager Mehjabin [PERSON_NA…" at bounding box center [210, 375] width 92 height 23
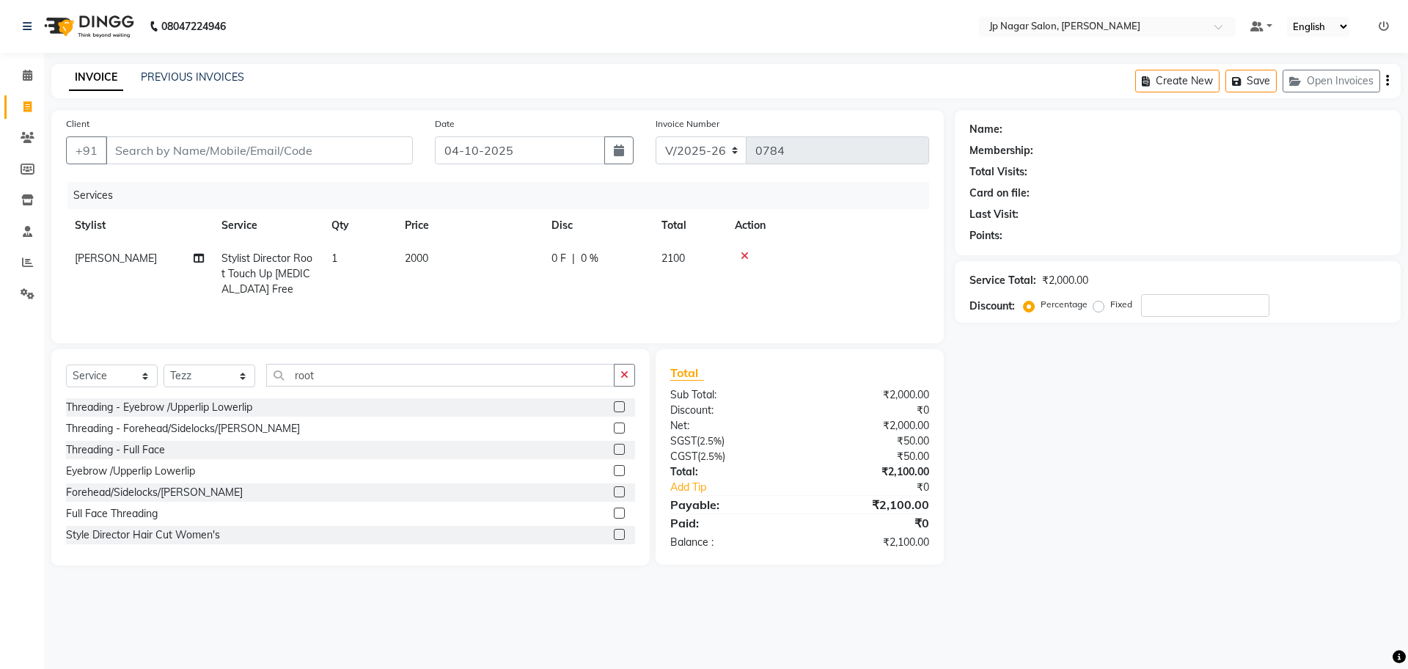
drag, startPoint x: 628, startPoint y: 375, endPoint x: 623, endPoint y: 383, distance: 8.6
click at [623, 383] on button "button" at bounding box center [624, 375] width 21 height 23
click at [420, 381] on input "text" at bounding box center [450, 375] width 369 height 23
type input "hair"
click at [614, 432] on label at bounding box center [619, 427] width 11 height 11
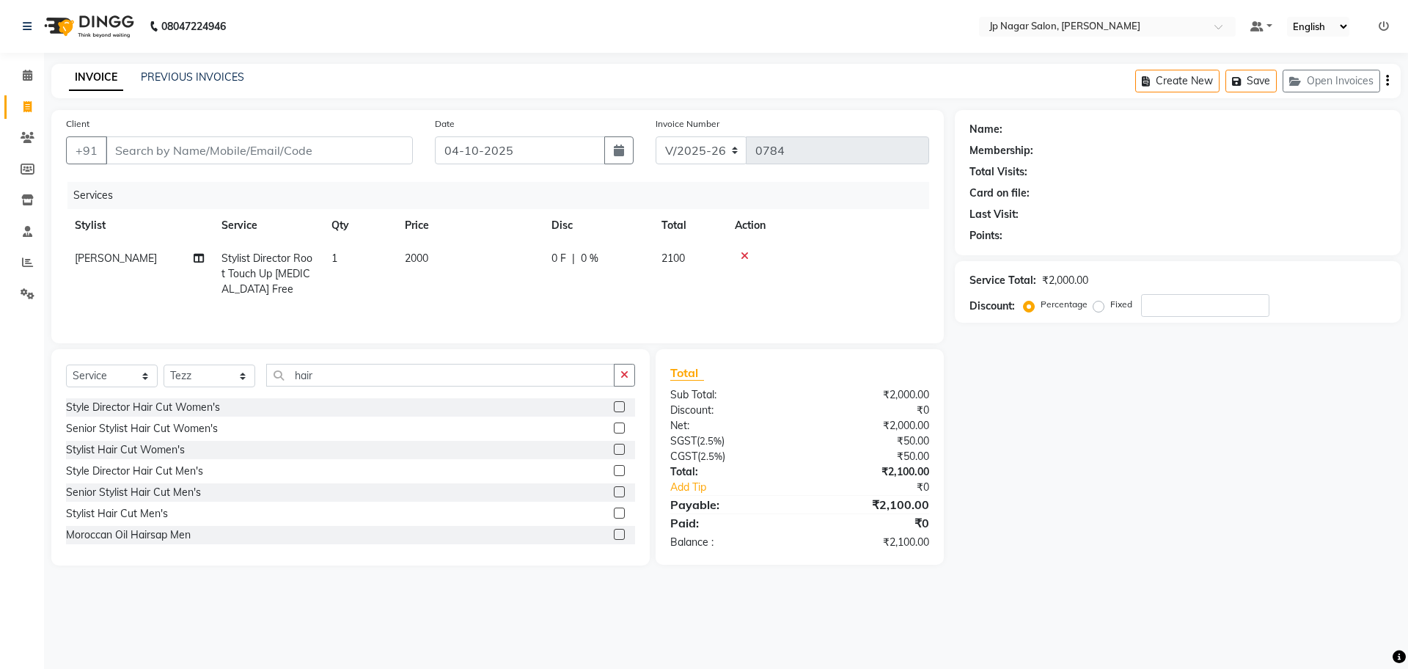
click at [614, 432] on input "checkbox" at bounding box center [619, 429] width 10 height 10
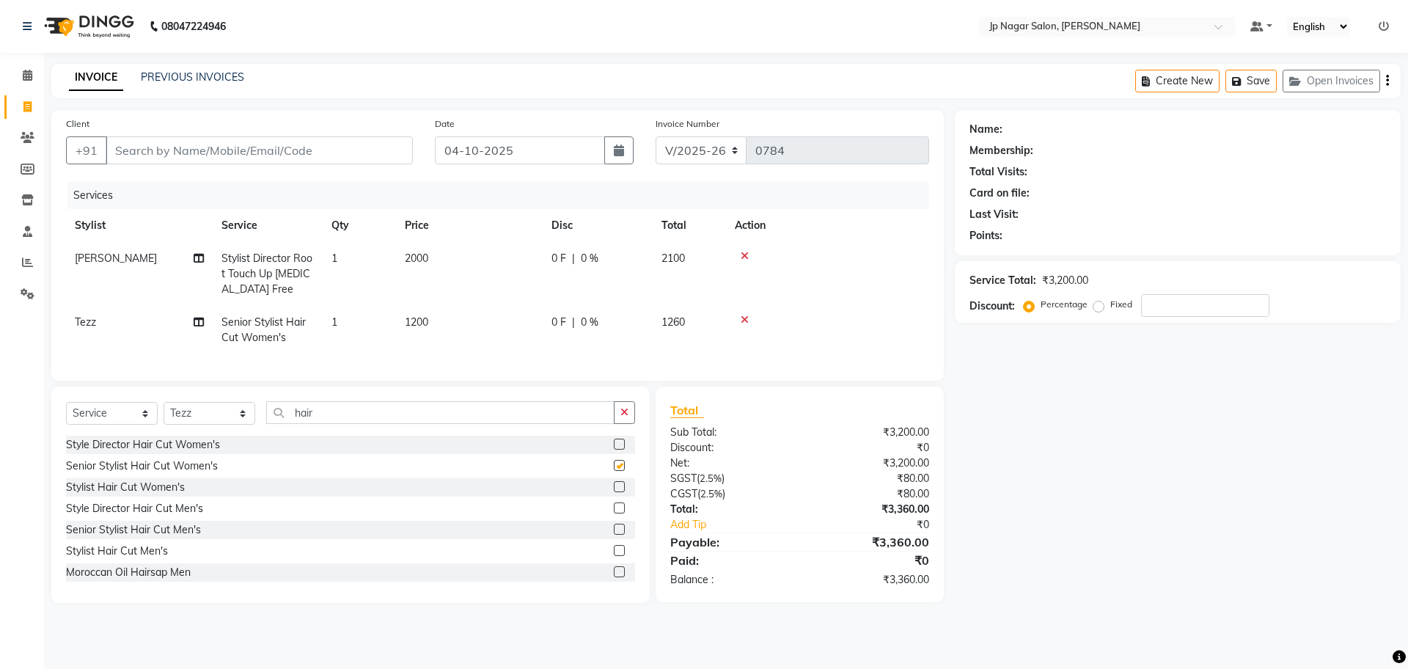
checkbox input "false"
click at [433, 320] on td "1200" at bounding box center [469, 330] width 147 height 48
select select "74823"
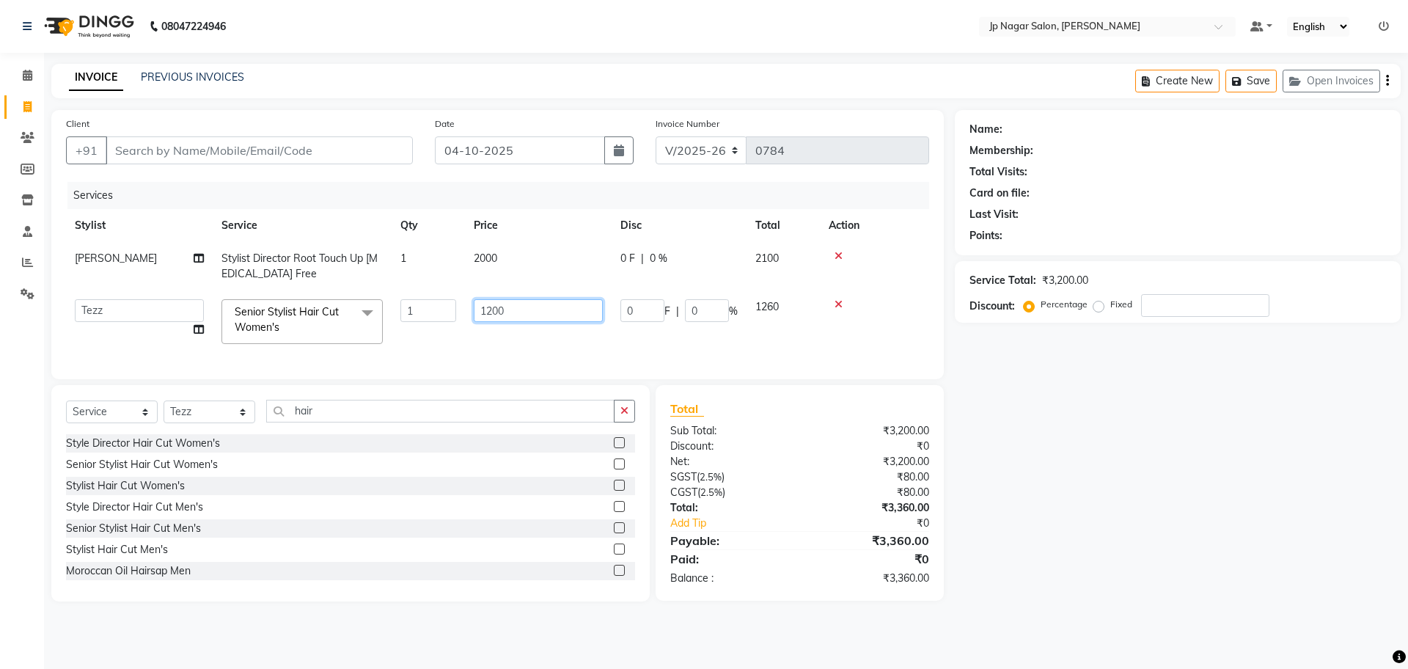
click at [510, 307] on input "1200" at bounding box center [538, 310] width 129 height 23
type input "1"
type input "1500"
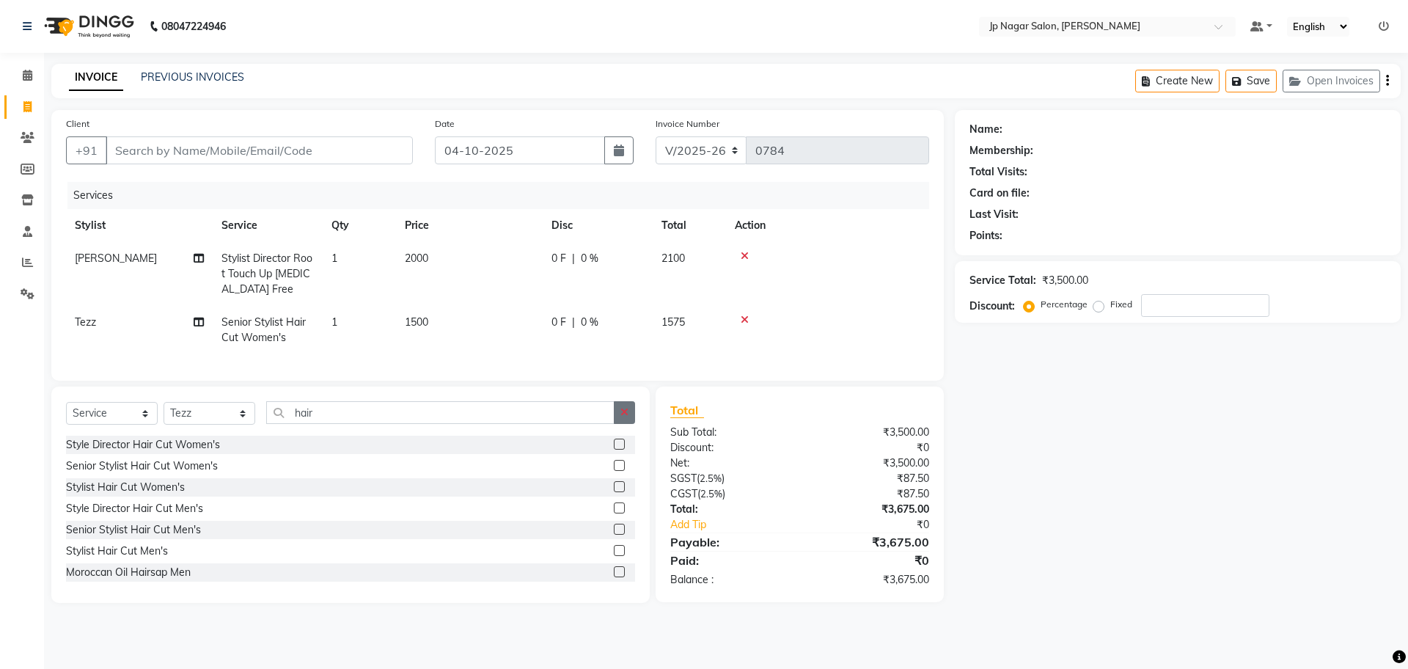
click at [625, 417] on icon "button" at bounding box center [624, 412] width 8 height 10
click at [243, 425] on select "Select Stylist Brijitha [PERSON_NAME] [PERSON_NAME] Manager Mehjabin [PERSON_NA…" at bounding box center [210, 413] width 92 height 23
select select "89410"
click at [164, 416] on select "Select Stylist Brijitha [PERSON_NAME] [PERSON_NAME] Manager Mehjabin [PERSON_NA…" at bounding box center [210, 413] width 92 height 23
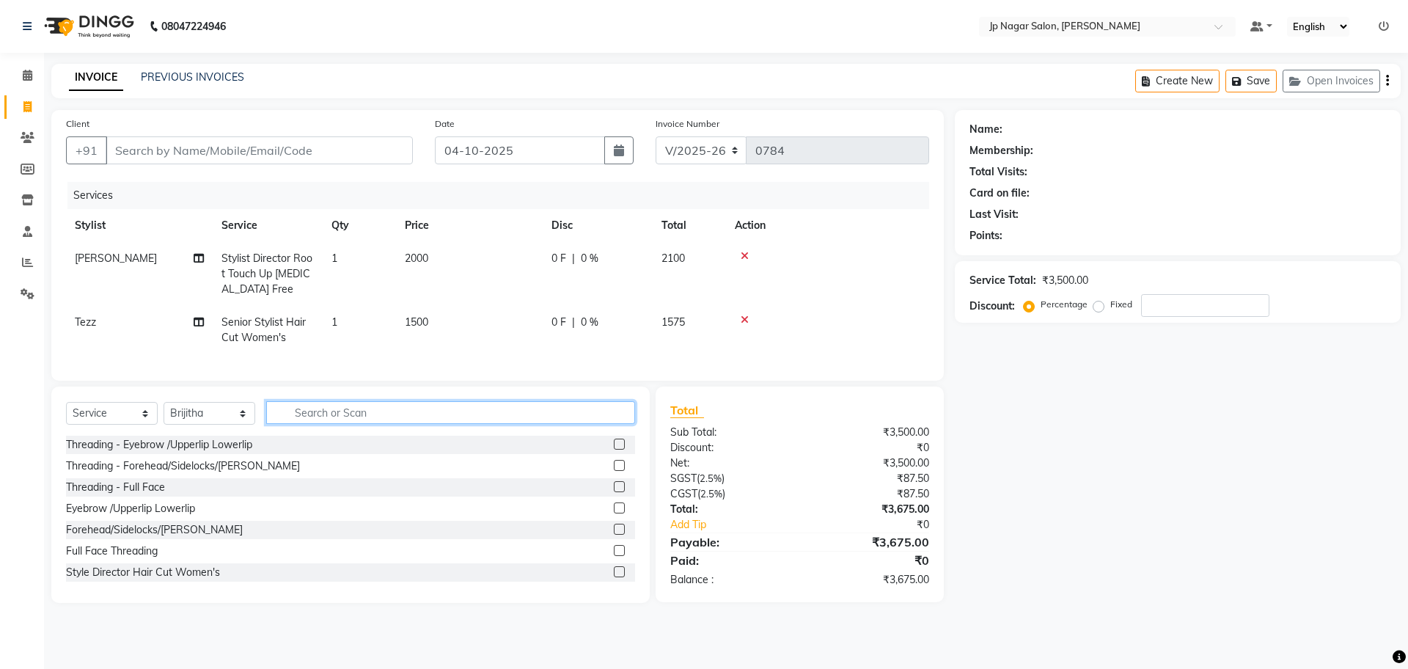
click at [387, 424] on input "text" at bounding box center [450, 412] width 369 height 23
type input "spa"
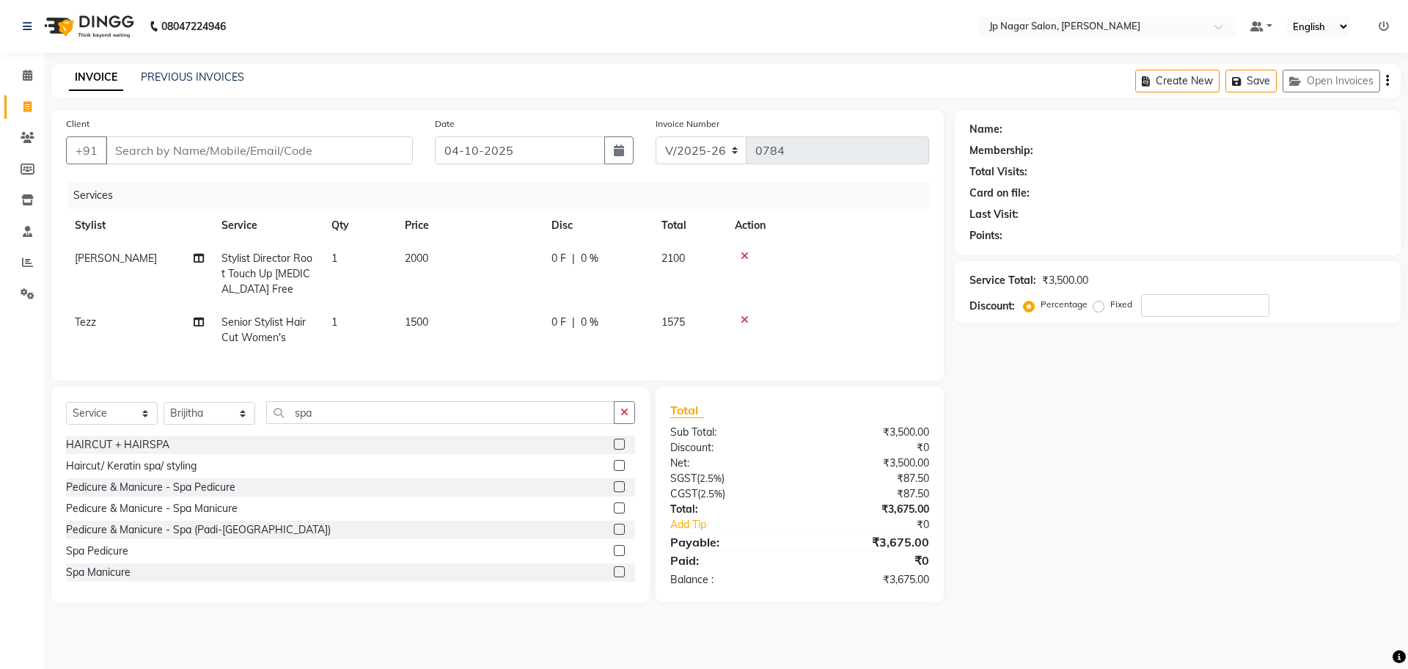
click at [614, 556] on label at bounding box center [619, 550] width 11 height 11
click at [614, 556] on input "checkbox" at bounding box center [619, 551] width 10 height 10
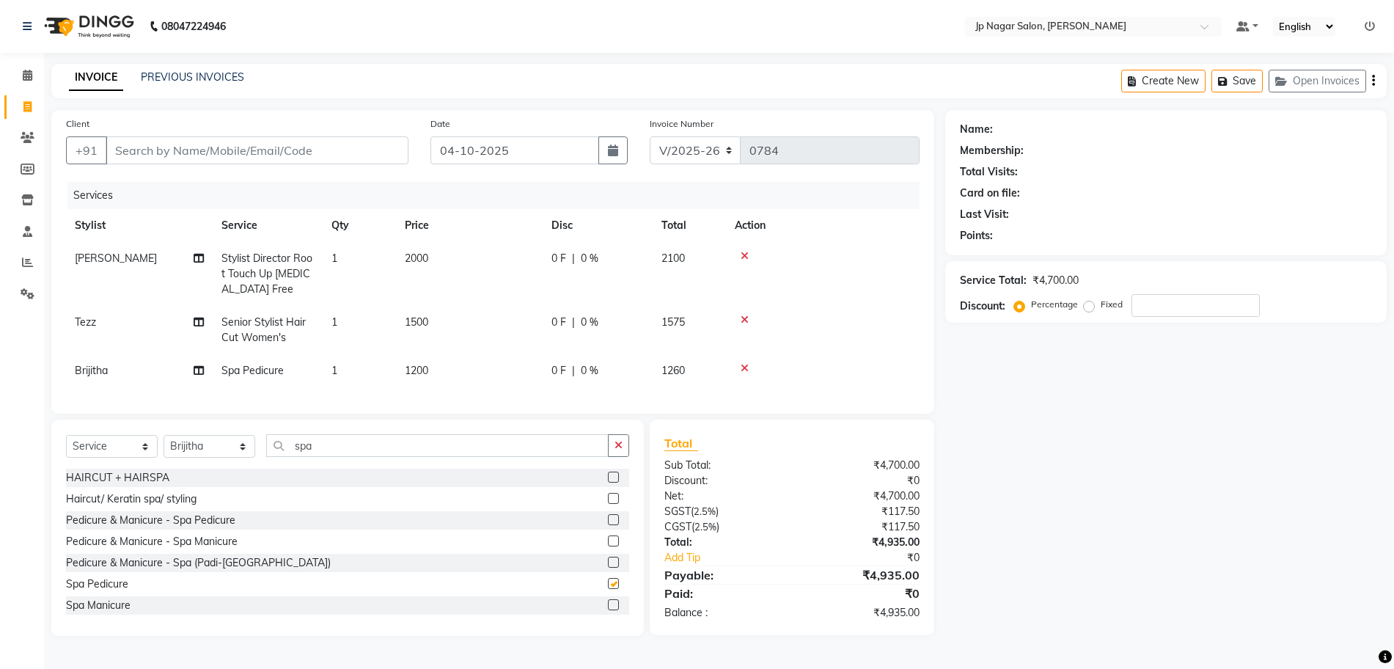
checkbox input "false"
click at [448, 371] on td "1200" at bounding box center [469, 370] width 147 height 33
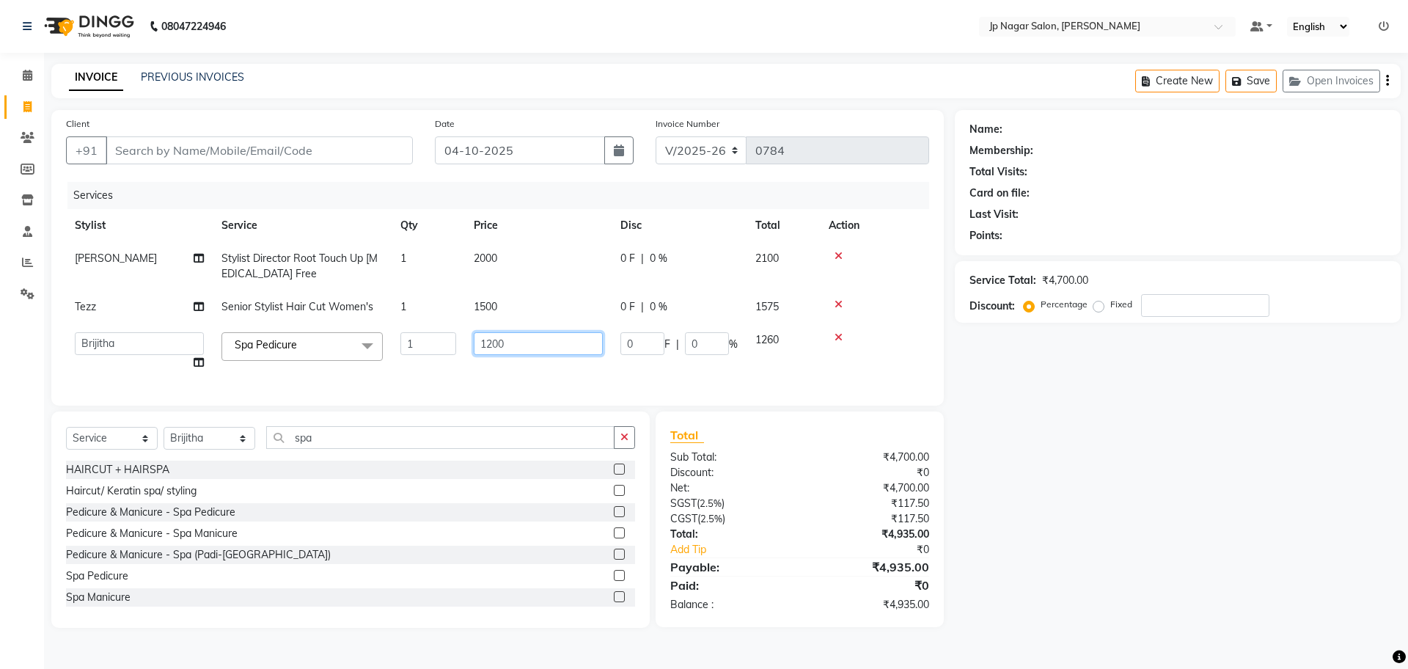
click at [538, 342] on input "1200" at bounding box center [538, 343] width 129 height 23
type input "1"
type input "1400"
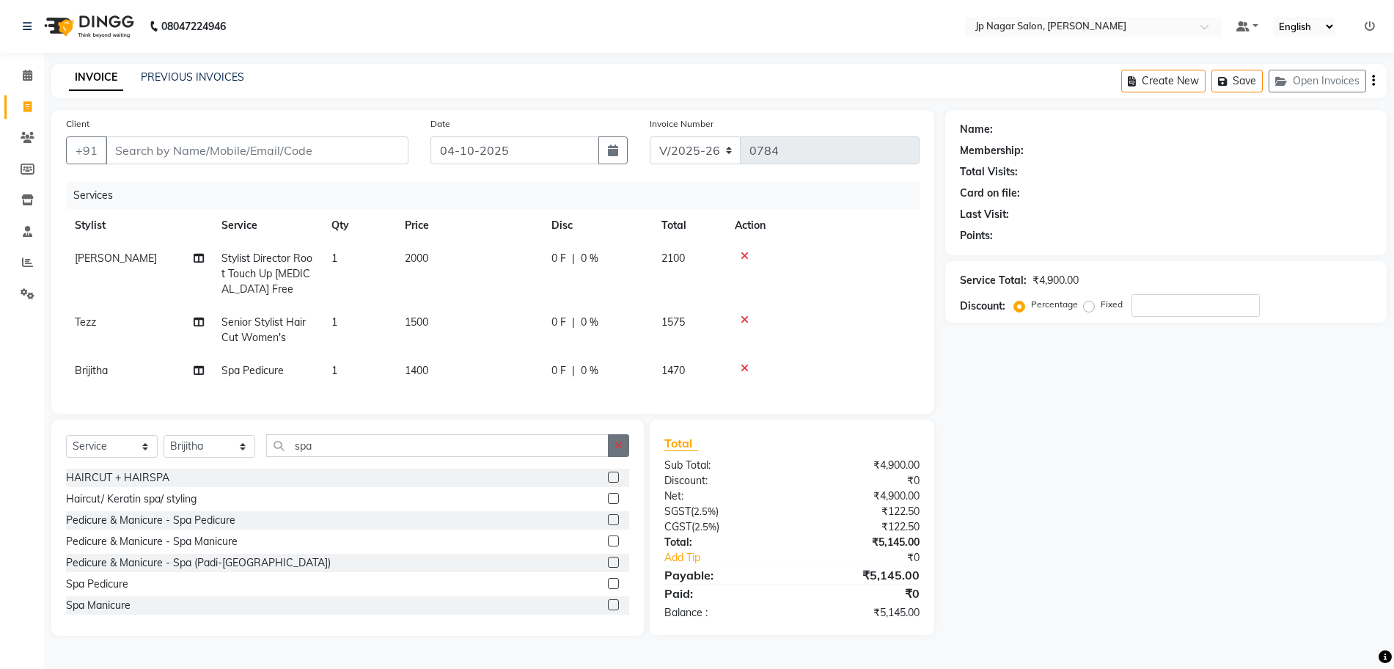
click at [631, 456] on div "Select Service Product Membership Package Voucher Prepaid Gift Card Select Styl…" at bounding box center [347, 528] width 593 height 216
click at [342, 457] on input "spa" at bounding box center [437, 445] width 342 height 23
type input "s"
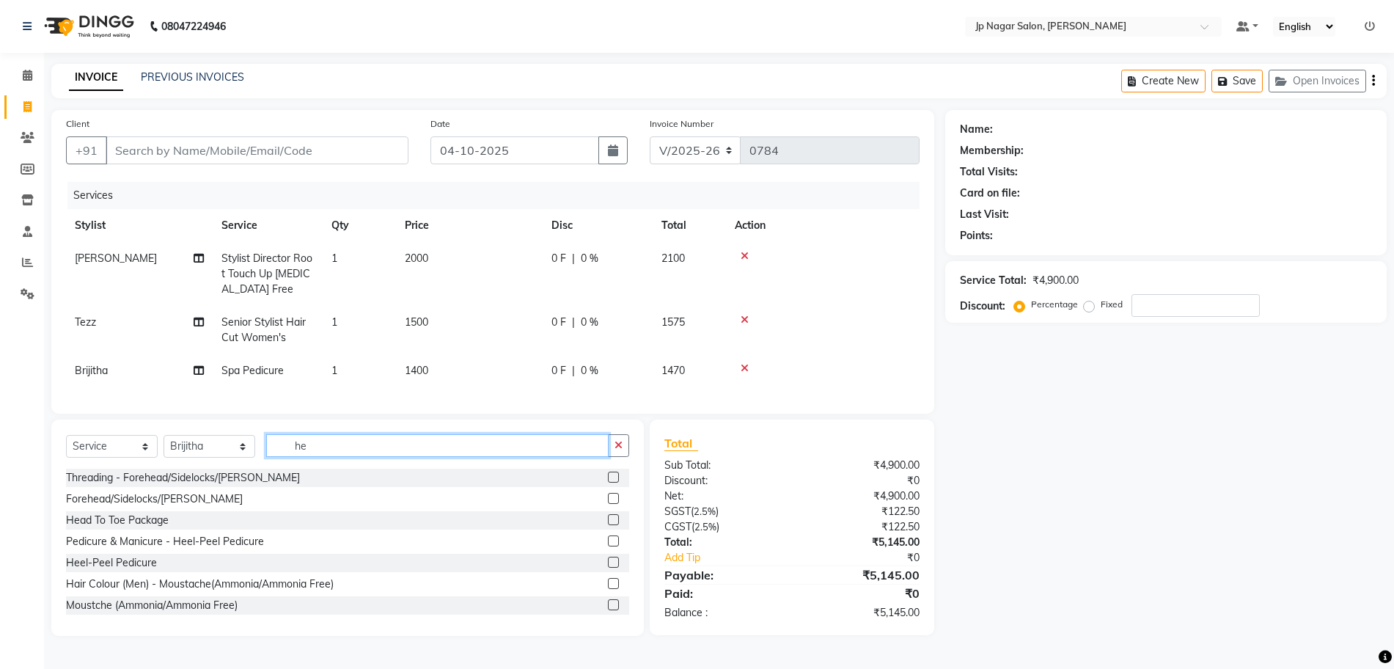
type input "h"
type input "mass"
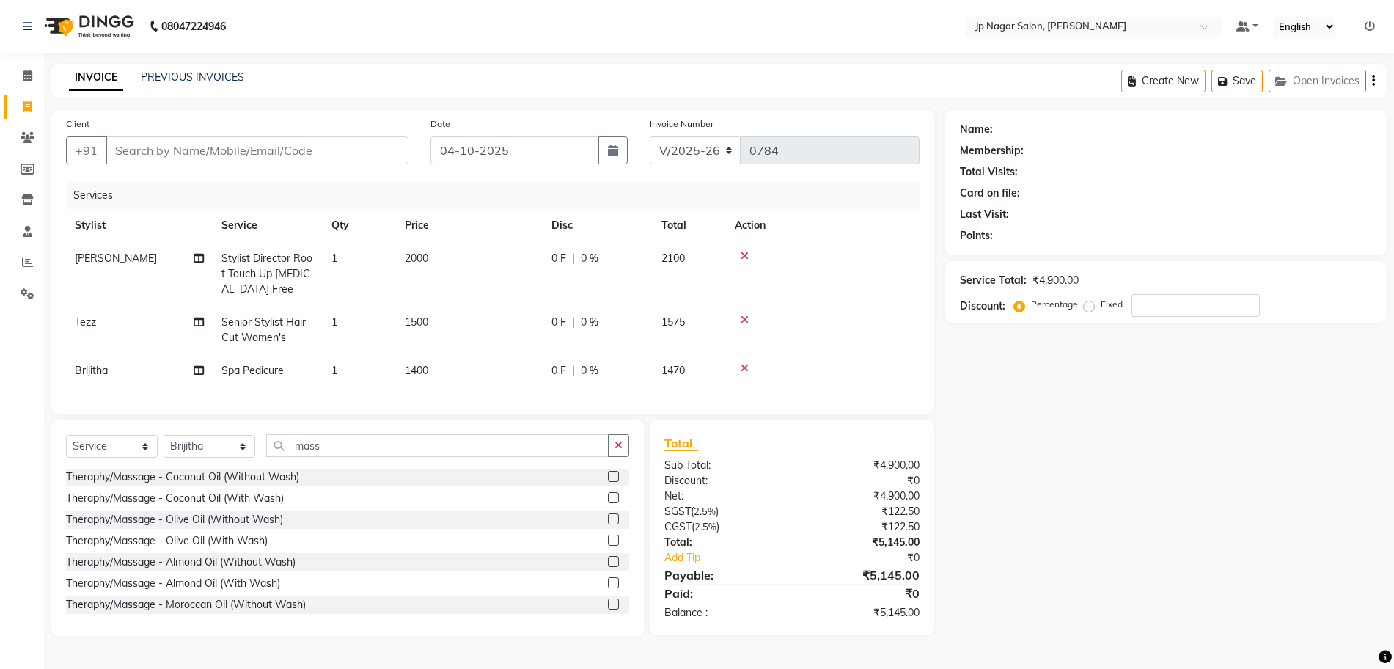
click at [608, 588] on label at bounding box center [613, 582] width 11 height 11
click at [608, 588] on input "checkbox" at bounding box center [613, 584] width 10 height 10
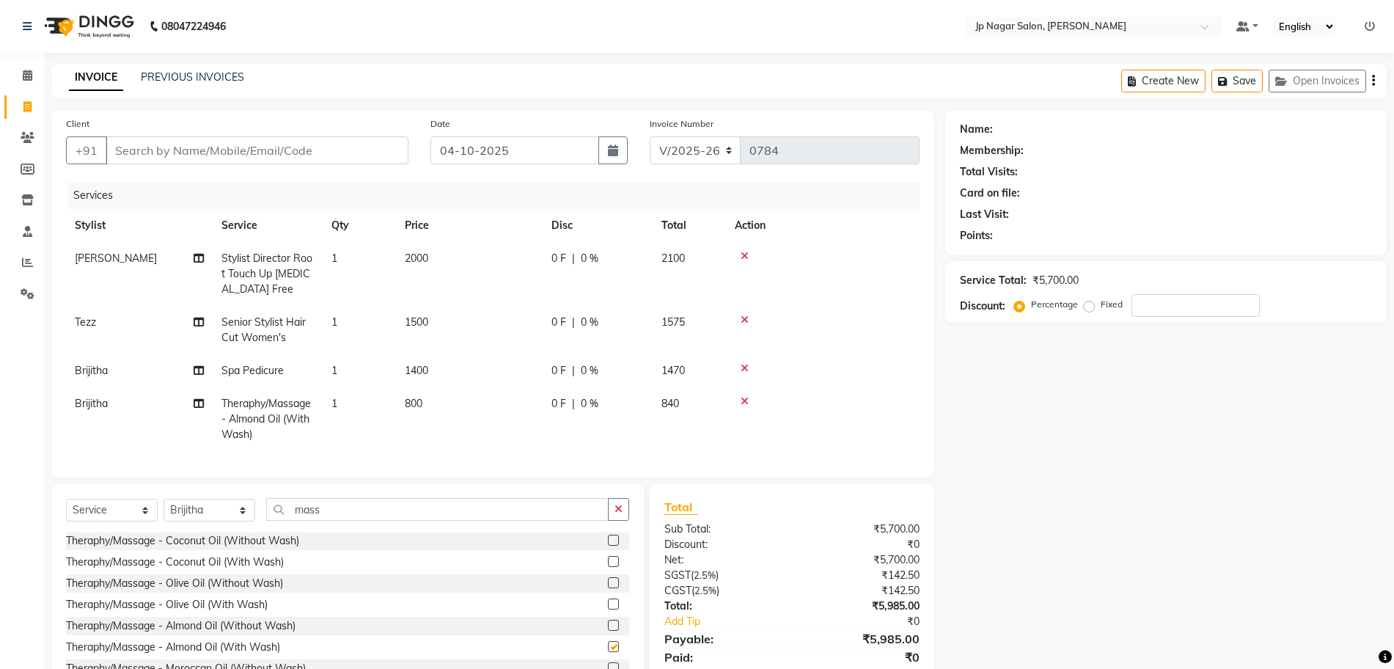
checkbox input "false"
click at [899, 429] on td at bounding box center [823, 419] width 194 height 64
click at [163, 146] on input "Client" at bounding box center [257, 150] width 303 height 28
type input "9"
type input "0"
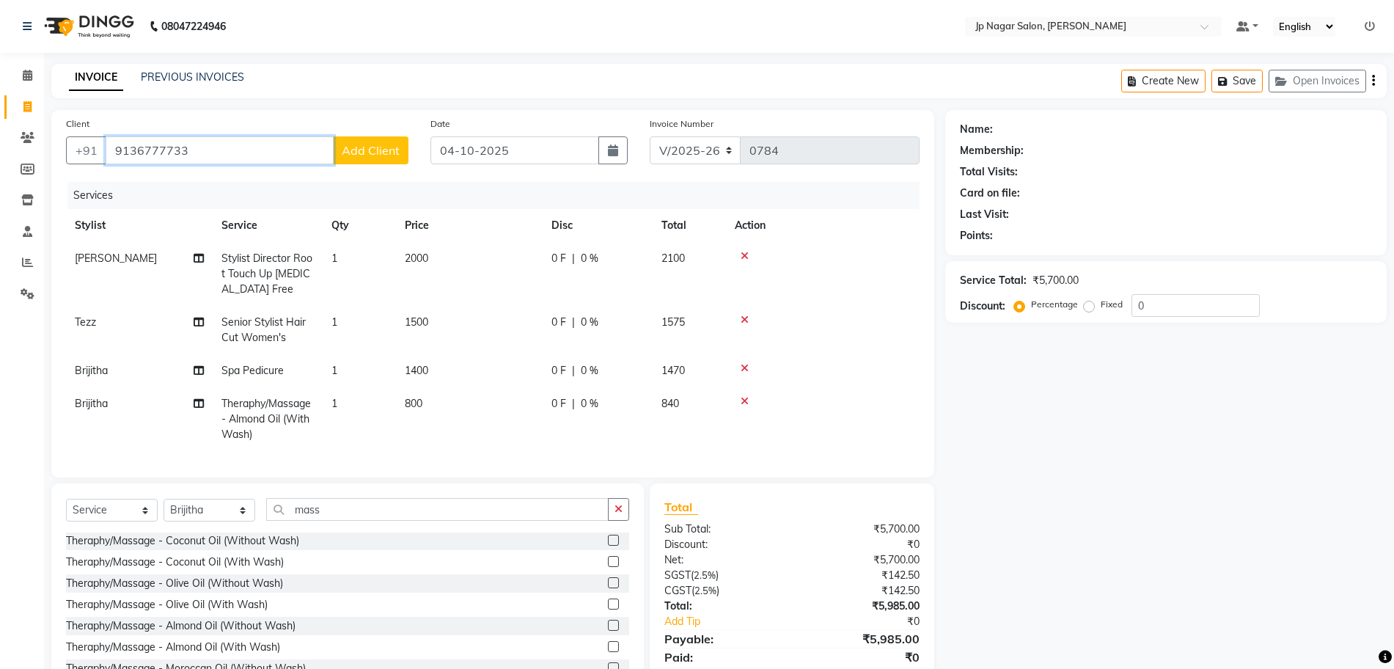
type input "9136777733"
click at [375, 153] on span "Add Client" at bounding box center [371, 150] width 58 height 15
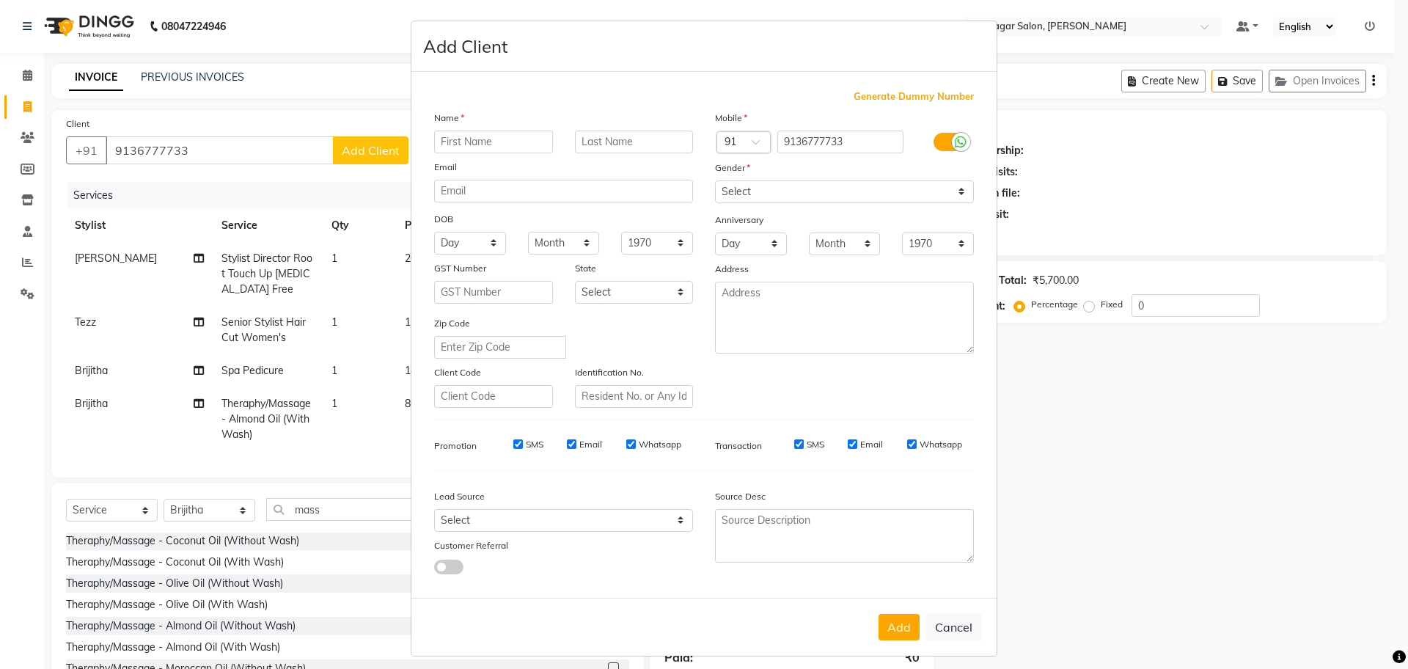
click at [463, 142] on input "text" at bounding box center [493, 142] width 119 height 23
type input "[PERSON_NAME]"
click at [792, 187] on select "Select [DEMOGRAPHIC_DATA] [DEMOGRAPHIC_DATA] Other Prefer Not To Say" at bounding box center [844, 191] width 259 height 23
select select "[DEMOGRAPHIC_DATA]"
click at [715, 180] on select "Select [DEMOGRAPHIC_DATA] [DEMOGRAPHIC_DATA] Other Prefer Not To Say" at bounding box center [844, 191] width 259 height 23
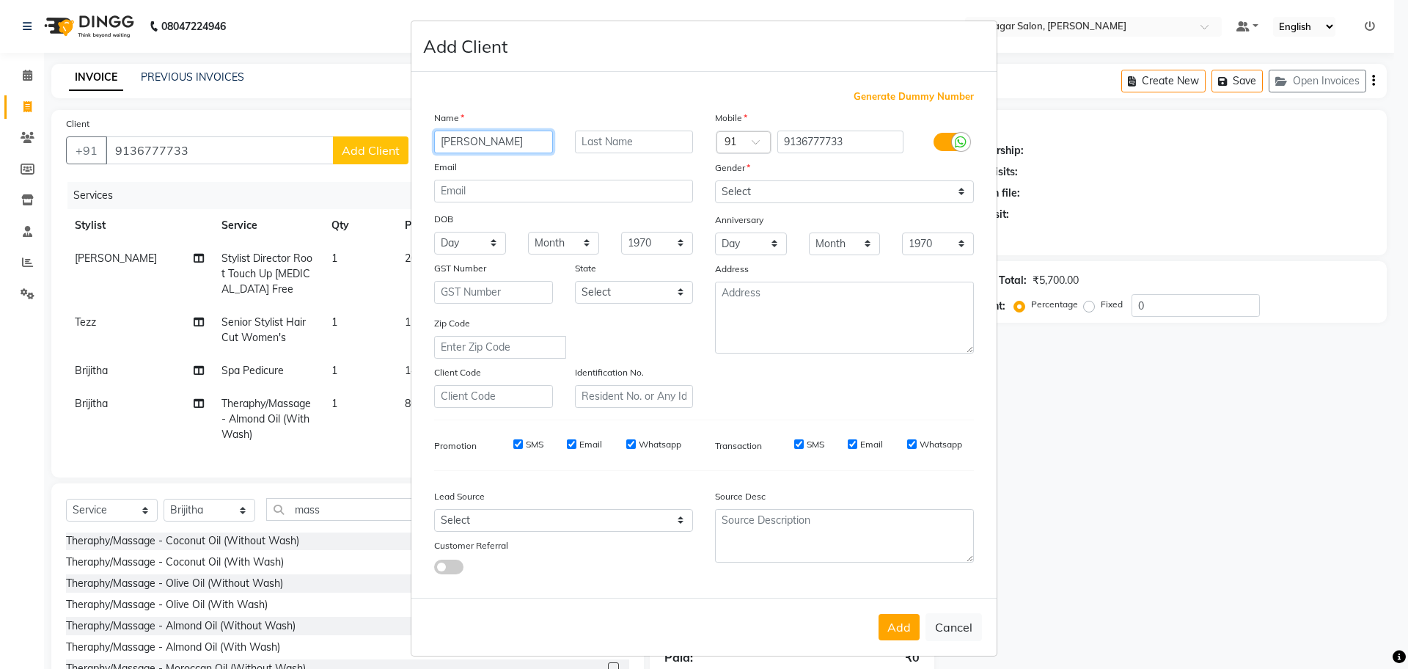
click at [486, 150] on input "[PERSON_NAME]" at bounding box center [493, 142] width 119 height 23
type input "a"
type input "[PERSON_NAME]"
click at [901, 629] on button "Add" at bounding box center [899, 627] width 41 height 26
select select
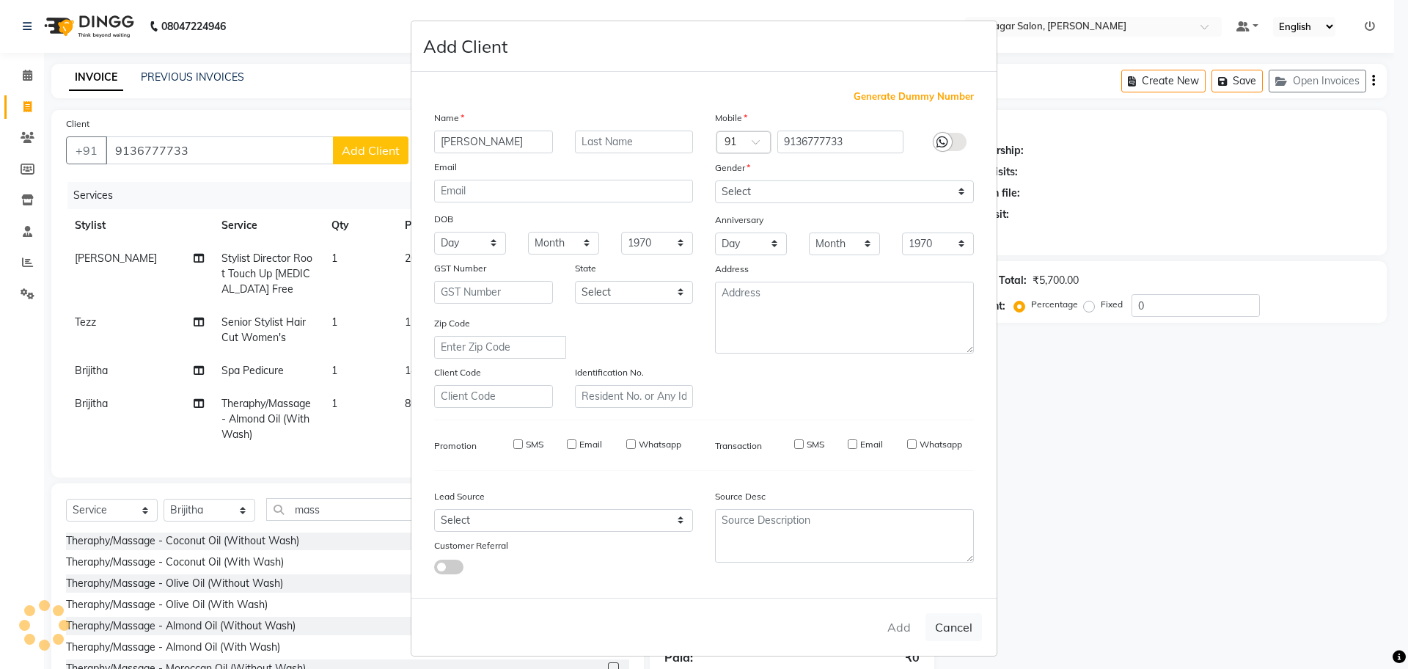
select select
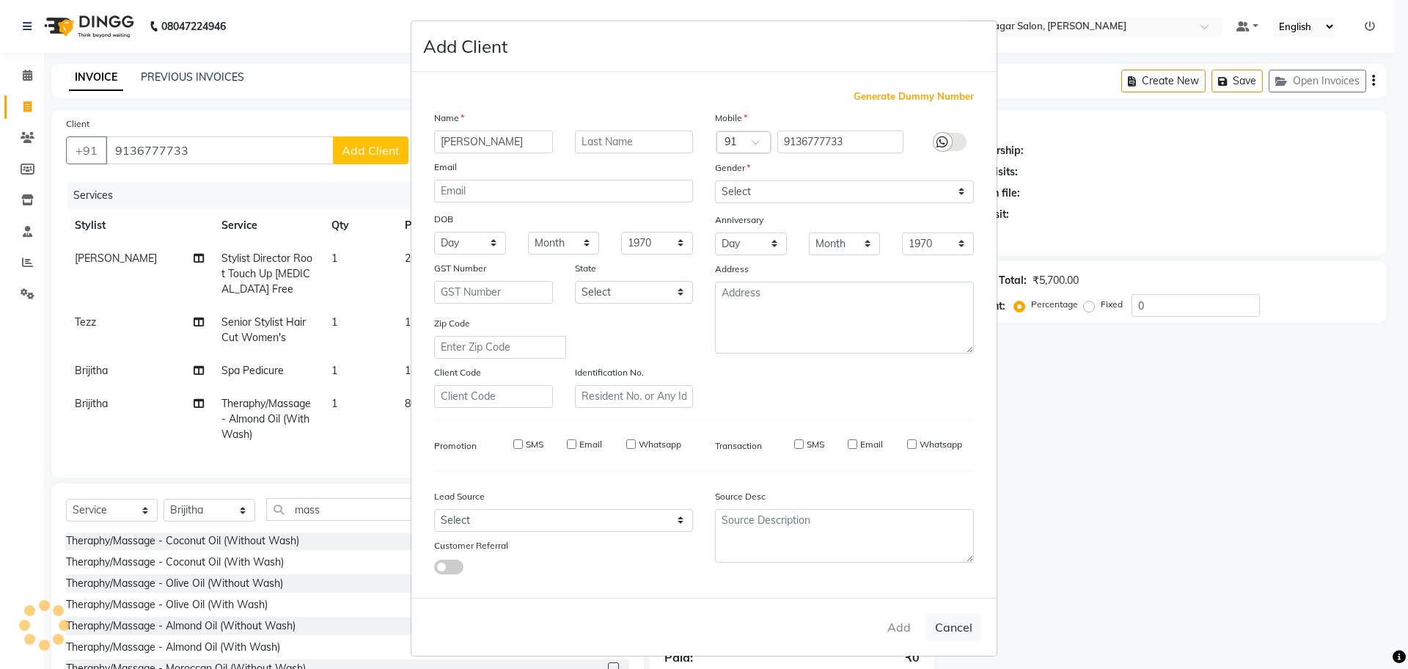
select select
checkbox input "false"
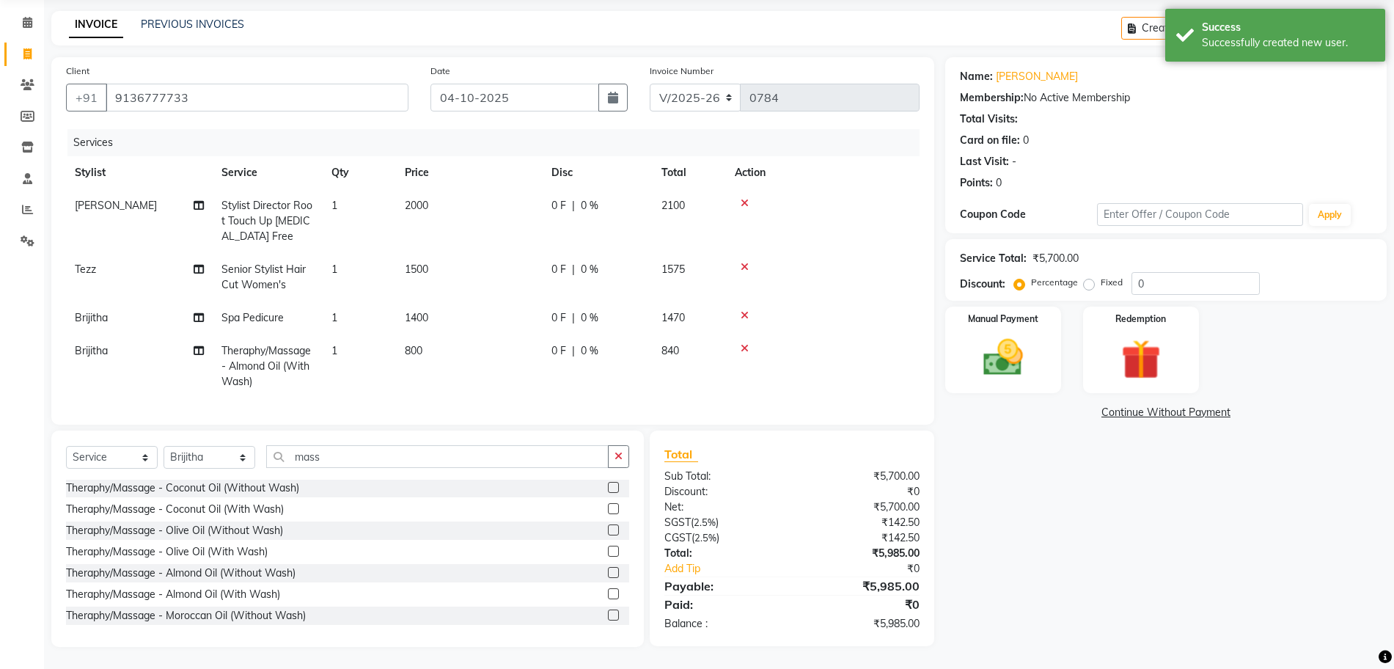
scroll to position [64, 0]
click at [994, 348] on img at bounding box center [1003, 358] width 67 height 48
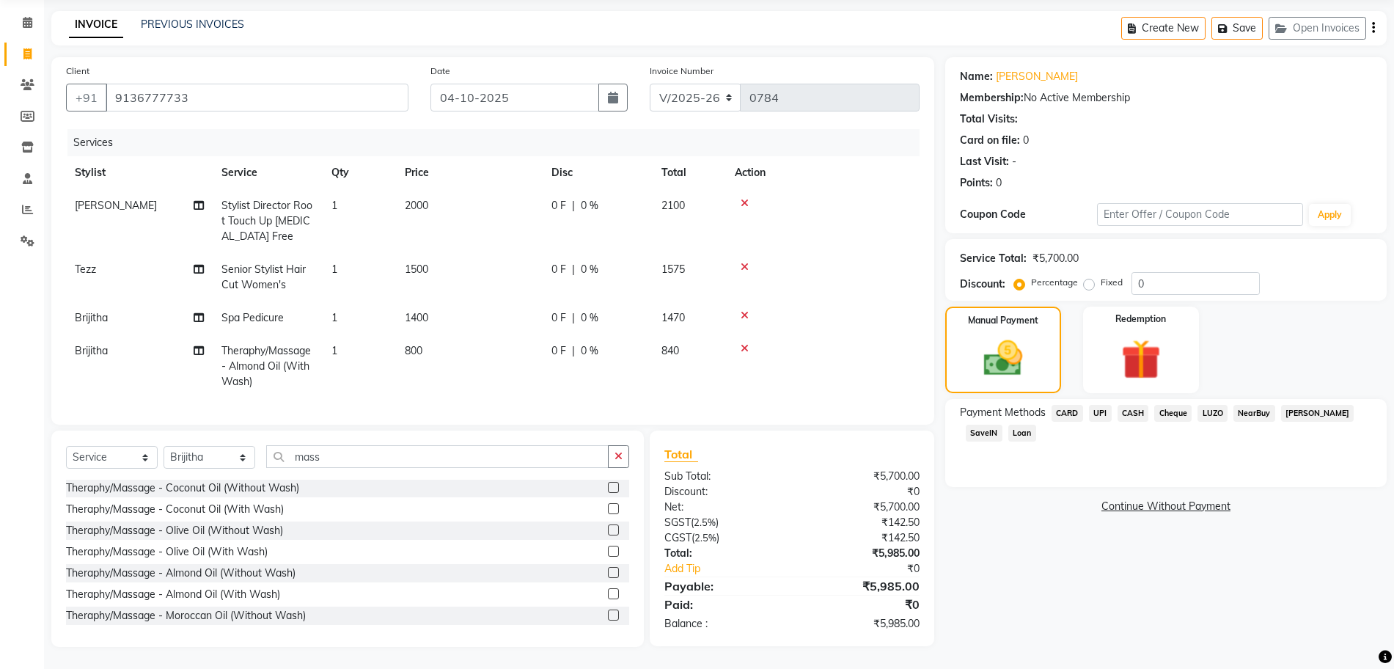
click at [1100, 406] on span "UPI" at bounding box center [1100, 413] width 23 height 17
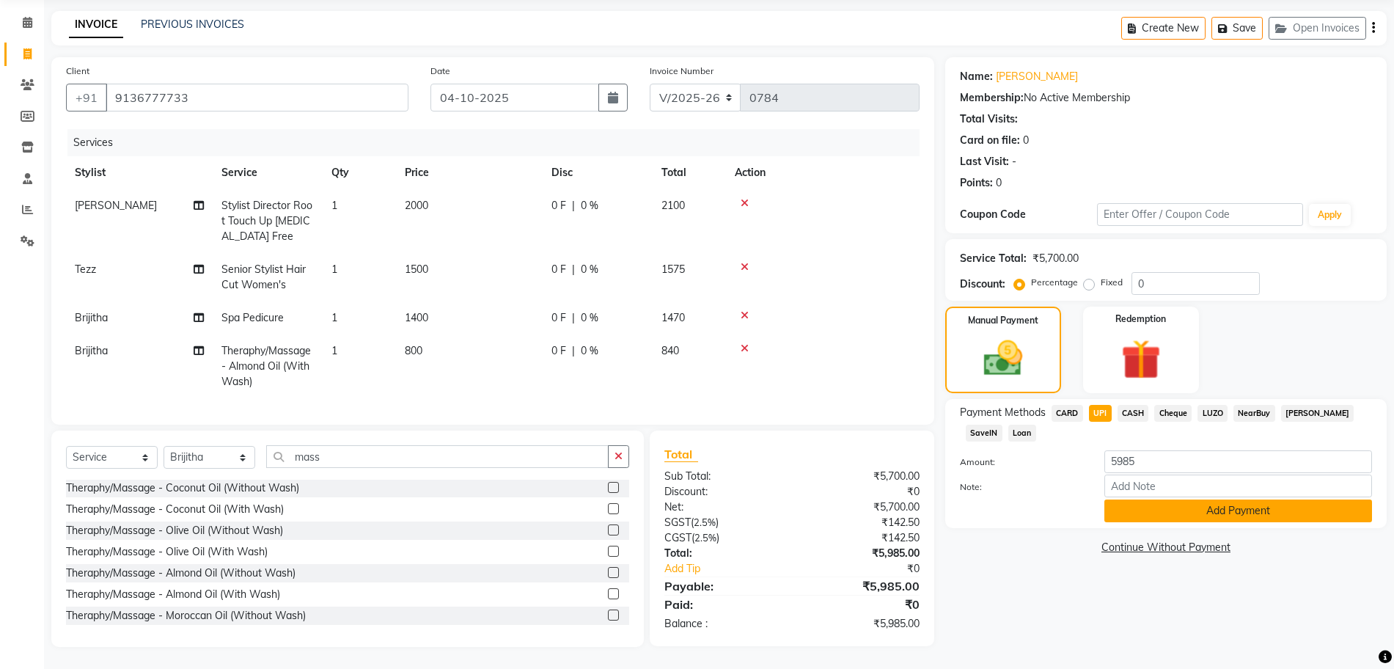
click at [1201, 502] on button "Add Payment" at bounding box center [1238, 510] width 268 height 23
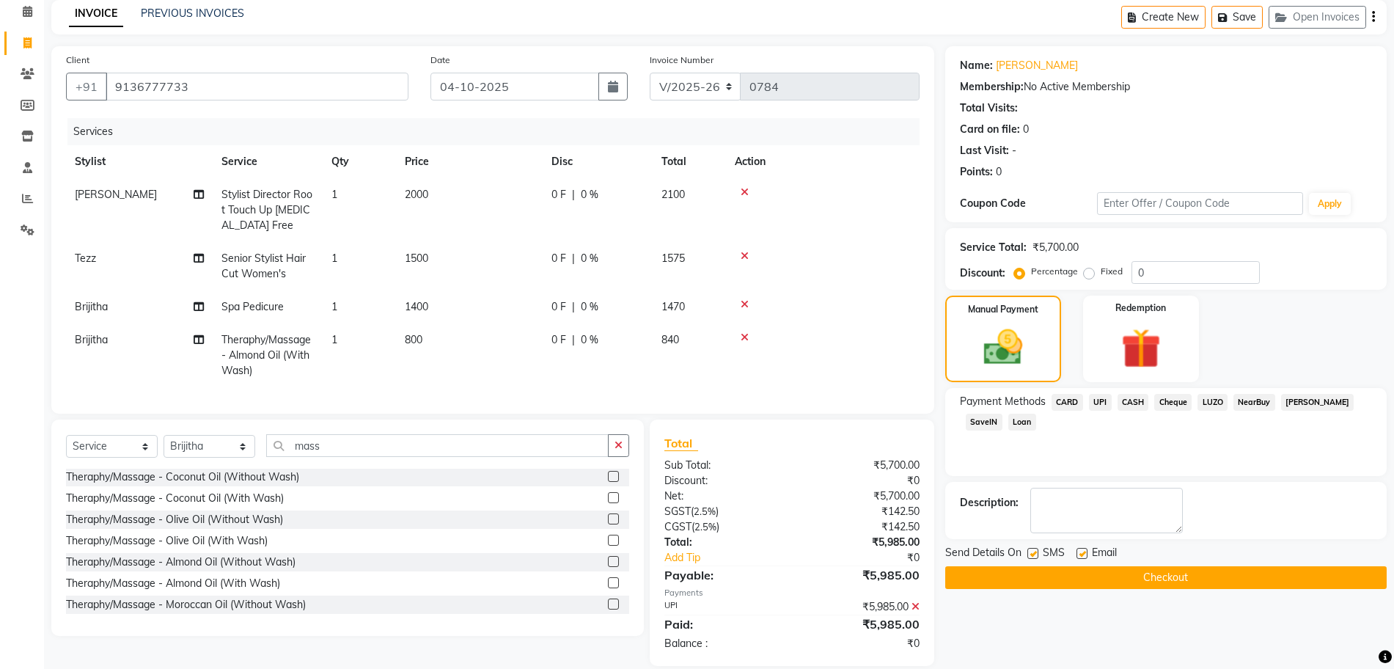
click at [1198, 574] on button "Checkout" at bounding box center [1166, 577] width 442 height 23
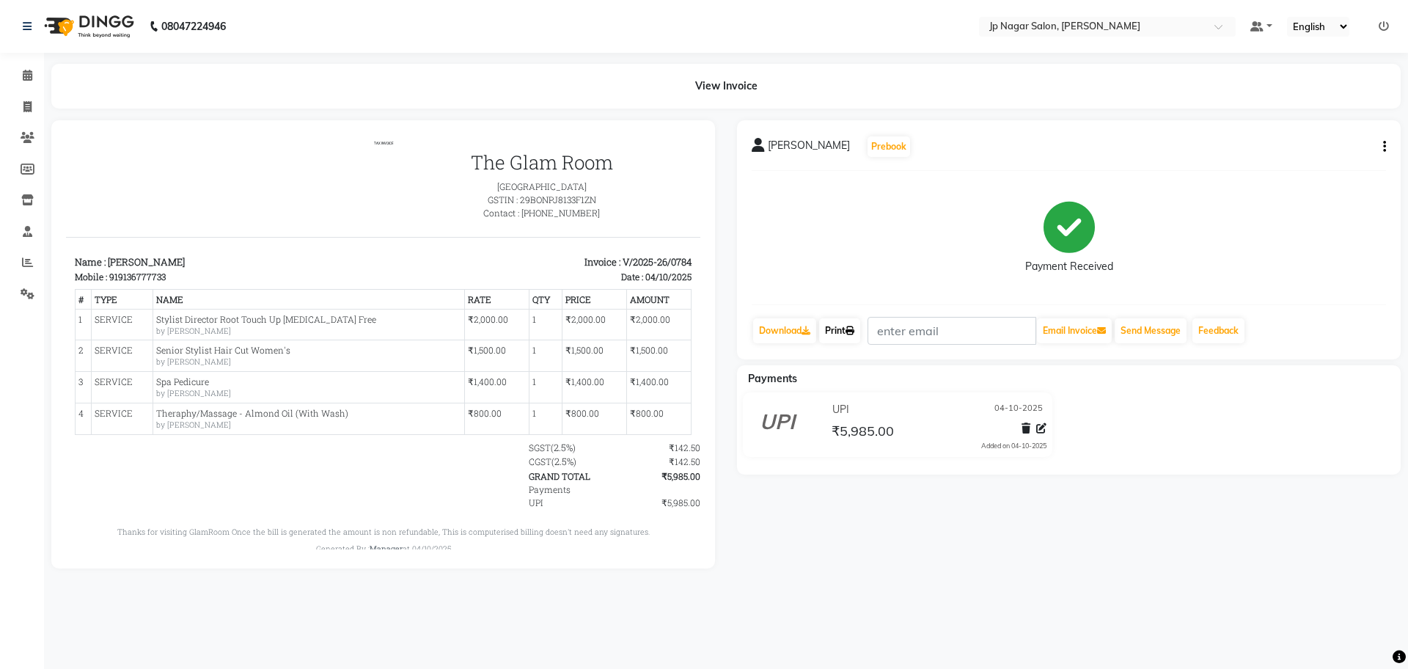
click at [835, 327] on link "Print" at bounding box center [839, 330] width 41 height 25
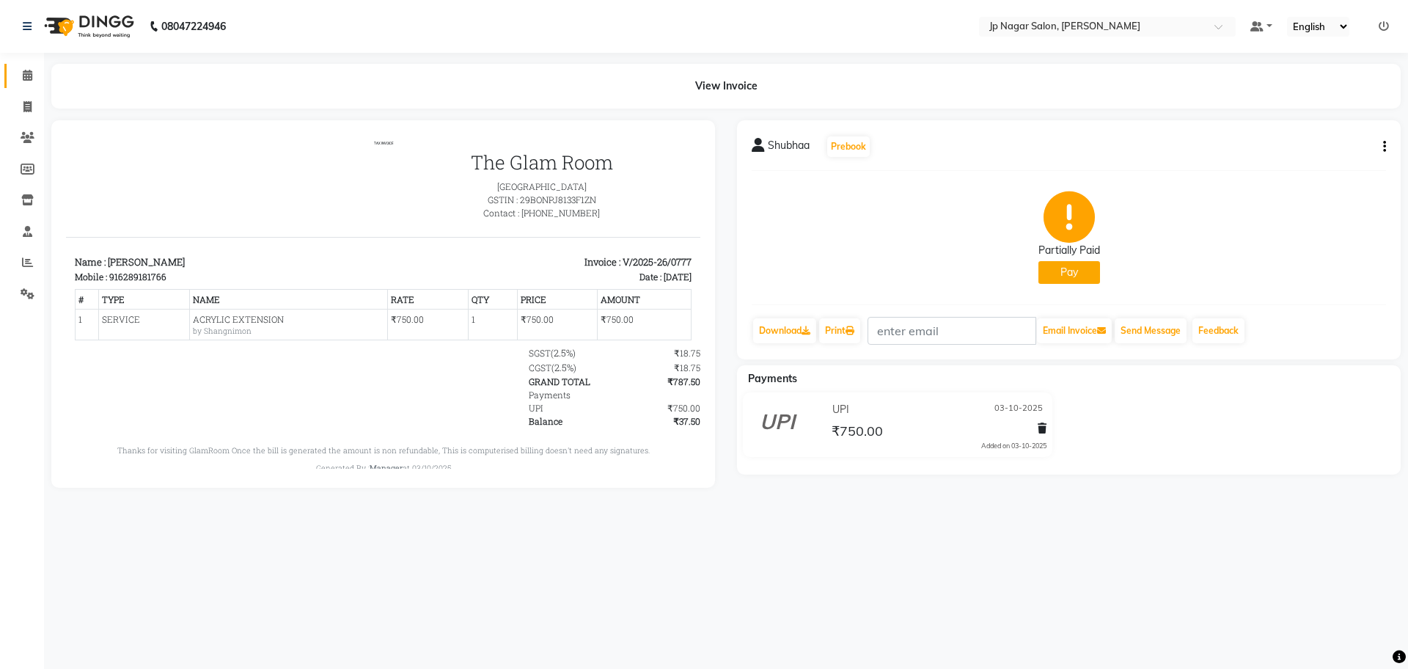
click at [25, 73] on icon at bounding box center [28, 75] width 10 height 11
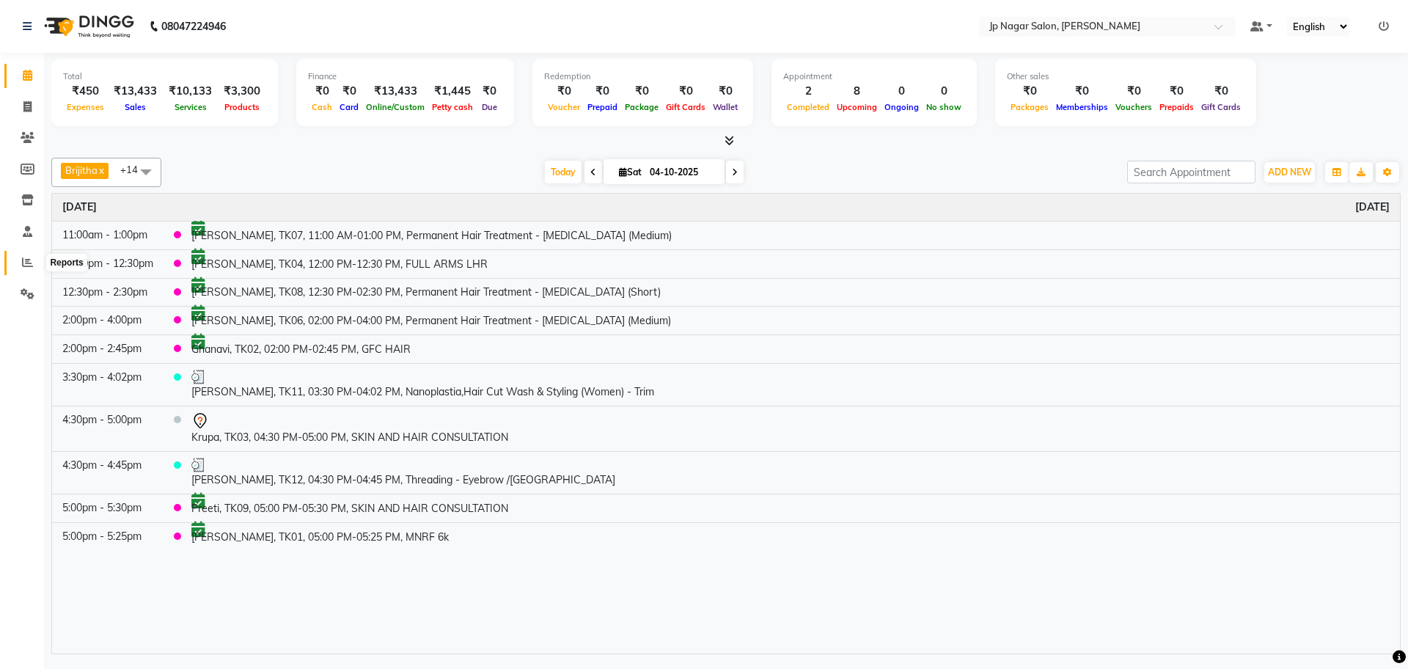
click at [29, 263] on icon at bounding box center [27, 262] width 11 height 11
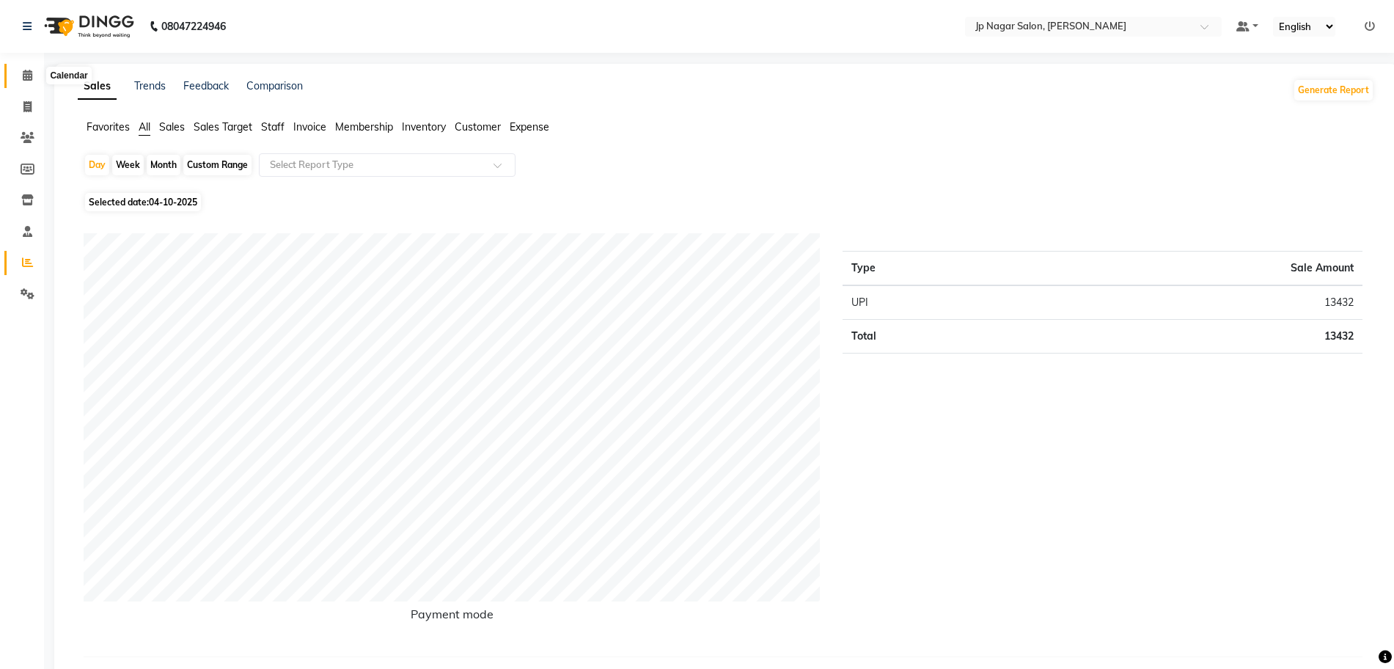
click at [28, 73] on icon at bounding box center [28, 75] width 10 height 11
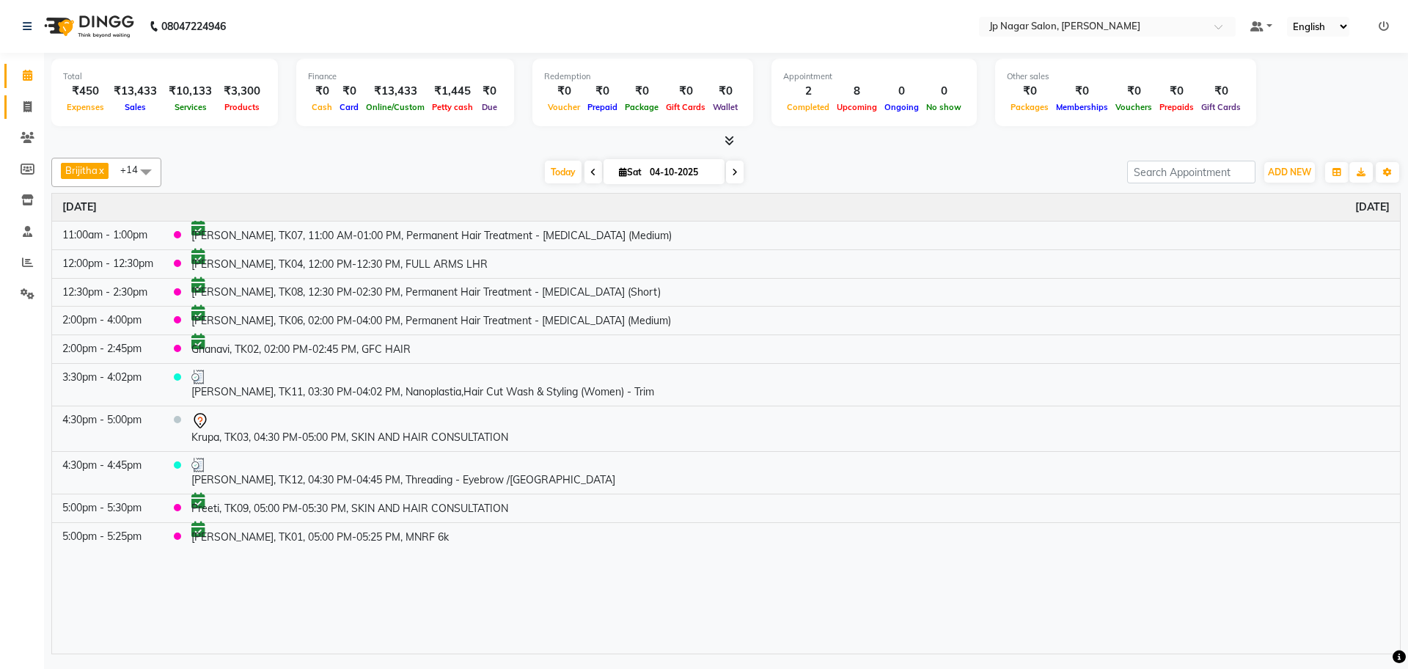
click at [34, 98] on link "Invoice" at bounding box center [21, 107] width 35 height 24
select select "service"
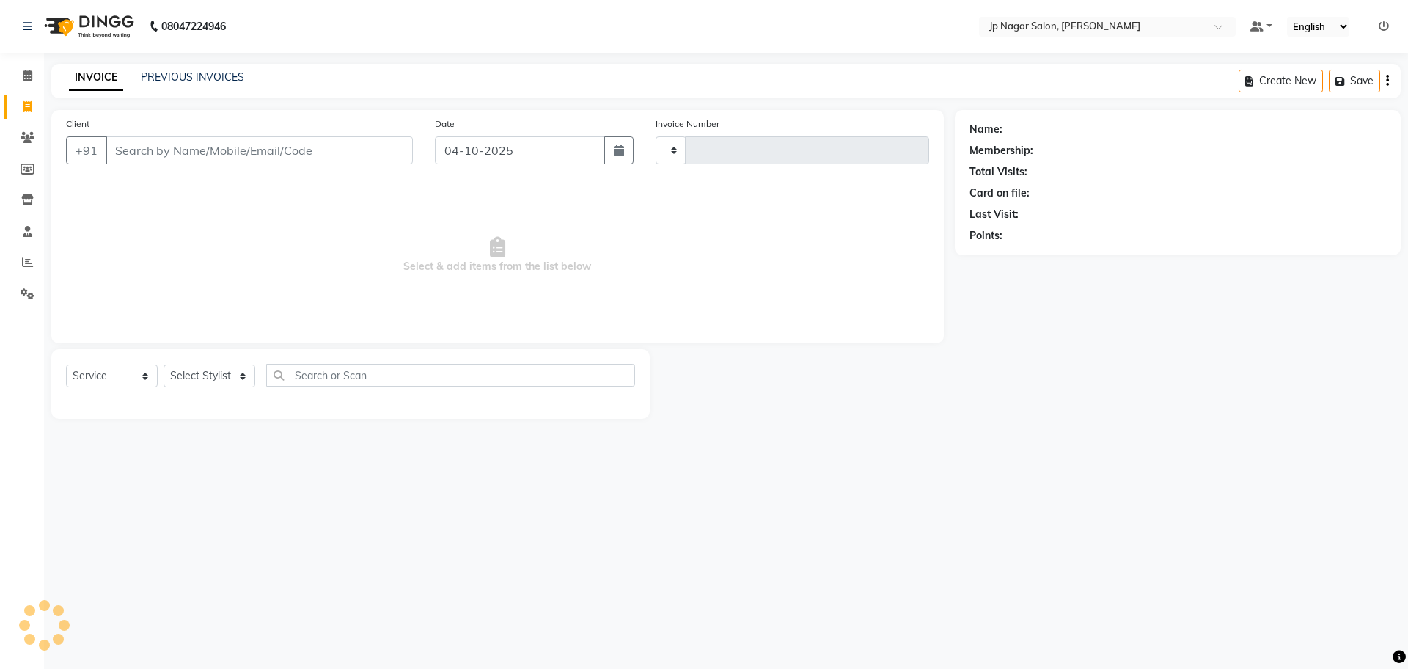
type input "0781"
select select "4852"
click at [186, 379] on select "Select Stylist Brijitha [PERSON_NAME] [PERSON_NAME] Manager Mehjabin [PERSON_NA…" at bounding box center [210, 375] width 92 height 23
select select "89410"
click at [164, 364] on select "Select Stylist Brijitha [PERSON_NAME] [PERSON_NAME] Manager Mehjabin [PERSON_NA…" at bounding box center [210, 375] width 92 height 23
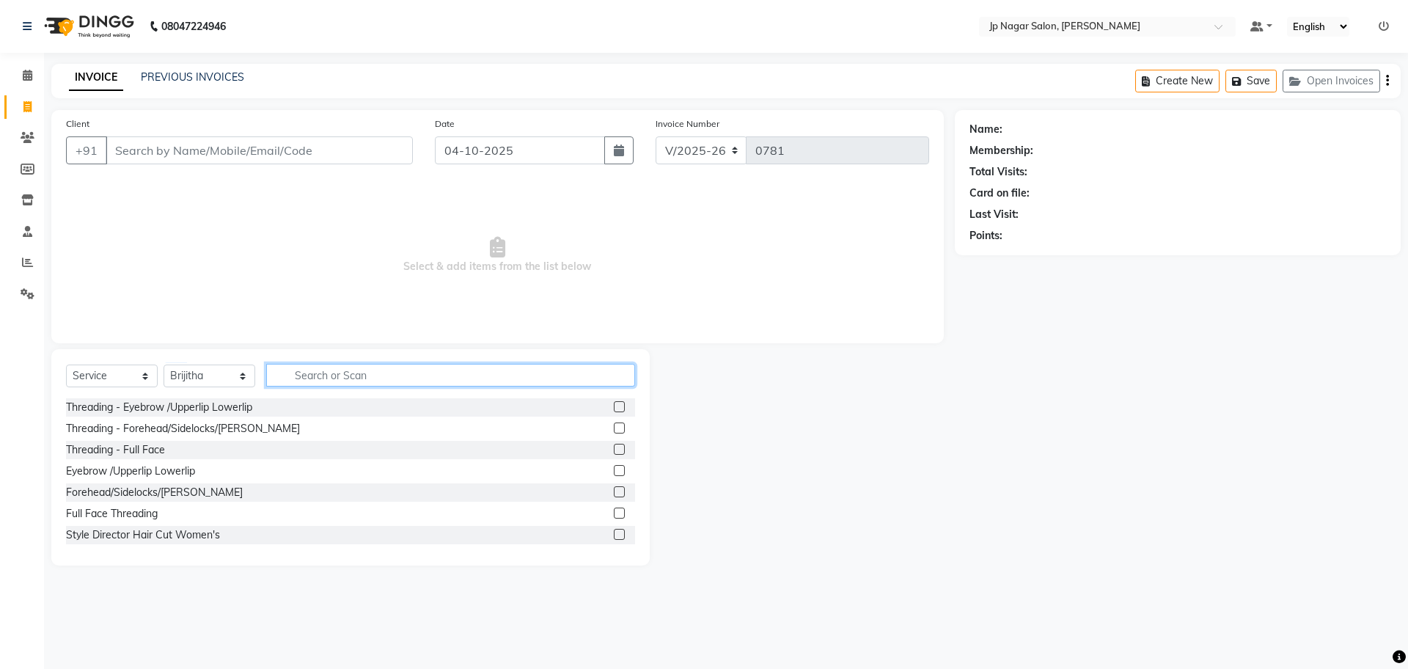
click at [364, 377] on input "text" at bounding box center [450, 375] width 369 height 23
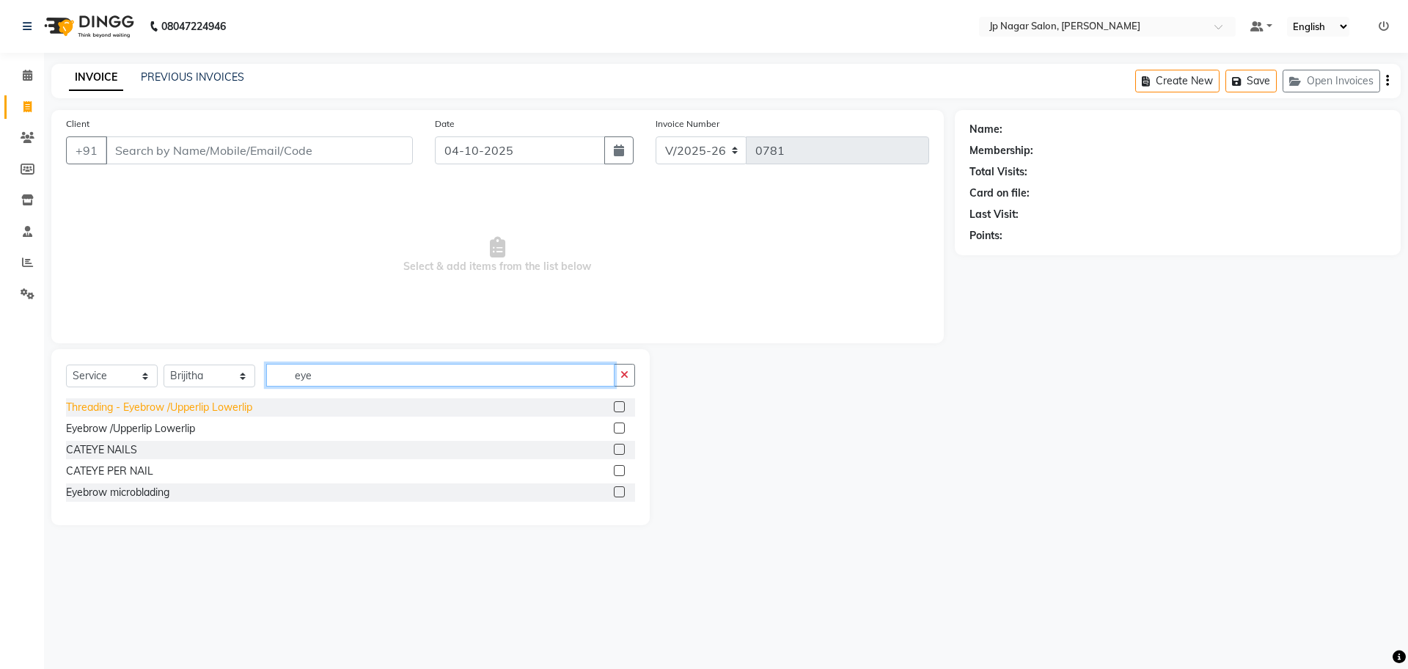
type input "eye"
click at [127, 406] on div "Threading - Eyebrow /Upperlip Lowerlip" at bounding box center [159, 407] width 186 height 15
checkbox input "false"
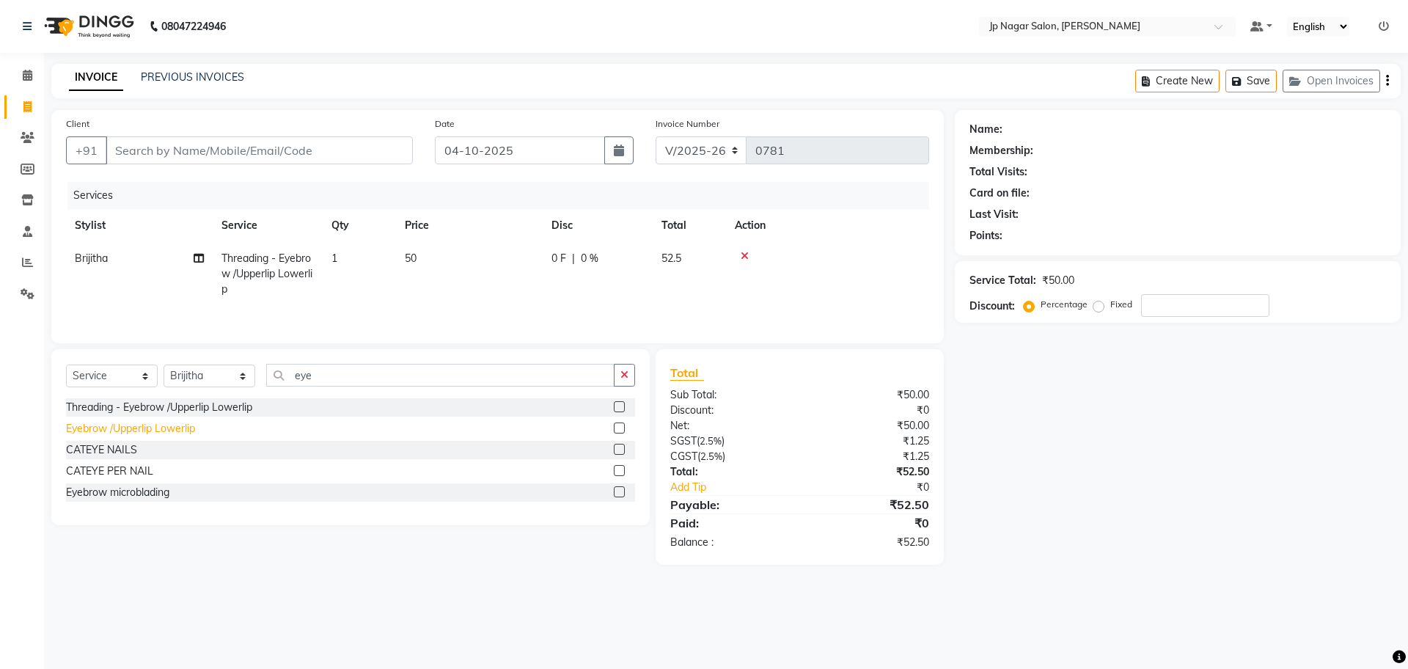
click at [116, 429] on div "Eyebrow /Upperlip Lowerlip" at bounding box center [130, 428] width 129 height 15
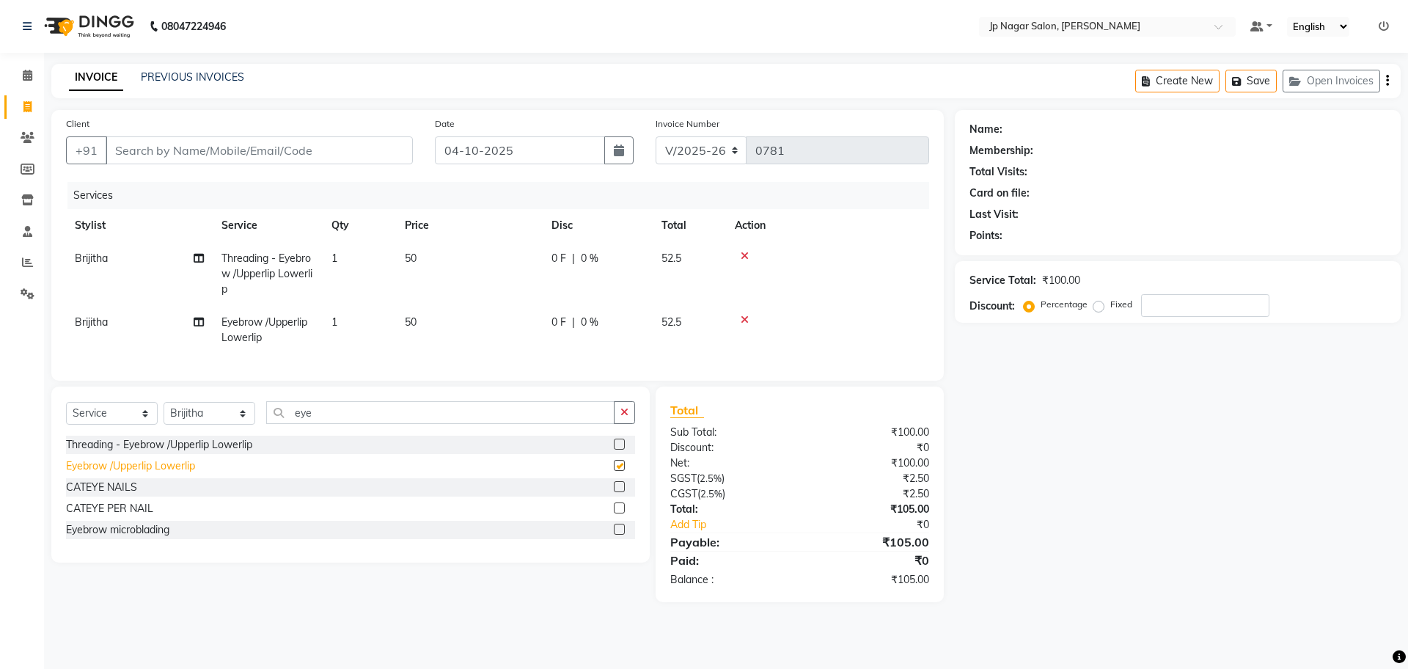
checkbox input "false"
click at [304, 168] on div "Client +91" at bounding box center [239, 146] width 369 height 60
click at [286, 153] on input "Client" at bounding box center [259, 150] width 307 height 28
type input "7"
type input "0"
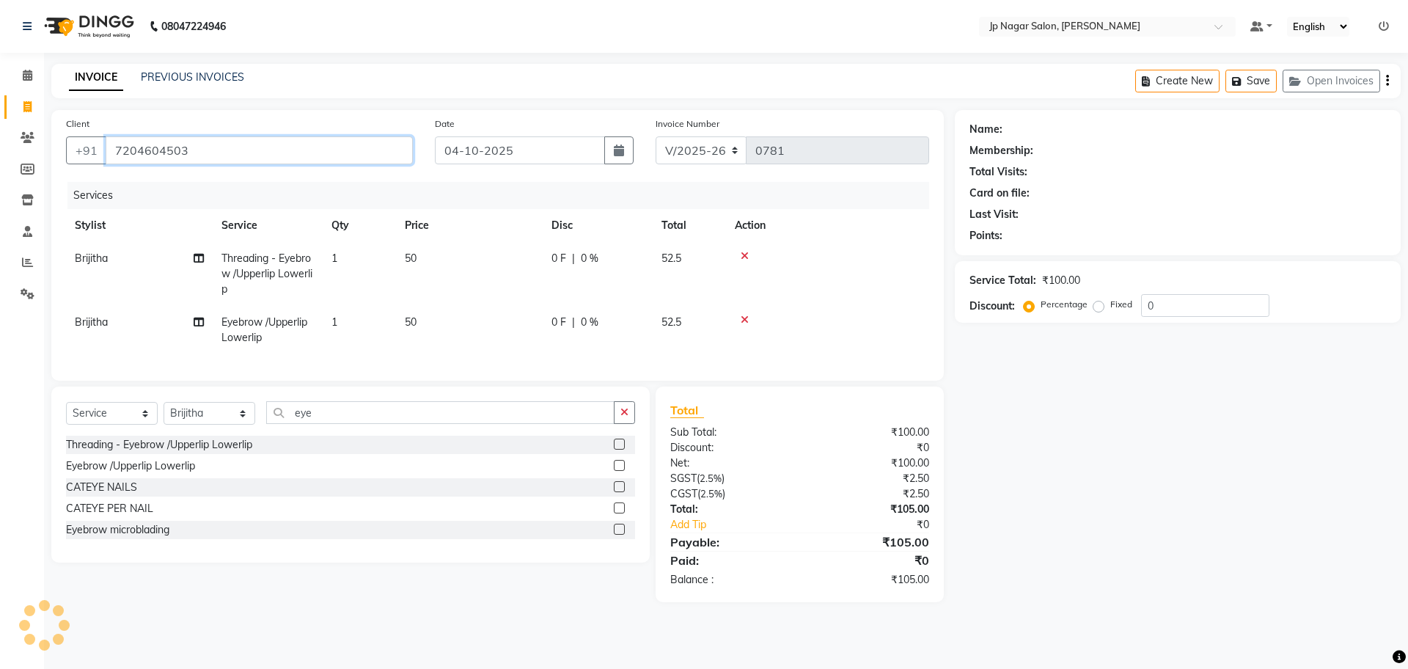
type input "7204604503"
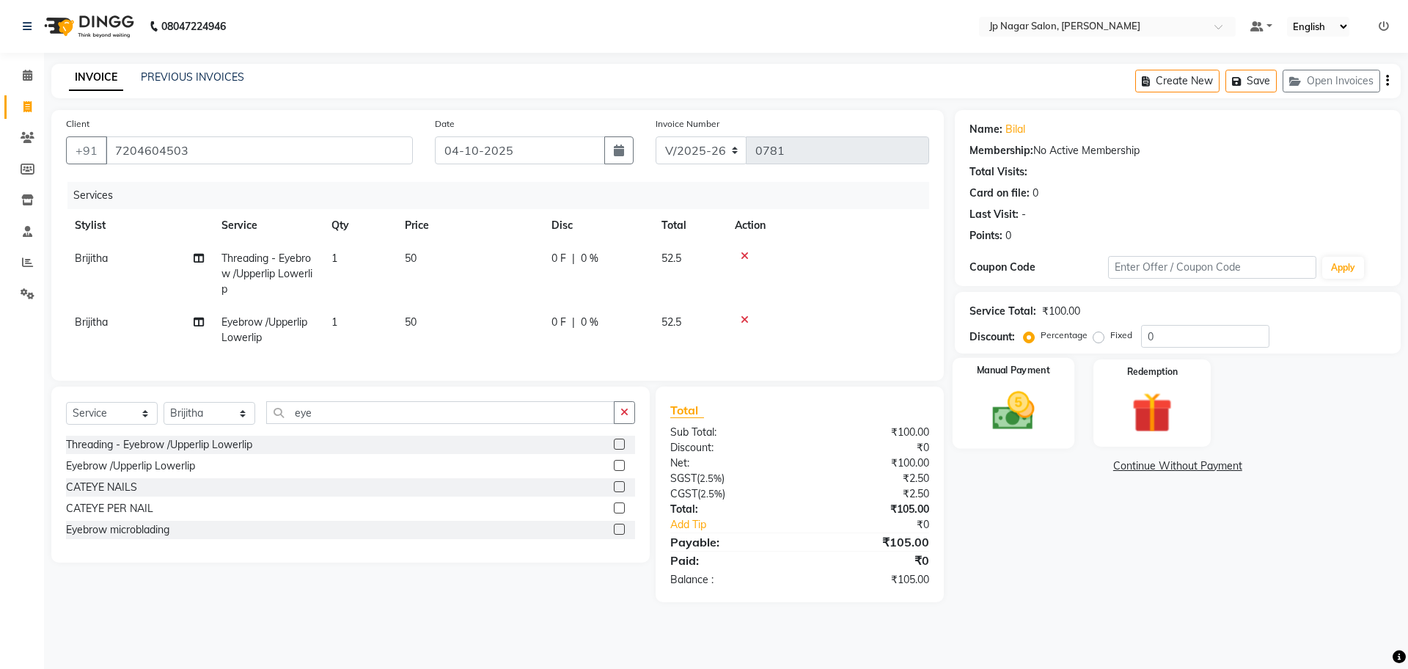
click at [992, 387] on img at bounding box center [1013, 411] width 68 height 48
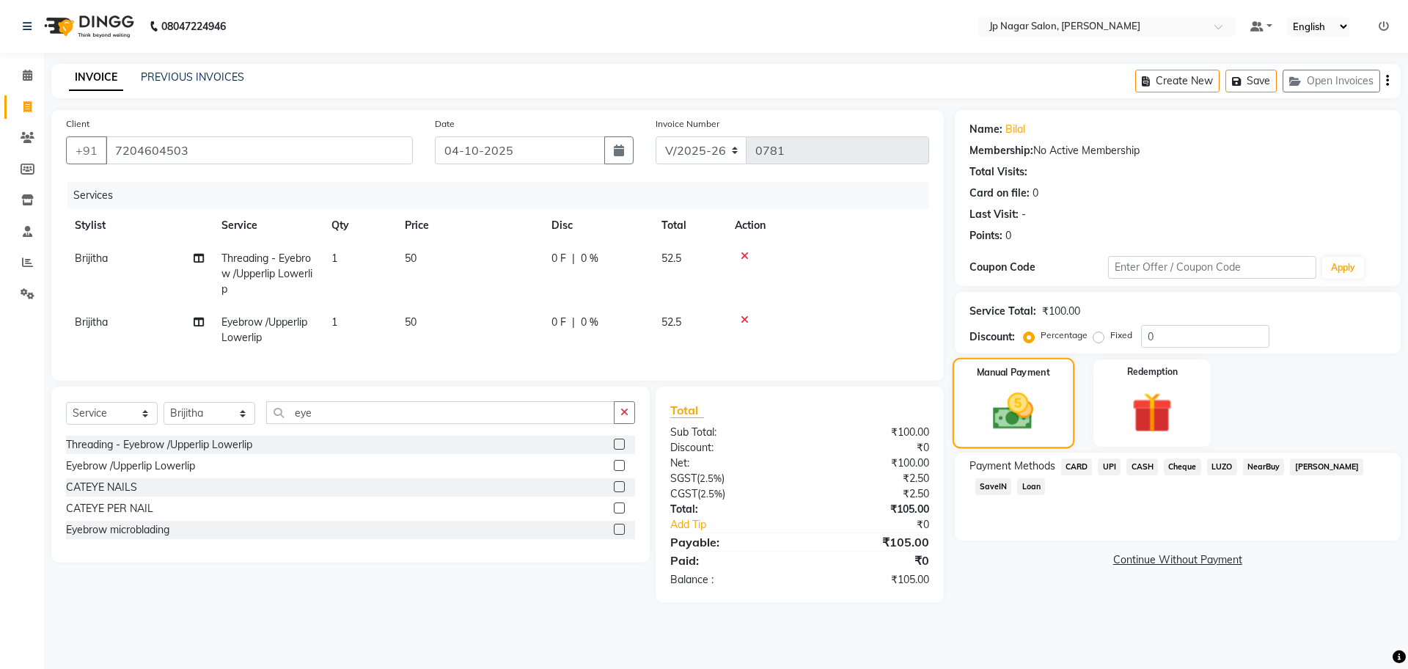
click at [992, 386] on div "Manual Payment" at bounding box center [1013, 403] width 122 height 90
click at [1109, 470] on span "UPI" at bounding box center [1109, 466] width 23 height 17
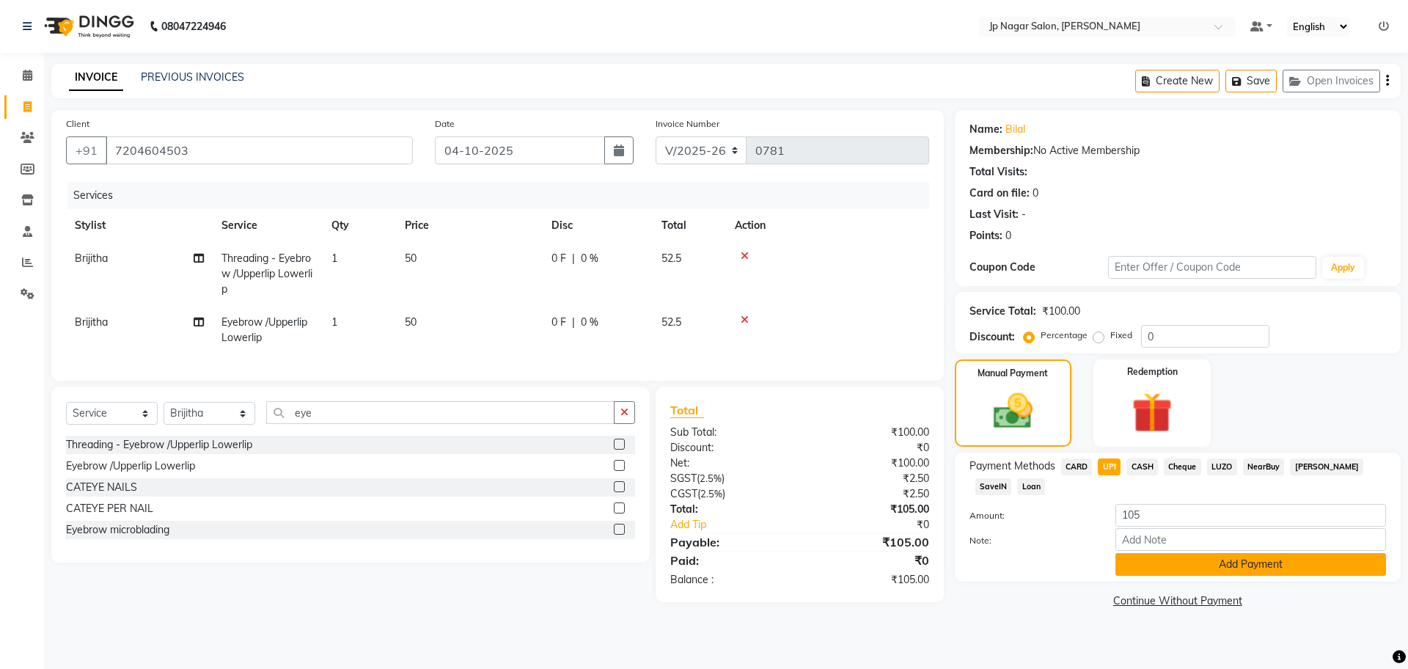
click at [1162, 571] on button "Add Payment" at bounding box center [1250, 564] width 271 height 23
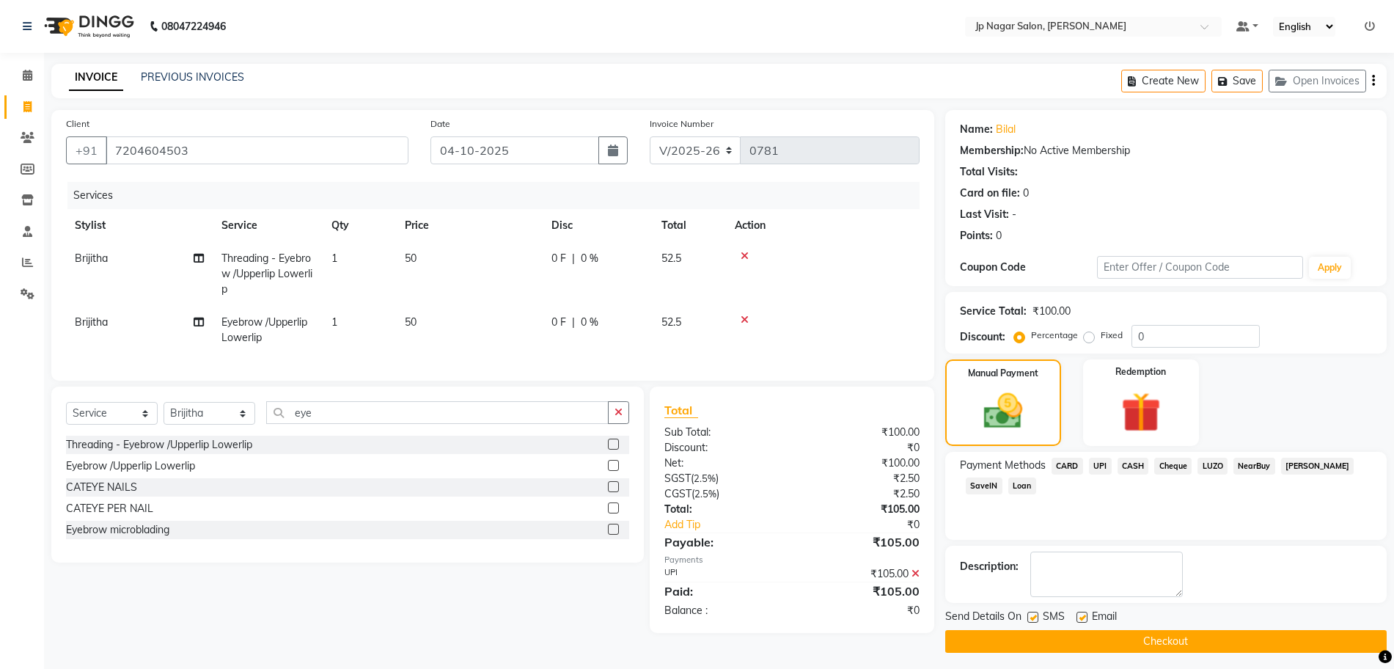
click at [1059, 648] on button "Checkout" at bounding box center [1166, 641] width 442 height 23
